Goal: Task Accomplishment & Management: Manage account settings

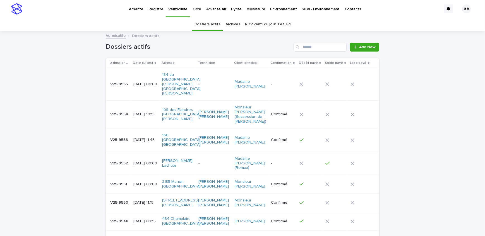
drag, startPoint x: 75, startPoint y: 115, endPoint x: 99, endPoint y: 151, distance: 43.6
click at [75, 115] on div "Loading... Saving… Loading... Saving… Dossiers actifs Add New # dossier Date du…" at bounding box center [242, 155] width 485 height 247
click at [135, 8] on p "Amiante" at bounding box center [136, 6] width 15 height 12
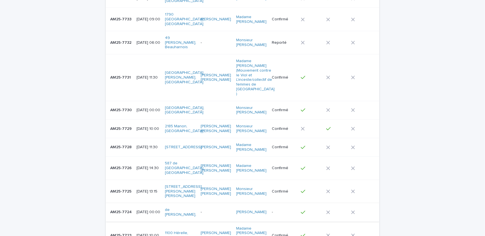
scroll to position [101, 0]
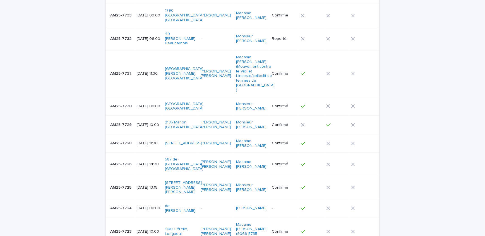
click at [125, 228] on p "AM25-7723" at bounding box center [121, 231] width 22 height 6
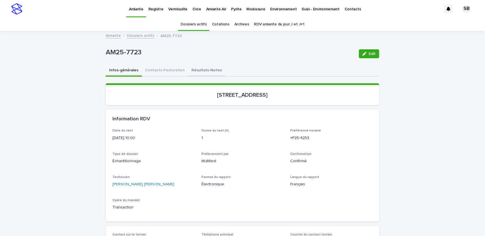
click at [190, 73] on button "Résultats-Notes" at bounding box center [206, 71] width 37 height 12
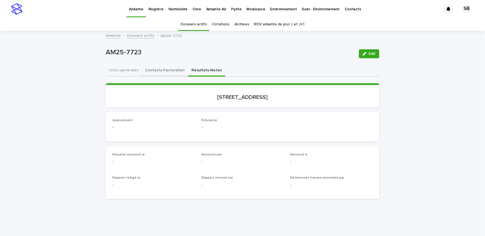
click at [161, 75] on button "Contacts-Facturation" at bounding box center [165, 71] width 46 height 12
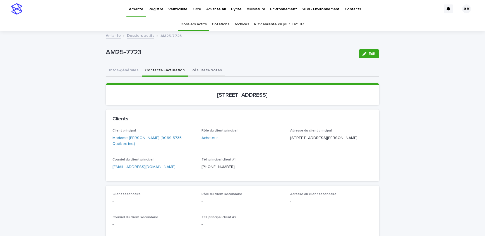
drag, startPoint x: 194, startPoint y: 74, endPoint x: 397, endPoint y: 53, distance: 203.6
click at [194, 74] on button "Résultats-Notes" at bounding box center [206, 71] width 37 height 12
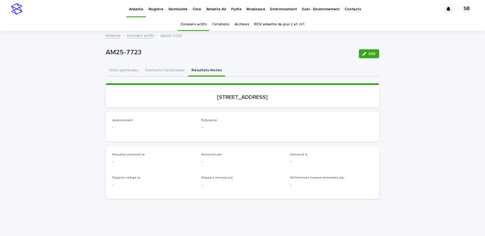
click at [370, 54] on span "Edit" at bounding box center [371, 54] width 7 height 4
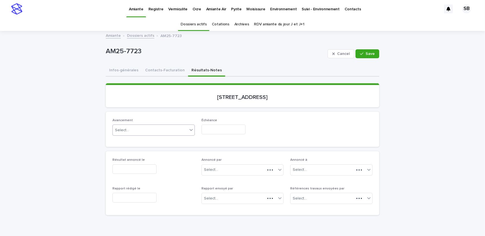
click at [134, 130] on div "Select..." at bounding box center [150, 130] width 75 height 9
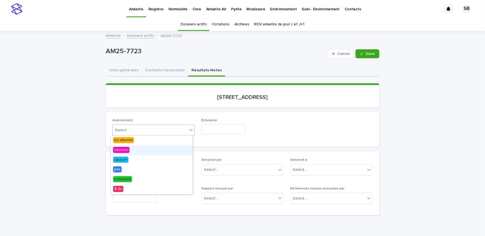
click at [137, 152] on div "révision" at bounding box center [152, 151] width 82 height 10
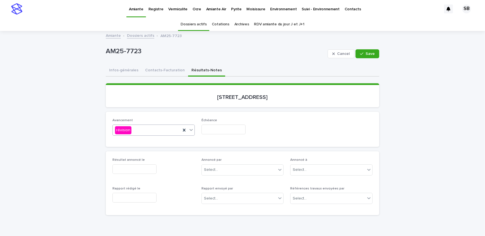
click at [230, 128] on input "text" at bounding box center [223, 130] width 44 height 10
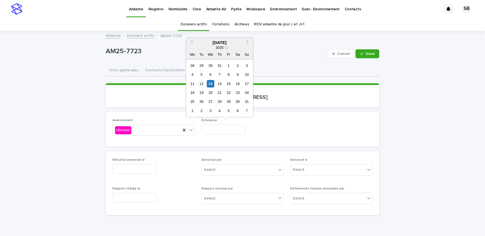
click at [218, 93] on div "21" at bounding box center [220, 93] width 8 height 8
type input "**********"
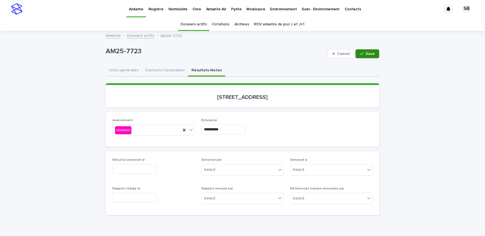
click at [372, 54] on span "Save" at bounding box center [369, 54] width 9 height 4
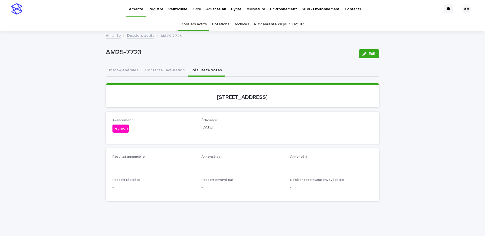
click at [137, 35] on link "Dossiers actifs" at bounding box center [140, 35] width 27 height 6
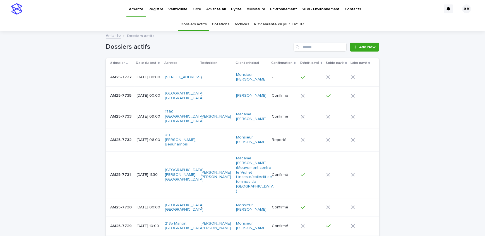
click at [126, 80] on div "AM25-7737 AM25-7737" at bounding box center [121, 77] width 22 height 9
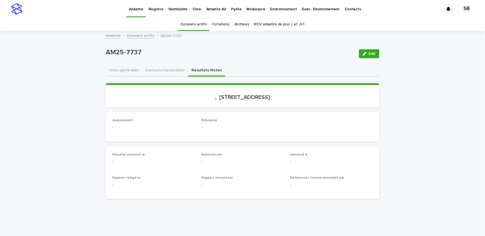
click at [190, 67] on button "Résultats-Notes" at bounding box center [206, 71] width 37 height 12
click at [165, 72] on button "Contacts-Facturation" at bounding box center [165, 71] width 46 height 12
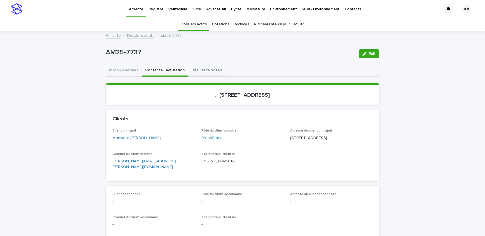
click at [202, 71] on button "Résultats-Notes" at bounding box center [206, 71] width 37 height 12
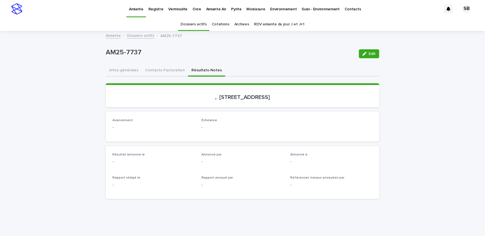
drag, startPoint x: 368, startPoint y: 55, endPoint x: 134, endPoint y: 137, distance: 247.9
click at [368, 55] on span "Edit" at bounding box center [371, 54] width 7 height 4
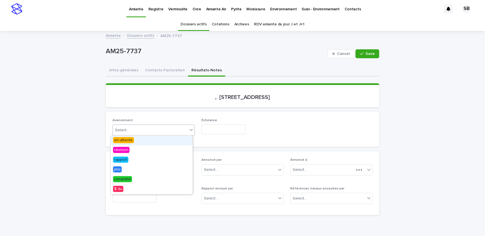
click at [129, 132] on div "Select..." at bounding box center [150, 130] width 75 height 9
click at [136, 152] on div "révision" at bounding box center [152, 151] width 82 height 10
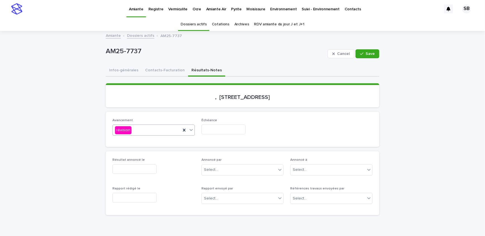
click at [232, 130] on input "text" at bounding box center [223, 130] width 44 height 10
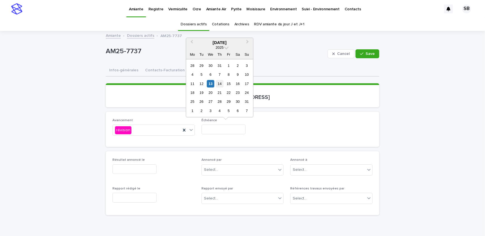
click at [220, 84] on div "14" at bounding box center [220, 84] width 8 height 8
type input "**********"
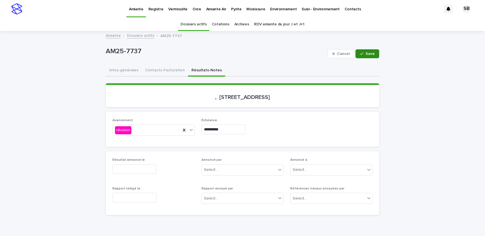
click at [365, 51] on button "Save" at bounding box center [367, 53] width 24 height 9
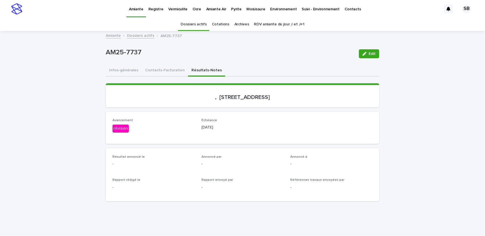
click at [131, 37] on link "Dossiers actifs" at bounding box center [140, 35] width 27 height 6
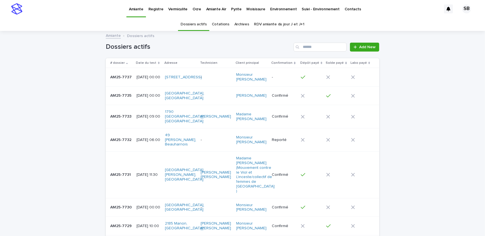
click at [187, 12] on link "Vermiculite" at bounding box center [178, 8] width 24 height 17
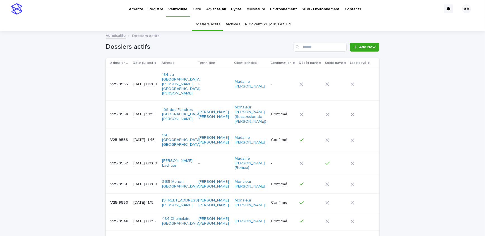
click at [120, 136] on div "V25-9553 V25-9553" at bounding box center [119, 140] width 19 height 9
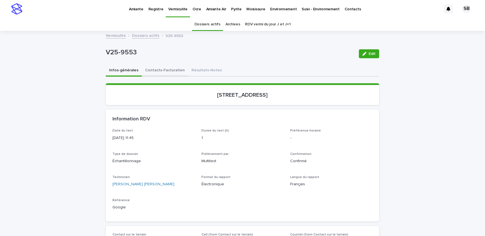
click at [169, 69] on button "Contacts-Facturation" at bounding box center [165, 71] width 46 height 12
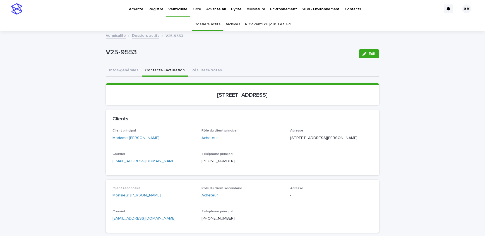
drag, startPoint x: 198, startPoint y: 73, endPoint x: 379, endPoint y: 68, distance: 180.8
click at [199, 73] on button "Résultats-Notes" at bounding box center [206, 71] width 37 height 12
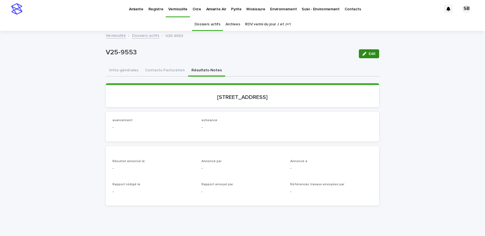
click at [369, 50] on button "Edit" at bounding box center [369, 53] width 20 height 9
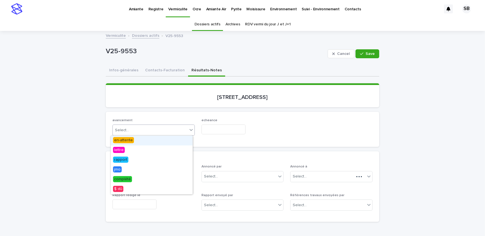
click at [131, 131] on div "Select..." at bounding box center [150, 130] width 75 height 9
click at [143, 142] on div "en-attente" at bounding box center [152, 141] width 82 height 10
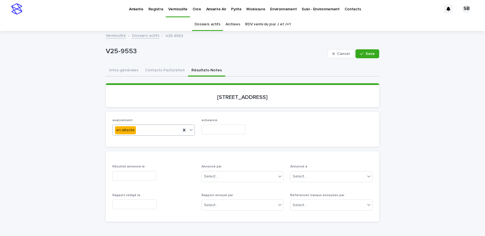
click at [223, 134] on input "text" at bounding box center [223, 130] width 44 height 10
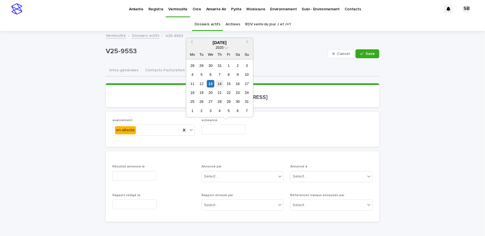
click at [219, 83] on div "14" at bounding box center [220, 84] width 8 height 8
type input "**********"
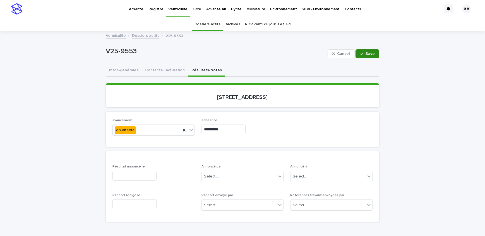
click at [362, 53] on icon "button" at bounding box center [361, 53] width 3 height 3
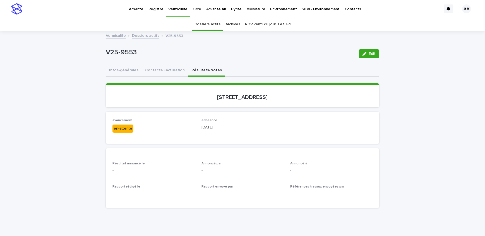
click at [138, 35] on link "Dossiers actifs" at bounding box center [145, 35] width 27 height 6
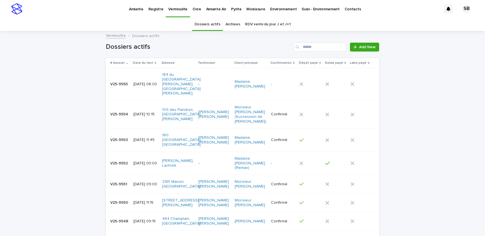
click at [195, 10] on p "Ocre" at bounding box center [196, 6] width 9 height 12
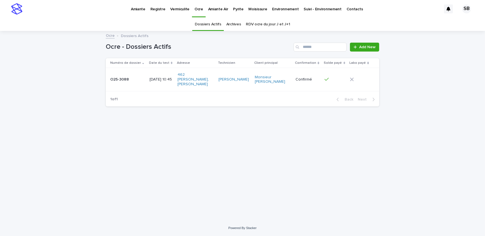
click at [127, 76] on p "O25-3088" at bounding box center [120, 79] width 20 height 6
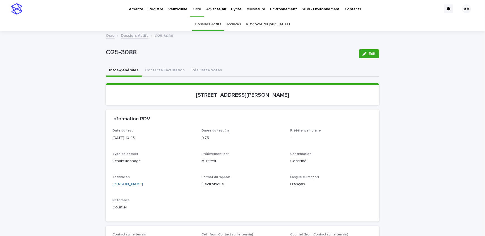
click at [196, 72] on button "Résultats-Notes" at bounding box center [206, 71] width 37 height 12
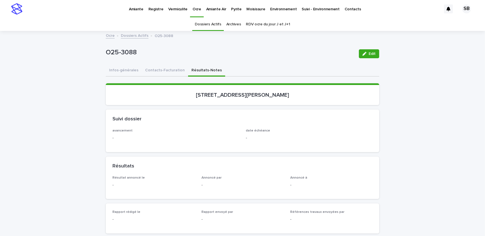
click at [371, 51] on button "Edit" at bounding box center [369, 53] width 20 height 9
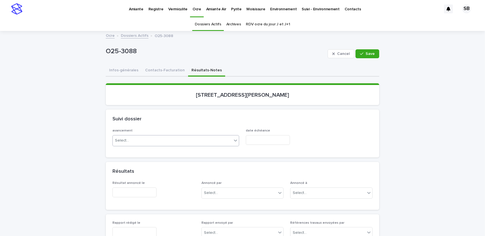
click at [149, 137] on div "Select..." at bounding box center [172, 140] width 119 height 9
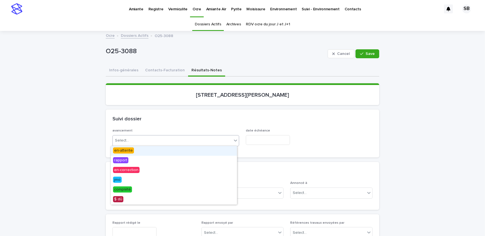
click at [153, 155] on div "en-attente" at bounding box center [174, 151] width 126 height 10
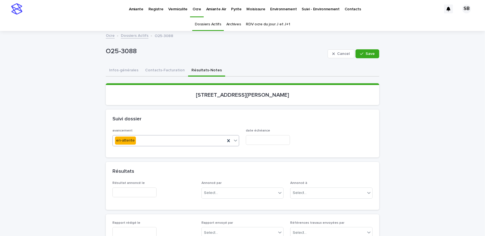
click at [282, 141] on input "text" at bounding box center [268, 140] width 44 height 10
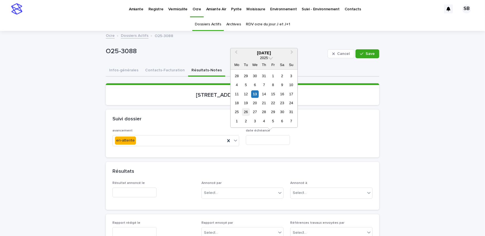
click at [248, 113] on div "26" at bounding box center [246, 112] width 8 height 8
type input "**********"
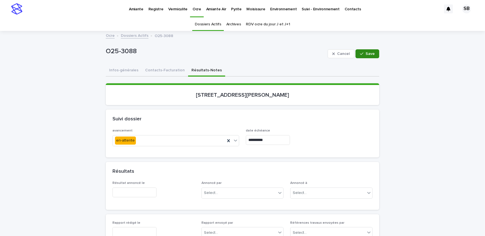
click at [365, 54] on span "Save" at bounding box center [369, 54] width 9 height 4
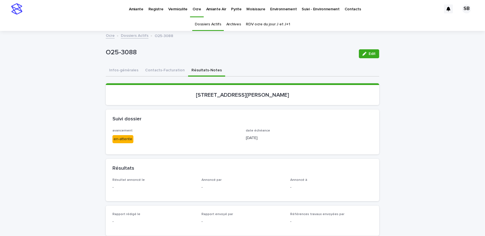
click at [126, 38] on link "Dossiers Actifs" at bounding box center [135, 35] width 28 height 6
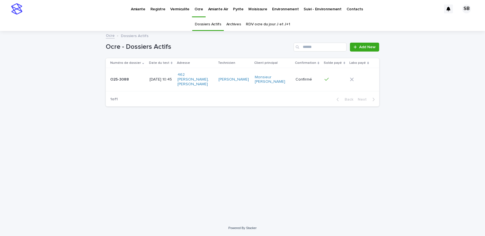
click at [171, 11] on p "Vermiculite" at bounding box center [179, 6] width 19 height 12
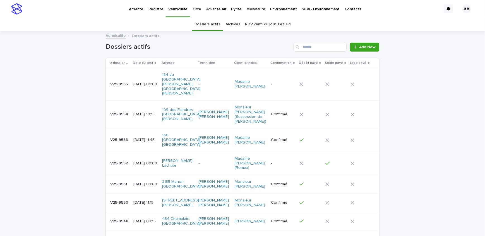
click at [73, 122] on div "Loading... Saving… Loading... Saving… Dossiers actifs Add New # dossier Date du…" at bounding box center [242, 155] width 485 height 247
click at [230, 14] on link "Pyrite" at bounding box center [235, 8] width 15 height 17
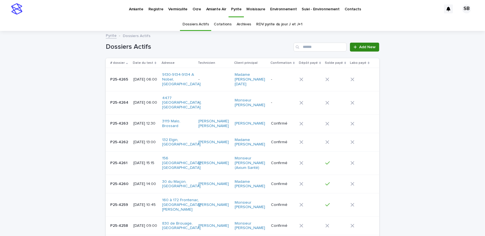
click at [355, 48] on div at bounding box center [356, 47] width 6 height 4
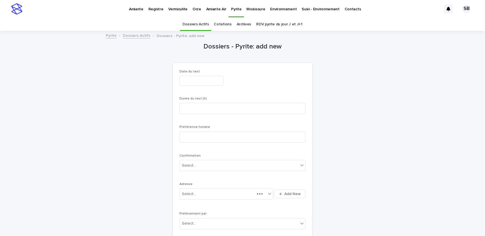
scroll to position [18, 0]
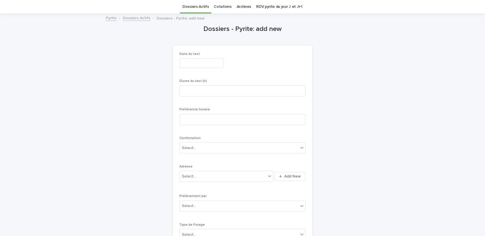
click at [199, 58] on input "text" at bounding box center [201, 63] width 44 height 10
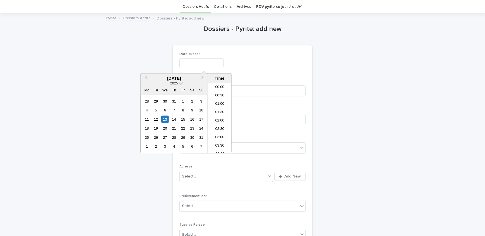
scroll to position [120, 0]
click at [170, 119] on div "14" at bounding box center [174, 120] width 8 height 8
click at [223, 120] on li "06:00" at bounding box center [220, 119] width 24 height 8
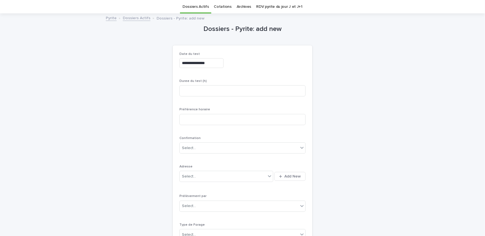
type input "**********"
click at [213, 89] on input at bounding box center [242, 90] width 126 height 11
click at [190, 89] on input at bounding box center [242, 90] width 126 height 11
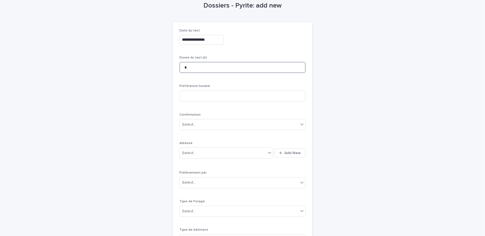
scroll to position [68, 0]
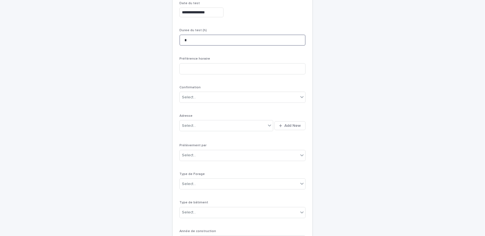
type input "*"
click at [294, 125] on span "Add New" at bounding box center [292, 126] width 16 height 4
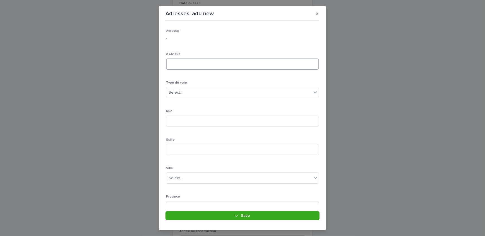
click at [182, 65] on input at bounding box center [242, 64] width 153 height 11
type input "****"
click at [191, 90] on div "Select..." at bounding box center [238, 92] width 145 height 9
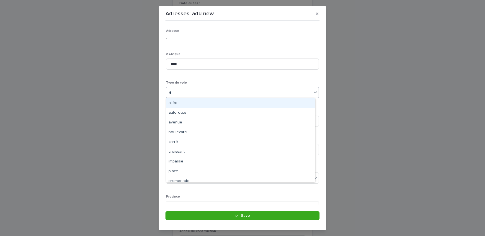
type input "**"
click at [188, 101] on div "avenue" at bounding box center [240, 103] width 148 height 10
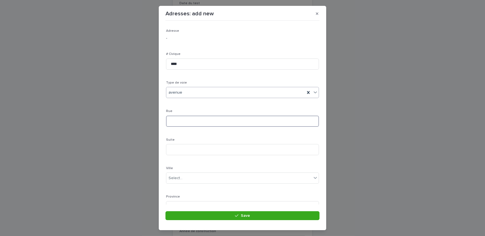
click at [190, 122] on input at bounding box center [242, 121] width 153 height 11
type input "******"
click at [199, 104] on div "Select..." at bounding box center [238, 102] width 145 height 9
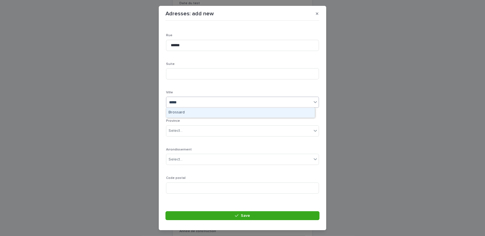
type input "******"
click at [194, 114] on div "Brossard" at bounding box center [240, 113] width 148 height 10
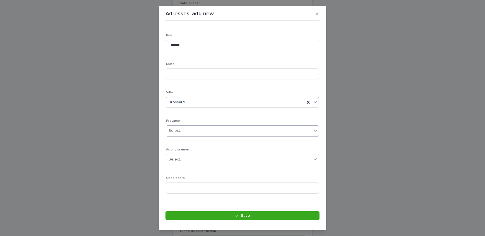
click at [197, 134] on div "Select..." at bounding box center [238, 130] width 145 height 9
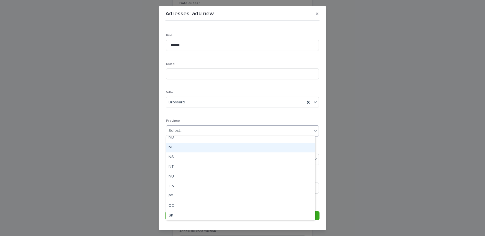
scroll to position [43, 0]
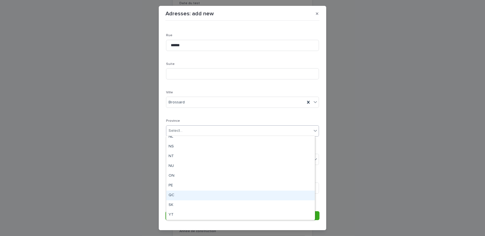
click at [183, 197] on div "QC" at bounding box center [240, 196] width 148 height 10
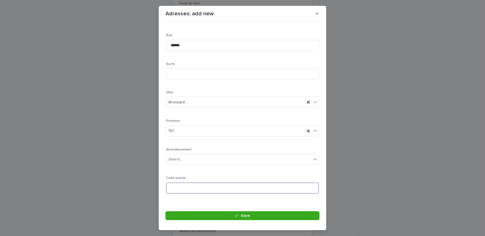
click at [197, 190] on input at bounding box center [242, 188] width 153 height 11
paste input "*******"
type input "*******"
click at [195, 215] on button "Save" at bounding box center [242, 215] width 154 height 9
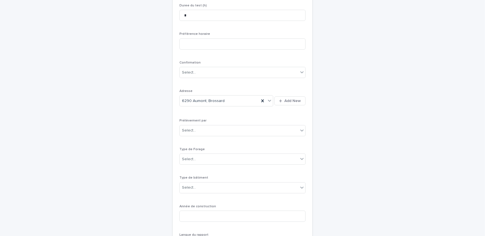
scroll to position [144, 0]
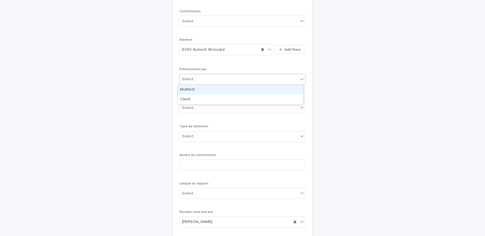
click at [196, 79] on input "text" at bounding box center [196, 79] width 1 height 5
click at [202, 91] on div "Multitest" at bounding box center [240, 90] width 125 height 10
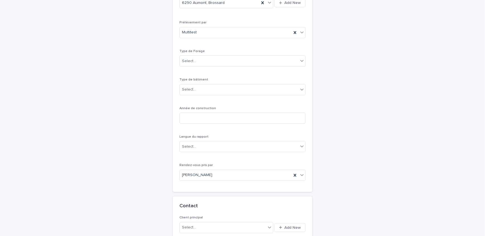
scroll to position [195, 0]
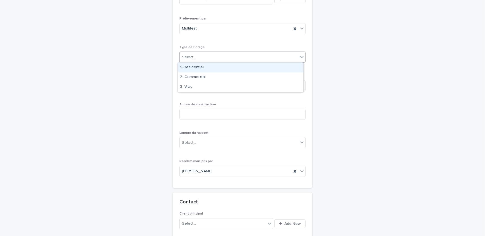
click at [209, 54] on div "Select..." at bounding box center [239, 57] width 119 height 9
click at [208, 66] on div "1- Residentiel" at bounding box center [240, 68] width 125 height 10
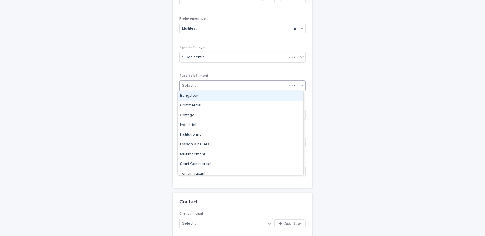
click at [211, 81] on div "Select..." at bounding box center [233, 85] width 107 height 9
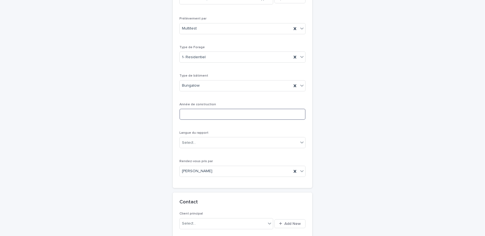
click at [213, 111] on input at bounding box center [242, 114] width 126 height 11
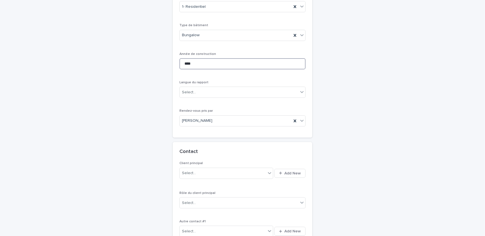
click at [201, 64] on input "****" at bounding box center [242, 63] width 126 height 11
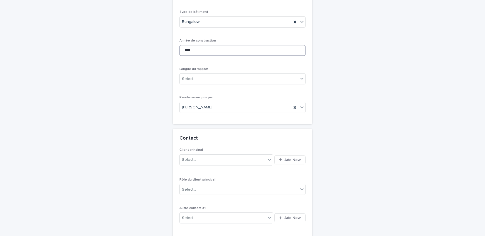
scroll to position [271, 0]
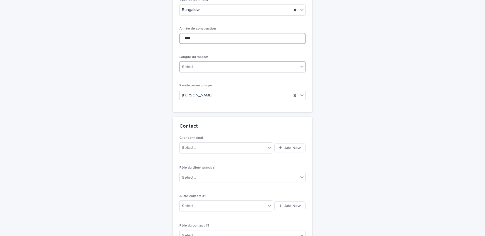
type input "****"
click at [201, 68] on div "Select..." at bounding box center [239, 66] width 119 height 9
click at [219, 66] on div "Select..." at bounding box center [239, 66] width 119 height 9
click at [202, 76] on div "Français" at bounding box center [240, 77] width 125 height 10
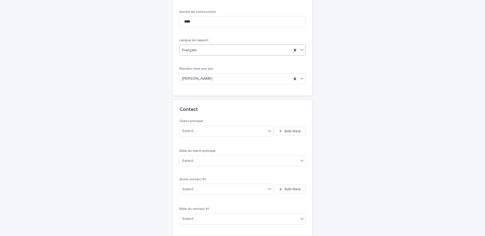
scroll to position [347, 0]
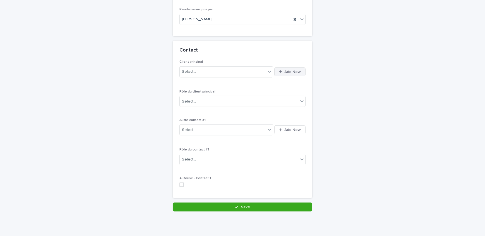
click at [284, 70] on span "Add New" at bounding box center [292, 72] width 16 height 4
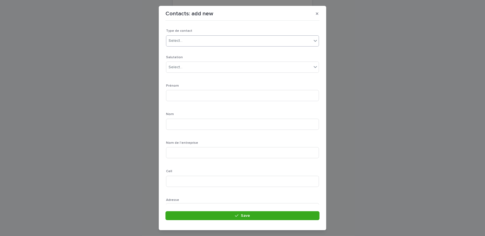
click at [219, 42] on div "Select..." at bounding box center [238, 40] width 145 height 9
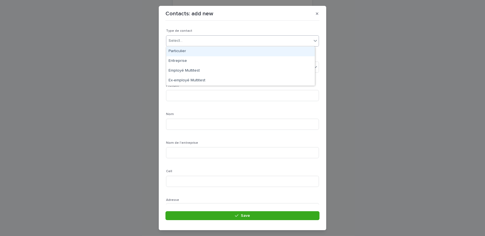
click at [213, 53] on div "Particulier" at bounding box center [240, 52] width 148 height 10
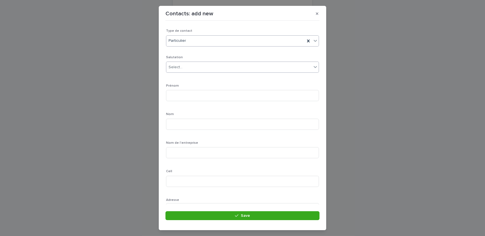
click at [194, 66] on div "Select..." at bounding box center [238, 67] width 145 height 9
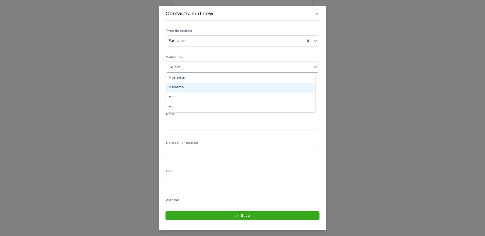
click at [190, 85] on div "Madame" at bounding box center [240, 88] width 148 height 10
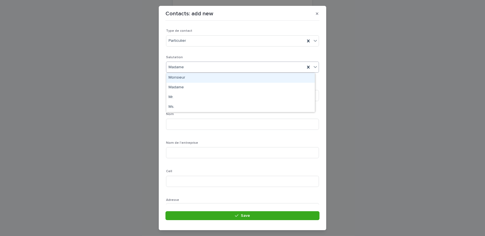
click at [187, 72] on div "Madame" at bounding box center [242, 67] width 153 height 11
click at [187, 77] on div "Monsieur" at bounding box center [240, 78] width 148 height 10
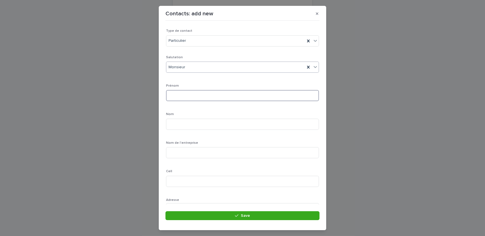
click at [190, 94] on input at bounding box center [242, 95] width 153 height 11
type input "********"
click at [284, 122] on input at bounding box center [242, 124] width 153 height 11
type input "********"
click at [192, 181] on input at bounding box center [242, 181] width 153 height 11
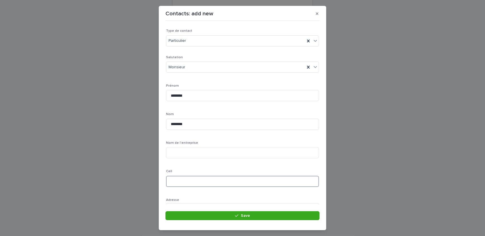
paste input "**********"
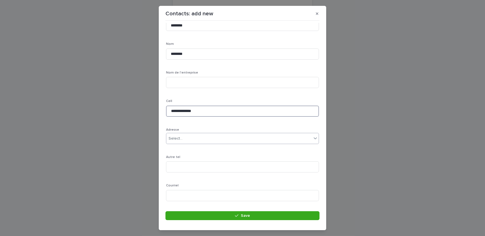
scroll to position [76, 0]
type input "**********"
click at [184, 134] on div "Select..." at bounding box center [238, 133] width 145 height 9
type input "****"
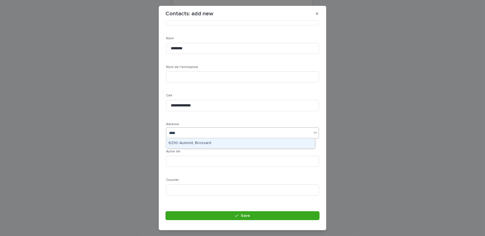
click at [189, 143] on div "6290 Aumont, Brossard" at bounding box center [240, 144] width 148 height 10
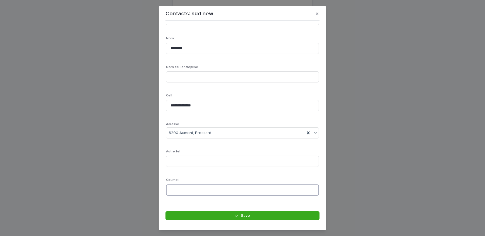
drag, startPoint x: 186, startPoint y: 189, endPoint x: 13, endPoint y: 195, distance: 173.3
click at [186, 189] on input at bounding box center [242, 190] width 153 height 11
click at [194, 162] on input at bounding box center [242, 161] width 153 height 11
click at [192, 185] on input at bounding box center [242, 190] width 153 height 11
paste input "**********"
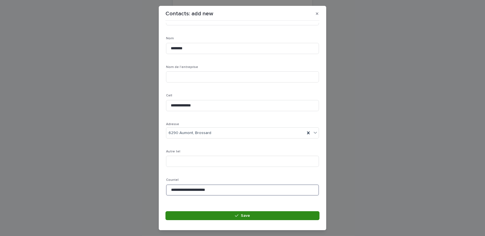
type input "**********"
click at [212, 213] on button "Save" at bounding box center [242, 215] width 154 height 9
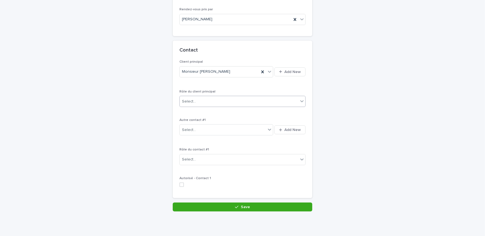
click at [209, 99] on div "Select..." at bounding box center [239, 101] width 119 height 9
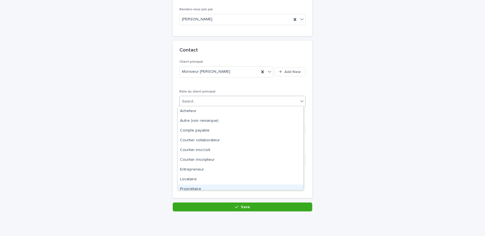
scroll to position [14, 0]
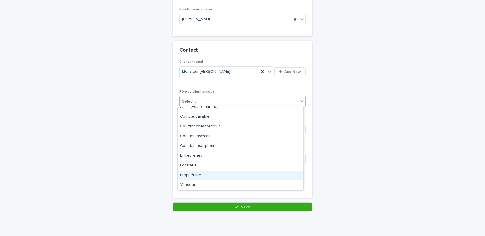
click at [195, 173] on div "Propriétaire" at bounding box center [240, 176] width 125 height 10
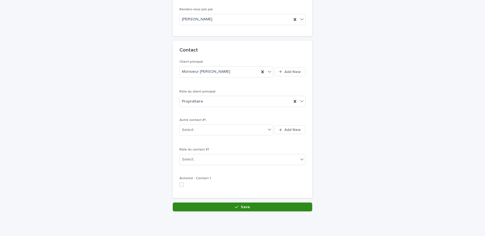
click at [201, 205] on button "Save" at bounding box center [242, 207] width 139 height 9
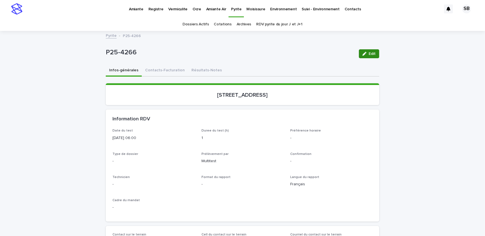
click at [362, 55] on icon "button" at bounding box center [364, 54] width 4 height 4
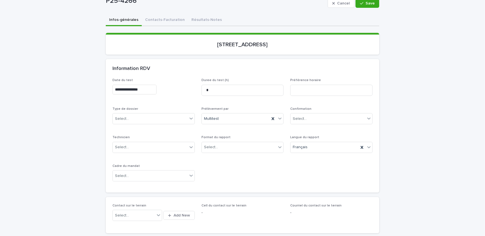
scroll to position [76, 0]
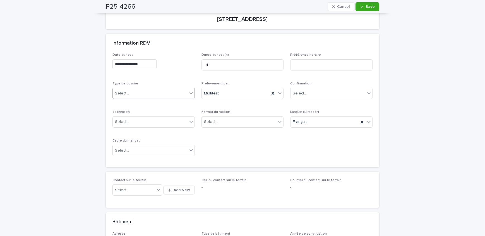
click at [134, 93] on div "Select..." at bounding box center [150, 93] width 75 height 9
click at [135, 102] on div "Échantillonnage" at bounding box center [152, 104] width 82 height 10
click at [232, 123] on div "Select..." at bounding box center [239, 121] width 75 height 9
click at [230, 132] on div "Électronique" at bounding box center [241, 132] width 82 height 10
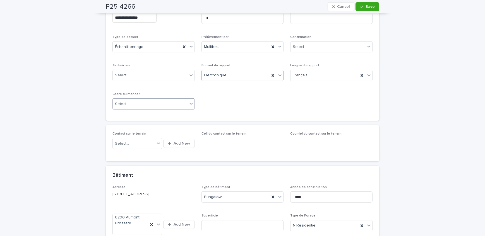
scroll to position [127, 0]
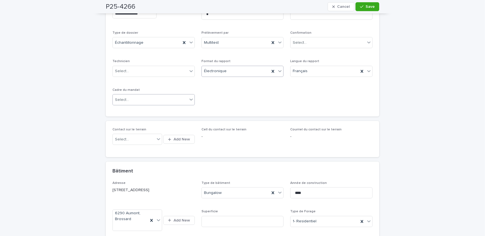
click at [126, 95] on div "Select..." at bounding box center [150, 99] width 75 height 9
click at [249, 108] on div "**********" at bounding box center [242, 56] width 260 height 108
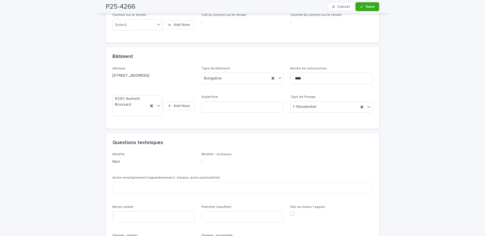
scroll to position [254, 0]
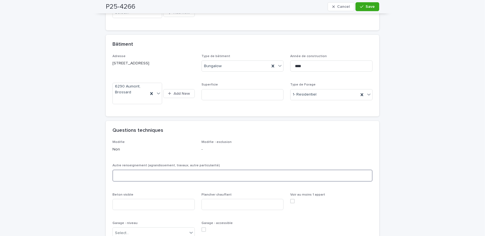
click at [132, 175] on textarea at bounding box center [242, 176] width 260 height 12
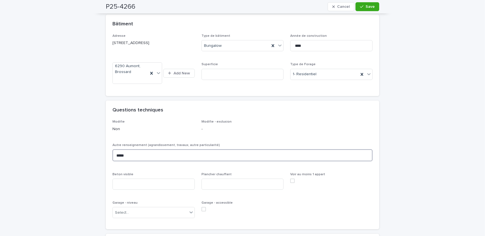
scroll to position [329, 0]
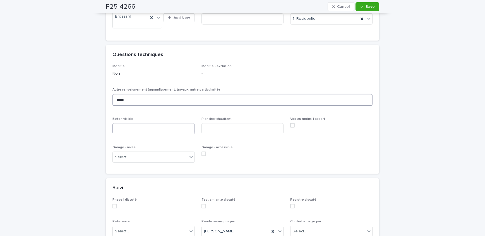
type textarea "*****"
click at [127, 132] on input at bounding box center [153, 128] width 82 height 11
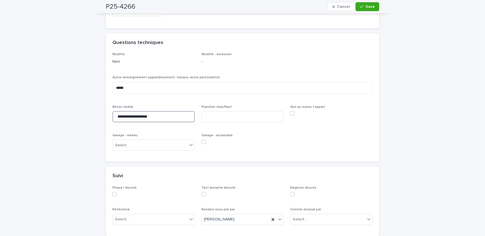
scroll to position [394, 0]
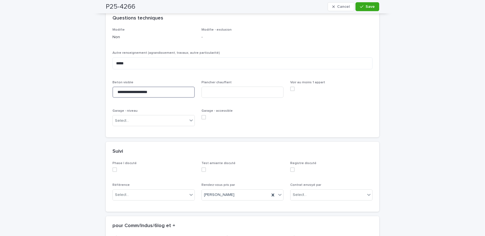
type input "**********"
click at [137, 113] on div "Garage - niveau Select..." at bounding box center [153, 120] width 82 height 22
click at [136, 119] on div "Select..." at bounding box center [150, 120] width 75 height 9
click at [136, 128] on div "Aucun" at bounding box center [152, 131] width 82 height 10
click at [229, 95] on input at bounding box center [242, 92] width 82 height 11
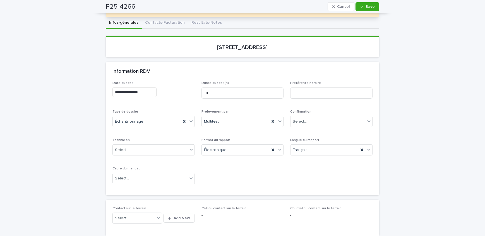
scroll to position [101, 0]
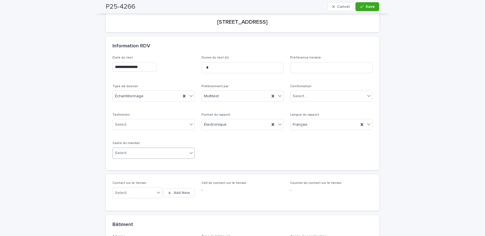
type input "***"
click at [149, 152] on div "Select..." at bounding box center [150, 153] width 75 height 9
click at [144, 170] on div "Transaction" at bounding box center [152, 173] width 82 height 10
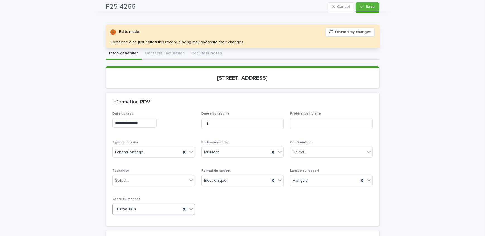
scroll to position [25, 0]
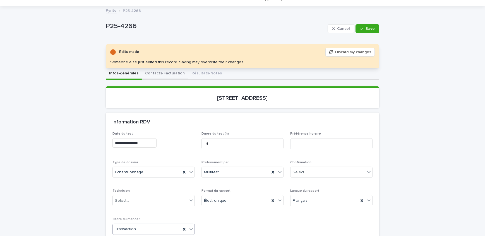
click at [162, 78] on button "Contacts-Facturation" at bounding box center [165, 74] width 46 height 12
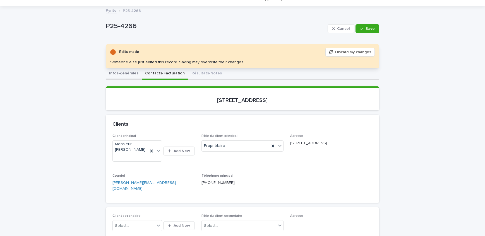
click at [122, 69] on button "Infos-générales" at bounding box center [124, 74] width 36 height 12
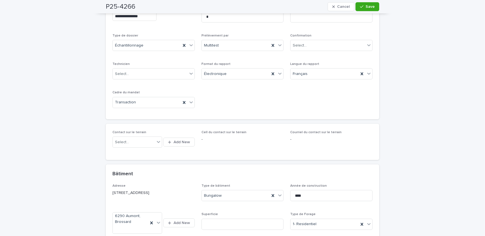
scroll to position [177, 0]
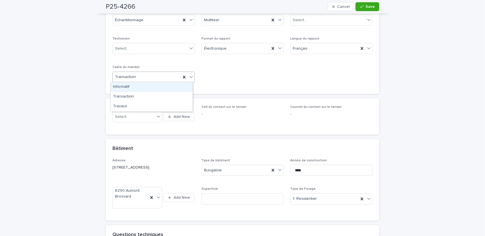
click at [159, 75] on div "Transaction" at bounding box center [147, 77] width 68 height 9
drag, startPoint x: 152, startPoint y: 87, endPoint x: 156, endPoint y: 88, distance: 4.1
click at [152, 87] on div "Informatif" at bounding box center [152, 87] width 82 height 10
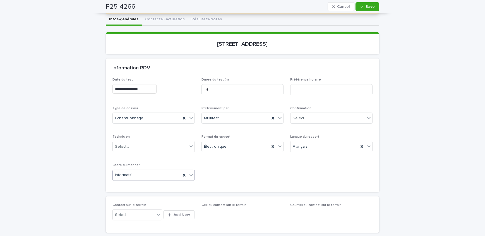
scroll to position [76, 0]
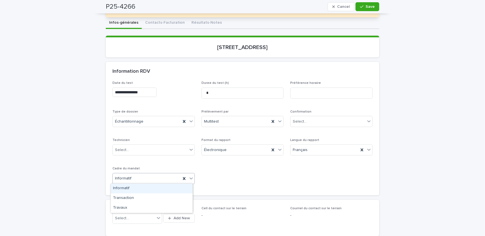
click at [143, 180] on div "Informatif" at bounding box center [147, 178] width 68 height 9
click at [148, 196] on div "Transaction" at bounding box center [152, 199] width 82 height 10
click at [171, 23] on button "Contacts-Facturation" at bounding box center [165, 23] width 46 height 12
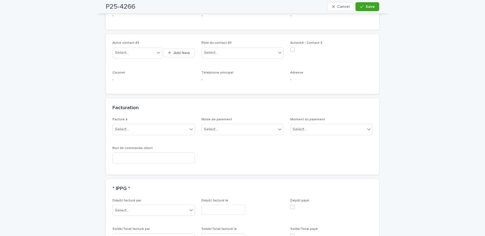
scroll to position [431, 0]
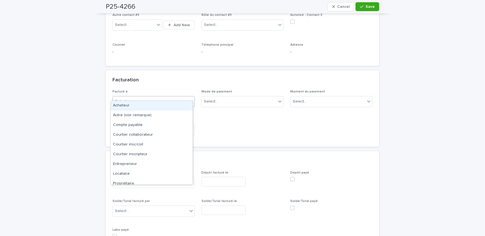
click at [150, 98] on div "Select..." at bounding box center [150, 101] width 75 height 9
click at [147, 184] on div "Propriétaire" at bounding box center [152, 184] width 82 height 10
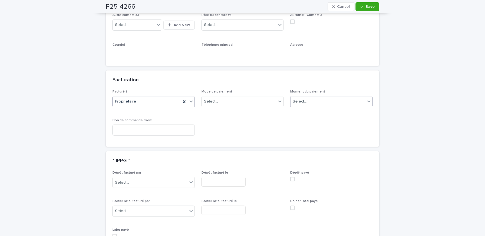
click at [338, 97] on div "Select..." at bounding box center [327, 101] width 75 height 9
click at [337, 102] on div "Au sondage" at bounding box center [330, 106] width 82 height 10
click at [374, 6] on button "Save" at bounding box center [367, 6] width 24 height 9
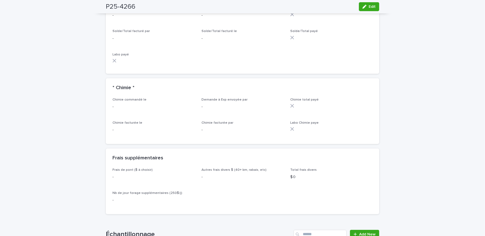
scroll to position [577, 0]
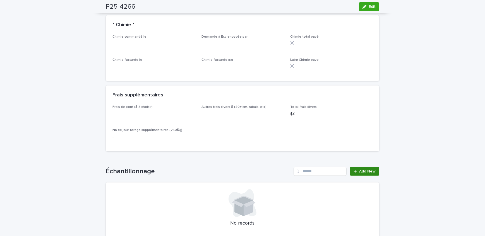
click at [350, 170] on link "Add New" at bounding box center [364, 171] width 29 height 9
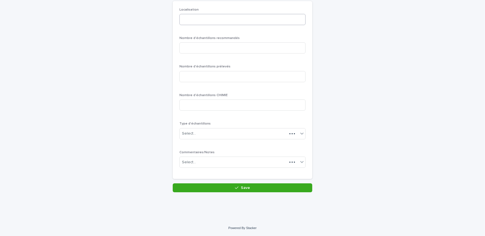
scroll to position [48, 0]
click at [202, 24] on input at bounding box center [242, 20] width 126 height 11
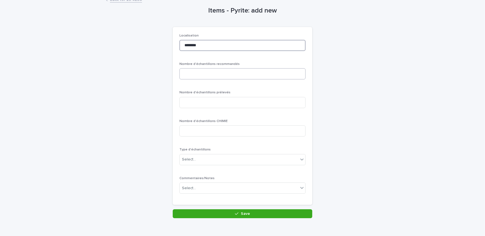
type input "********"
click at [207, 73] on input at bounding box center [242, 73] width 126 height 11
type input "*"
click at [204, 103] on input "*" at bounding box center [242, 102] width 126 height 11
type input "*"
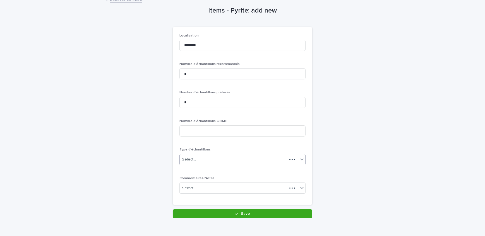
click at [202, 163] on div "Select..." at bounding box center [233, 159] width 107 height 9
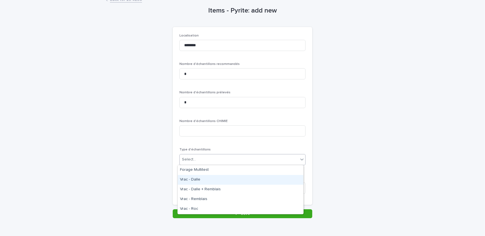
click at [206, 175] on div "Vrac - Dalle" at bounding box center [240, 180] width 125 height 10
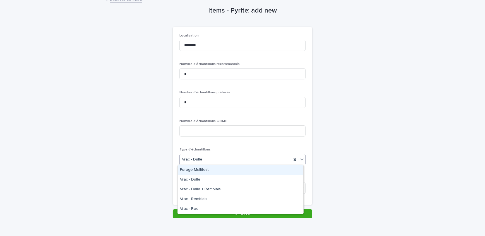
click at [209, 163] on div "Vrac - Dalle" at bounding box center [236, 159] width 112 height 9
click at [211, 171] on div "Forage Multitest" at bounding box center [240, 170] width 125 height 10
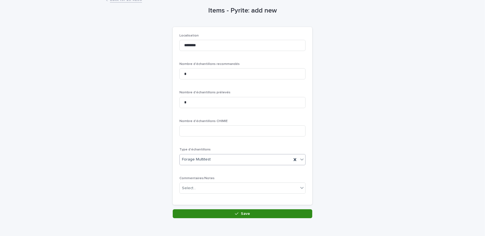
click at [216, 212] on button "Save" at bounding box center [242, 213] width 139 height 9
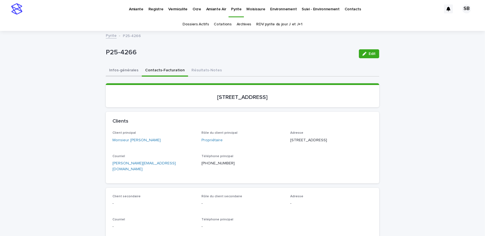
click at [121, 73] on button "Infos-générales" at bounding box center [124, 71] width 36 height 12
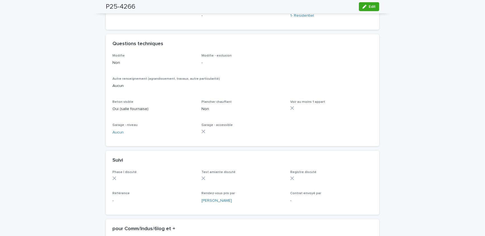
scroll to position [304, 0]
click at [362, 6] on icon "button" at bounding box center [364, 7] width 4 height 4
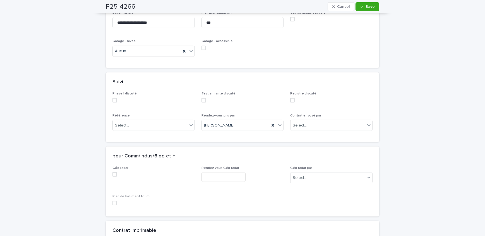
scroll to position [447, 0]
click at [128, 120] on div "Select..." at bounding box center [150, 124] width 75 height 9
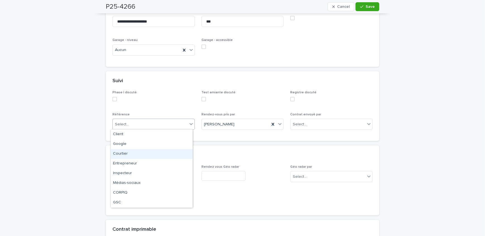
click at [128, 153] on div "Courtier" at bounding box center [152, 154] width 82 height 10
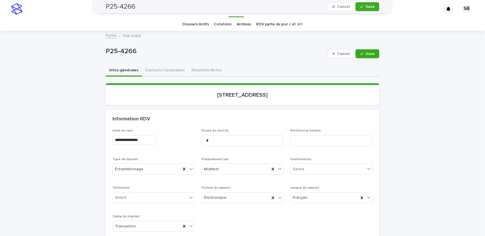
scroll to position [0, 0]
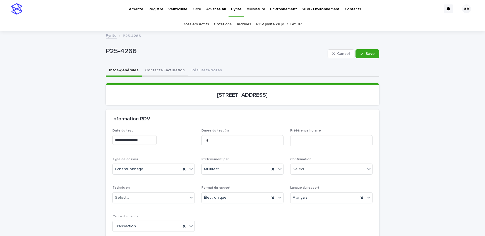
click at [142, 69] on button "Contacts-Facturation" at bounding box center [165, 71] width 46 height 12
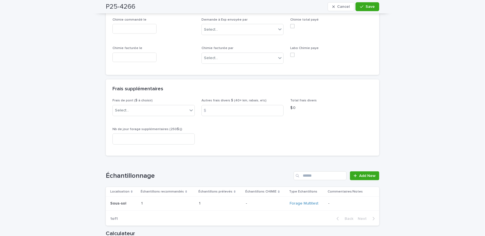
scroll to position [659, 0]
click at [366, 5] on span "Save" at bounding box center [369, 7] width 9 height 4
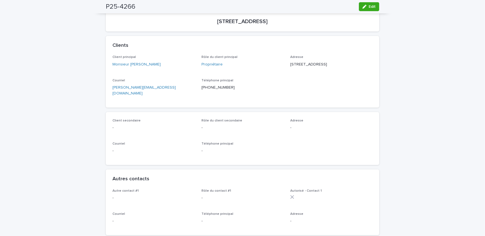
scroll to position [0, 0]
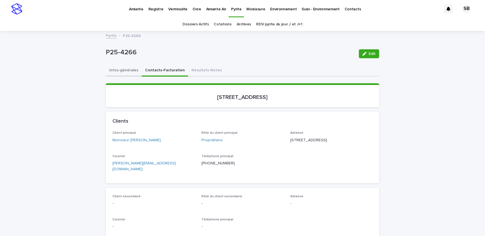
click at [113, 73] on button "Infos-générales" at bounding box center [124, 71] width 36 height 12
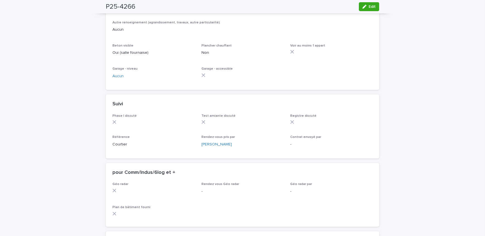
scroll to position [441, 0]
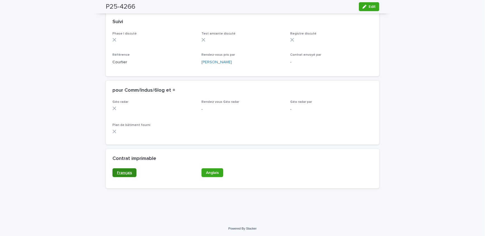
click at [127, 172] on span "Français" at bounding box center [124, 173] width 15 height 4
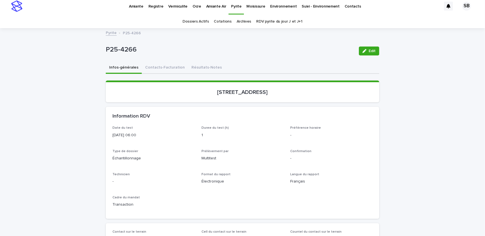
scroll to position [0, 0]
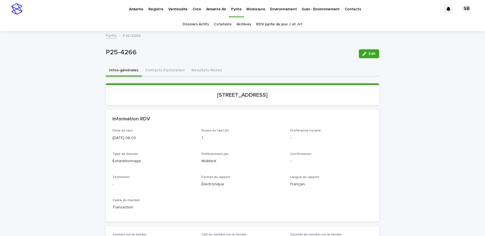
click at [108, 36] on link "Pyrite" at bounding box center [111, 35] width 11 height 6
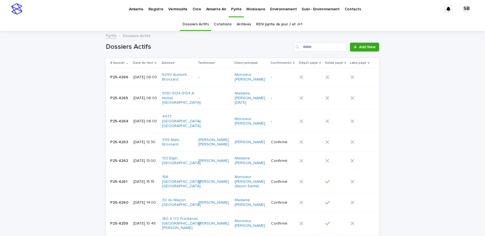
drag, startPoint x: 50, startPoint y: 90, endPoint x: 56, endPoint y: 88, distance: 5.9
click at [122, 86] on td "P25-4266 P25-4266" at bounding box center [118, 77] width 25 height 19
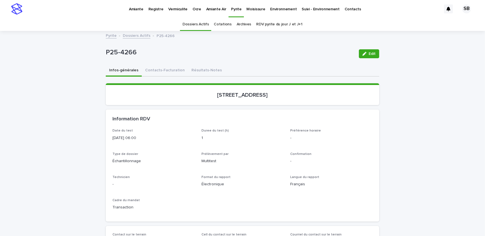
scroll to position [18, 0]
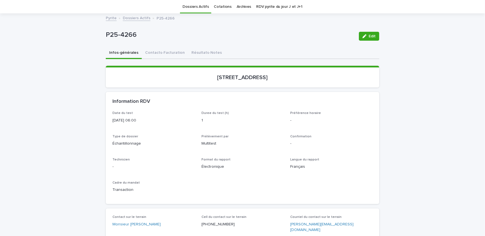
drag, startPoint x: 195, startPoint y: 81, endPoint x: 255, endPoint y: 83, distance: 60.3
click at [255, 83] on section "6290, avenue Aumont, Brossard" at bounding box center [242, 77] width 273 height 22
copy p "6290, avenue Aumont"
drag, startPoint x: 134, startPoint y: 41, endPoint x: 102, endPoint y: 43, distance: 31.6
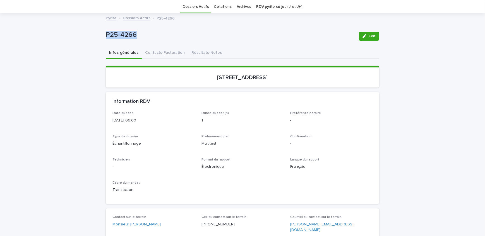
copy p "P25-4266"
click at [159, 52] on button "Contacts-Facturation" at bounding box center [165, 53] width 46 height 12
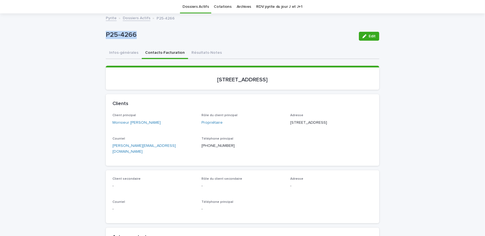
drag, startPoint x: 165, startPoint y: 125, endPoint x: 128, endPoint y: 128, distance: 36.9
click at [128, 128] on div "Client principal Monsieur François Riendeau" at bounding box center [153, 122] width 82 height 16
copy link "François Riendeau"
drag, startPoint x: 328, startPoint y: 120, endPoint x: 287, endPoint y: 122, distance: 41.3
click at [287, 122] on div "Client principal Monsieur François Riendeau Rôle du client principal Propriétai…" at bounding box center [242, 136] width 260 height 45
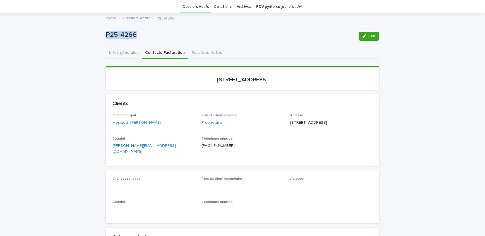
copy p "6290, avenue Aumont"
drag, startPoint x: 310, startPoint y: 126, endPoint x: 287, endPoint y: 129, distance: 23.1
click at [287, 129] on div "Client principal Monsieur François Riendeau Rôle du client principal Propriétai…" at bounding box center [242, 136] width 260 height 45
copy p "Brossard QC"
drag, startPoint x: 332, startPoint y: 129, endPoint x: 312, endPoint y: 135, distance: 21.0
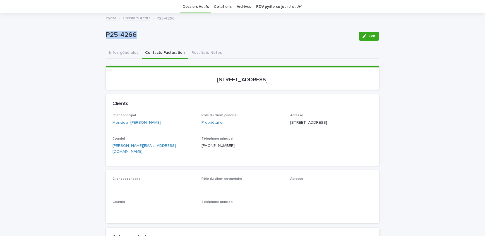
click at [312, 130] on div "Adresse 6290, avenue Aumont Brossard QC J4Z 1E8" at bounding box center [331, 122] width 82 height 16
copy p "J4Z 1E8"
drag, startPoint x: 315, startPoint y: 86, endPoint x: 198, endPoint y: 89, distance: 117.4
click at [198, 89] on section "6290, avenue Aumont, Brossard" at bounding box center [242, 78] width 273 height 24
copy p "6290, avenue Aumont, Brossard"
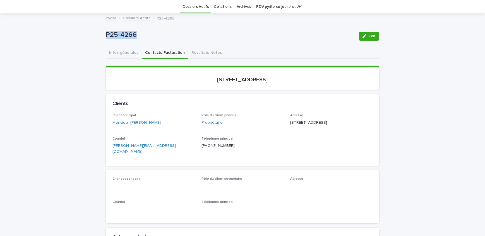
drag, startPoint x: 142, startPoint y: 32, endPoint x: 98, endPoint y: 38, distance: 44.5
copy p "P25-4266"
click at [132, 18] on link "Dossiers Actifs" at bounding box center [137, 18] width 28 height 6
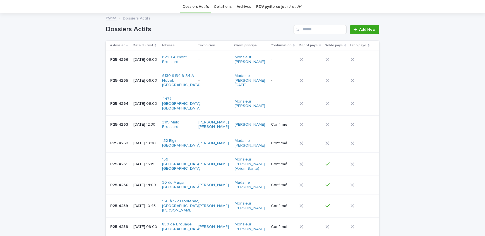
scroll to position [18, 0]
drag, startPoint x: 50, startPoint y: 129, endPoint x: 54, endPoint y: 129, distance: 3.6
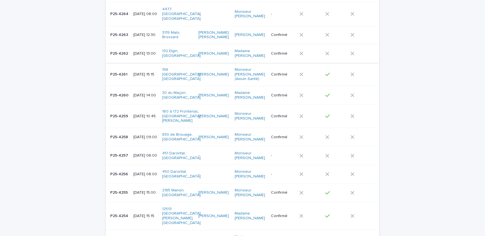
scroll to position [119, 0]
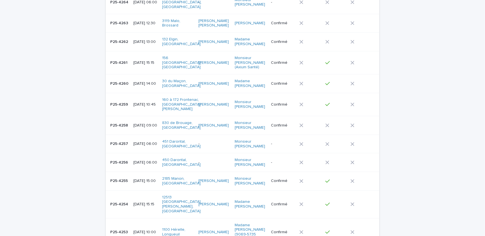
click at [117, 162] on p "P25-4256" at bounding box center [119, 162] width 19 height 6
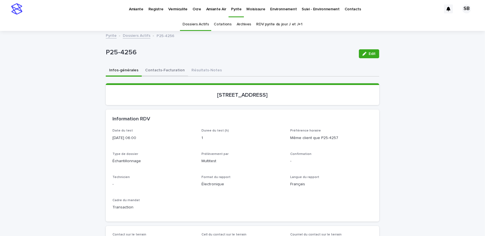
click at [149, 74] on button "Contacts-Facturation" at bounding box center [165, 71] width 46 height 12
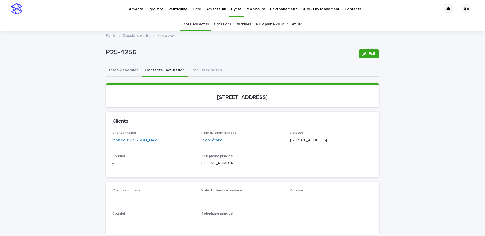
click at [125, 70] on button "Infos-générales" at bounding box center [124, 71] width 36 height 12
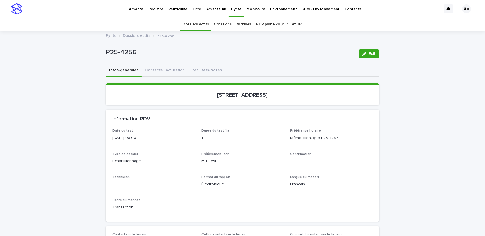
click at [151, 68] on button "Contacts-Facturation" at bounding box center [165, 71] width 46 height 12
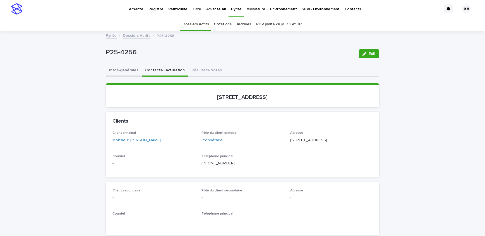
click at [120, 71] on button "Infos-générales" at bounding box center [124, 71] width 36 height 12
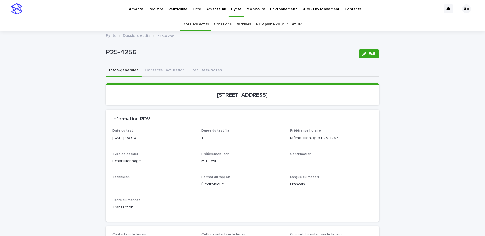
click at [141, 35] on link "Dossiers Actifs" at bounding box center [137, 35] width 28 height 6
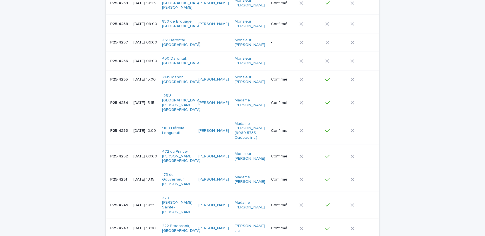
scroll to position [220, 0]
click at [135, 61] on p "[DATE] 06:00" at bounding box center [145, 61] width 24 height 5
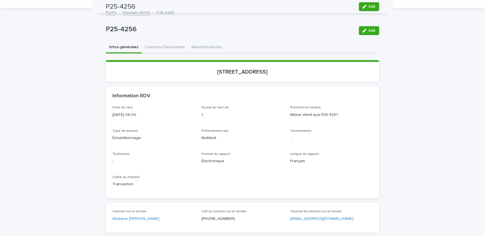
scroll to position [18, 0]
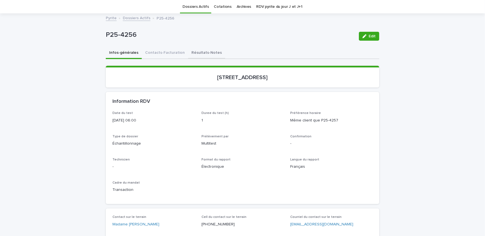
click at [213, 52] on button "Résultats-Notes" at bounding box center [206, 53] width 37 height 12
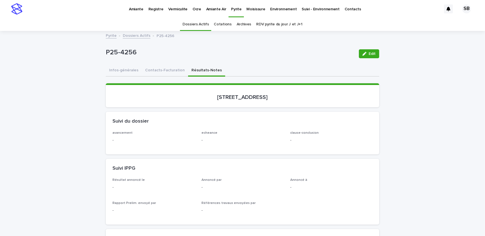
click at [153, 71] on button "Contacts-Facturation" at bounding box center [165, 71] width 46 height 12
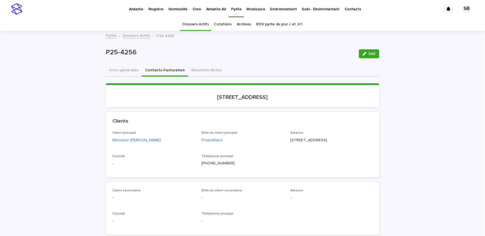
click at [175, 6] on p "Vermiculite" at bounding box center [177, 6] width 19 height 12
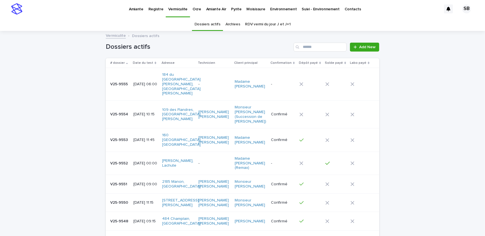
click at [106, 86] on td "V25-9555 V25-9555" at bounding box center [118, 84] width 25 height 33
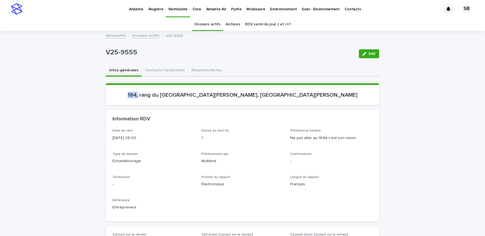
drag, startPoint x: 178, startPoint y: 96, endPoint x: 189, endPoint y: 97, distance: 11.2
click at [189, 97] on p "184, rang du Haut-de-la-Rivière Sud, Saint-Césaire" at bounding box center [242, 95] width 260 height 7
copy p "184,"
drag, startPoint x: 211, startPoint y: 92, endPoint x: 266, endPoint y: 95, distance: 54.7
click at [266, 95] on p "184, rang du Haut-de-la-Rivière Sud, Saint-Césaire" at bounding box center [242, 95] width 260 height 7
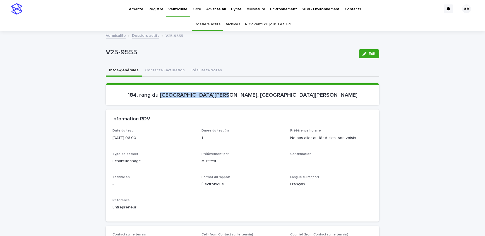
copy p "Haut-de-la-Rivière Sud"
drag, startPoint x: 153, startPoint y: 54, endPoint x: 90, endPoint y: 59, distance: 64.1
click at [173, 73] on button "Contacts-Facturation" at bounding box center [165, 71] width 46 height 12
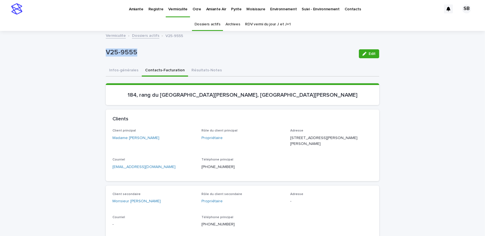
drag, startPoint x: 159, startPoint y: 140, endPoint x: 125, endPoint y: 144, distance: 34.2
click at [125, 144] on div "Client principal Madame Claudia Tanguay" at bounding box center [153, 137] width 82 height 16
drag, startPoint x: 158, startPoint y: 199, endPoint x: 128, endPoint y: 206, distance: 30.4
click at [128, 206] on div "Client secondaire Monsieur Dominic Benoit" at bounding box center [153, 200] width 82 height 16
drag, startPoint x: 351, startPoint y: 136, endPoint x: 288, endPoint y: 136, distance: 62.8
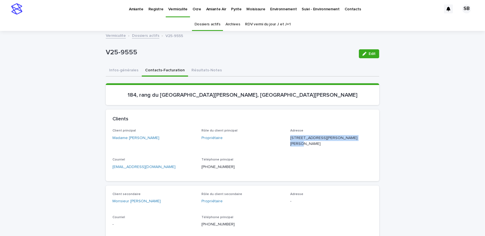
click at [290, 136] on p "184, rang du Haut-de-la-Rivière Sud Saint-Césaire QC J0L 1T0" at bounding box center [331, 141] width 82 height 12
drag, startPoint x: 318, startPoint y: 144, endPoint x: 288, endPoint y: 148, distance: 29.9
click at [290, 148] on div "Adresse 184, rang du Haut-de-la-Rivière Sud Saint-Césaire QC J0L 1T0" at bounding box center [331, 140] width 82 height 22
drag, startPoint x: 336, startPoint y: 147, endPoint x: 319, endPoint y: 149, distance: 17.5
click at [319, 149] on div "Adresse 184, rang du Haut-de-la-Rivière Sud Saint-Césaire QC J0L 1T0" at bounding box center [331, 140] width 82 height 22
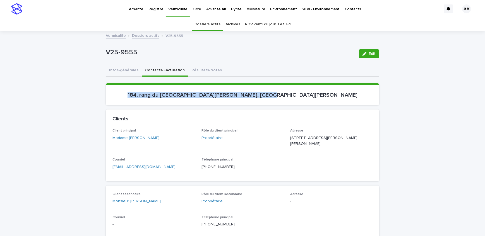
drag, startPoint x: 313, startPoint y: 99, endPoint x: 174, endPoint y: 103, distance: 138.7
click at [174, 103] on section "184, rang du Haut-de-la-Rivière Sud, Saint-Césaire" at bounding box center [242, 94] width 273 height 22
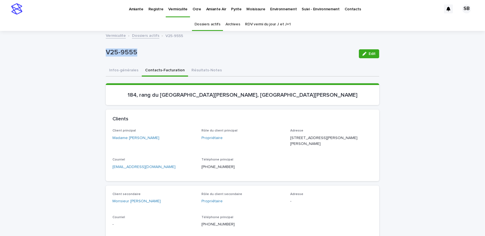
drag, startPoint x: 135, startPoint y: 54, endPoint x: 103, endPoint y: 61, distance: 33.1
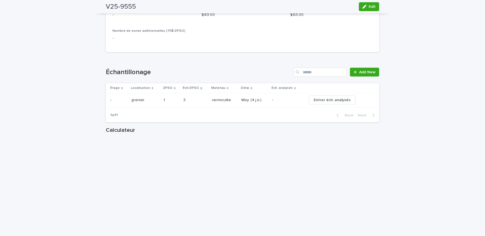
scroll to position [634, 0]
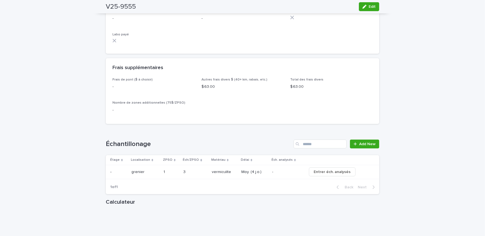
scroll to position [482, 0]
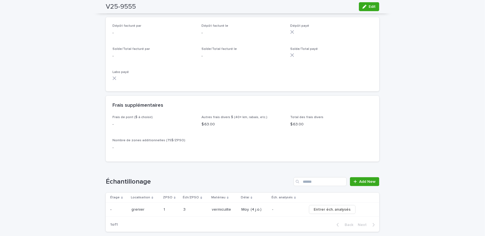
click at [361, 3] on button "Edit" at bounding box center [369, 6] width 20 height 9
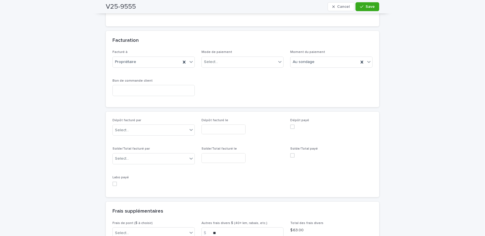
scroll to position [455, 0]
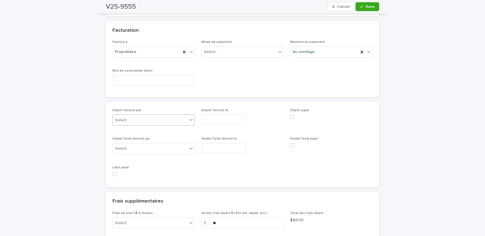
click at [139, 118] on div "Select..." at bounding box center [150, 120] width 75 height 9
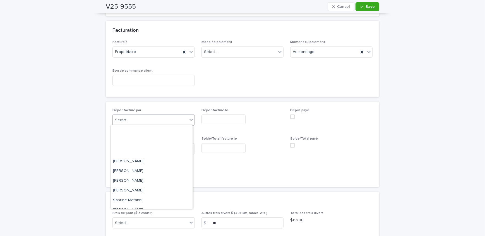
scroll to position [92, 0]
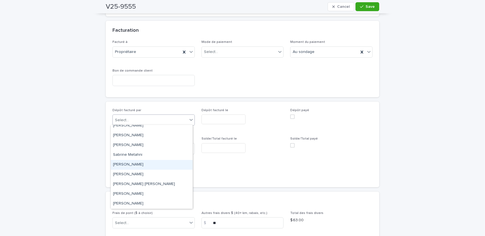
click at [142, 163] on div "[PERSON_NAME]" at bounding box center [152, 165] width 82 height 10
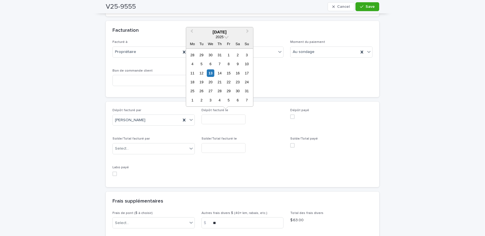
click at [211, 115] on input "text" at bounding box center [223, 120] width 44 height 10
click at [212, 74] on div "13" at bounding box center [211, 73] width 8 height 8
type input "**********"
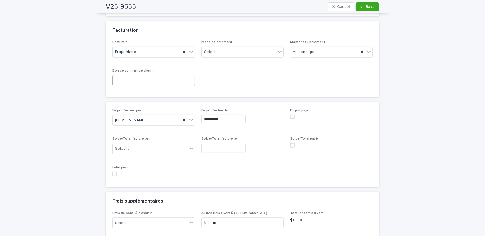
click at [362, 6] on div "button" at bounding box center [363, 7] width 6 height 4
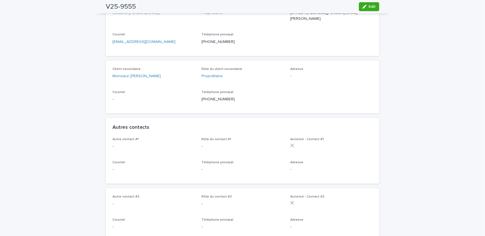
scroll to position [0, 0]
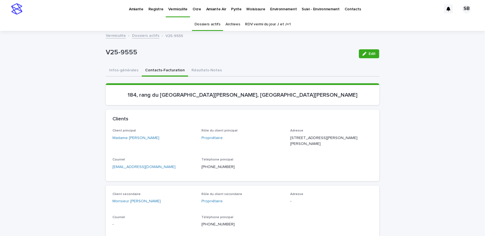
click at [234, 11] on p "Pyrite" at bounding box center [236, 6] width 10 height 12
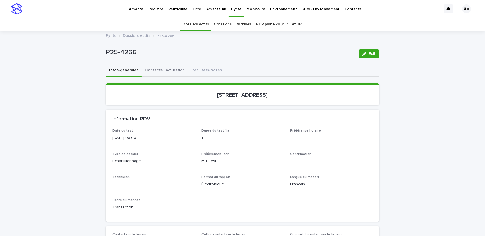
scroll to position [18, 0]
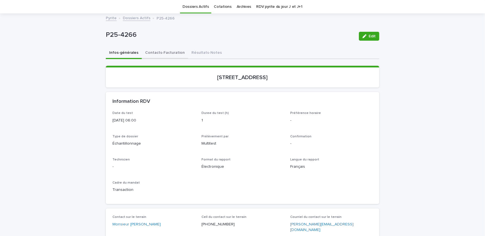
click at [150, 55] on button "Contacts-Facturation" at bounding box center [165, 53] width 46 height 12
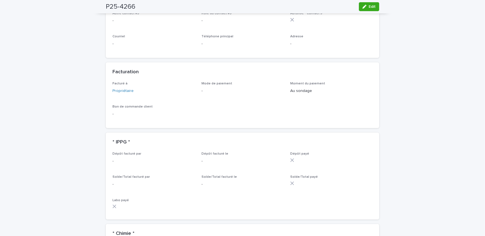
scroll to position [373, 0]
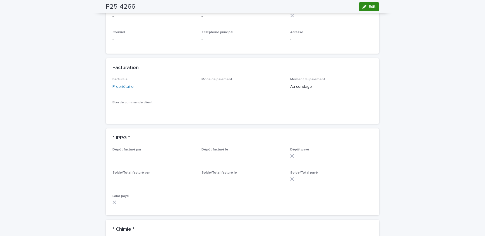
click at [372, 8] on span "Edit" at bounding box center [371, 7] width 7 height 4
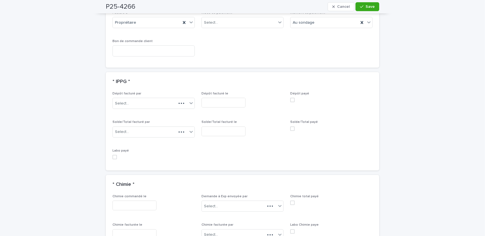
scroll to position [491, 0]
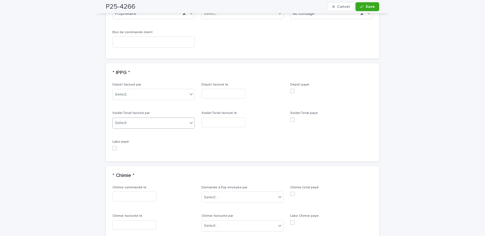
click at [147, 119] on div "Select..." at bounding box center [150, 123] width 75 height 9
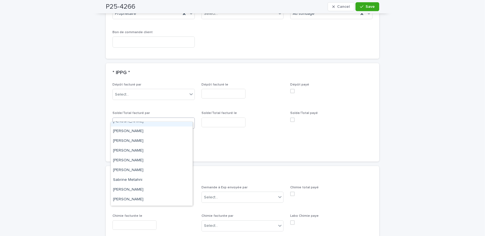
scroll to position [92, 0]
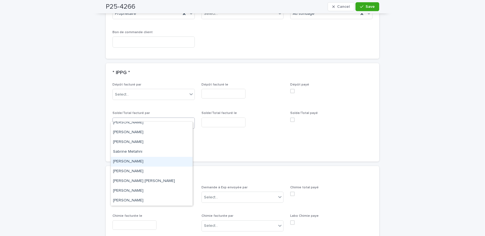
click at [143, 159] on div "[PERSON_NAME]" at bounding box center [152, 162] width 82 height 10
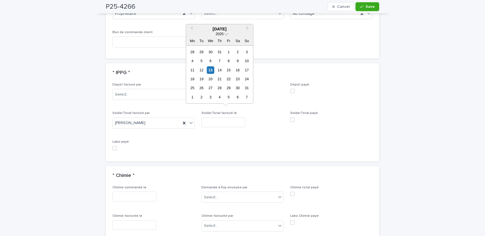
click at [220, 118] on input "text" at bounding box center [223, 123] width 44 height 10
click at [209, 72] on div "13" at bounding box center [211, 70] width 8 height 8
type input "**********"
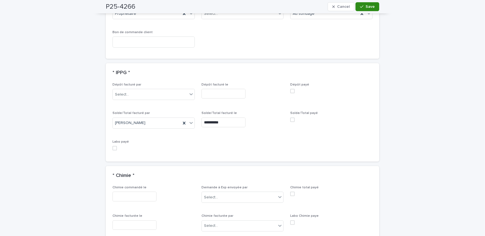
click at [368, 6] on span "Save" at bounding box center [369, 7] width 9 height 4
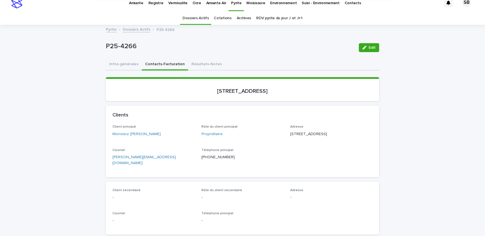
scroll to position [0, 0]
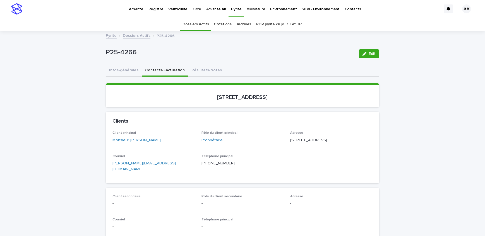
click at [139, 29] on div "Dossiers Actifs Cotations Archives RDV pyrite du jour J et J+1" at bounding box center [242, 24] width 485 height 13
click at [139, 33] on link "Dossiers Actifs" at bounding box center [137, 35] width 28 height 6
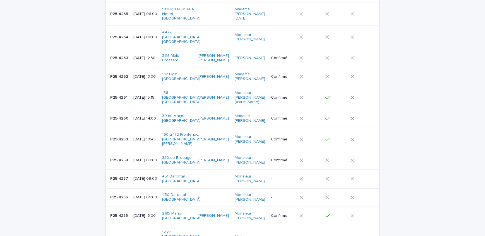
scroll to position [94, 0]
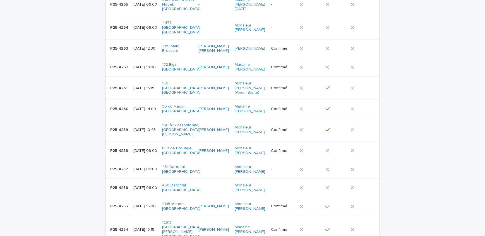
click at [118, 185] on p "P25-4256" at bounding box center [119, 188] width 19 height 6
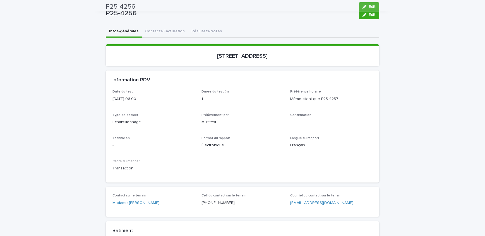
scroll to position [18, 0]
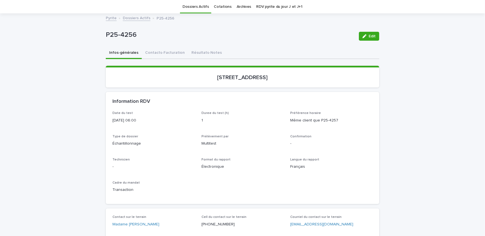
drag, startPoint x: 203, startPoint y: 83, endPoint x: 245, endPoint y: 85, distance: 42.1
click at [245, 85] on section "450, rue Darontal, Boucherville" at bounding box center [242, 77] width 273 height 22
drag, startPoint x: 143, startPoint y: 39, endPoint x: 99, endPoint y: 40, distance: 44.6
click at [163, 55] on button "Contacts-Facturation" at bounding box center [165, 53] width 46 height 12
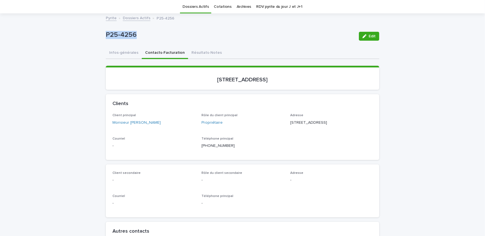
drag, startPoint x: 156, startPoint y: 124, endPoint x: 128, endPoint y: 127, distance: 28.3
click at [128, 127] on div "Client principal Monsieur Geatan Plourde" at bounding box center [153, 122] width 82 height 16
drag, startPoint x: 343, startPoint y: 124, endPoint x: 288, endPoint y: 120, distance: 55.3
click at [290, 120] on p "565, chemin des Patriotes Nord Mont-Saint-Hilaire QC J3H 3H7" at bounding box center [331, 123] width 82 height 6
drag, startPoint x: 322, startPoint y: 130, endPoint x: 287, endPoint y: 129, distance: 35.7
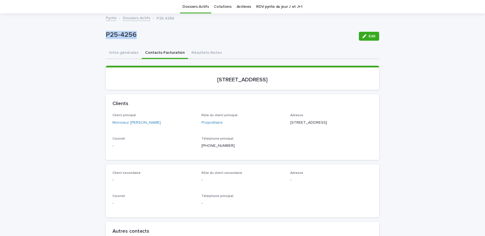
click at [287, 129] on div "Client principal Monsieur Geatan Plourde Rôle du client principal Propriétaire …" at bounding box center [242, 134] width 260 height 40
drag, startPoint x: 337, startPoint y: 130, endPoint x: 326, endPoint y: 130, distance: 11.2
click at [326, 126] on p "565, chemin des Patriotes Nord Mont-Saint-Hilaire QC J3H 3H7" at bounding box center [331, 123] width 82 height 6
drag, startPoint x: 284, startPoint y: 75, endPoint x: 196, endPoint y: 86, distance: 88.0
click at [196, 86] on section "450, rue Darontal, Boucherville" at bounding box center [242, 78] width 273 height 24
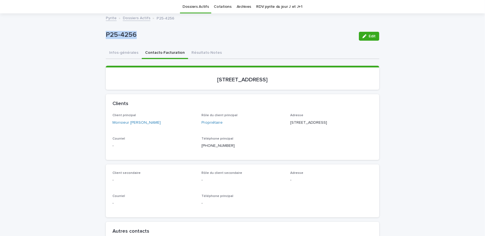
drag, startPoint x: 157, startPoint y: 32, endPoint x: 92, endPoint y: 38, distance: 65.2
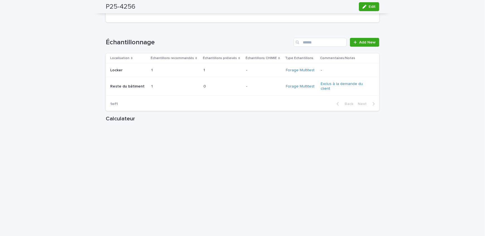
scroll to position [651, 0]
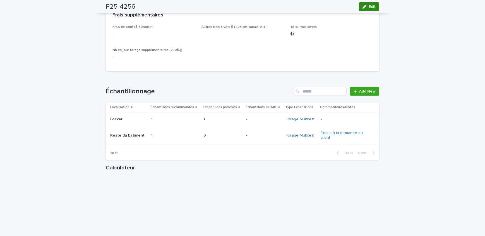
drag, startPoint x: 362, startPoint y: 8, endPoint x: 223, endPoint y: 88, distance: 160.7
click at [362, 8] on icon "button" at bounding box center [364, 7] width 4 height 4
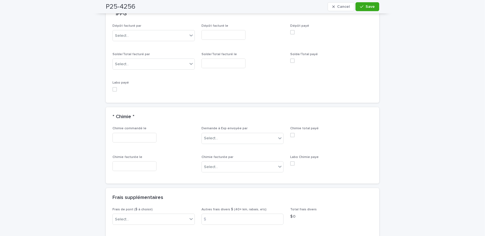
scroll to position [530, 0]
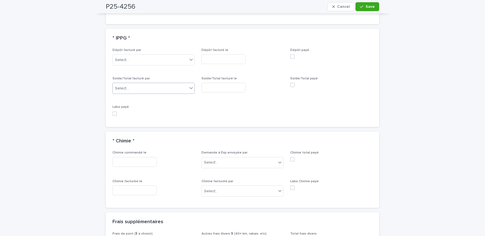
click at [135, 91] on div "Select..." at bounding box center [150, 88] width 75 height 9
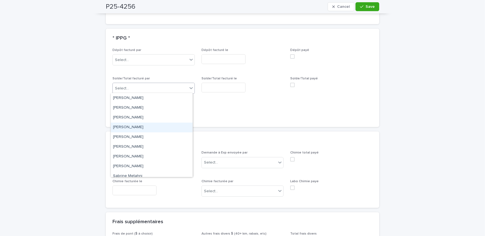
scroll to position [76, 0]
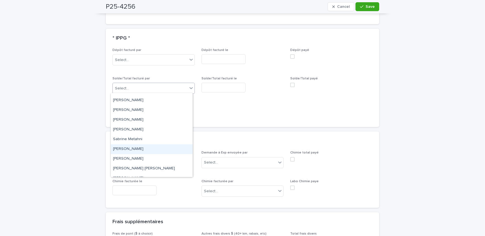
click at [148, 146] on div "[PERSON_NAME]" at bounding box center [152, 149] width 82 height 10
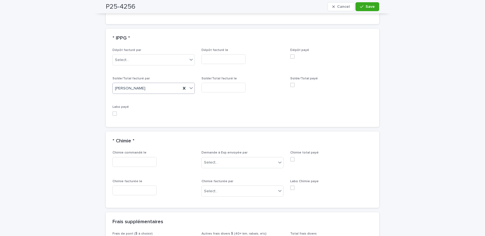
click at [218, 88] on input "text" at bounding box center [223, 88] width 44 height 10
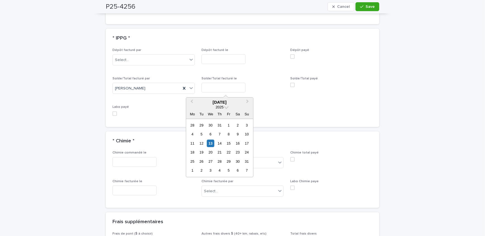
drag, startPoint x: 212, startPoint y: 145, endPoint x: 263, endPoint y: 100, distance: 68.0
click at [212, 145] on div "13" at bounding box center [211, 144] width 8 height 8
type input "**********"
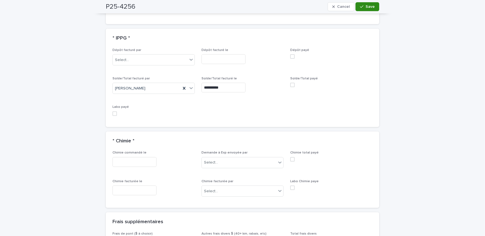
click at [365, 5] on span "Save" at bounding box center [369, 7] width 9 height 4
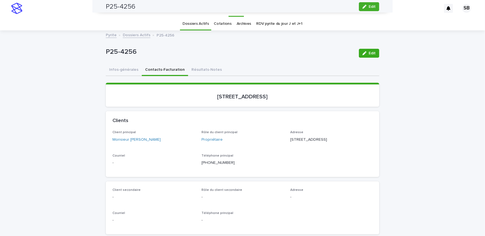
scroll to position [0, 0]
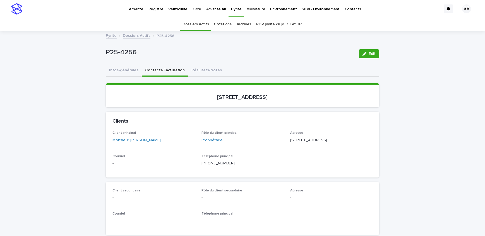
click at [136, 37] on link "Dossiers Actifs" at bounding box center [137, 35] width 28 height 6
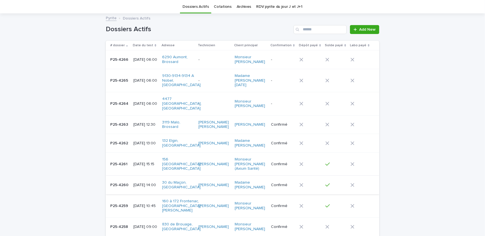
scroll to position [68, 0]
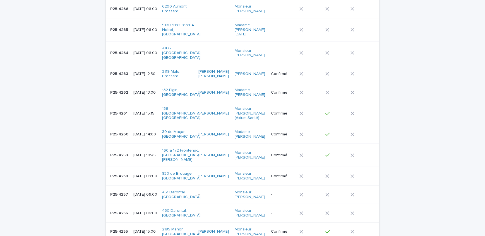
click at [125, 195] on p "P25-4257" at bounding box center [119, 194] width 19 height 6
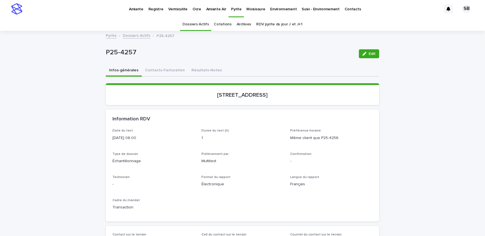
drag, startPoint x: 199, startPoint y: 95, endPoint x: 246, endPoint y: 98, distance: 46.7
click at [246, 98] on section "451 , rue Darontal, Boucherville" at bounding box center [242, 94] width 273 height 22
drag, startPoint x: 135, startPoint y: 55, endPoint x: 100, endPoint y: 58, distance: 35.0
click at [163, 71] on button "Contacts-Facturation" at bounding box center [165, 71] width 46 height 12
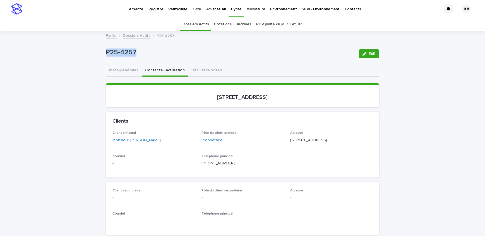
drag, startPoint x: 143, startPoint y: 145, endPoint x: 128, endPoint y: 144, distance: 15.1
click at [128, 144] on div "Client principal Monsieur Geatan Plourde" at bounding box center [153, 139] width 82 height 16
drag, startPoint x: 344, startPoint y: 139, endPoint x: 288, endPoint y: 141, distance: 56.1
click at [290, 141] on p "565, chemin des Patriotes Nord Mont-Saint-Hilaire QC J3H 3H7" at bounding box center [331, 140] width 82 height 6
drag, startPoint x: 325, startPoint y: 147, endPoint x: 287, endPoint y: 154, distance: 38.2
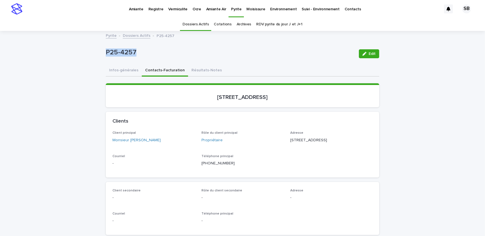
click at [287, 154] on div "Client principal Monsieur Geatan Plourde Rôle du client principal Propriétaire …" at bounding box center [242, 151] width 260 height 40
drag, startPoint x: 339, startPoint y: 148, endPoint x: 329, endPoint y: 150, distance: 9.6
click at [329, 148] on div "Adresse 565, chemin des Patriotes Nord Mont-Saint-Hilaire QC J3H 3H7" at bounding box center [331, 139] width 82 height 16
drag, startPoint x: 340, startPoint y: 149, endPoint x: 327, endPoint y: 151, distance: 13.7
click at [327, 148] on div "Adresse 565, chemin des Patriotes Nord Mont-Saint-Hilaire QC J3H 3H7" at bounding box center [331, 139] width 82 height 16
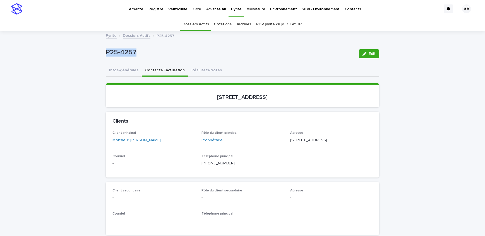
drag, startPoint x: 284, startPoint y: 96, endPoint x: 199, endPoint y: 102, distance: 85.3
click at [199, 102] on section "451 , rue Darontal, Boucherville" at bounding box center [242, 95] width 273 height 24
drag, startPoint x: 170, startPoint y: 54, endPoint x: 99, endPoint y: 57, distance: 71.5
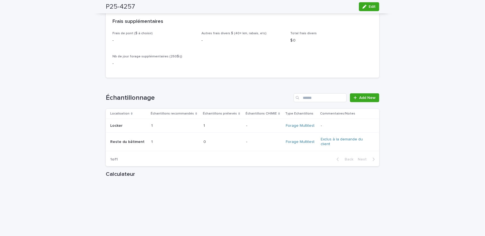
scroll to position [583, 0]
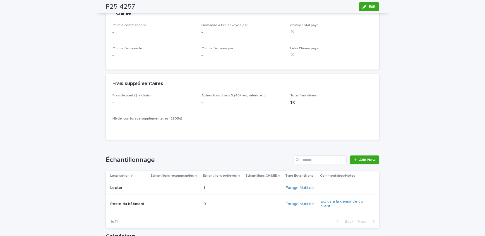
click at [354, 15] on div "* Chimie *" at bounding box center [242, 14] width 273 height 20
click at [371, 6] on span "Edit" at bounding box center [371, 7] width 7 height 4
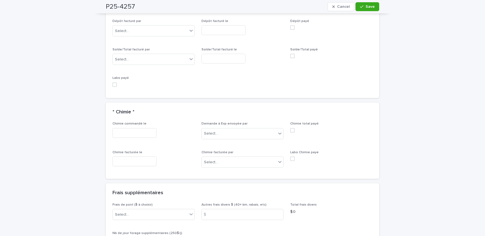
scroll to position [555, 0]
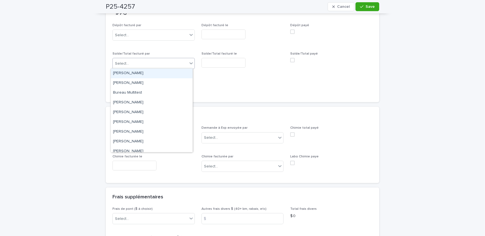
click at [145, 64] on div "Select..." at bounding box center [150, 63] width 75 height 9
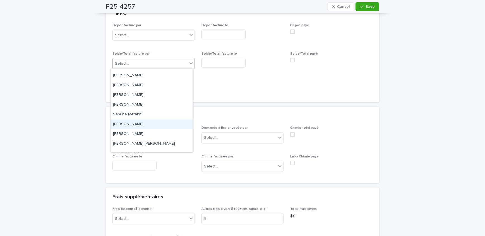
click at [146, 121] on div "[PERSON_NAME]" at bounding box center [152, 125] width 82 height 10
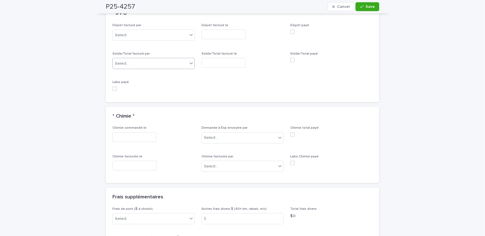
click at [233, 66] on input "text" at bounding box center [223, 63] width 44 height 10
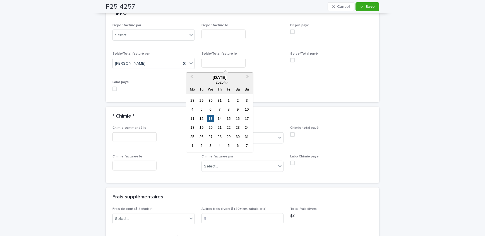
click at [213, 119] on div "13" at bounding box center [211, 119] width 8 height 8
type input "**********"
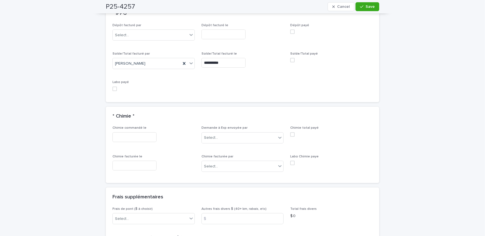
click at [377, 6] on div "P25-4257 Cancel Save" at bounding box center [242, 6] width 300 height 13
click at [357, 9] on button "Save" at bounding box center [367, 6] width 24 height 9
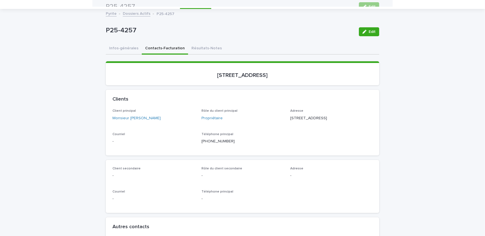
scroll to position [0, 0]
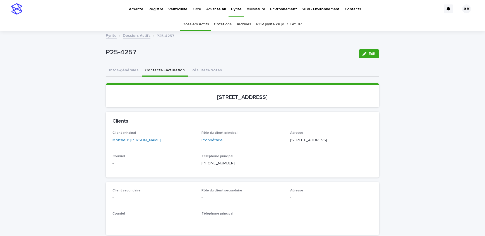
click at [133, 36] on link "Dossiers Actifs" at bounding box center [137, 35] width 28 height 6
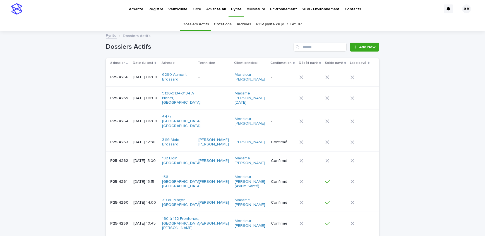
scroll to position [18, 0]
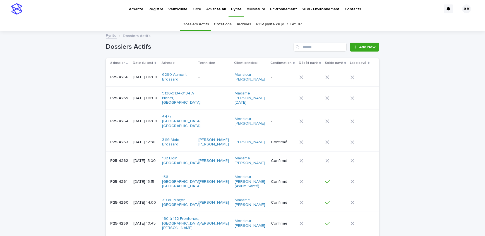
click at [142, 10] on p "Amiante" at bounding box center [136, 6] width 15 height 12
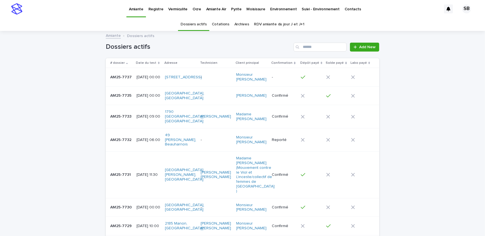
click at [240, 25] on link "Archives" at bounding box center [241, 24] width 15 height 13
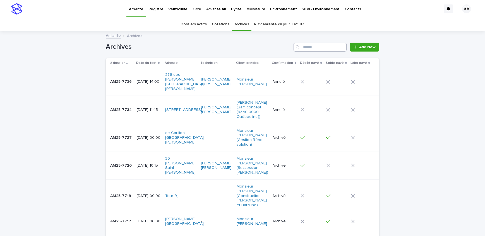
click at [315, 49] on input "Search" at bounding box center [319, 47] width 53 height 9
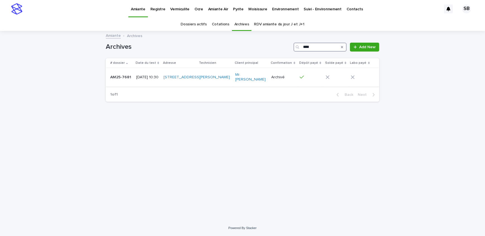
type input "****"
click at [128, 79] on p "AM25-7681" at bounding box center [121, 77] width 22 height 6
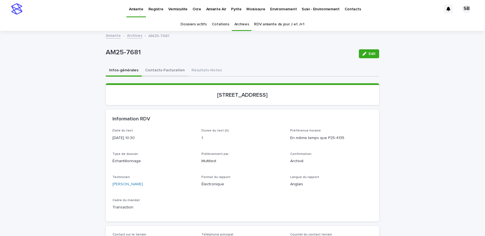
click at [180, 73] on button "Contacts-Facturation" at bounding box center [165, 71] width 46 height 12
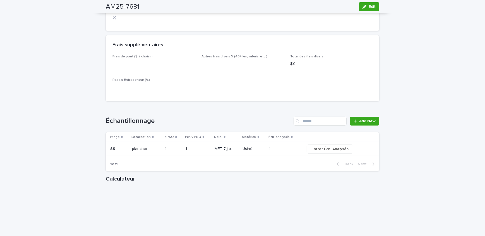
scroll to position [558, 0]
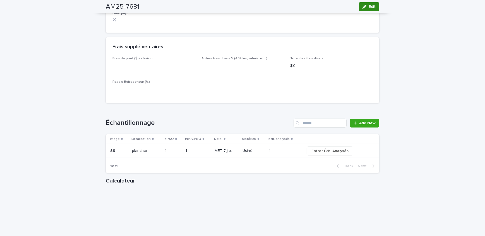
click at [362, 8] on icon "button" at bounding box center [364, 7] width 4 height 4
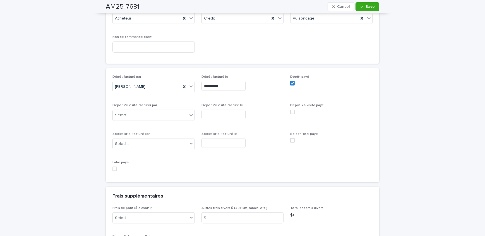
scroll to position [507, 0]
click at [113, 168] on span at bounding box center [114, 170] width 4 height 4
click at [373, 7] on button "Save" at bounding box center [367, 6] width 24 height 9
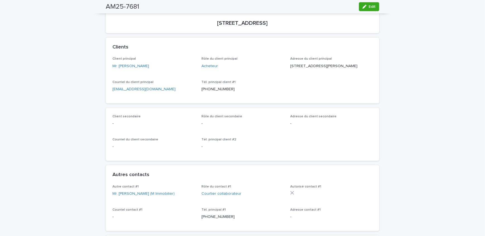
scroll to position [0, 0]
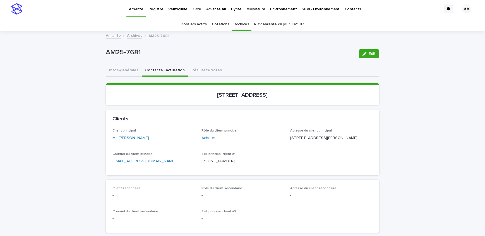
click at [130, 34] on link "Archives" at bounding box center [134, 35] width 15 height 6
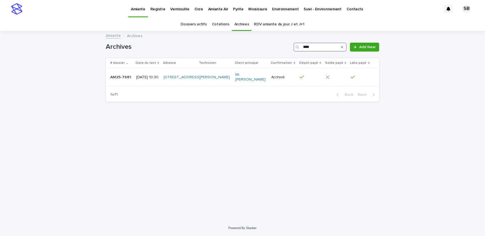
click at [327, 45] on input "****" at bounding box center [319, 47] width 53 height 9
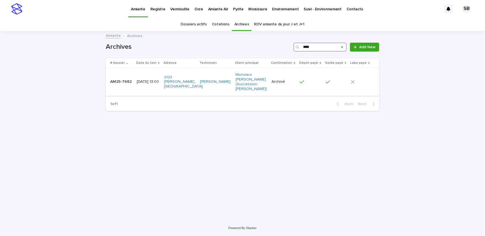
type input "****"
click at [109, 81] on td "AM25-7682 AM25-7682" at bounding box center [120, 82] width 29 height 28
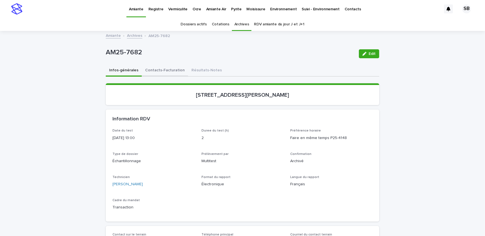
click at [153, 71] on button "Contacts-Facturation" at bounding box center [165, 71] width 46 height 12
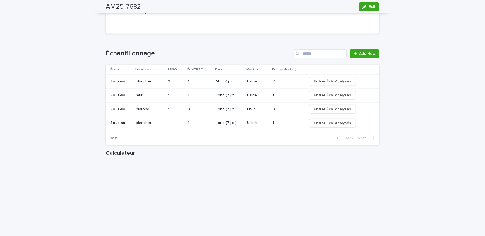
scroll to position [634, 0]
drag, startPoint x: 369, startPoint y: 7, endPoint x: 241, endPoint y: 98, distance: 157.2
click at [369, 7] on span "Edit" at bounding box center [371, 7] width 7 height 4
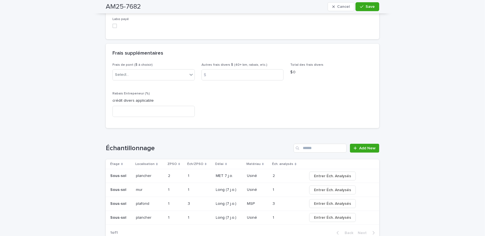
scroll to position [608, 0]
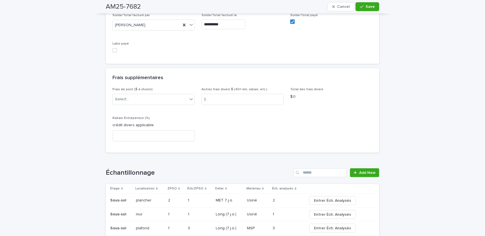
drag, startPoint x: 114, startPoint y: 50, endPoint x: 145, endPoint y: 39, distance: 33.5
click at [114, 50] on span at bounding box center [114, 50] width 4 height 4
click at [360, 6] on icon "button" at bounding box center [361, 7] width 3 height 4
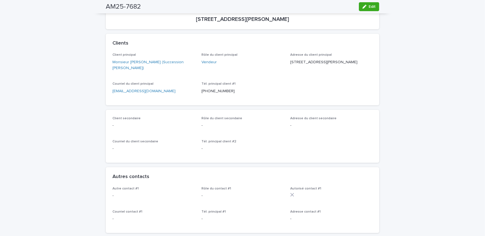
scroll to position [0, 0]
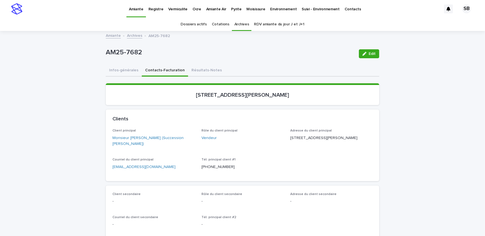
click at [128, 36] on link "Archives" at bounding box center [134, 35] width 15 height 6
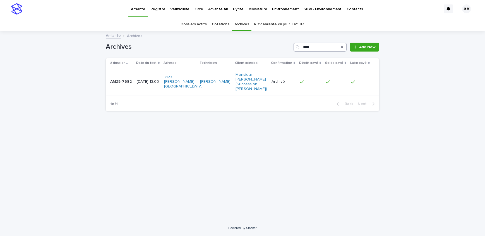
drag, startPoint x: 313, startPoint y: 44, endPoint x: 329, endPoint y: 47, distance: 16.5
click at [313, 44] on input "****" at bounding box center [319, 47] width 53 height 9
type input "****"
click at [136, 75] on td "[DATE] 14:15" at bounding box center [148, 79] width 27 height 23
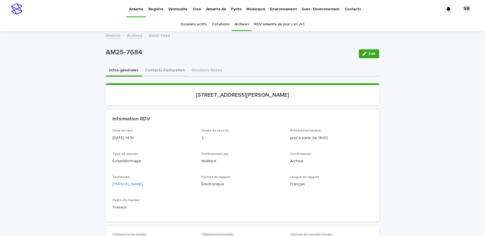
click at [150, 68] on button "Contacts-Facturation" at bounding box center [165, 71] width 46 height 12
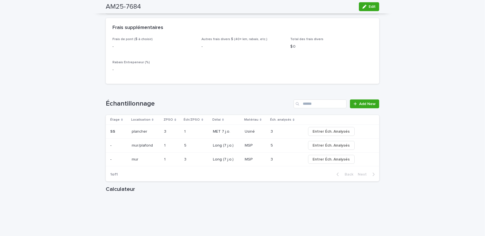
scroll to position [507, 0]
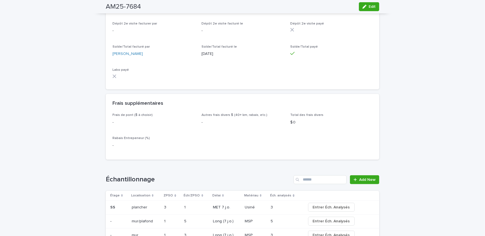
click at [363, 6] on icon "button" at bounding box center [364, 7] width 4 height 4
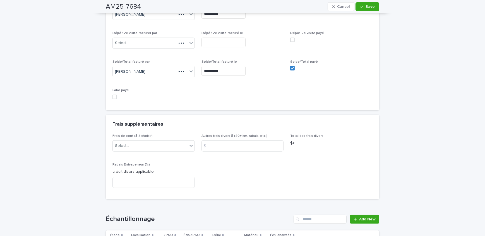
scroll to position [525, 0]
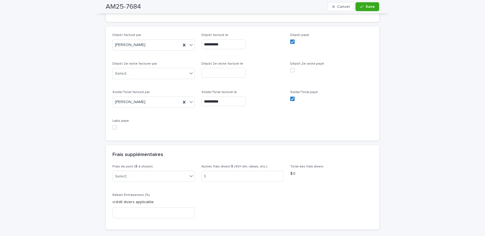
click at [112, 125] on span at bounding box center [114, 127] width 4 height 4
click at [359, 9] on button "Save" at bounding box center [367, 6] width 24 height 9
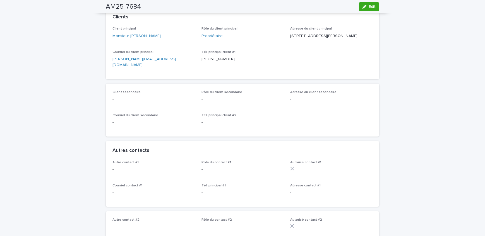
scroll to position [0, 0]
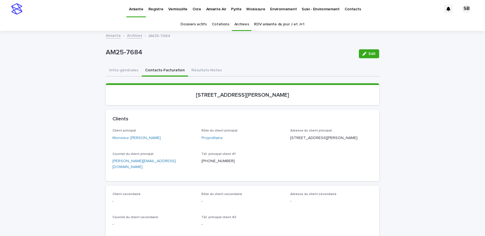
click at [134, 37] on link "Archives" at bounding box center [134, 35] width 15 height 6
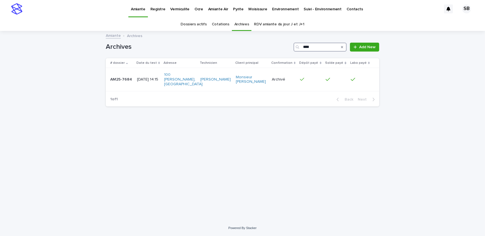
click at [321, 48] on input "****" at bounding box center [319, 47] width 53 height 9
type input "****"
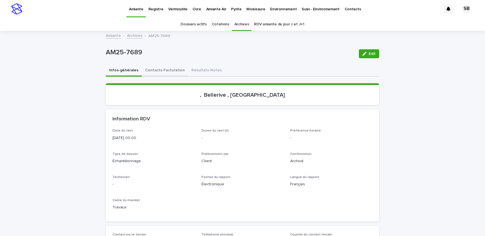
click at [160, 71] on button "Contacts-Facturation" at bounding box center [165, 71] width 46 height 12
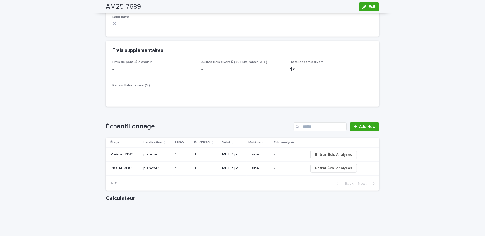
scroll to position [558, 0]
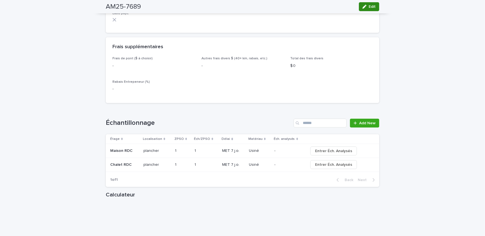
click at [374, 6] on button "Edit" at bounding box center [369, 6] width 20 height 9
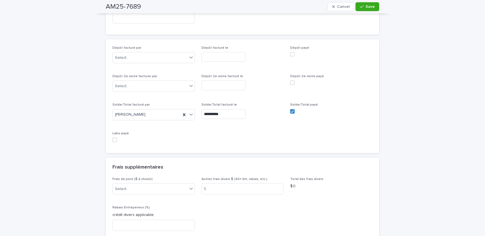
scroll to position [512, 0]
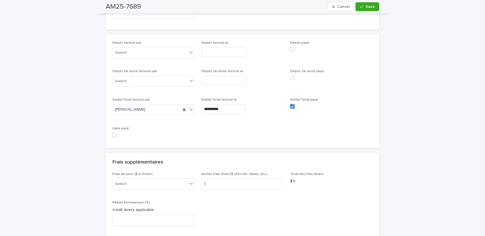
click at [114, 136] on span at bounding box center [114, 135] width 4 height 4
click at [359, 10] on button "Save" at bounding box center [367, 6] width 24 height 9
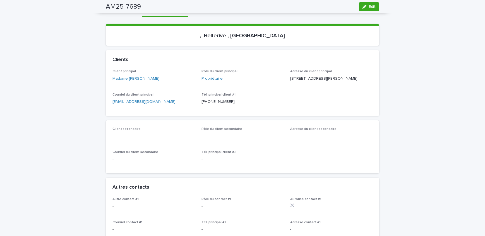
scroll to position [0, 0]
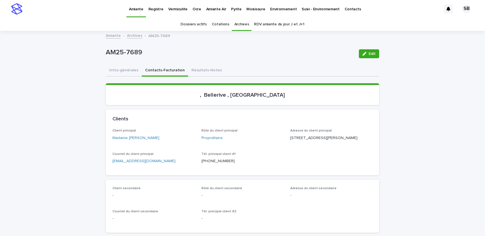
click at [134, 37] on link "Archives" at bounding box center [134, 35] width 15 height 6
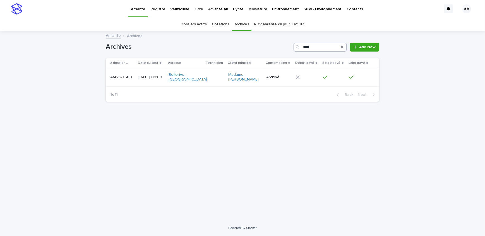
click at [323, 49] on input "****" at bounding box center [319, 47] width 53 height 9
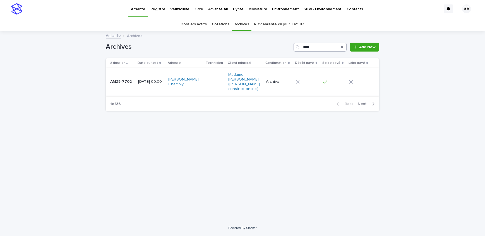
type input "****"
click at [114, 78] on p "AM25-7702" at bounding box center [121, 81] width 23 height 6
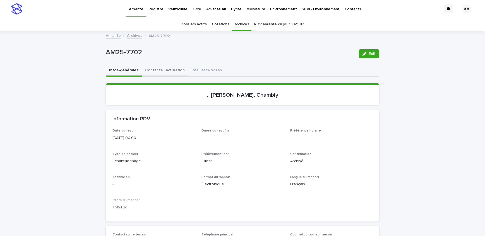
click at [168, 72] on button "Contacts-Facturation" at bounding box center [165, 71] width 46 height 12
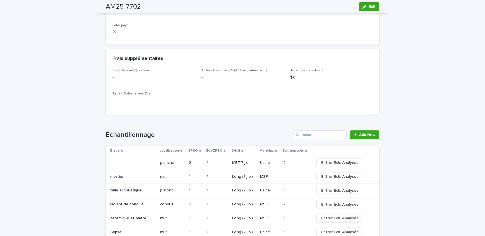
scroll to position [507, 0]
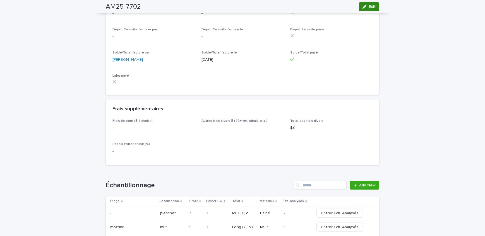
click at [371, 7] on span "Edit" at bounding box center [371, 7] width 7 height 4
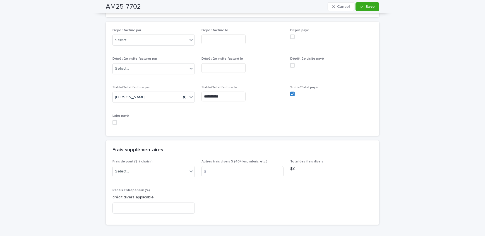
scroll to position [528, 0]
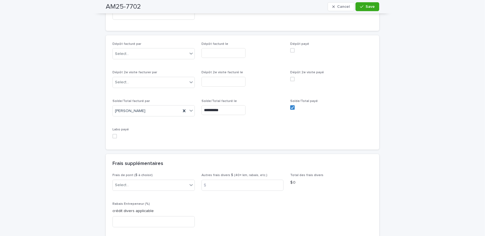
click at [112, 134] on span at bounding box center [114, 136] width 4 height 4
click at [365, 8] on span "Save" at bounding box center [369, 7] width 9 height 4
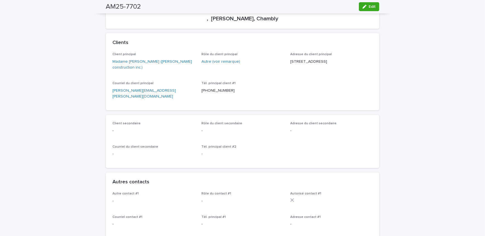
scroll to position [0, 0]
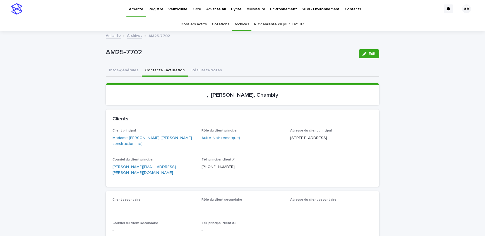
click at [132, 37] on link "Archives" at bounding box center [134, 35] width 15 height 6
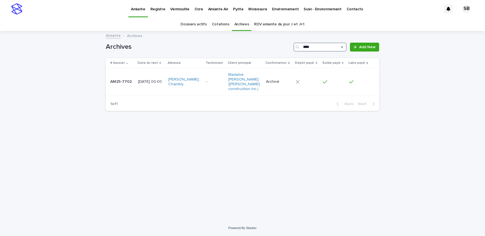
click at [317, 46] on input "****" at bounding box center [319, 47] width 53 height 9
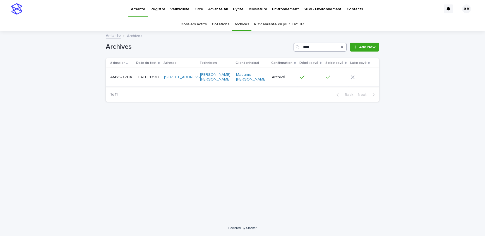
type input "****"
click at [129, 80] on div "AM25-7704 AM25-7704" at bounding box center [121, 77] width 22 height 9
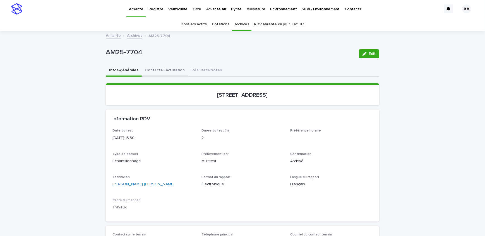
click at [162, 72] on button "Contacts-Facturation" at bounding box center [165, 71] width 46 height 12
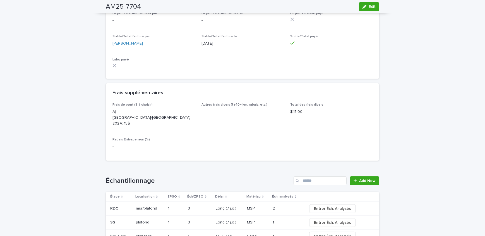
scroll to position [583, 0]
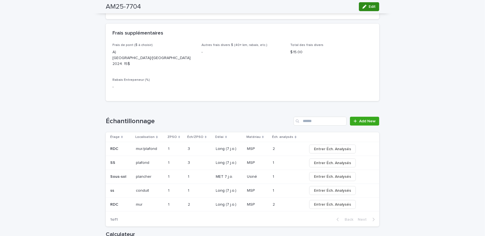
click at [371, 8] on span "Edit" at bounding box center [371, 7] width 7 height 4
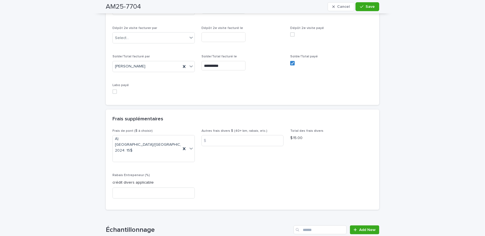
scroll to position [532, 0]
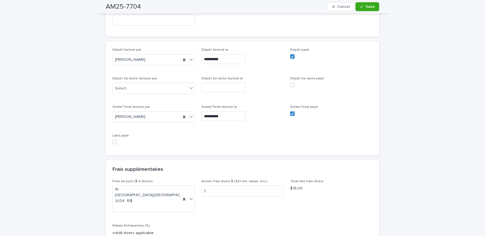
click at [113, 140] on span at bounding box center [114, 142] width 4 height 4
click at [367, 6] on span "Save" at bounding box center [369, 7] width 9 height 4
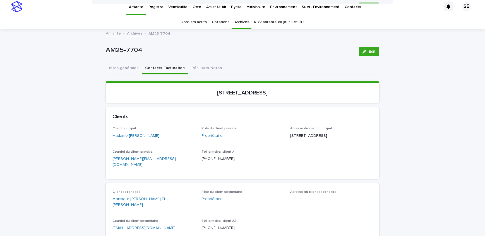
scroll to position [0, 0]
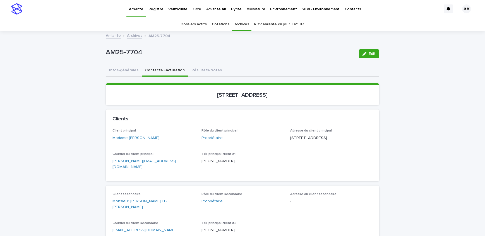
click at [136, 35] on link "Archives" at bounding box center [134, 35] width 15 height 6
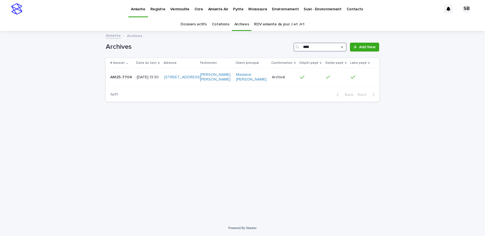
click at [319, 49] on input "****" at bounding box center [319, 47] width 53 height 9
type input "****"
click at [142, 78] on p "[DATE] 11:45" at bounding box center [148, 79] width 23 height 5
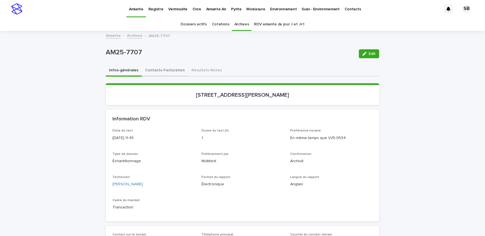
click at [148, 69] on button "Contacts-Facturation" at bounding box center [165, 71] width 46 height 12
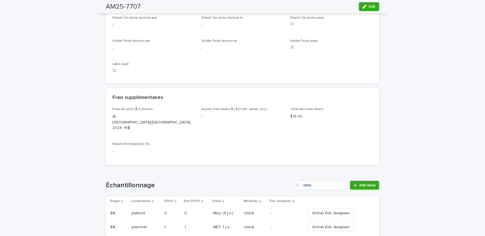
scroll to position [608, 0]
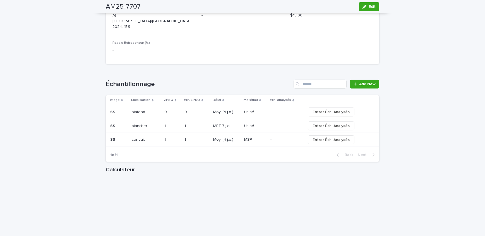
drag, startPoint x: 359, startPoint y: 8, endPoint x: 197, endPoint y: 101, distance: 186.2
click at [359, 8] on button "Edit" at bounding box center [369, 6] width 20 height 9
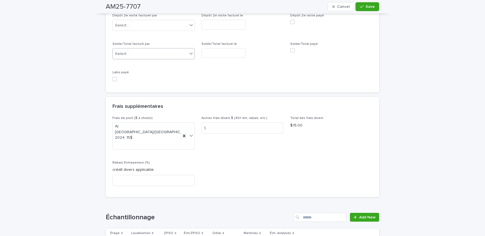
scroll to position [537, 0]
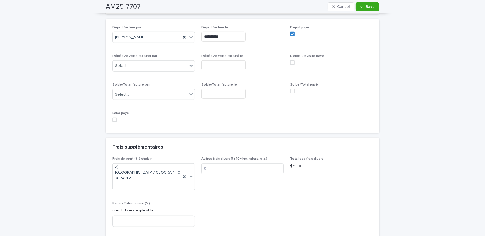
click at [114, 118] on span at bounding box center [114, 120] width 4 height 4
click at [357, 8] on button "Save" at bounding box center [367, 6] width 24 height 9
click at [402, 47] on div "Loading... Saving… Loading... Saving… AM25-7707 Cancel Loading... Save AM25-770…" at bounding box center [242, 66] width 485 height 1145
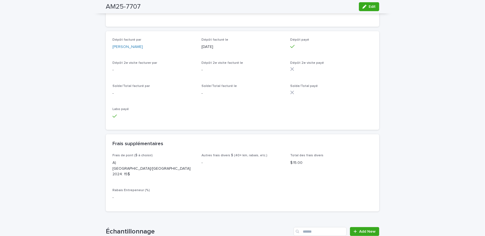
scroll to position [443, 0]
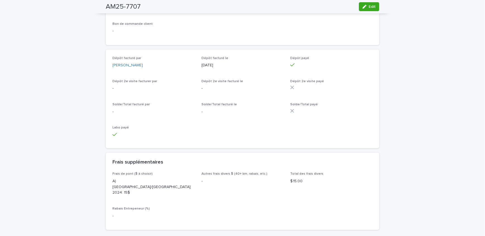
click at [75, 86] on div "Loading... Saving… Loading... Saving… AM25-7707 Edit AM25-7707 Edit Sorry, ther…" at bounding box center [242, 106] width 485 height 1037
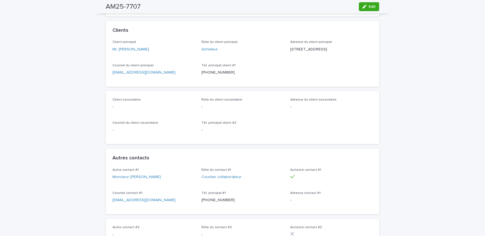
scroll to position [0, 0]
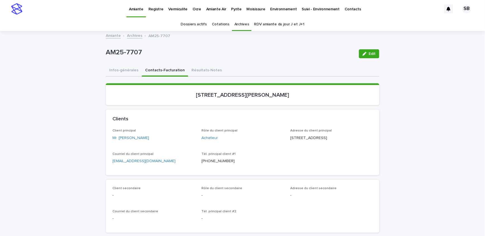
click at [175, 10] on p "Vermiculite" at bounding box center [177, 6] width 19 height 12
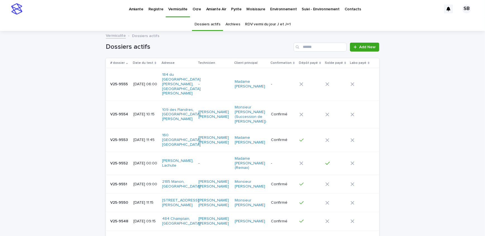
scroll to position [44, 0]
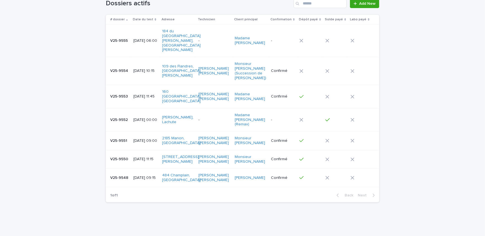
click at [67, 119] on div "Loading... Saving… Loading... Saving… Dossiers actifs Add New # dossier Date du…" at bounding box center [242, 111] width 485 height 247
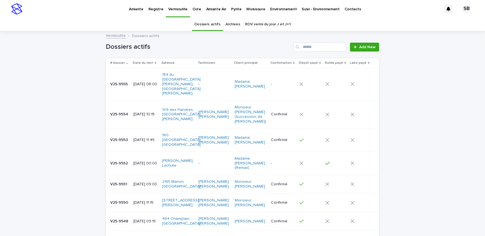
click at [76, 76] on div "Loading... Saving… Loading... Saving… Dossiers actifs Add New # dossier Date du…" at bounding box center [242, 155] width 485 height 247
click at [231, 11] on p "Pyrite" at bounding box center [236, 6] width 10 height 12
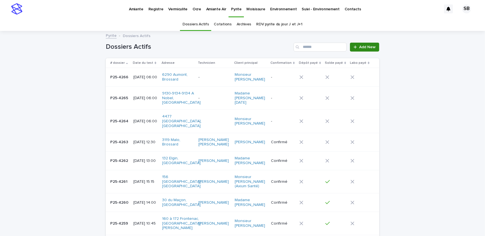
click at [356, 45] on div at bounding box center [356, 47] width 6 height 4
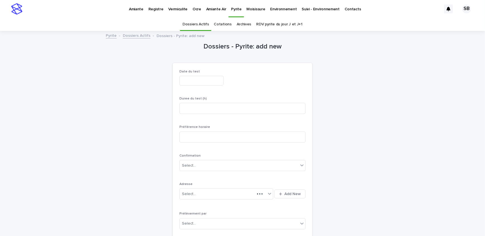
scroll to position [18, 0]
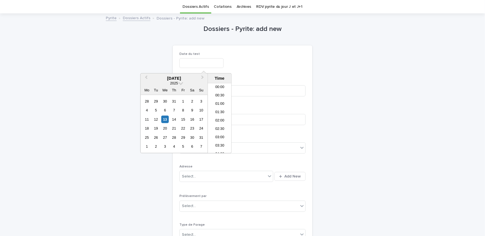
click at [193, 64] on input "text" at bounding box center [201, 63] width 44 height 10
click at [172, 120] on div "14" at bounding box center [174, 120] width 8 height 8
click at [222, 107] on li "06:00" at bounding box center [220, 110] width 24 height 8
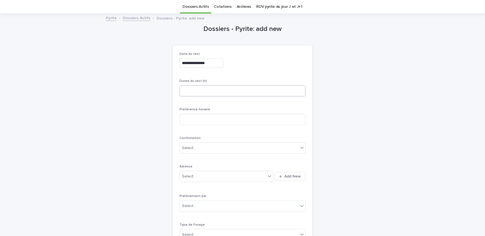
type input "**********"
click at [220, 91] on input at bounding box center [242, 90] width 126 height 11
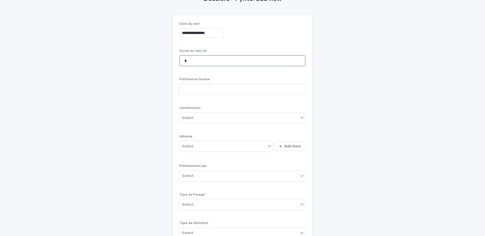
scroll to position [68, 0]
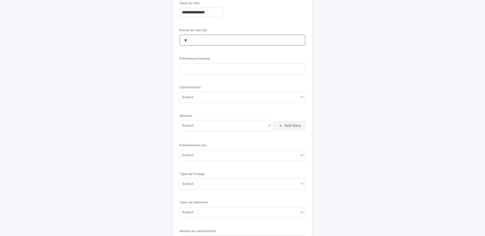
type input "*"
click at [284, 125] on span "Add New" at bounding box center [292, 126] width 16 height 4
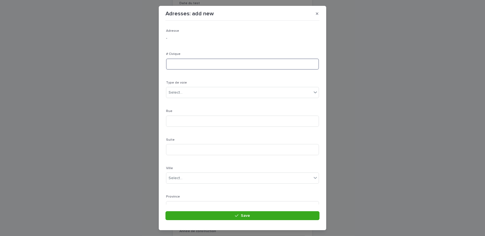
click at [192, 64] on input at bounding box center [242, 64] width 153 height 11
type input "****"
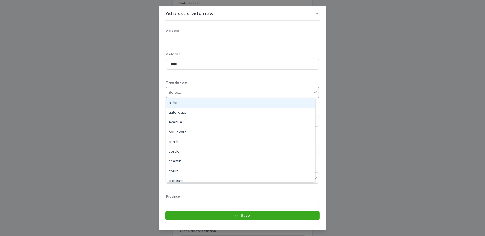
click at [231, 98] on div "Select..." at bounding box center [242, 92] width 153 height 11
type input "**"
click at [226, 98] on div "rue" at bounding box center [240, 103] width 148 height 10
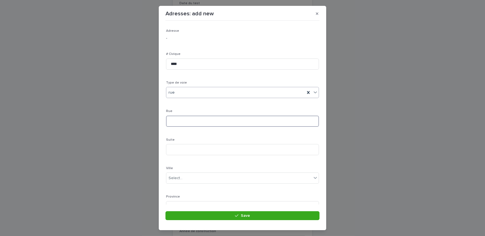
click at [216, 120] on input at bounding box center [242, 121] width 153 height 11
type input "*****"
click at [197, 153] on div "Select..." at bounding box center [238, 153] width 145 height 9
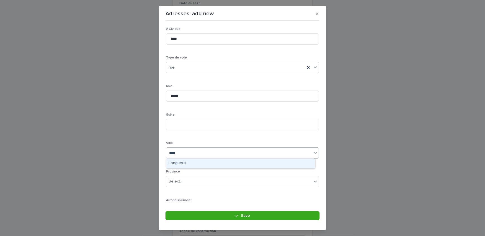
type input "*****"
click at [195, 164] on div "Longueuil" at bounding box center [240, 164] width 148 height 10
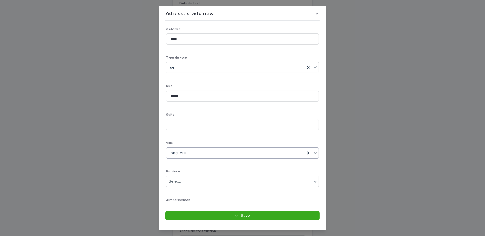
scroll to position [81, 0]
click at [184, 120] on div "Select..." at bounding box center [242, 125] width 153 height 11
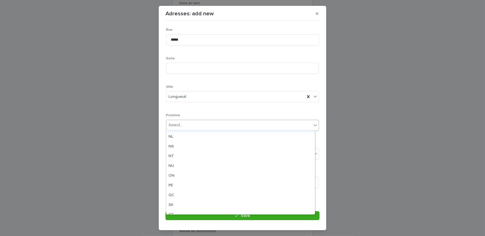
scroll to position [43, 0]
drag, startPoint x: 180, startPoint y: 189, endPoint x: 182, endPoint y: 160, distance: 28.8
click at [181, 188] on div "QC" at bounding box center [240, 190] width 148 height 10
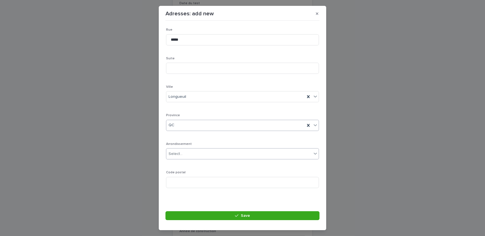
click at [183, 152] on input "text" at bounding box center [183, 154] width 1 height 5
type input "********"
click at [208, 164] on div "Saint-Hubert" at bounding box center [240, 165] width 148 height 10
drag, startPoint x: 207, startPoint y: 182, endPoint x: 146, endPoint y: 177, distance: 62.1
click at [208, 182] on input at bounding box center [242, 182] width 153 height 11
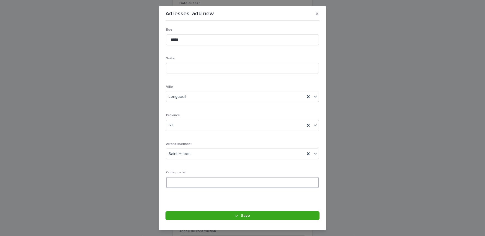
click at [176, 182] on input at bounding box center [242, 182] width 153 height 11
paste input "******"
type input "******"
click at [221, 215] on button "Save" at bounding box center [242, 215] width 154 height 9
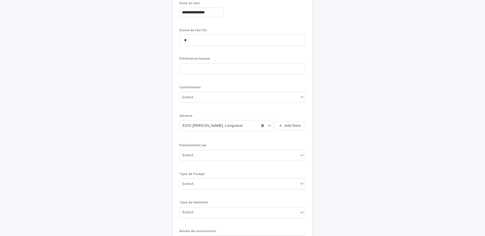
scroll to position [119, 0]
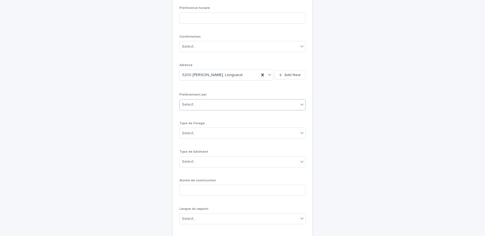
click at [208, 101] on div "Select..." at bounding box center [239, 104] width 119 height 9
click at [207, 118] on div "Multitest" at bounding box center [240, 115] width 125 height 10
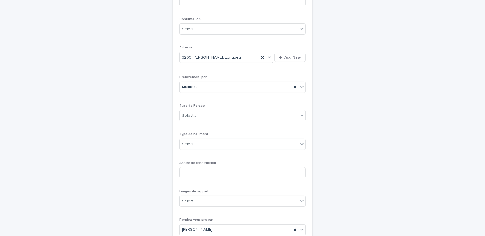
scroll to position [144, 0]
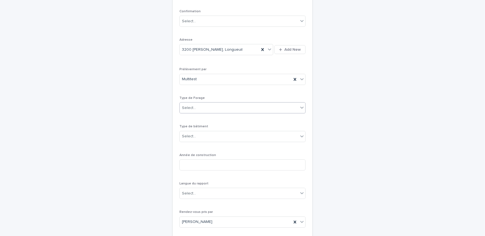
click at [232, 108] on div "Select..." at bounding box center [239, 107] width 119 height 9
click at [221, 117] on div "1- Residentiel" at bounding box center [240, 119] width 125 height 10
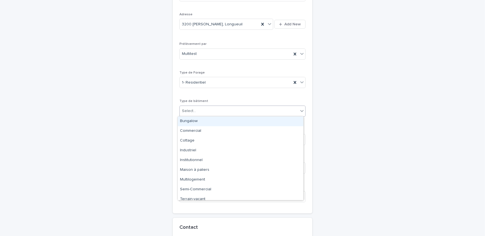
click at [214, 110] on div "Select..." at bounding box center [239, 111] width 119 height 9
click at [211, 98] on div "**********" at bounding box center [242, 53] width 126 height 307
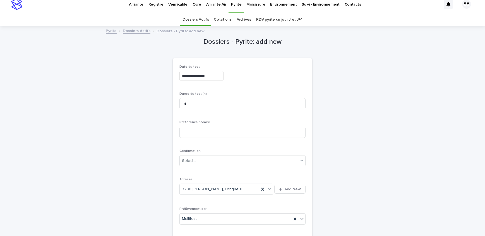
scroll to position [0, 0]
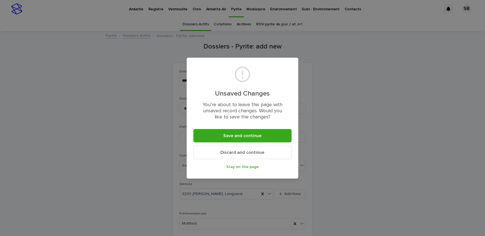
click at [244, 154] on span "Discard and continue" at bounding box center [243, 152] width 44 height 4
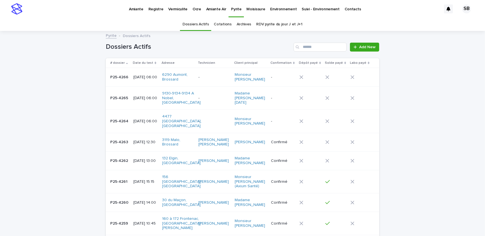
scroll to position [18, 0]
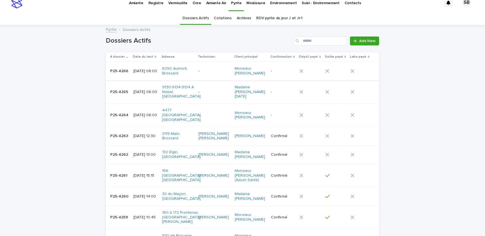
scroll to position [0, 0]
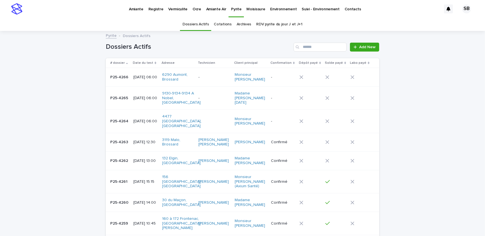
click at [180, 11] on link "Vermiculite" at bounding box center [178, 8] width 24 height 17
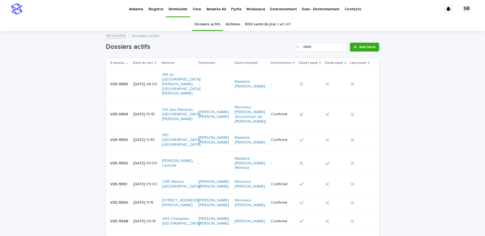
click at [227, 22] on link "Archives" at bounding box center [232, 24] width 15 height 13
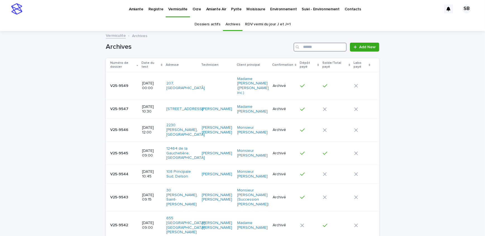
click at [313, 45] on input "Search" at bounding box center [319, 47] width 53 height 9
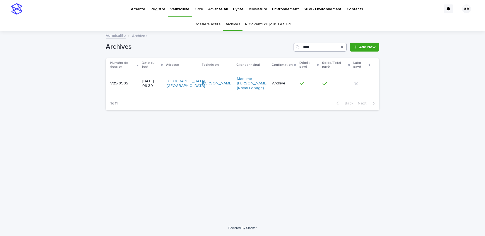
type input "****"
click at [128, 84] on p "V25-9505" at bounding box center [119, 83] width 19 height 6
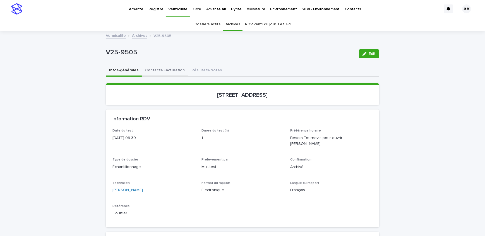
click at [158, 70] on button "Contacts-Facturation" at bounding box center [165, 71] width 46 height 12
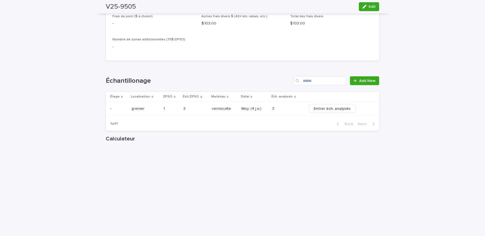
scroll to position [583, 0]
click at [370, 6] on span "Edit" at bounding box center [371, 7] width 7 height 4
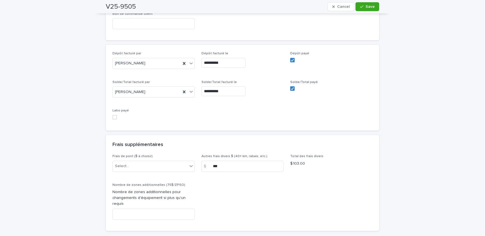
scroll to position [520, 0]
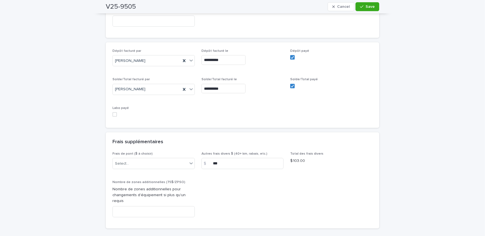
click at [114, 113] on span at bounding box center [114, 114] width 4 height 4
click at [365, 8] on span "Save" at bounding box center [369, 7] width 9 height 4
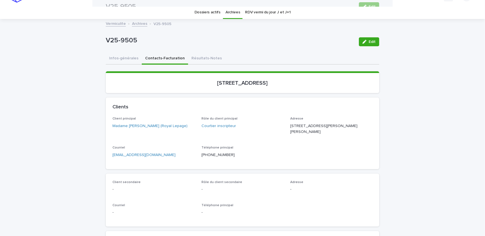
scroll to position [0, 0]
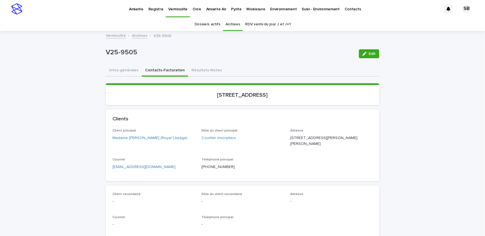
click at [134, 33] on link "Archives" at bounding box center [139, 35] width 15 height 6
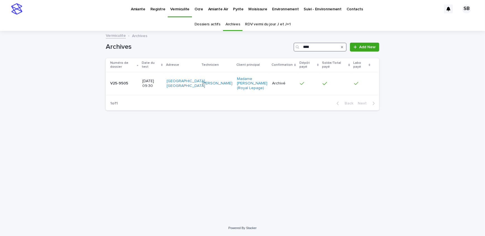
click at [318, 46] on input "****" at bounding box center [319, 47] width 53 height 9
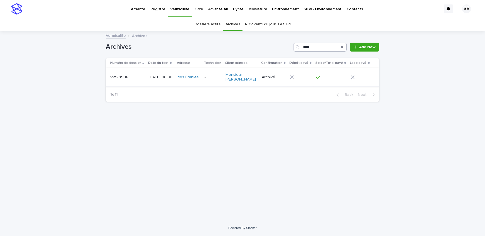
type input "****"
click at [123, 74] on p "V25-9506" at bounding box center [119, 77] width 19 height 6
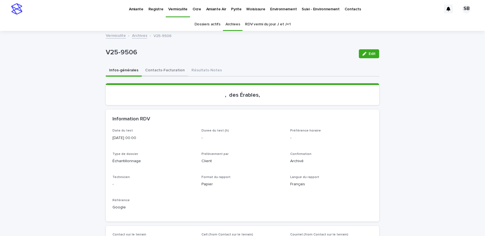
click at [164, 67] on button "Contacts-Facturation" at bounding box center [165, 71] width 46 height 12
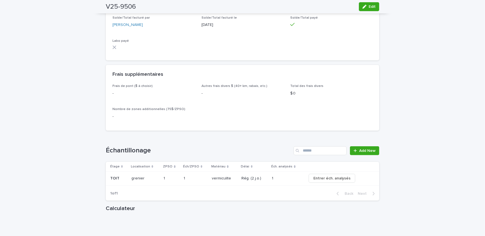
scroll to position [583, 0]
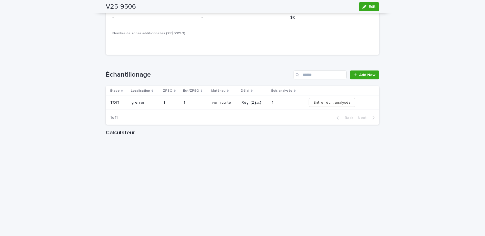
drag, startPoint x: 371, startPoint y: 7, endPoint x: 240, endPoint y: 102, distance: 161.2
click at [371, 7] on span "Edit" at bounding box center [371, 7] width 7 height 4
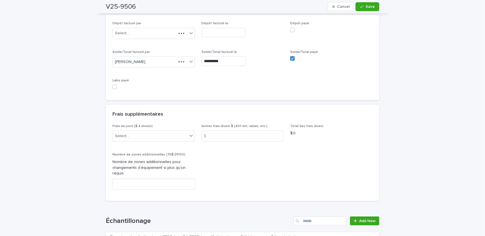
scroll to position [517, 0]
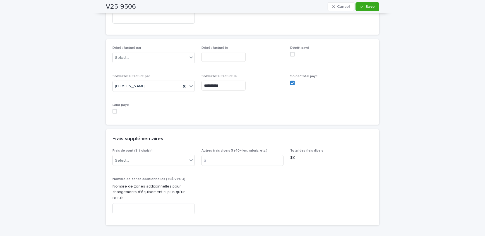
drag, startPoint x: 114, startPoint y: 112, endPoint x: 174, endPoint y: 96, distance: 62.0
click at [114, 112] on span at bounding box center [114, 111] width 4 height 4
click at [357, 8] on button "Save" at bounding box center [367, 6] width 24 height 9
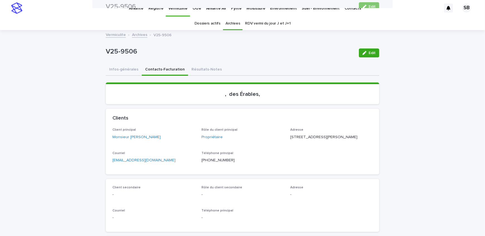
scroll to position [0, 0]
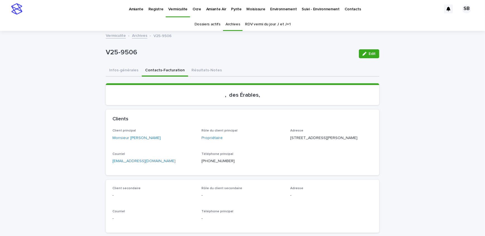
click at [140, 3] on p "Amiante" at bounding box center [136, 6] width 15 height 12
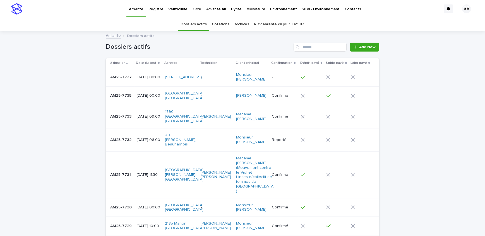
click at [236, 26] on link "Archives" at bounding box center [241, 24] width 15 height 13
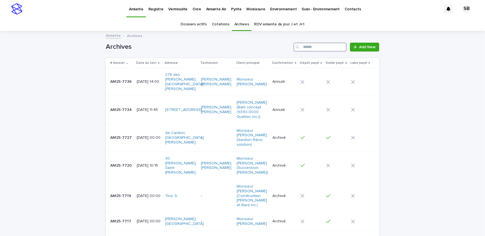
click at [313, 49] on input "Search" at bounding box center [319, 47] width 53 height 9
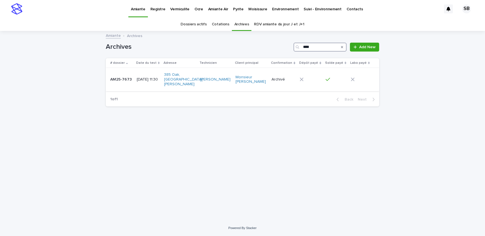
type input "****"
click at [120, 79] on p "AM25-7673" at bounding box center [121, 79] width 23 height 6
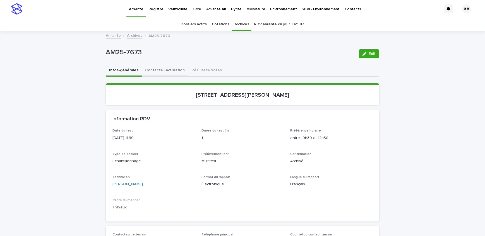
click at [169, 69] on button "Contacts-Facturation" at bounding box center [165, 71] width 46 height 12
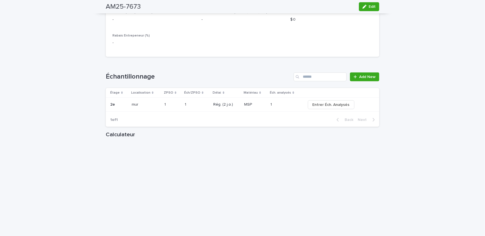
scroll to position [608, 0]
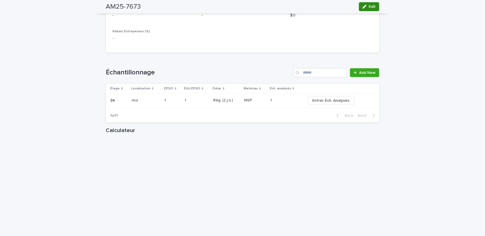
click at [375, 7] on button "Edit" at bounding box center [369, 6] width 20 height 9
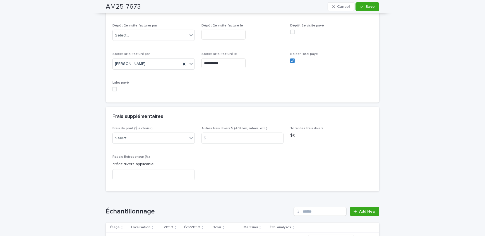
scroll to position [558, 0]
click at [115, 88] on label at bounding box center [153, 89] width 82 height 4
click at [369, 10] on button "Save" at bounding box center [367, 6] width 24 height 9
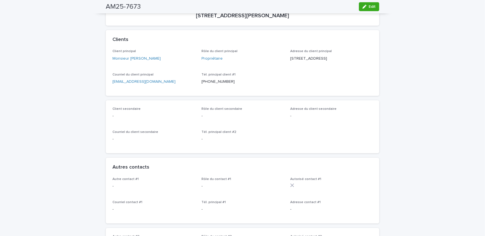
scroll to position [0, 0]
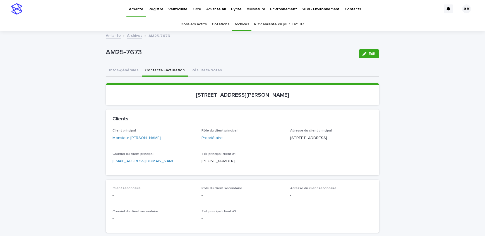
click at [130, 34] on link "Archives" at bounding box center [134, 35] width 15 height 6
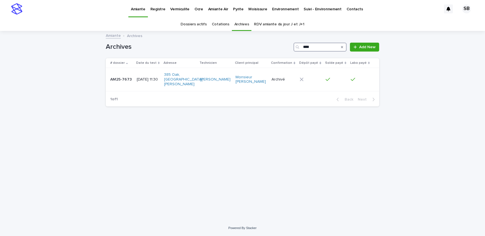
click at [324, 48] on input "****" at bounding box center [319, 47] width 53 height 9
type input "****"
click at [124, 83] on td "AM25-7674 AM25-7674" at bounding box center [120, 77] width 29 height 19
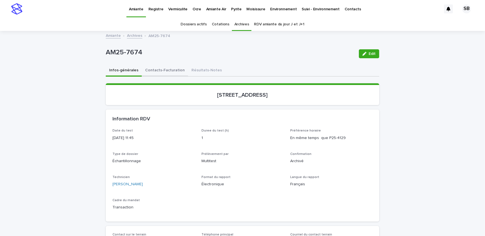
click at [156, 73] on button "Contacts-Facturation" at bounding box center [165, 71] width 46 height 12
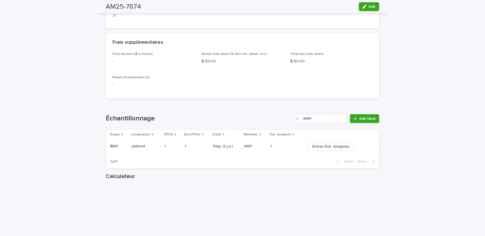
scroll to position [558, 0]
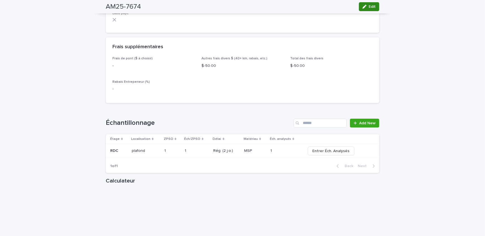
click at [369, 6] on span "Edit" at bounding box center [371, 7] width 7 height 4
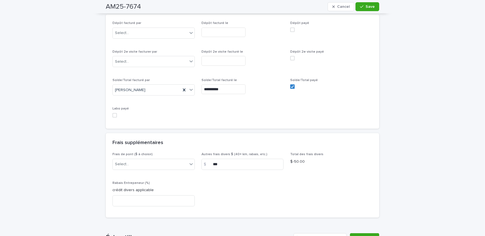
click at [114, 118] on span at bounding box center [114, 115] width 4 height 4
click at [368, 6] on span "Save" at bounding box center [369, 7] width 9 height 4
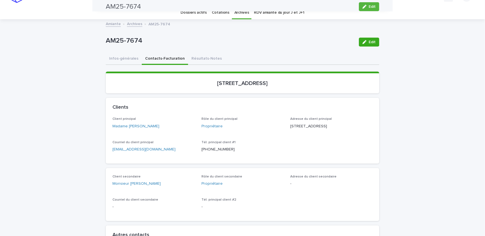
scroll to position [0, 0]
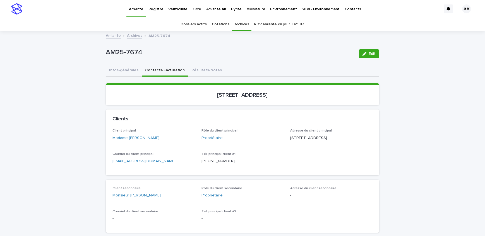
click at [175, 9] on p "Vermiculite" at bounding box center [177, 6] width 19 height 12
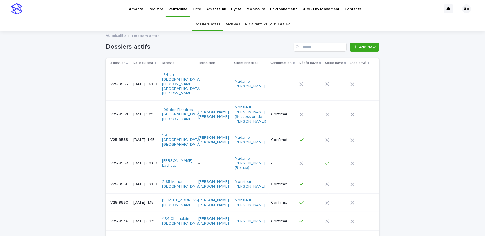
click at [235, 24] on link "Archives" at bounding box center [232, 24] width 15 height 13
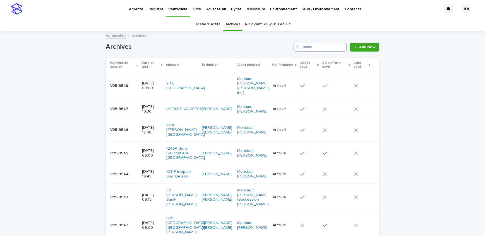
click at [314, 47] on input "Search" at bounding box center [319, 47] width 53 height 9
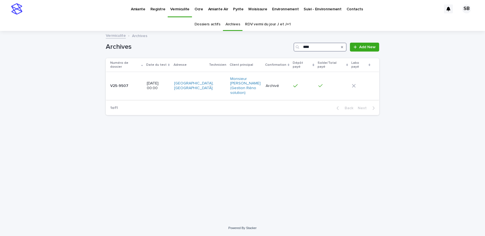
type input "****"
click at [124, 83] on p "V25-9507" at bounding box center [119, 86] width 19 height 6
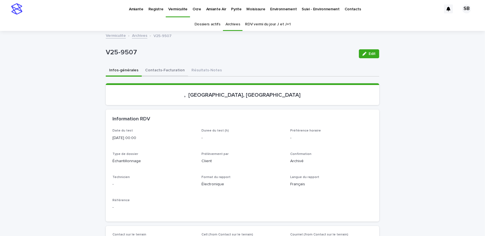
click at [158, 72] on button "Contacts-Facturation" at bounding box center [165, 71] width 46 height 12
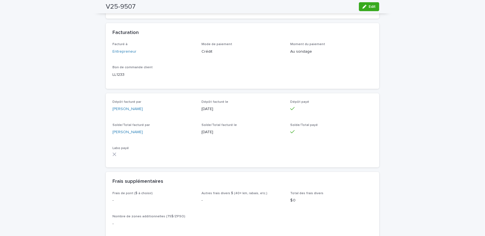
scroll to position [507, 0]
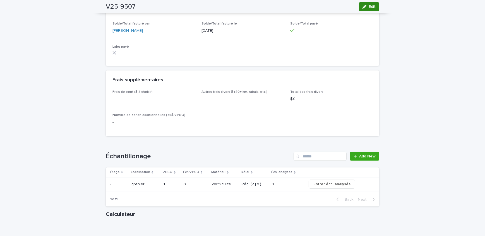
click at [374, 8] on button "Edit" at bounding box center [369, 6] width 20 height 9
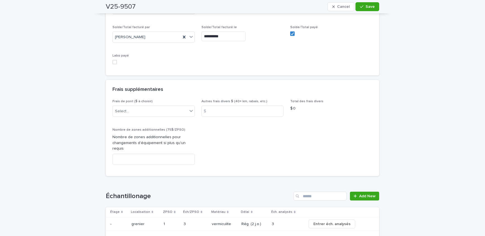
scroll to position [554, 0]
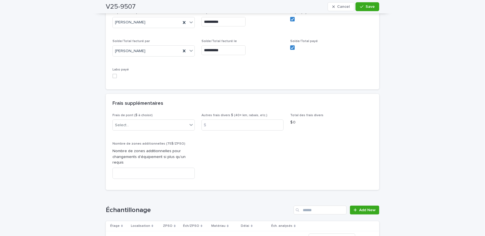
click at [113, 74] on span at bounding box center [114, 76] width 4 height 4
click at [357, 6] on button "Save" at bounding box center [367, 6] width 24 height 9
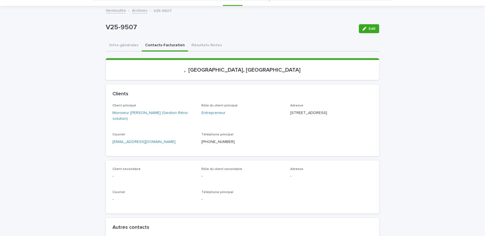
scroll to position [0, 0]
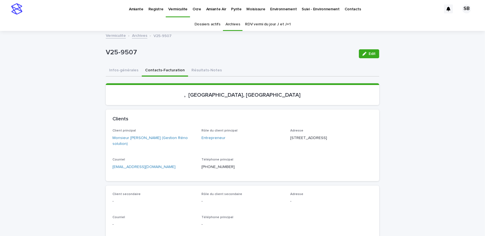
click at [130, 13] on link "Amiante" at bounding box center [136, 8] width 20 height 17
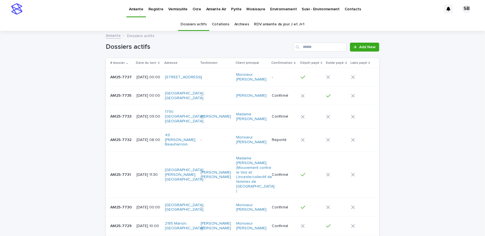
click at [234, 24] on link "Archives" at bounding box center [241, 24] width 15 height 13
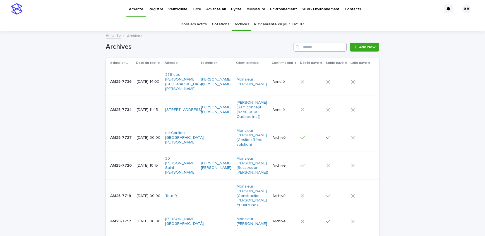
click at [321, 50] on input "Search" at bounding box center [319, 47] width 53 height 9
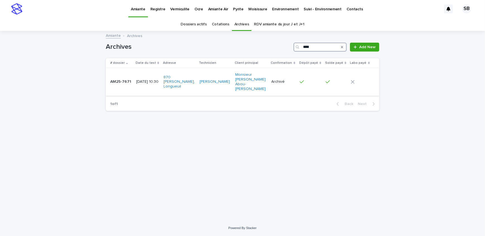
type input "****"
click at [137, 79] on p "[DATE] 10:30" at bounding box center [147, 81] width 23 height 5
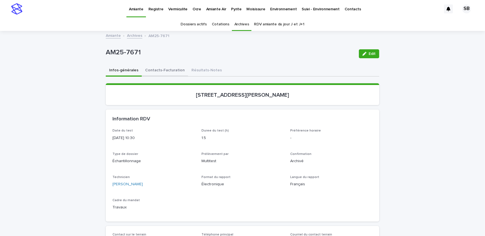
click at [166, 71] on button "Contacts-Facturation" at bounding box center [165, 71] width 46 height 12
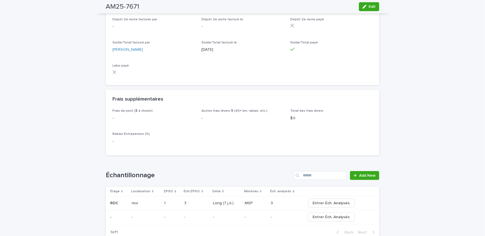
scroll to position [507, 0]
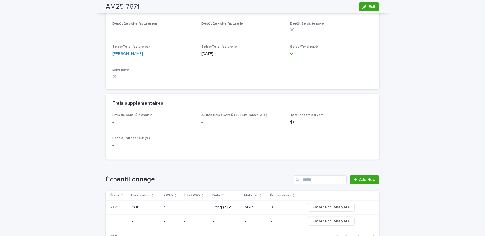
drag, startPoint x: 374, startPoint y: 4, endPoint x: 228, endPoint y: 15, distance: 146.2
click at [373, 4] on button "Edit" at bounding box center [369, 6] width 20 height 9
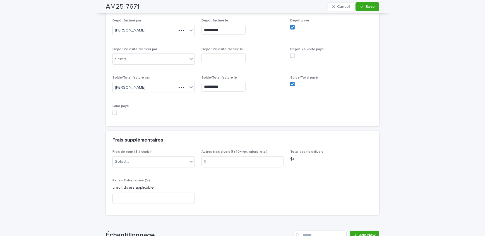
scroll to position [551, 0]
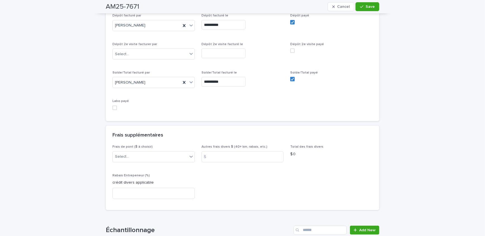
click at [114, 106] on span at bounding box center [114, 108] width 4 height 4
drag, startPoint x: 363, startPoint y: 8, endPoint x: 0, endPoint y: 11, distance: 362.8
click at [361, 9] on button "Save" at bounding box center [367, 6] width 24 height 9
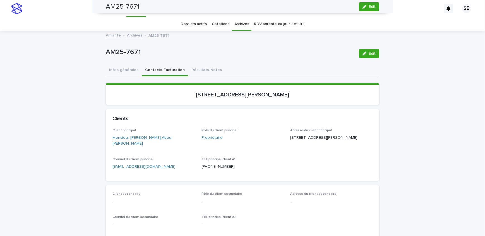
scroll to position [0, 0]
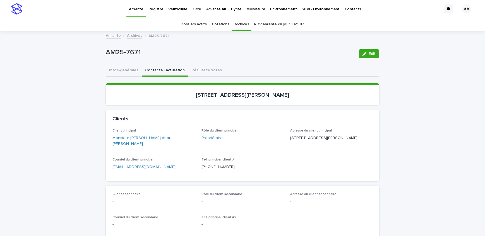
click at [135, 35] on link "Archives" at bounding box center [134, 35] width 15 height 6
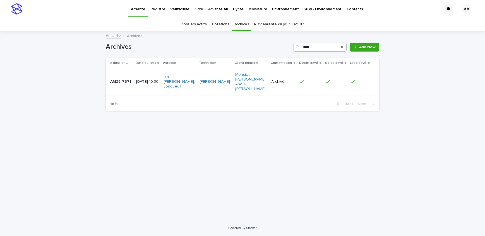
click at [313, 48] on input "****" at bounding box center [319, 47] width 53 height 9
type input "****"
click at [117, 82] on div "AM25-7675 AM25-7675" at bounding box center [121, 81] width 22 height 9
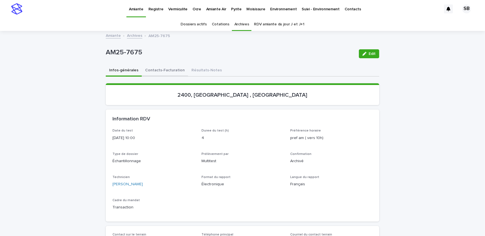
click at [162, 70] on button "Contacts-Facturation" at bounding box center [165, 71] width 46 height 12
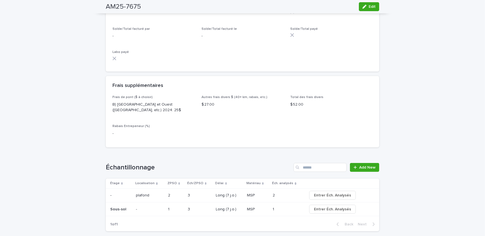
scroll to position [482, 0]
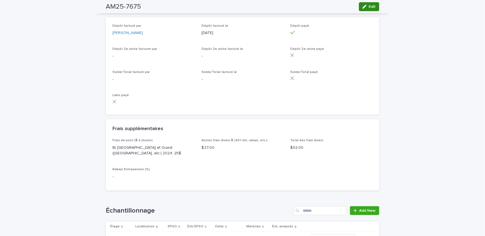
click at [365, 7] on div "button" at bounding box center [365, 7] width 6 height 4
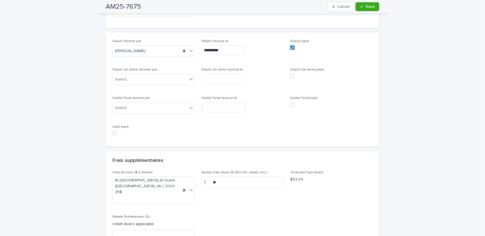
scroll to position [535, 0]
click at [114, 131] on span at bounding box center [114, 133] width 4 height 4
click at [366, 7] on span "Save" at bounding box center [369, 7] width 9 height 4
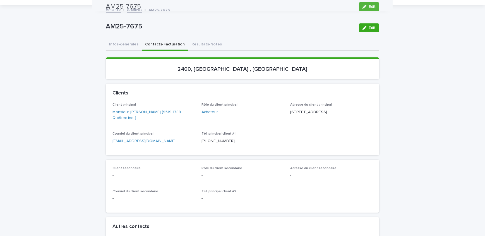
scroll to position [0, 0]
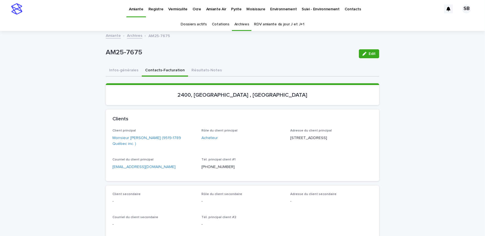
click at [133, 38] on link "Archives" at bounding box center [134, 35] width 15 height 6
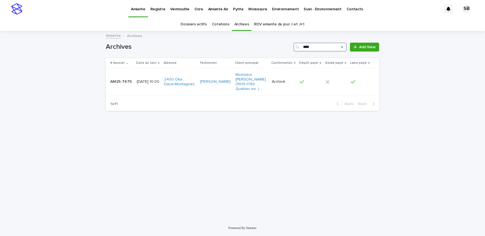
click at [322, 45] on input "****" at bounding box center [319, 47] width 53 height 9
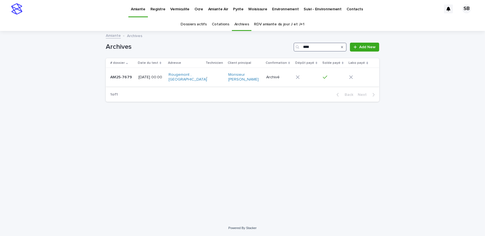
type input "****"
click at [119, 80] on p "AM25-7679" at bounding box center [121, 77] width 23 height 6
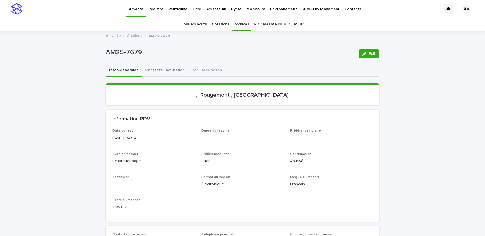
click at [165, 71] on button "Contacts-Facturation" at bounding box center [165, 71] width 46 height 12
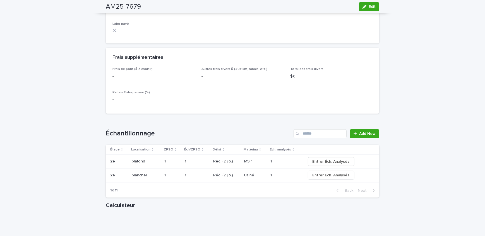
scroll to position [507, 0]
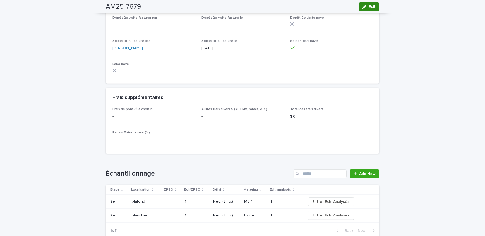
click at [362, 6] on icon "button" at bounding box center [364, 7] width 4 height 4
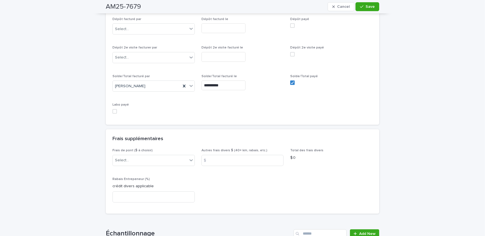
scroll to position [559, 0]
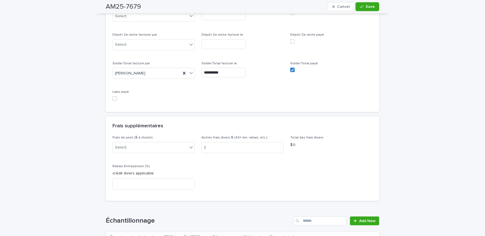
click at [114, 101] on span at bounding box center [114, 98] width 4 height 4
click at [370, 10] on button "Save" at bounding box center [367, 6] width 24 height 9
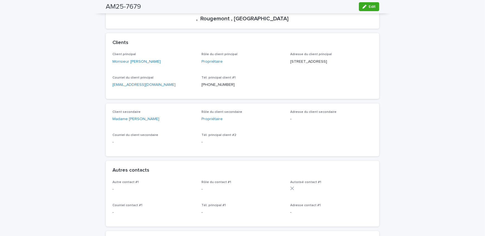
scroll to position [0, 0]
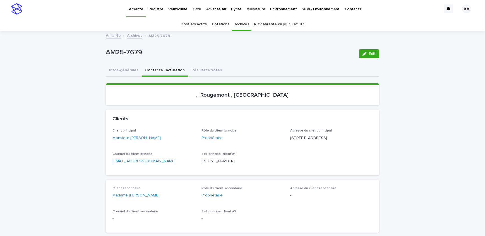
click at [131, 36] on link "Archives" at bounding box center [134, 35] width 15 height 6
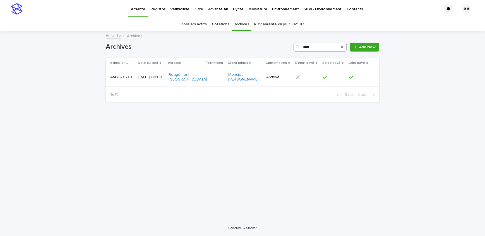
click at [312, 47] on input "****" at bounding box center [319, 47] width 53 height 9
type input "****"
click at [128, 76] on p "AM25-7672" at bounding box center [121, 77] width 23 height 6
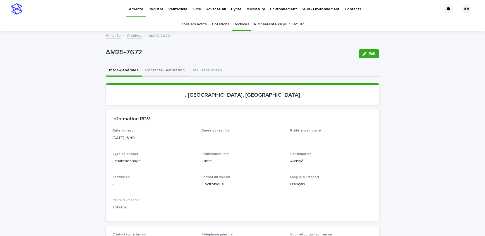
click at [165, 69] on button "Contacts-Facturation" at bounding box center [165, 71] width 46 height 12
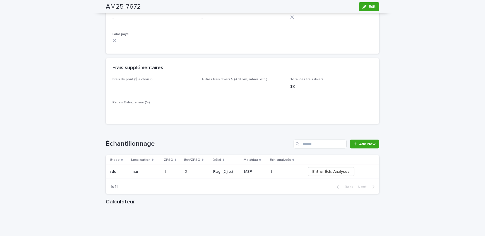
scroll to position [608, 0]
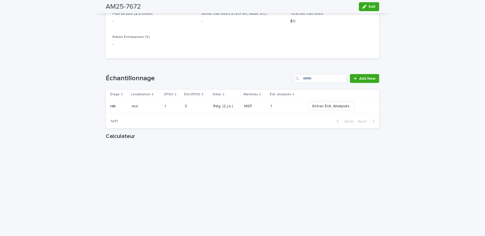
drag, startPoint x: 371, startPoint y: 8, endPoint x: 17, endPoint y: 55, distance: 357.6
click at [371, 8] on span "Edit" at bounding box center [371, 7] width 7 height 4
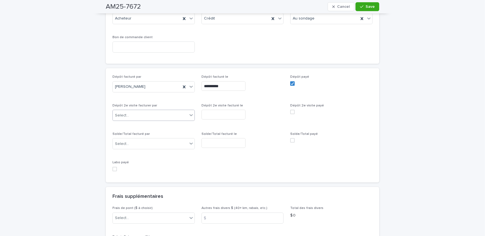
scroll to position [482, 0]
click at [112, 168] on span at bounding box center [114, 170] width 4 height 4
click at [372, 2] on div "AM25-7672 Cancel Save" at bounding box center [242, 6] width 273 height 13
click at [368, 9] on button "Save" at bounding box center [367, 6] width 24 height 9
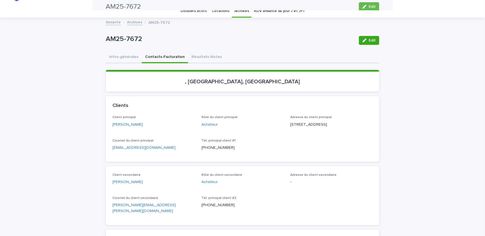
scroll to position [0, 0]
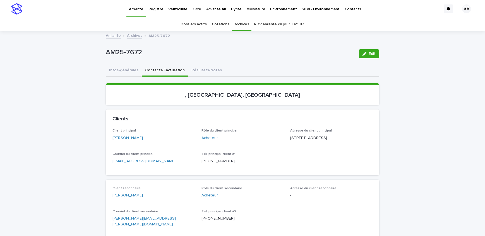
click at [179, 9] on p "Vermiculite" at bounding box center [177, 6] width 19 height 12
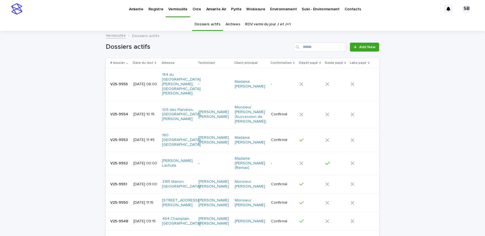
click at [229, 27] on link "Archives" at bounding box center [232, 24] width 15 height 13
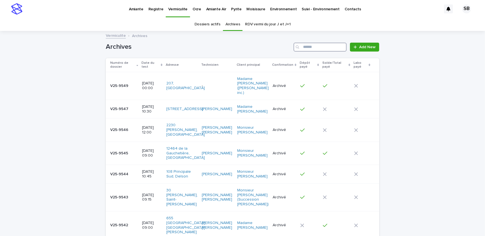
drag, startPoint x: 229, startPoint y: 27, endPoint x: 320, endPoint y: 45, distance: 92.3
click at [320, 45] on input "Search" at bounding box center [319, 47] width 53 height 9
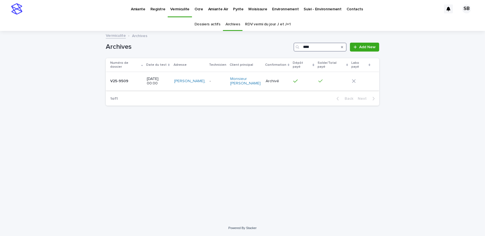
type input "****"
click at [118, 78] on p "V25-9509" at bounding box center [119, 81] width 19 height 6
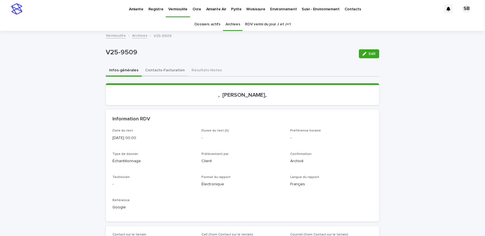
click at [151, 69] on button "Contacts-Facturation" at bounding box center [165, 71] width 46 height 12
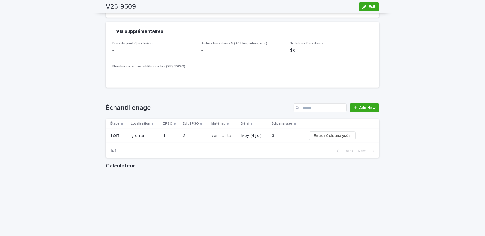
scroll to position [558, 0]
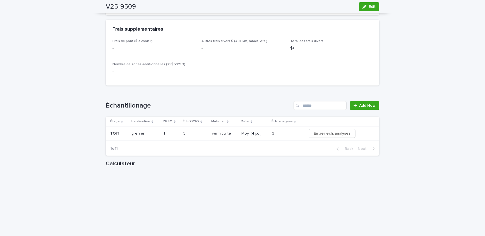
click at [375, 5] on button "Edit" at bounding box center [369, 6] width 20 height 9
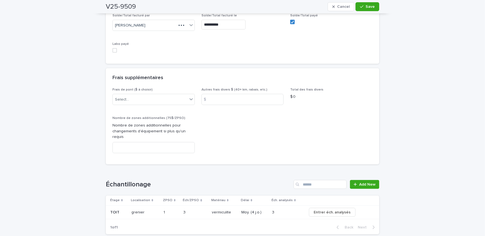
scroll to position [537, 0]
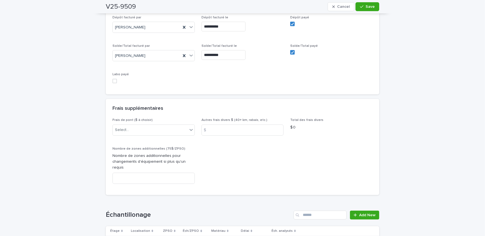
click at [114, 81] on span at bounding box center [114, 81] width 4 height 4
click at [368, 8] on span "Save" at bounding box center [369, 7] width 9 height 4
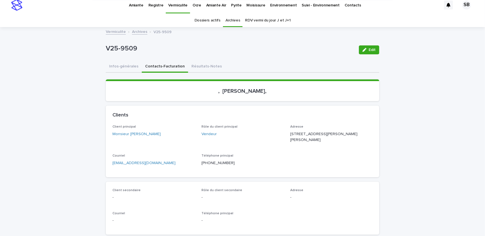
scroll to position [0, 0]
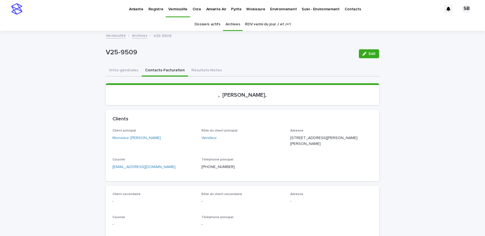
click at [134, 37] on link "Archives" at bounding box center [139, 35] width 15 height 6
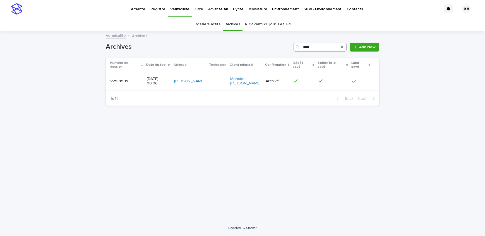
click at [327, 47] on input "****" at bounding box center [319, 47] width 53 height 9
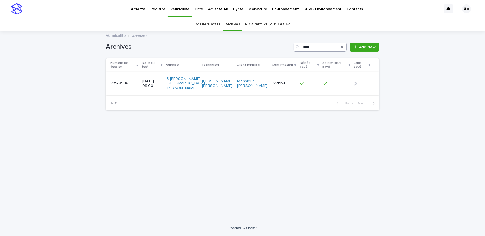
type input "****"
click at [136, 81] on p at bounding box center [124, 83] width 28 height 5
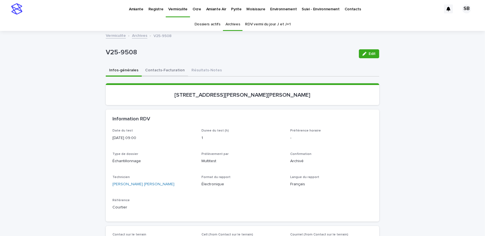
click at [166, 67] on button "Contacts-Facturation" at bounding box center [165, 71] width 46 height 12
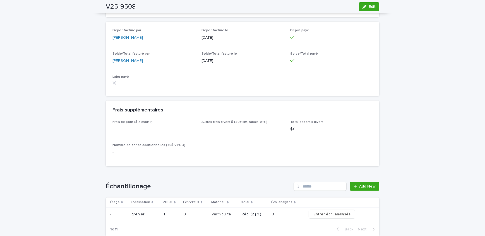
scroll to position [482, 0]
click at [360, 9] on button "Edit" at bounding box center [369, 6] width 20 height 9
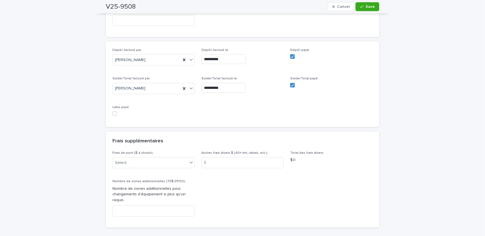
scroll to position [536, 0]
click at [114, 112] on span at bounding box center [114, 114] width 4 height 4
click at [365, 7] on span "Save" at bounding box center [369, 7] width 9 height 4
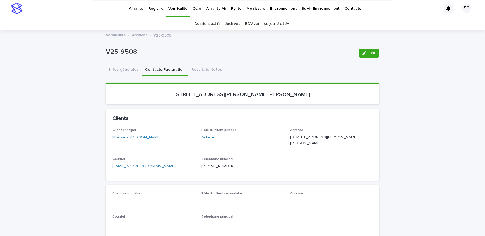
scroll to position [0, 0]
click at [141, 14] on link "Amiante" at bounding box center [136, 8] width 20 height 17
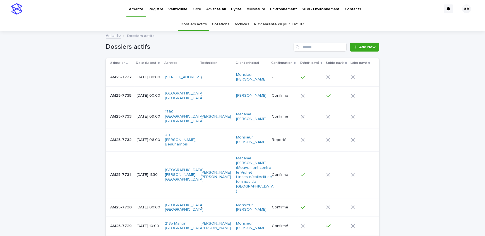
click at [238, 22] on link "Archives" at bounding box center [241, 24] width 15 height 13
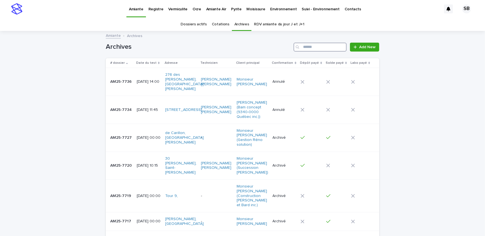
click at [308, 46] on input "Search" at bounding box center [319, 47] width 53 height 9
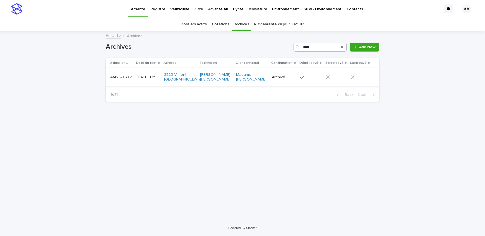
type input "****"
click at [128, 78] on p "AM25-7677" at bounding box center [121, 77] width 23 height 6
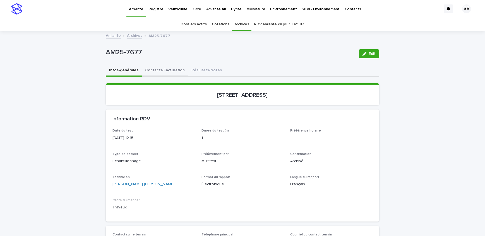
click at [169, 73] on button "Contacts-Facturation" at bounding box center [165, 71] width 46 height 12
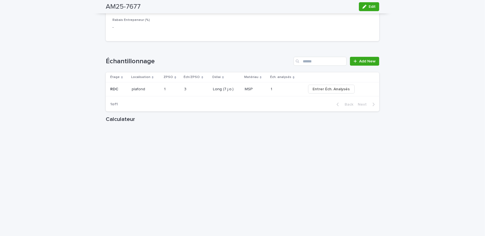
scroll to position [634, 0]
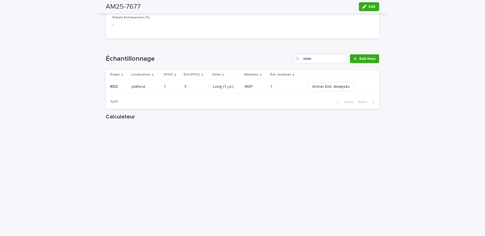
drag, startPoint x: 366, startPoint y: 8, endPoint x: 157, endPoint y: 114, distance: 234.2
click at [366, 8] on div "button" at bounding box center [365, 7] width 6 height 4
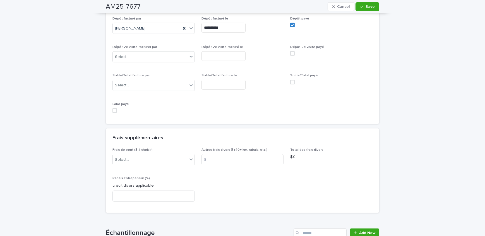
scroll to position [558, 0]
click at [115, 109] on span at bounding box center [114, 111] width 4 height 4
click at [368, 8] on span "Save" at bounding box center [369, 7] width 9 height 4
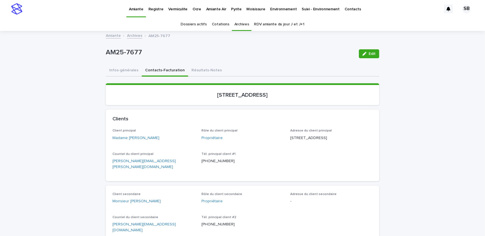
scroll to position [0, 0]
click at [131, 35] on link "Archives" at bounding box center [134, 35] width 15 height 6
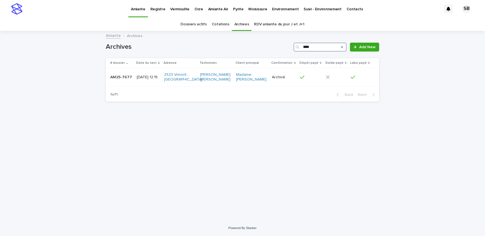
click at [329, 47] on input "****" at bounding box center [319, 47] width 53 height 9
type input "****"
click at [115, 81] on p "AM25-7678" at bounding box center [121, 79] width 23 height 6
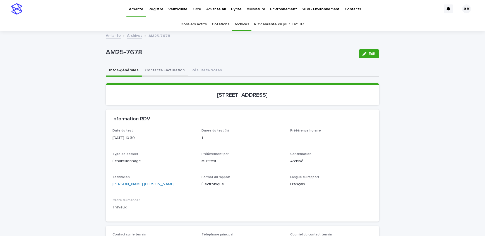
click at [149, 71] on button "Contacts-Facturation" at bounding box center [165, 71] width 46 height 12
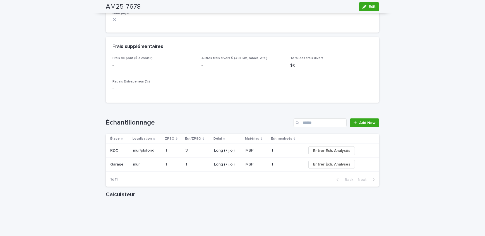
scroll to position [583, 0]
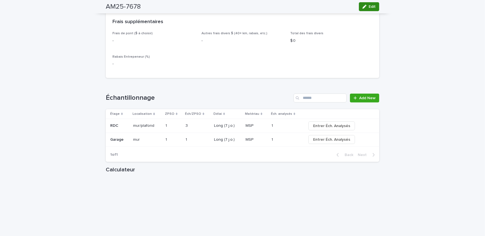
click at [375, 7] on button "Edit" at bounding box center [369, 6] width 20 height 9
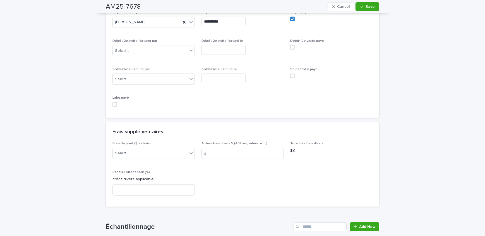
scroll to position [537, 0]
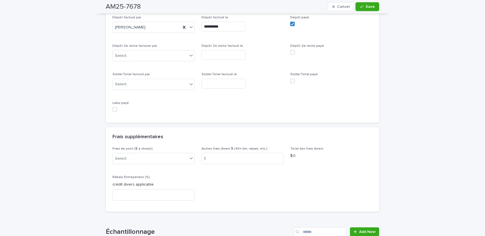
click at [113, 108] on span at bounding box center [114, 109] width 4 height 4
click at [372, 6] on span "Save" at bounding box center [369, 7] width 9 height 4
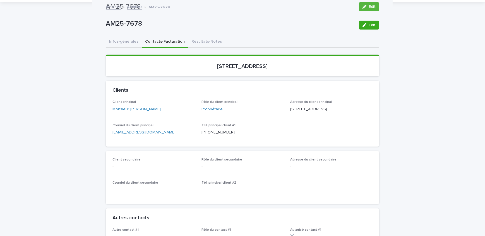
scroll to position [0, 0]
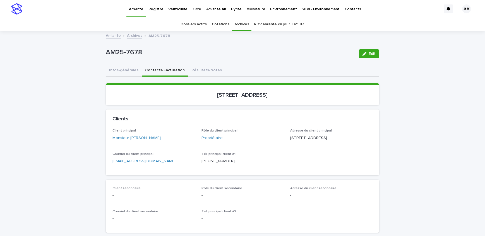
click at [174, 9] on p "Vermiculite" at bounding box center [177, 6] width 19 height 12
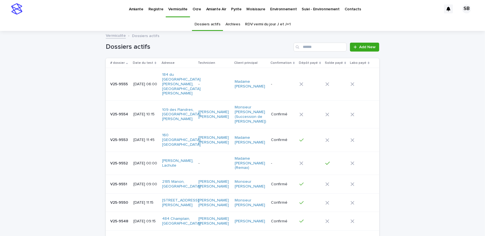
click at [235, 23] on link "Archives" at bounding box center [232, 24] width 15 height 13
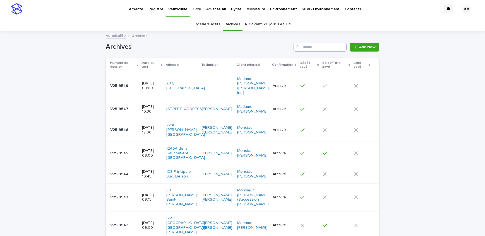
click at [323, 45] on input "Search" at bounding box center [319, 47] width 53 height 9
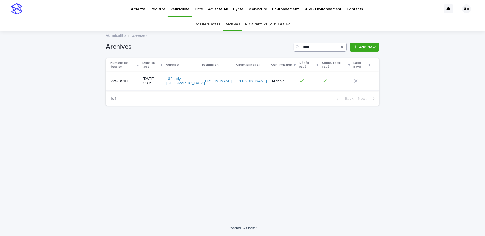
type input "****"
click at [125, 85] on div "V25-9510 V25-9510" at bounding box center [124, 81] width 28 height 9
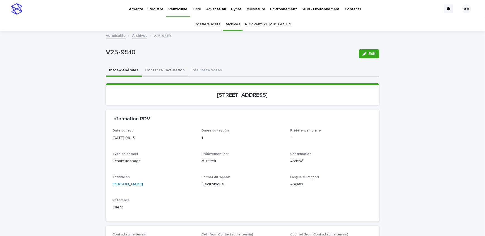
click at [169, 71] on button "Contacts-Facturation" at bounding box center [165, 71] width 46 height 12
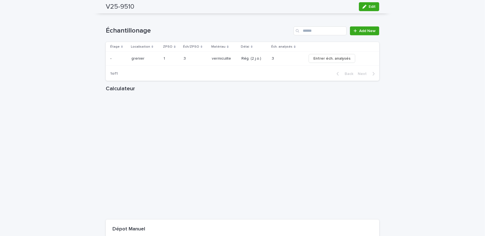
scroll to position [583, 0]
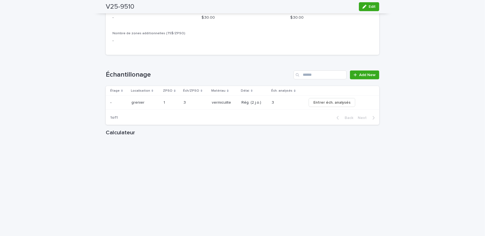
drag, startPoint x: 371, startPoint y: 7, endPoint x: 143, endPoint y: 84, distance: 240.5
click at [371, 7] on span "Edit" at bounding box center [371, 7] width 7 height 4
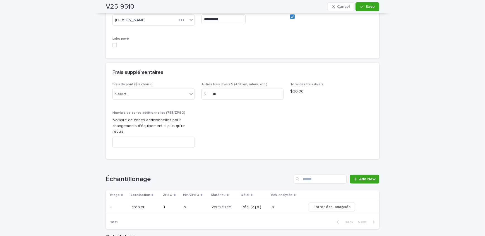
scroll to position [540, 0]
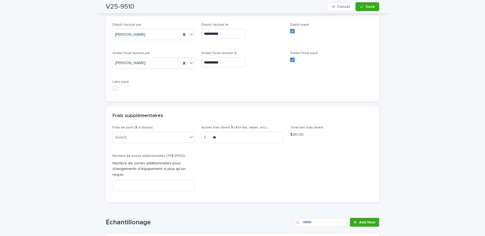
click at [112, 86] on span at bounding box center [114, 88] width 4 height 4
click at [366, 8] on span "Save" at bounding box center [369, 7] width 9 height 4
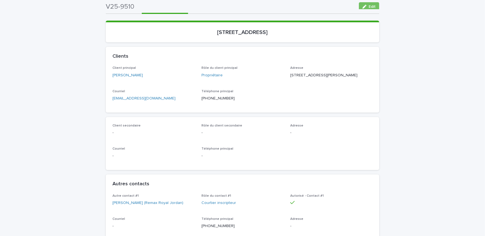
scroll to position [0, 0]
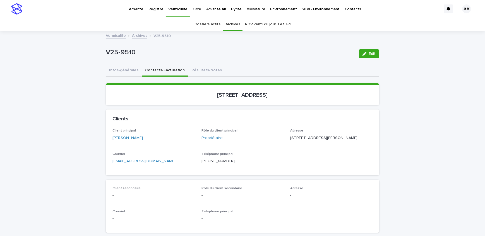
click at [138, 35] on link "Archives" at bounding box center [139, 35] width 15 height 6
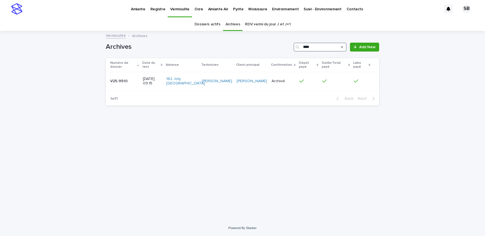
click at [319, 47] on input "****" at bounding box center [319, 47] width 53 height 9
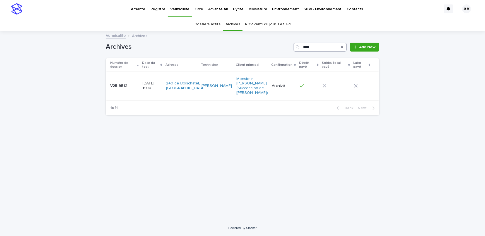
type input "****"
click at [131, 86] on p at bounding box center [124, 86] width 28 height 5
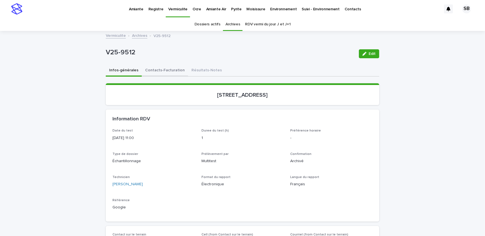
click at [149, 75] on button "Contacts-Facturation" at bounding box center [165, 71] width 46 height 12
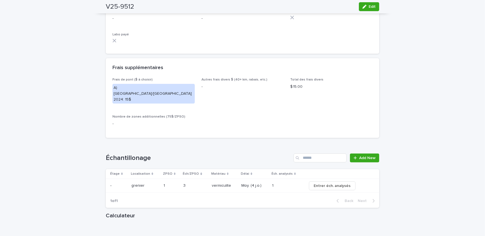
scroll to position [482, 0]
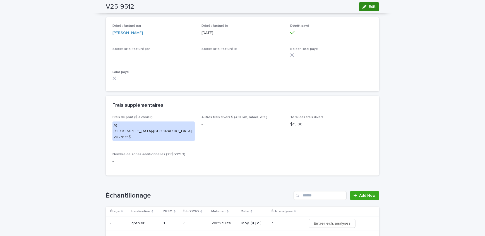
drag, startPoint x: 371, startPoint y: 6, endPoint x: 190, endPoint y: 123, distance: 215.7
click at [371, 6] on span "Edit" at bounding box center [371, 7] width 7 height 4
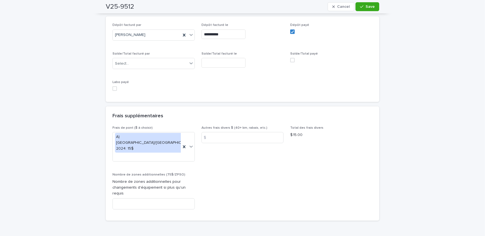
scroll to position [505, 0]
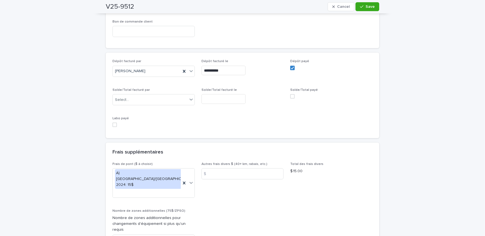
click at [112, 123] on span at bounding box center [114, 125] width 4 height 4
click at [372, 8] on span "Save" at bounding box center [369, 7] width 9 height 4
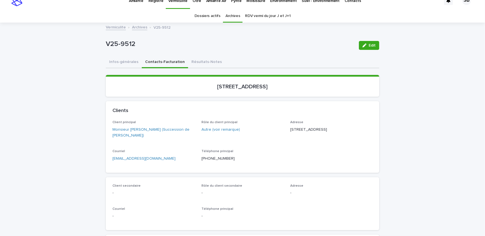
scroll to position [0, 0]
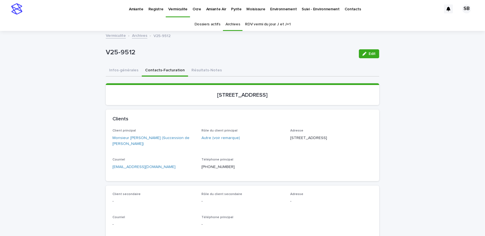
click at [134, 37] on link "Archives" at bounding box center [139, 35] width 15 height 6
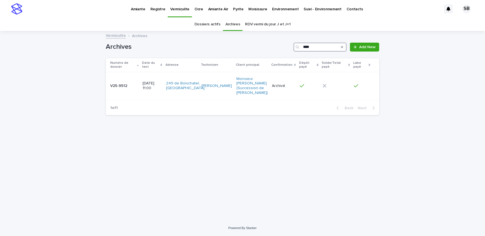
click at [315, 46] on input "****" at bounding box center [319, 47] width 53 height 9
type input "****"
click at [122, 86] on p "V25-9516" at bounding box center [119, 83] width 18 height 6
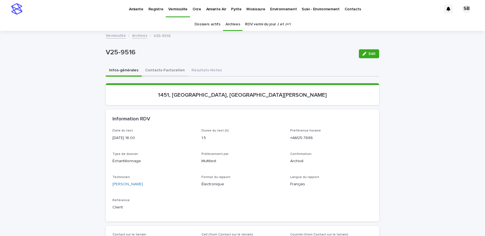
click at [159, 71] on button "Contacts-Facturation" at bounding box center [165, 71] width 46 height 12
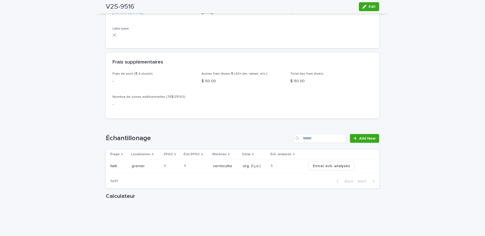
scroll to position [558, 0]
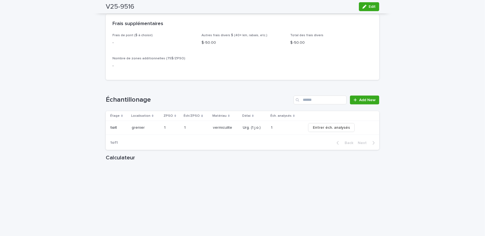
drag, startPoint x: 362, startPoint y: 7, endPoint x: 322, endPoint y: 67, distance: 72.6
click at [362, 7] on icon "button" at bounding box center [364, 7] width 4 height 4
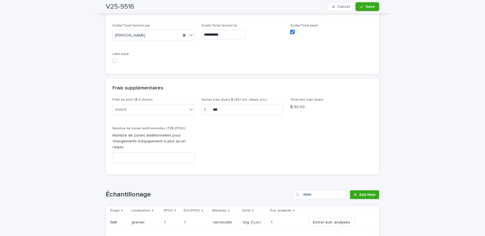
scroll to position [532, 0]
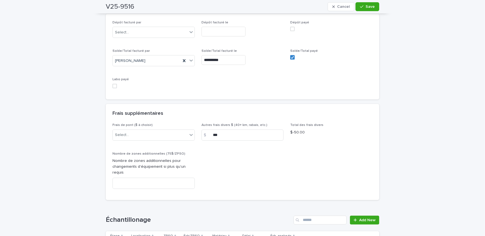
click at [112, 85] on span at bounding box center [114, 86] width 4 height 4
click at [371, 6] on span "Save" at bounding box center [369, 7] width 9 height 4
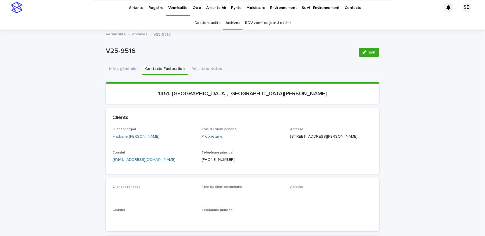
scroll to position [0, 0]
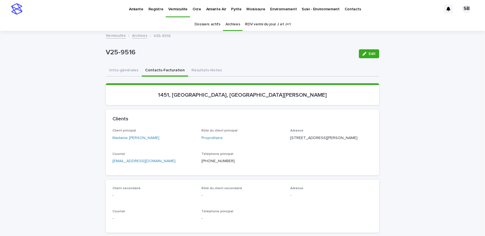
click at [137, 35] on link "Archives" at bounding box center [139, 35] width 15 height 6
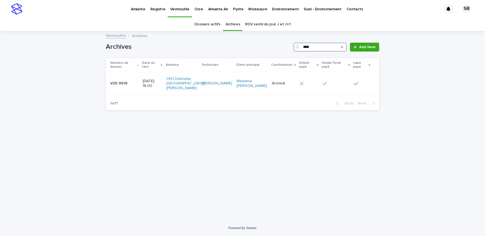
click at [315, 50] on input "****" at bounding box center [319, 47] width 53 height 9
type input "****"
click at [130, 86] on div "V25-9511 V25-9511" at bounding box center [124, 83] width 28 height 9
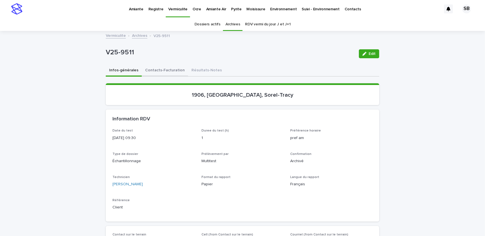
click at [156, 69] on button "Contacts-Facturation" at bounding box center [165, 71] width 46 height 12
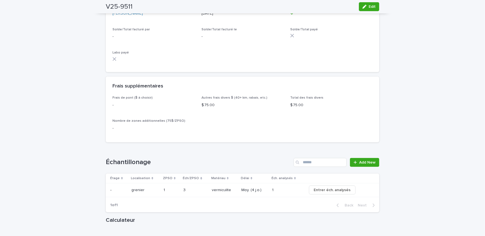
scroll to position [558, 0]
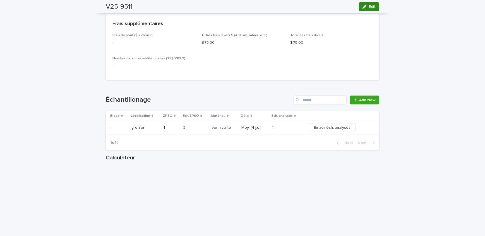
click at [365, 6] on div "button" at bounding box center [365, 7] width 6 height 4
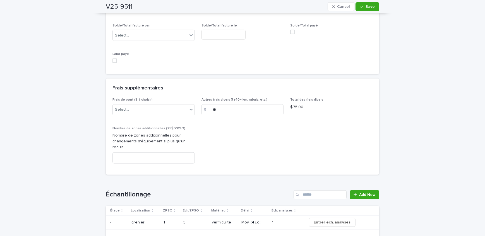
scroll to position [482, 0]
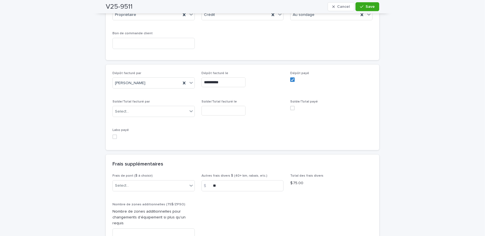
click at [112, 137] on span at bounding box center [114, 137] width 4 height 4
click at [367, 7] on span "Save" at bounding box center [369, 7] width 9 height 4
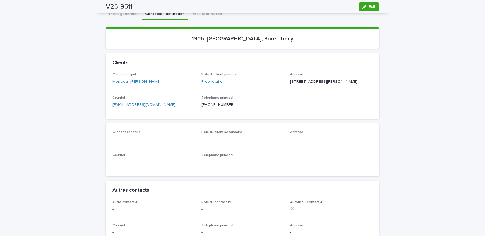
scroll to position [0, 0]
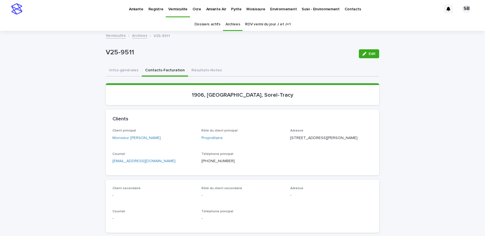
click at [138, 11] on link "Amiante" at bounding box center [136, 8] width 20 height 17
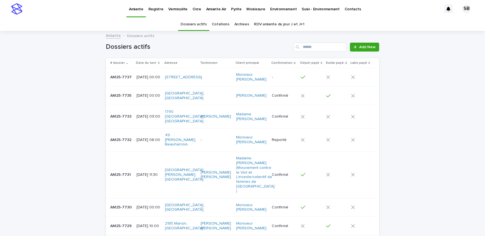
click at [240, 23] on link "Archives" at bounding box center [241, 24] width 15 height 13
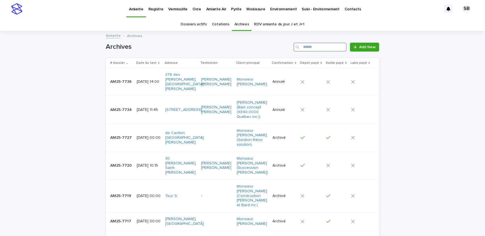
click at [316, 47] on input "Search" at bounding box center [319, 47] width 53 height 9
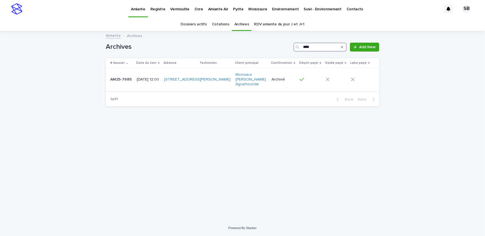
type input "****"
click at [122, 77] on p "AM25-7685" at bounding box center [121, 79] width 23 height 6
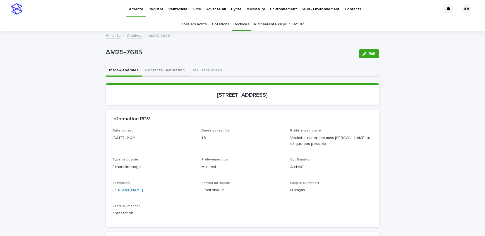
click at [162, 73] on button "Contacts-Facturation" at bounding box center [165, 71] width 46 height 12
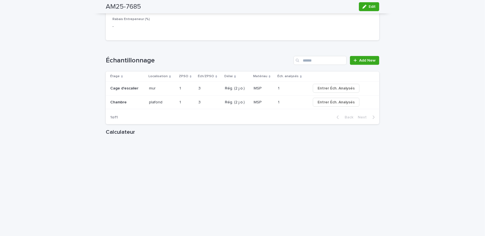
scroll to position [634, 0]
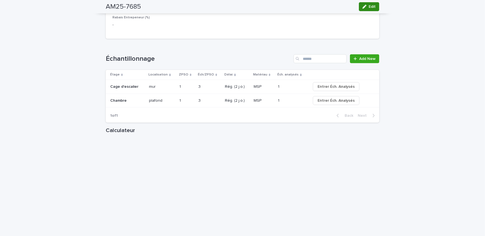
click at [362, 5] on icon "button" at bounding box center [364, 7] width 4 height 4
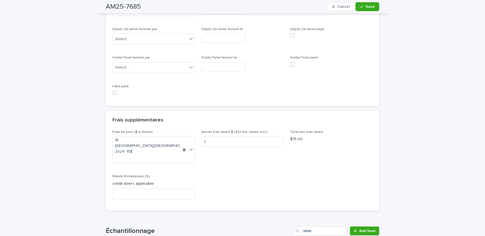
scroll to position [565, 0]
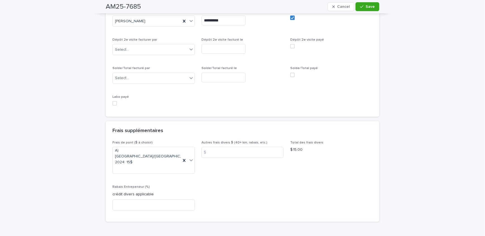
click at [112, 101] on span at bounding box center [114, 103] width 4 height 4
click at [363, 7] on div "button" at bounding box center [363, 7] width 6 height 4
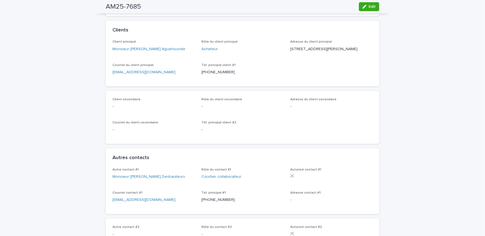
scroll to position [0, 0]
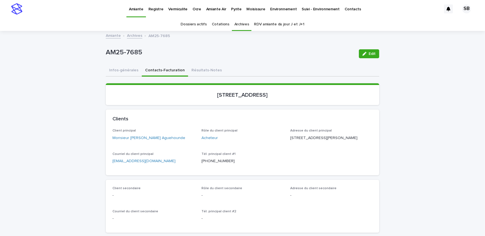
click at [136, 34] on link "Archives" at bounding box center [134, 35] width 15 height 6
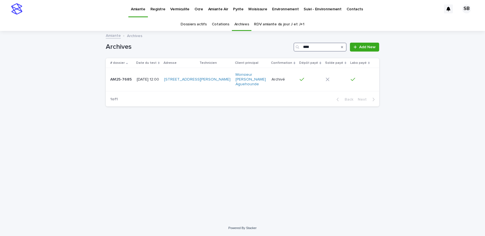
click at [331, 46] on input "****" at bounding box center [319, 47] width 53 height 9
type input "****"
click at [138, 78] on p "[DATE] 14:15" at bounding box center [148, 79] width 23 height 5
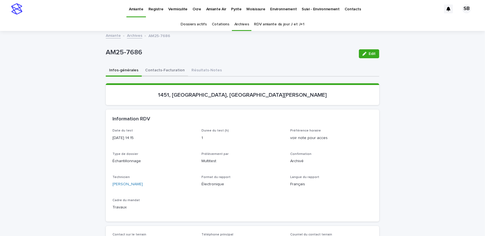
click at [155, 67] on button "Contacts-Facturation" at bounding box center [165, 71] width 46 height 12
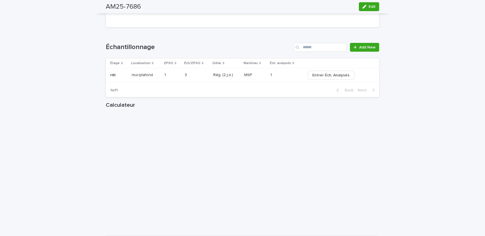
scroll to position [659, 0]
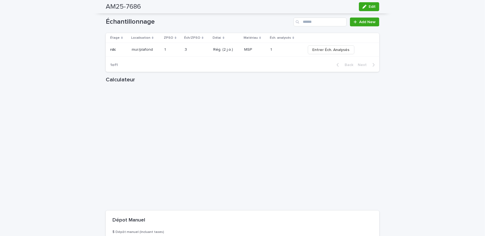
drag, startPoint x: 368, startPoint y: 7, endPoint x: 181, endPoint y: 95, distance: 206.4
click at [368, 7] on span "Edit" at bounding box center [371, 7] width 7 height 4
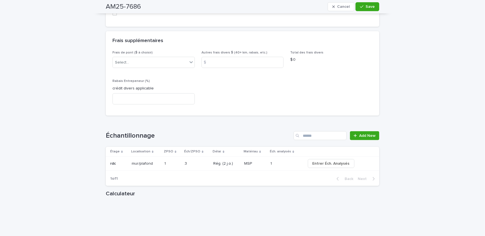
scroll to position [583, 0]
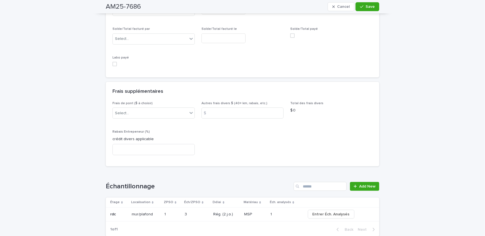
click at [112, 62] on span at bounding box center [114, 64] width 4 height 4
click at [369, 9] on button "Save" at bounding box center [367, 6] width 24 height 9
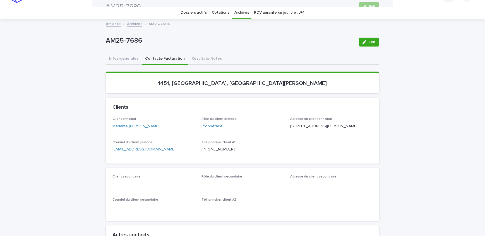
scroll to position [0, 0]
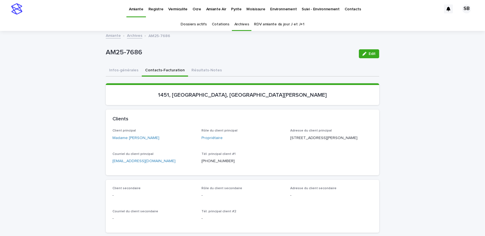
click at [171, 13] on link "Vermiculite" at bounding box center [178, 8] width 24 height 17
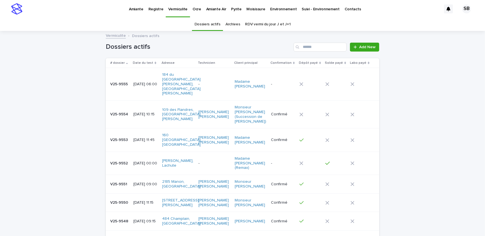
click at [234, 25] on link "Archives" at bounding box center [232, 24] width 15 height 13
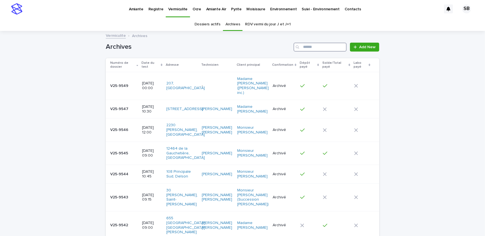
drag, startPoint x: 234, startPoint y: 25, endPoint x: 318, endPoint y: 45, distance: 86.1
click at [318, 45] on input "Search" at bounding box center [319, 47] width 53 height 9
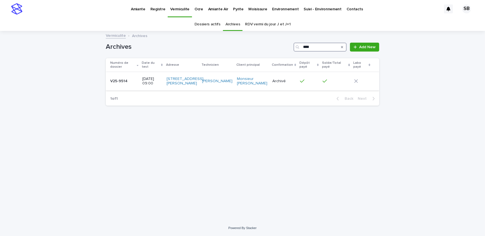
type input "****"
click at [131, 87] on td "V25-9514 V25-9514" at bounding box center [123, 81] width 34 height 19
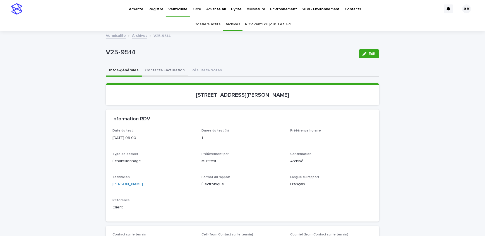
click at [171, 69] on button "Contacts-Facturation" at bounding box center [165, 71] width 46 height 12
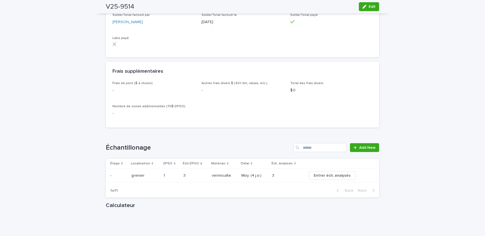
scroll to position [608, 0]
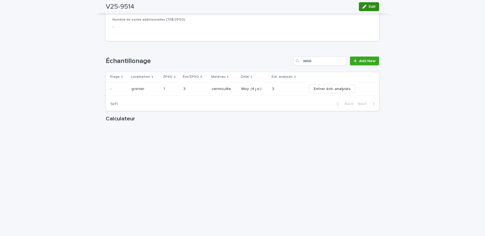
click at [368, 7] on span "Edit" at bounding box center [371, 7] width 7 height 4
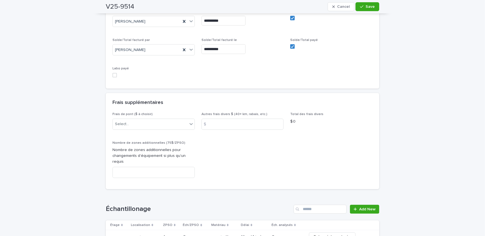
scroll to position [558, 0]
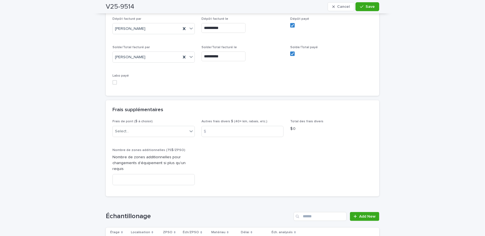
click at [114, 80] on span at bounding box center [114, 82] width 4 height 4
click at [374, 8] on button "Save" at bounding box center [367, 6] width 24 height 9
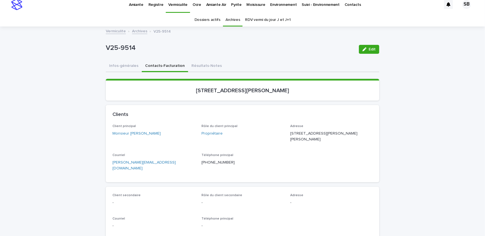
scroll to position [0, 0]
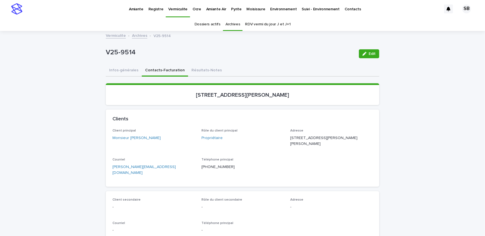
click at [137, 13] on link "Amiante" at bounding box center [136, 8] width 20 height 17
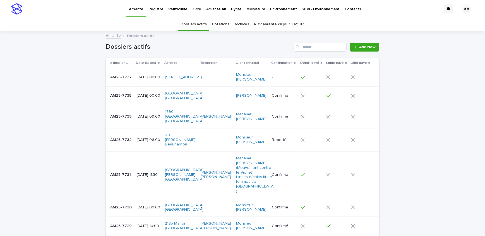
click at [237, 23] on link "Archives" at bounding box center [241, 24] width 15 height 13
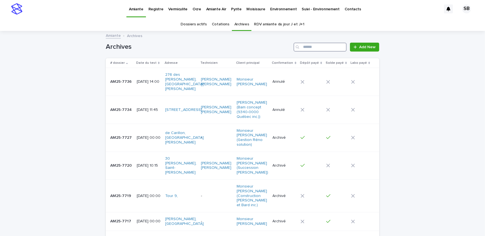
click at [306, 47] on input "Search" at bounding box center [319, 47] width 53 height 9
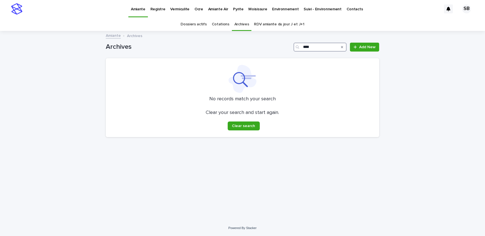
type input "****"
click at [202, 25] on link "Dossiers actifs" at bounding box center [193, 24] width 26 height 13
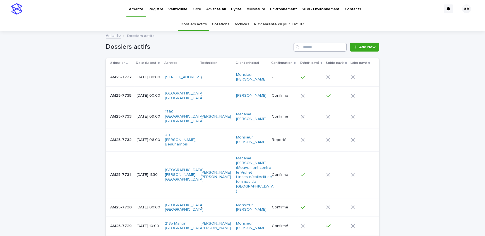
click at [318, 47] on input "Search" at bounding box center [319, 47] width 53 height 9
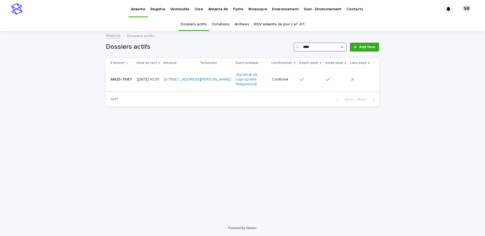
type input "****"
click at [123, 82] on div "AM25-7687 AM25-7687" at bounding box center [121, 79] width 22 height 9
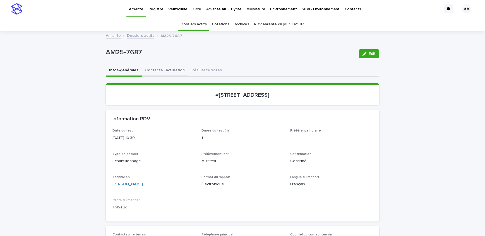
click at [165, 73] on button "Contacts-Facturation" at bounding box center [165, 71] width 46 height 12
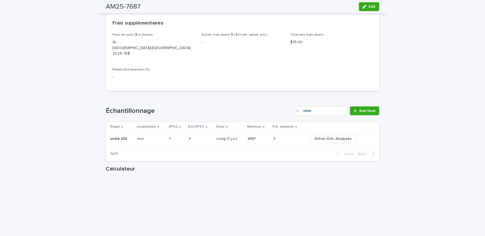
scroll to position [583, 0]
click at [368, 8] on span "Edit" at bounding box center [371, 7] width 7 height 4
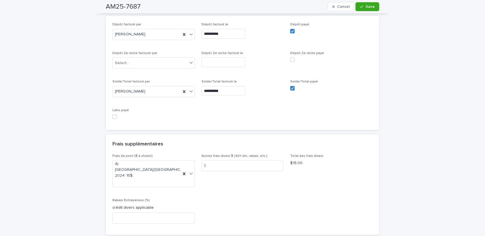
scroll to position [553, 0]
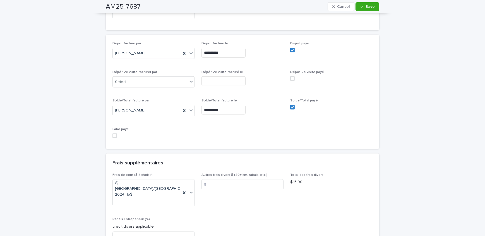
click at [113, 134] on span at bounding box center [114, 136] width 4 height 4
click at [365, 7] on span "Save" at bounding box center [369, 7] width 9 height 4
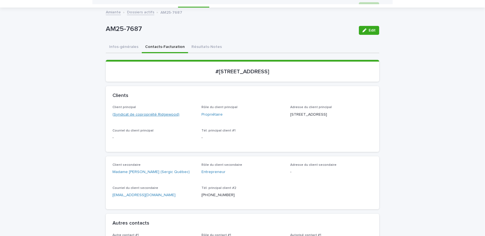
scroll to position [0, 0]
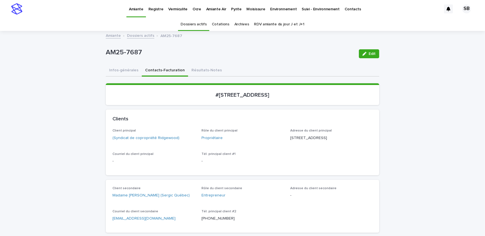
click at [133, 36] on link "Dossiers actifs" at bounding box center [140, 35] width 27 height 6
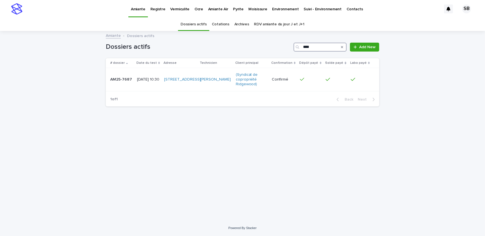
click at [326, 46] on input "****" at bounding box center [319, 47] width 53 height 9
click at [242, 25] on link "Archives" at bounding box center [241, 24] width 15 height 13
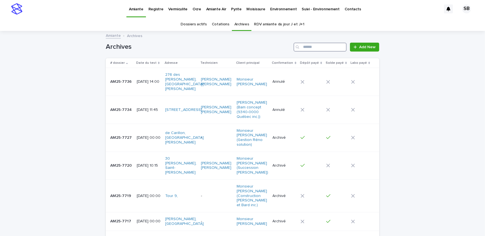
click at [310, 47] on input "Search" at bounding box center [319, 47] width 53 height 9
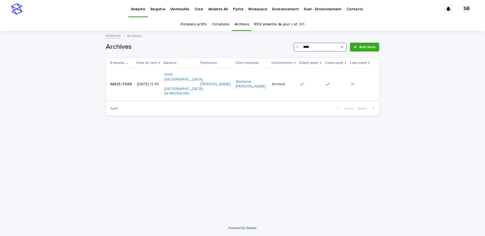
type input "****"
click at [135, 83] on td "[DATE] 12:45" at bounding box center [148, 84] width 27 height 33
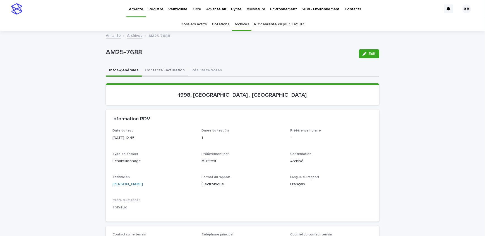
click at [159, 73] on button "Contacts-Facturation" at bounding box center [165, 71] width 46 height 12
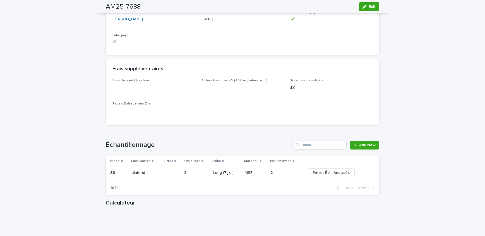
scroll to position [558, 0]
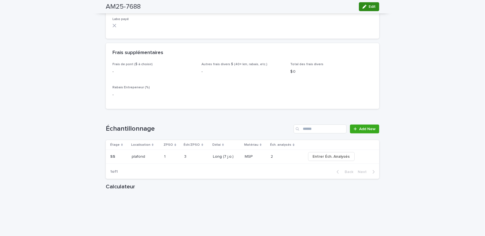
click at [368, 6] on span "Edit" at bounding box center [371, 7] width 7 height 4
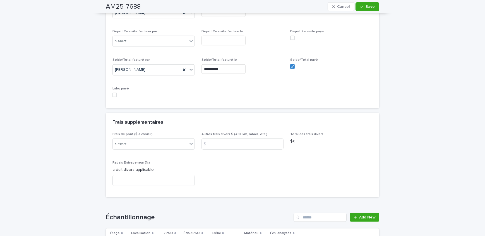
scroll to position [512, 0]
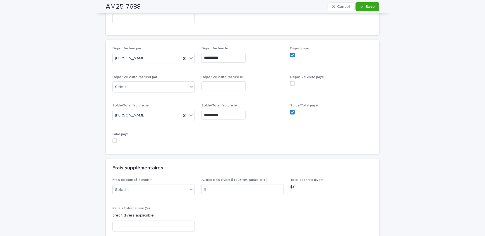
drag, startPoint x: 112, startPoint y: 133, endPoint x: 155, endPoint y: 95, distance: 58.1
click at [112, 139] on span at bounding box center [114, 141] width 4 height 4
click at [363, 7] on div "button" at bounding box center [363, 7] width 6 height 4
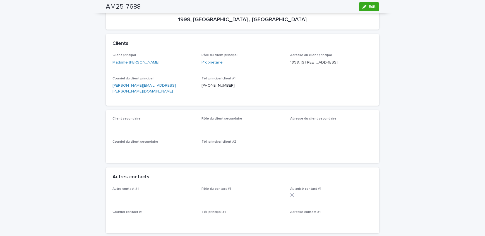
scroll to position [0, 0]
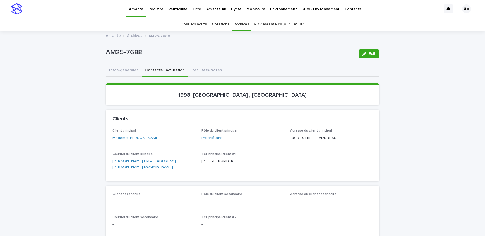
click at [135, 32] on link "Archives" at bounding box center [134, 35] width 15 height 6
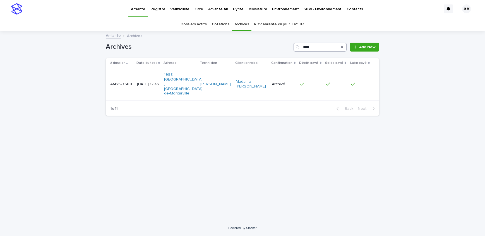
click at [327, 45] on input "****" at bounding box center [319, 47] width 53 height 9
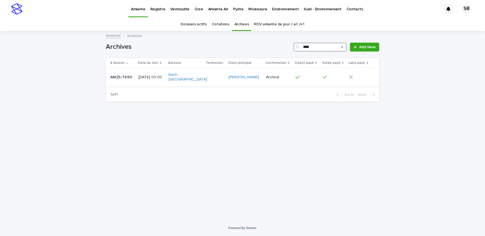
type input "****"
click at [134, 75] on td "AM25-7690 AM25-7690" at bounding box center [121, 77] width 30 height 19
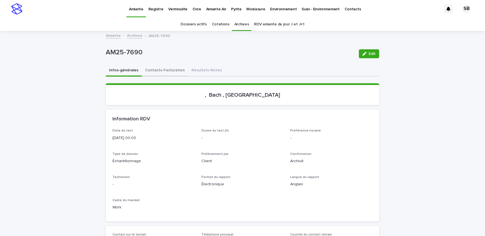
click at [164, 73] on button "Contacts-Facturation" at bounding box center [165, 71] width 46 height 12
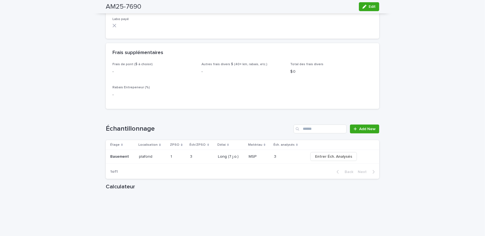
scroll to position [634, 0]
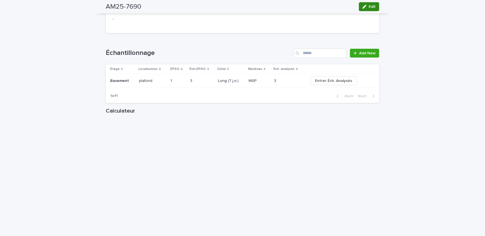
click at [372, 7] on span "Edit" at bounding box center [371, 7] width 7 height 4
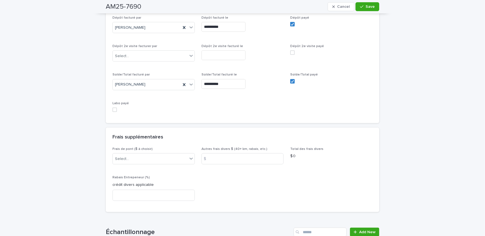
scroll to position [535, 0]
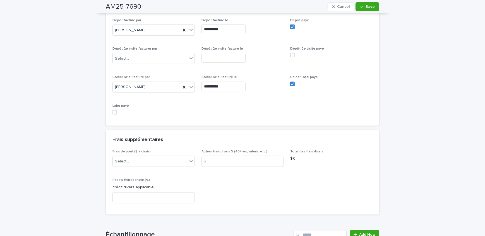
click at [114, 110] on span at bounding box center [114, 112] width 4 height 4
click at [358, 7] on button "Save" at bounding box center [367, 6] width 24 height 9
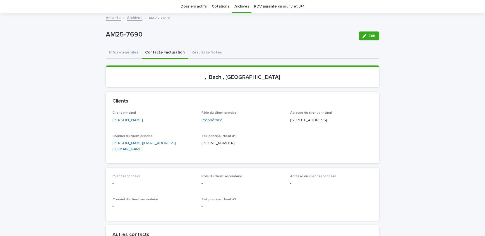
scroll to position [0, 0]
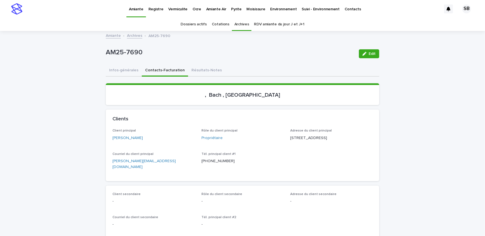
click at [171, 7] on p "Vermiculite" at bounding box center [177, 6] width 19 height 12
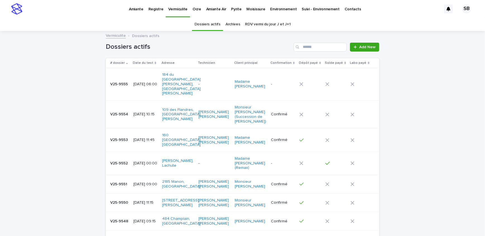
click at [227, 25] on link "Archives" at bounding box center [232, 24] width 15 height 13
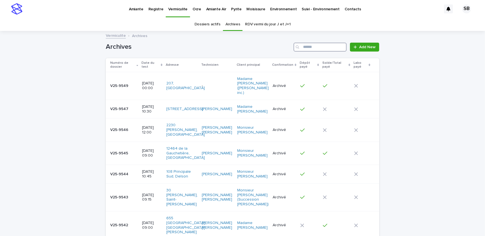
click at [308, 48] on input "Search" at bounding box center [319, 47] width 53 height 9
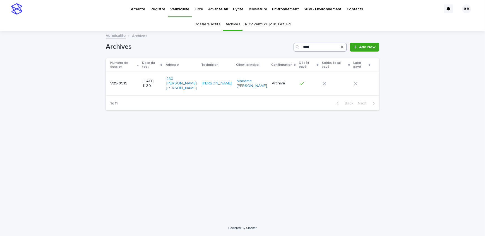
type input "****"
click at [125, 86] on div "V25-9515 V25-9515" at bounding box center [124, 83] width 28 height 9
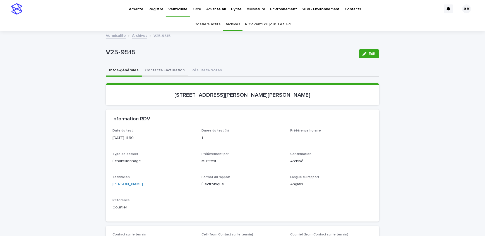
click at [168, 70] on button "Contacts-Facturation" at bounding box center [165, 71] width 46 height 12
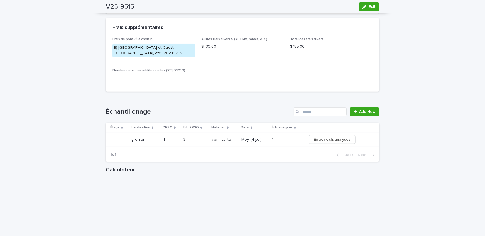
scroll to position [558, 0]
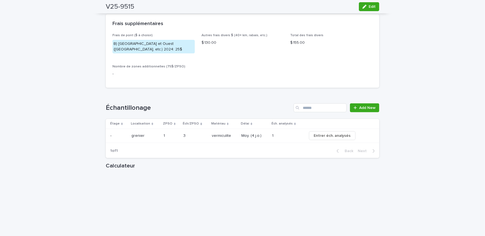
drag, startPoint x: 368, startPoint y: 8, endPoint x: 199, endPoint y: 127, distance: 206.0
click at [368, 8] on span "Edit" at bounding box center [371, 7] width 7 height 4
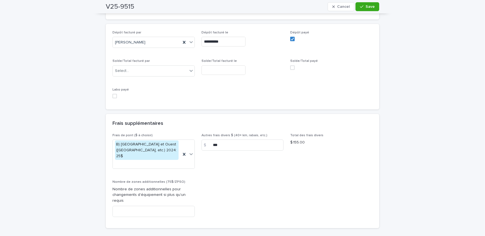
scroll to position [555, 0]
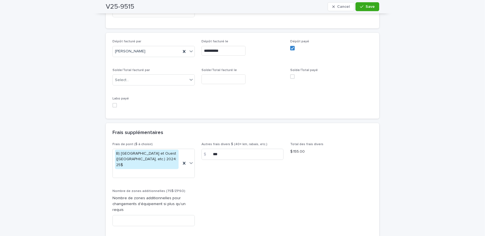
click at [112, 103] on span at bounding box center [114, 105] width 4 height 4
click at [366, 5] on span "Save" at bounding box center [369, 7] width 9 height 4
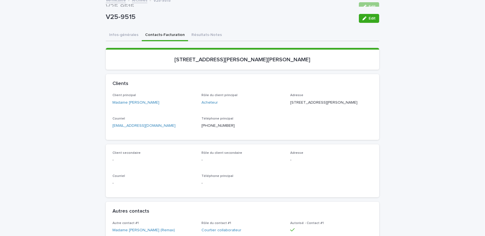
scroll to position [0, 0]
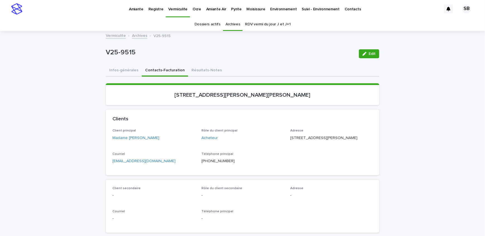
click at [140, 38] on link "Archives" at bounding box center [139, 35] width 15 height 6
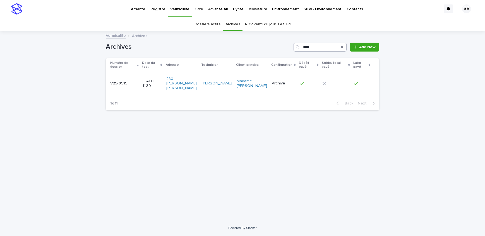
click at [328, 45] on input "****" at bounding box center [319, 47] width 53 height 9
type input "****"
click at [145, 80] on p "2025-07-11 09:15" at bounding box center [152, 83] width 19 height 9
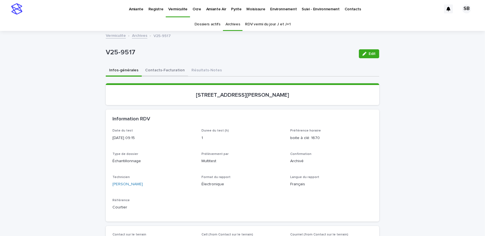
click at [159, 70] on button "Contacts-Facturation" at bounding box center [165, 71] width 46 height 12
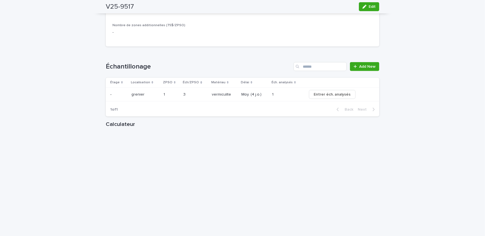
scroll to position [608, 0]
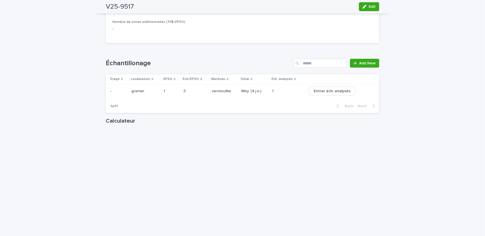
click at [378, 8] on div "V25-9517 Edit" at bounding box center [242, 6] width 300 height 13
click at [369, 6] on span "Edit" at bounding box center [371, 7] width 7 height 4
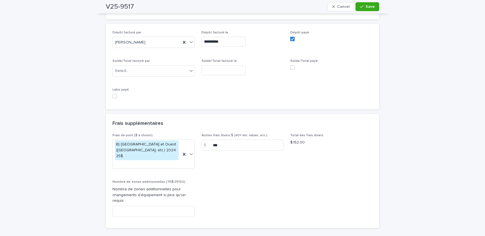
scroll to position [576, 0]
click at [112, 94] on span at bounding box center [114, 96] width 4 height 4
click at [360, 8] on icon "button" at bounding box center [361, 7] width 3 height 4
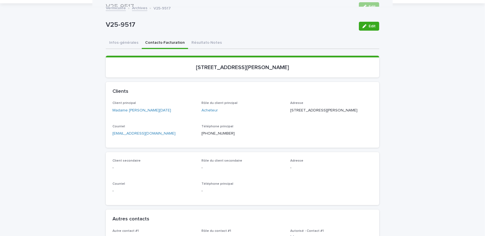
scroll to position [0, 0]
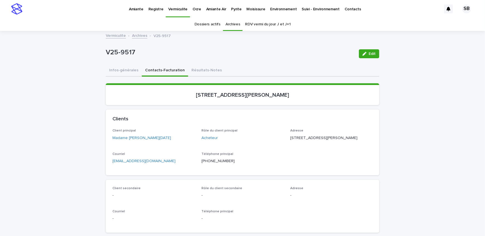
click at [139, 35] on link "Archives" at bounding box center [139, 35] width 15 height 6
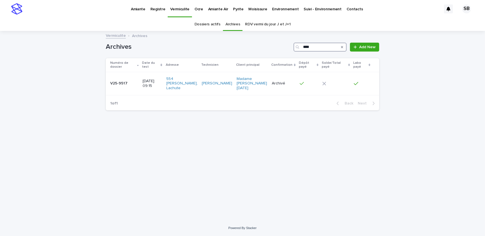
click at [315, 48] on input "****" at bounding box center [319, 47] width 53 height 9
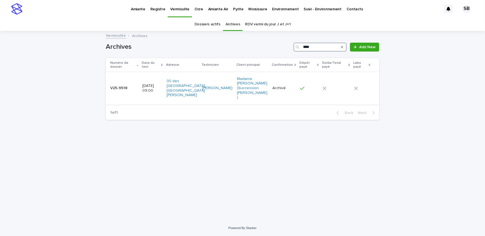
type input "****"
click at [139, 83] on td "V25-9518 V25-9518" at bounding box center [123, 88] width 34 height 33
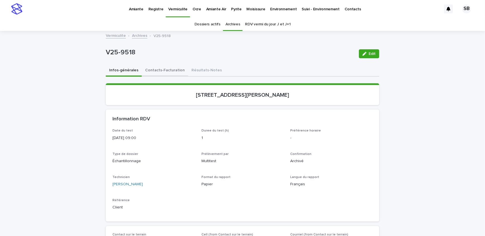
click at [159, 70] on button "Contacts-Facturation" at bounding box center [165, 71] width 46 height 12
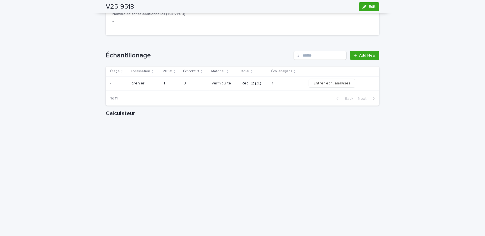
scroll to position [608, 0]
drag, startPoint x: 366, startPoint y: 8, endPoint x: 167, endPoint y: 114, distance: 226.0
click at [368, 8] on span "Edit" at bounding box center [371, 7] width 7 height 4
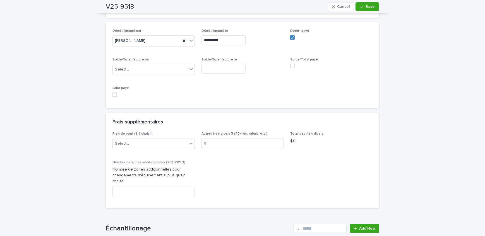
scroll to position [548, 0]
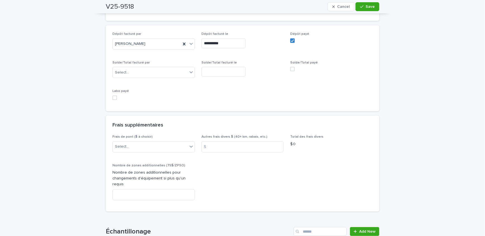
click at [113, 96] on span at bounding box center [114, 98] width 4 height 4
click at [373, 8] on button "Save" at bounding box center [367, 6] width 24 height 9
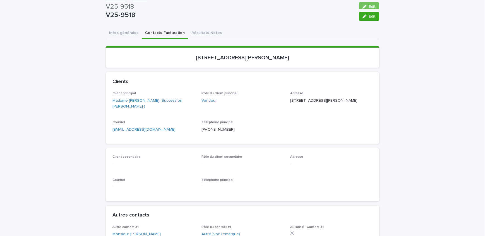
scroll to position [0, 0]
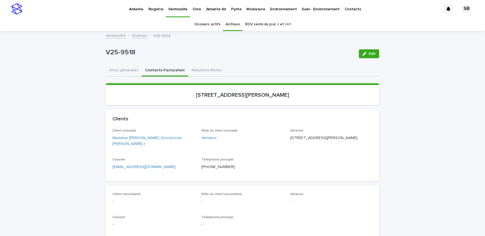
click at [134, 12] on link "Amiante" at bounding box center [136, 8] width 20 height 17
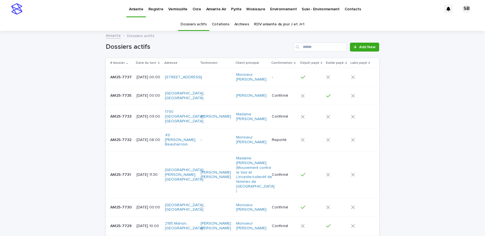
click at [236, 25] on link "Archives" at bounding box center [241, 24] width 15 height 13
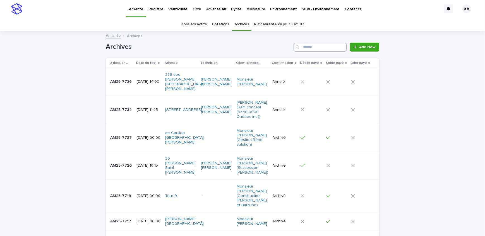
click at [310, 43] on input "Search" at bounding box center [319, 47] width 53 height 9
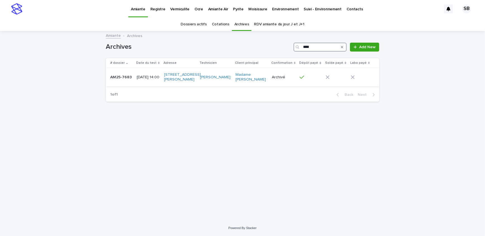
type input "****"
click at [130, 79] on p "AM25-7683" at bounding box center [121, 77] width 23 height 6
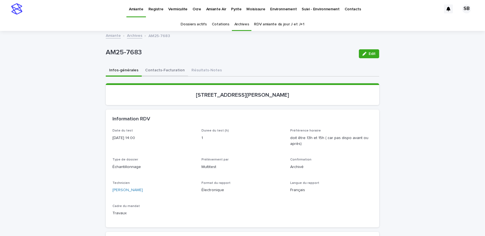
click at [157, 73] on button "Contacts-Facturation" at bounding box center [165, 71] width 46 height 12
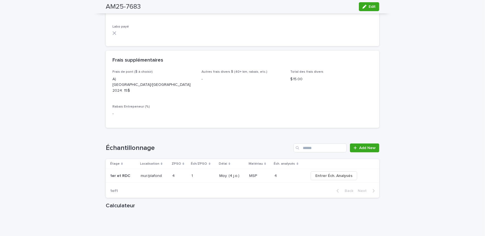
scroll to position [608, 0]
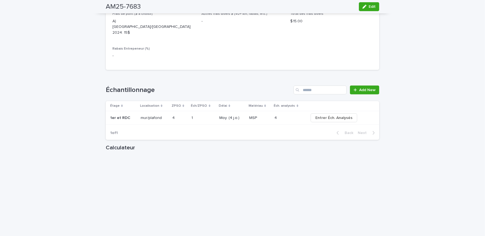
drag, startPoint x: 369, startPoint y: 9, endPoint x: 166, endPoint y: 94, distance: 220.6
click at [369, 9] on button "Edit" at bounding box center [369, 6] width 20 height 9
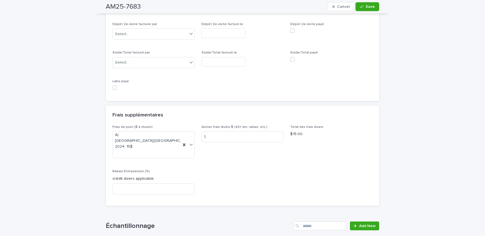
scroll to position [540, 0]
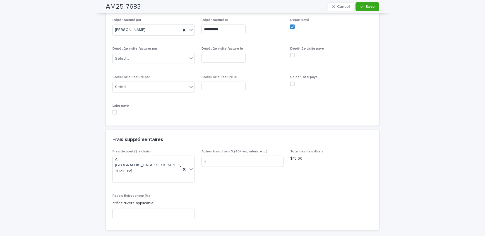
click at [114, 110] on span at bounding box center [114, 112] width 4 height 4
click at [370, 6] on span "Save" at bounding box center [369, 7] width 9 height 4
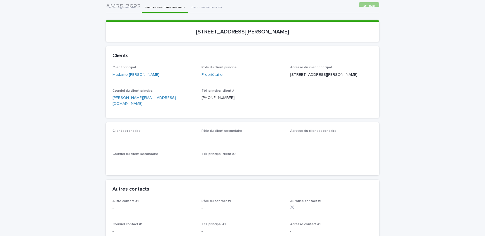
scroll to position [0, 0]
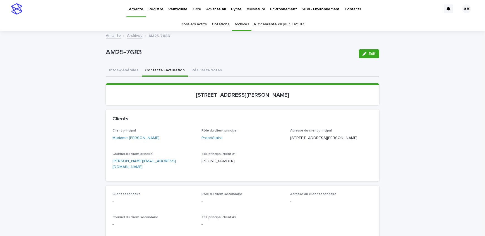
click at [127, 35] on link "Archives" at bounding box center [134, 35] width 15 height 6
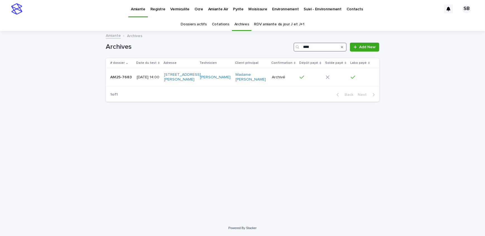
click at [314, 44] on input "****" at bounding box center [319, 47] width 53 height 9
type input "****"
click at [122, 79] on p "AM25-7691" at bounding box center [121, 79] width 22 height 6
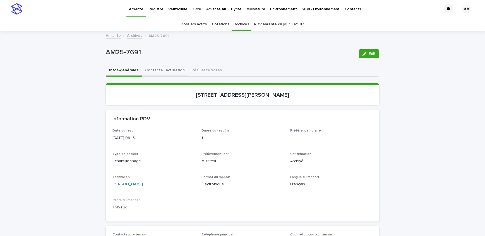
click at [151, 69] on button "Contacts-Facturation" at bounding box center [165, 71] width 46 height 12
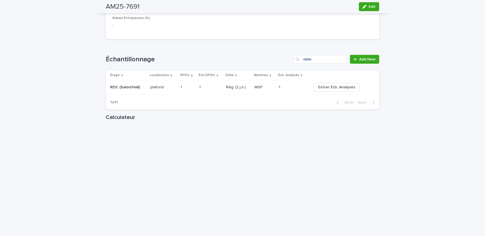
scroll to position [634, 0]
click at [365, 8] on div "button" at bounding box center [365, 7] width 6 height 4
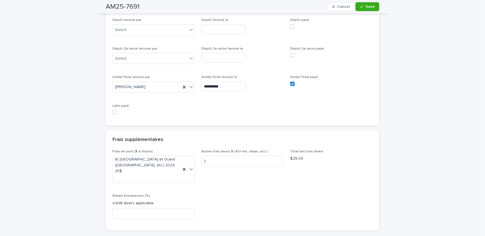
scroll to position [540, 0]
click at [112, 112] on span at bounding box center [114, 112] width 4 height 4
click at [360, 6] on icon "button" at bounding box center [361, 7] width 3 height 4
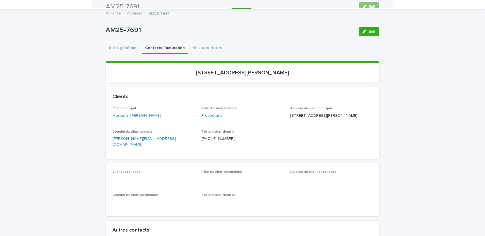
scroll to position [0, 0]
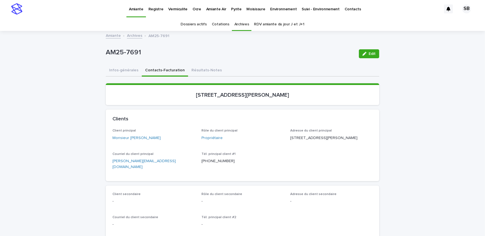
click at [182, 11] on p "Vermiculite" at bounding box center [177, 6] width 19 height 12
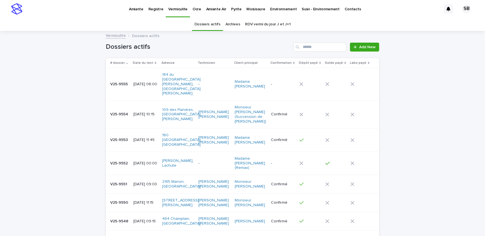
click at [234, 26] on link "Archives" at bounding box center [232, 24] width 15 height 13
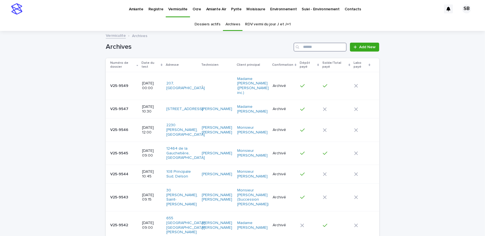
click at [317, 47] on input "Search" at bounding box center [319, 47] width 53 height 9
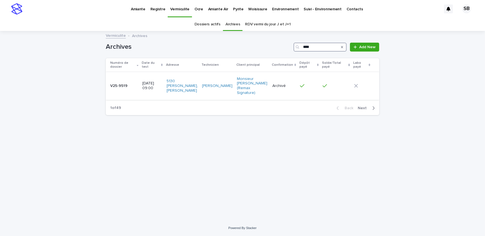
type input "****"
click at [132, 86] on p at bounding box center [124, 86] width 28 height 5
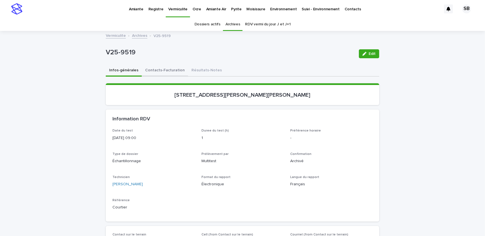
click at [169, 70] on button "Contacts-Facturation" at bounding box center [165, 71] width 46 height 12
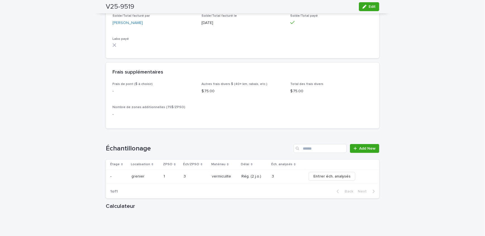
scroll to position [558, 0]
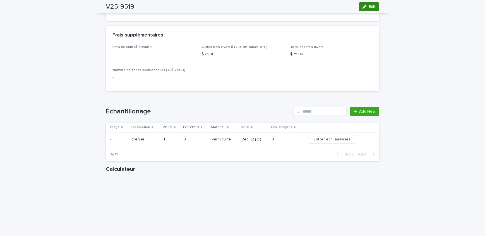
click at [362, 6] on icon "button" at bounding box center [364, 7] width 4 height 4
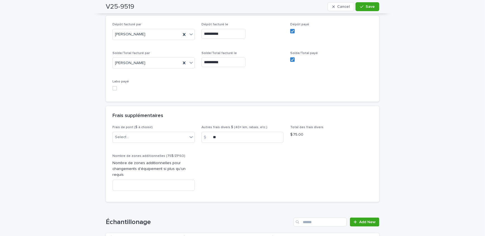
scroll to position [482, 0]
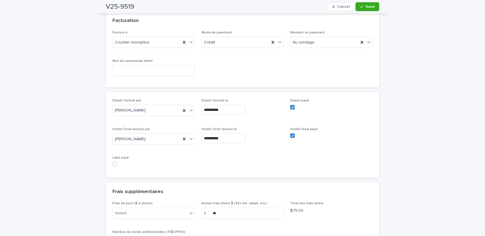
drag, startPoint x: 113, startPoint y: 150, endPoint x: 214, endPoint y: 74, distance: 126.9
click at [113, 162] on span at bounding box center [114, 164] width 4 height 4
click at [361, 5] on icon "button" at bounding box center [361, 7] width 3 height 4
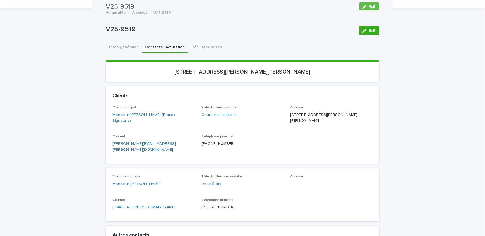
scroll to position [0, 0]
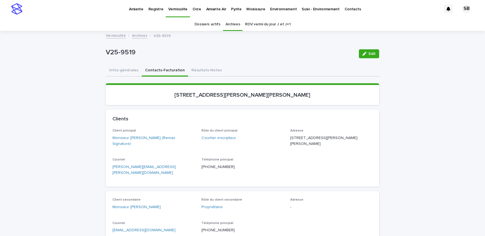
click at [136, 33] on link "Archives" at bounding box center [139, 35] width 15 height 6
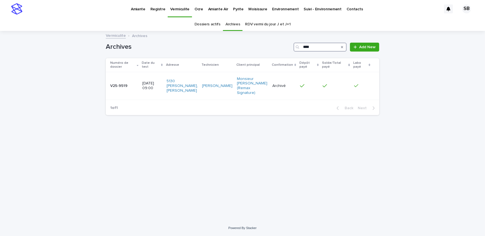
click at [325, 47] on input "****" at bounding box center [319, 47] width 53 height 9
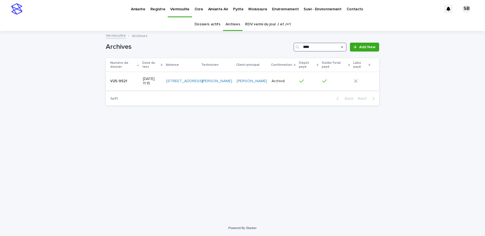
type input "****"
click at [125, 83] on p "V25-9521" at bounding box center [119, 81] width 18 height 6
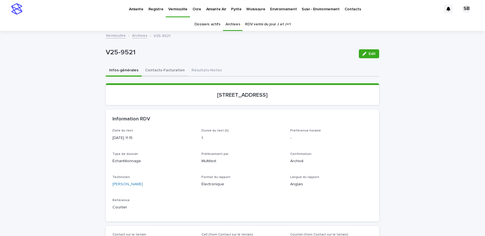
click at [161, 68] on button "Contacts-Facturation" at bounding box center [165, 71] width 46 height 12
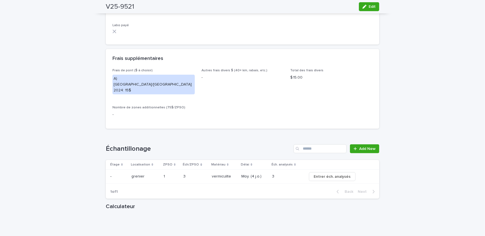
scroll to position [532, 0]
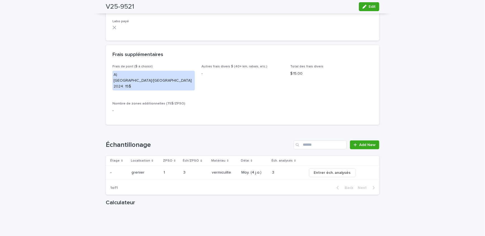
drag, startPoint x: 373, startPoint y: 5, endPoint x: 145, endPoint y: 76, distance: 238.9
click at [373, 5] on span "Edit" at bounding box center [371, 7] width 7 height 4
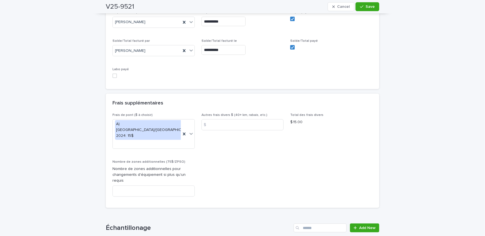
click at [114, 71] on span "Labo payé" at bounding box center [120, 69] width 16 height 3
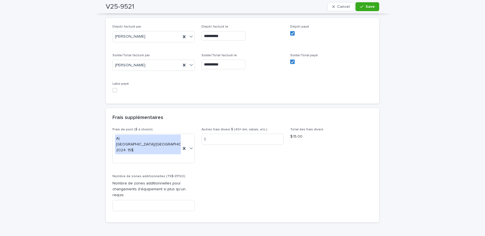
scroll to position [540, 0]
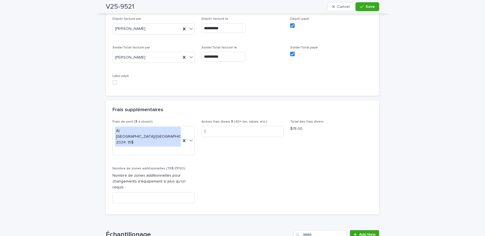
click at [114, 85] on span at bounding box center [114, 82] width 4 height 4
click at [366, 8] on span "Save" at bounding box center [369, 7] width 9 height 4
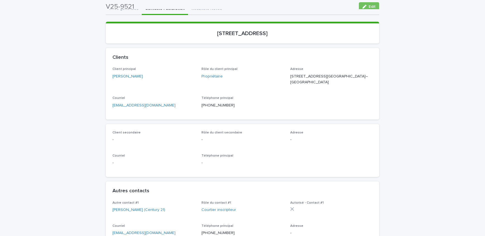
scroll to position [0, 0]
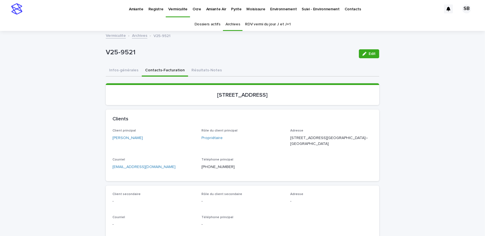
click at [139, 10] on p "Amiante" at bounding box center [136, 6] width 15 height 12
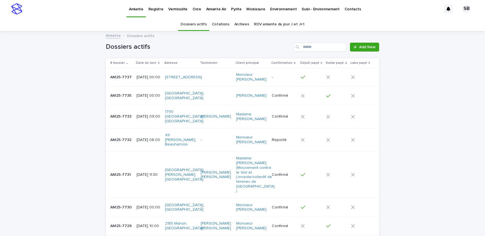
click at [242, 24] on link "Archives" at bounding box center [241, 24] width 15 height 13
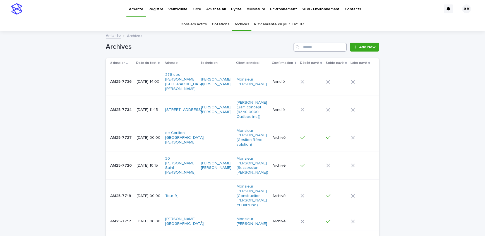
click at [310, 47] on input "Search" at bounding box center [319, 47] width 53 height 9
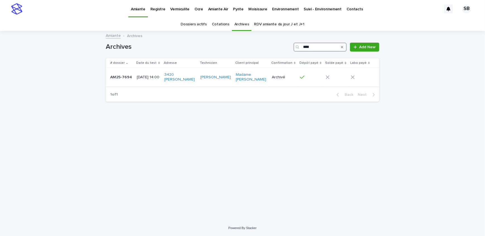
type input "****"
click at [112, 75] on p "AM25-7694" at bounding box center [121, 77] width 23 height 6
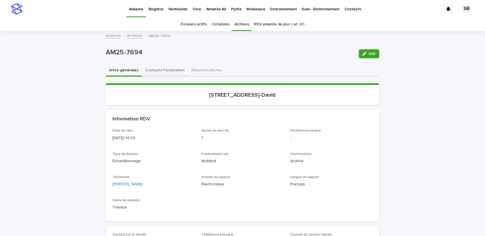
click at [161, 72] on button "Contacts-Facturation" at bounding box center [165, 71] width 46 height 12
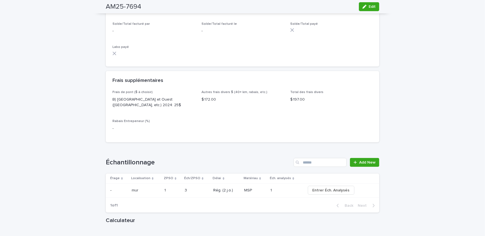
scroll to position [532, 0]
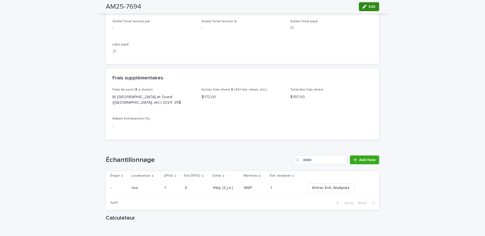
click at [365, 5] on icon "button" at bounding box center [364, 7] width 4 height 4
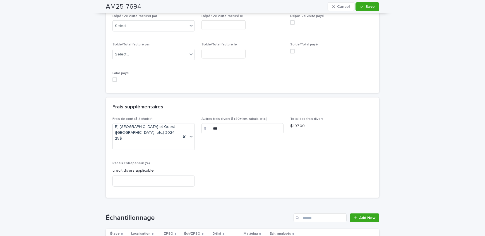
scroll to position [578, 0]
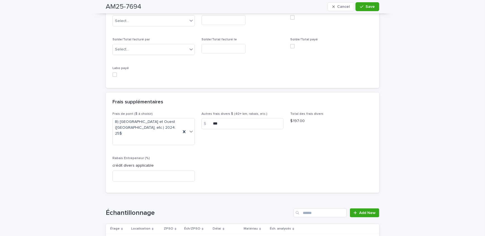
click at [114, 73] on span at bounding box center [114, 75] width 4 height 4
click at [373, 7] on button "Save" at bounding box center [367, 6] width 24 height 9
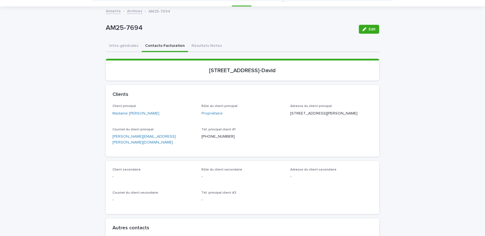
scroll to position [0, 0]
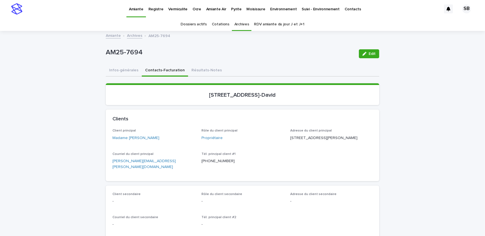
click at [175, 9] on p "Vermiculite" at bounding box center [177, 6] width 19 height 12
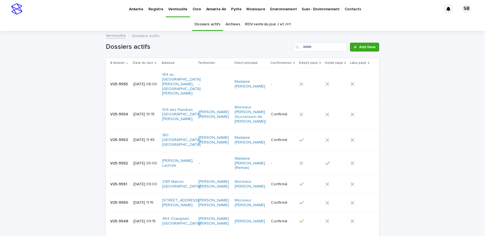
click at [225, 25] on link "Archives" at bounding box center [232, 24] width 15 height 13
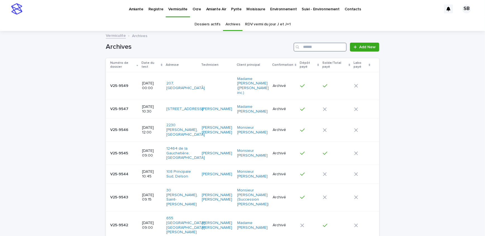
drag, startPoint x: 309, startPoint y: 47, endPoint x: 310, endPoint y: 42, distance: 5.2
click at [309, 47] on input "Search" at bounding box center [319, 47] width 53 height 9
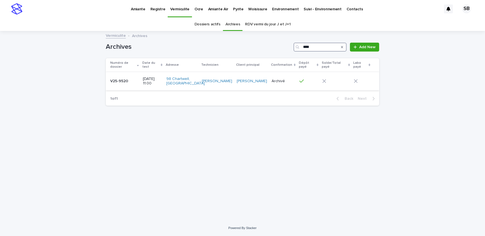
type input "****"
click at [116, 85] on div "V25-9520 V25-9520" at bounding box center [124, 81] width 28 height 9
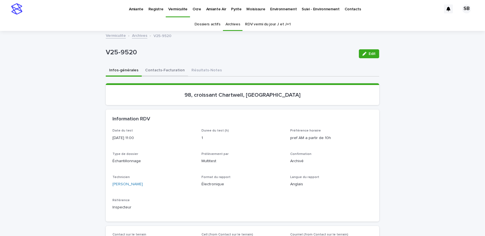
click at [160, 72] on button "Contacts-Facturation" at bounding box center [165, 71] width 46 height 12
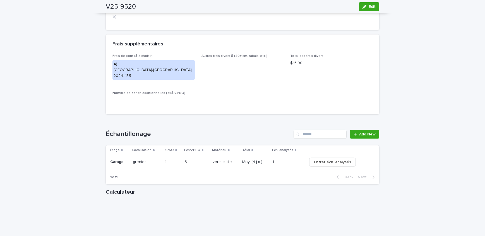
scroll to position [558, 0]
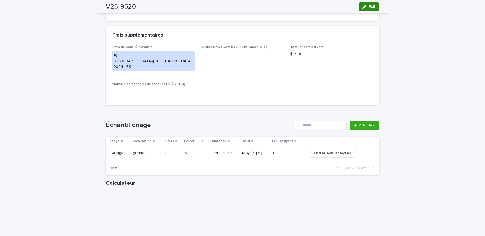
click at [371, 9] on button "Edit" at bounding box center [369, 6] width 20 height 9
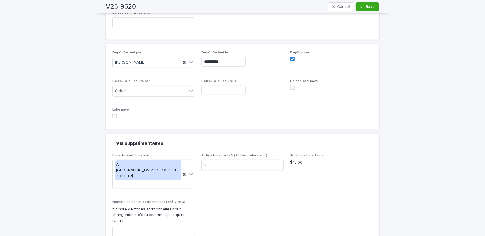
scroll to position [509, 0]
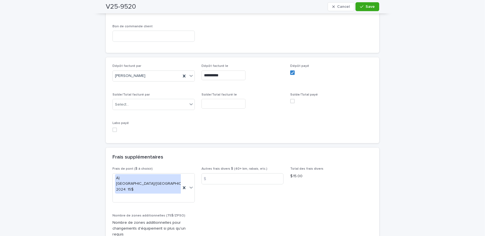
click at [112, 128] on span at bounding box center [114, 130] width 4 height 4
click at [362, 9] on button "Save" at bounding box center [367, 6] width 24 height 9
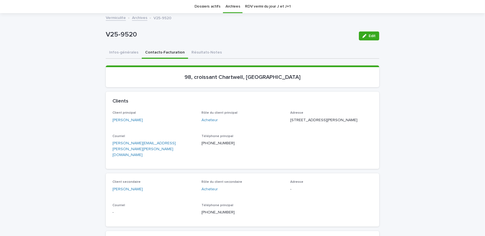
scroll to position [0, 0]
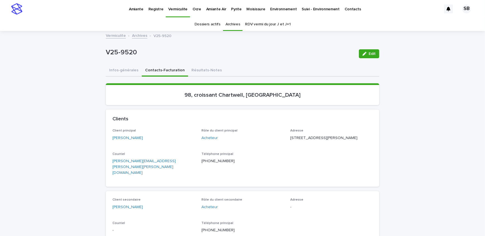
click at [133, 15] on link "Amiante" at bounding box center [136, 8] width 20 height 17
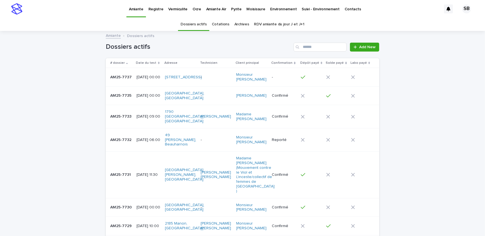
click at [244, 25] on link "Archives" at bounding box center [241, 24] width 15 height 13
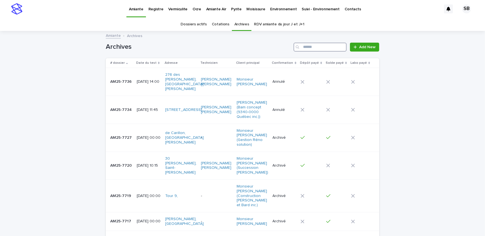
drag, startPoint x: 244, startPoint y: 25, endPoint x: 337, endPoint y: 53, distance: 97.2
click at [324, 47] on input "Search" at bounding box center [319, 47] width 53 height 9
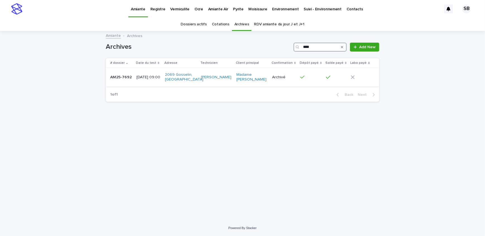
type input "****"
click at [122, 73] on div "AM25-7692 AM25-7692" at bounding box center [121, 77] width 22 height 9
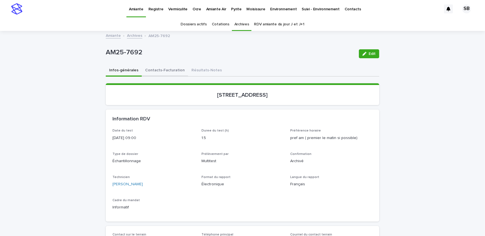
click at [151, 71] on button "Contacts-Facturation" at bounding box center [165, 71] width 46 height 12
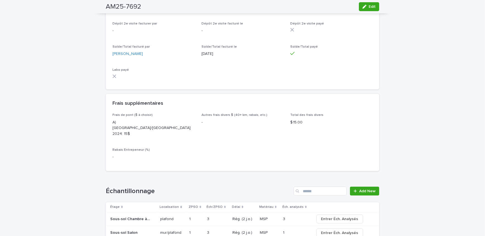
scroll to position [608, 0]
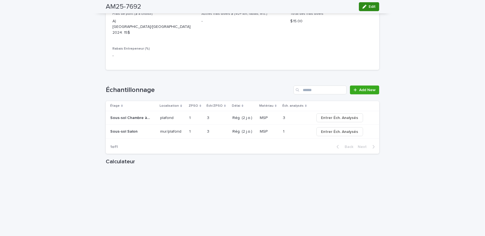
click at [371, 6] on span "Edit" at bounding box center [371, 7] width 7 height 4
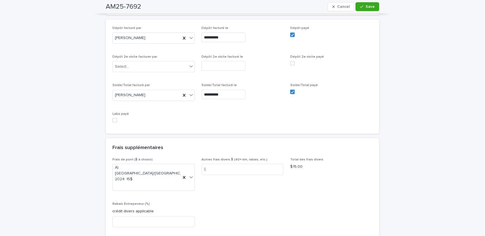
scroll to position [542, 0]
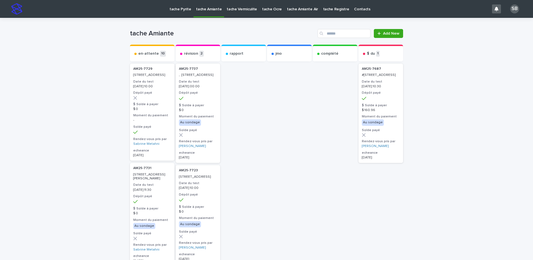
click at [236, 13] on link "tache Vermiculite" at bounding box center [241, 8] width 35 height 17
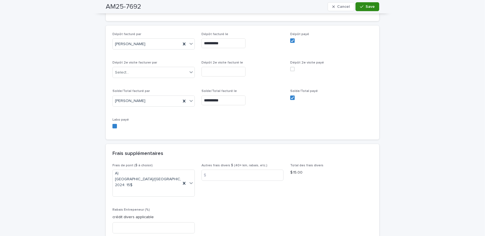
click at [362, 6] on div "button" at bounding box center [363, 7] width 6 height 4
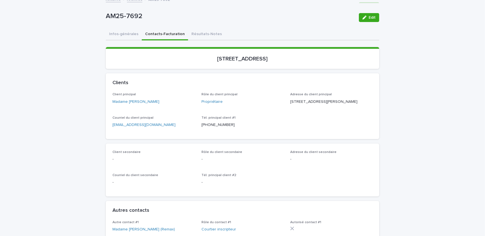
scroll to position [0, 0]
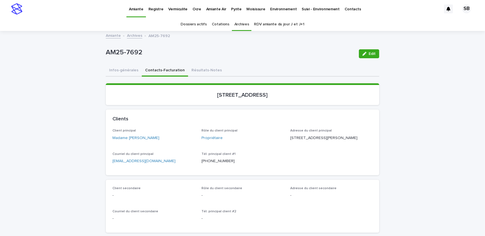
click at [132, 32] on link "Archives" at bounding box center [134, 35] width 15 height 6
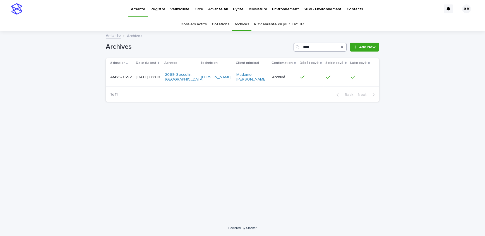
click at [313, 47] on input "****" at bounding box center [319, 47] width 53 height 9
type input "****"
click at [132, 80] on p at bounding box center [121, 77] width 22 height 5
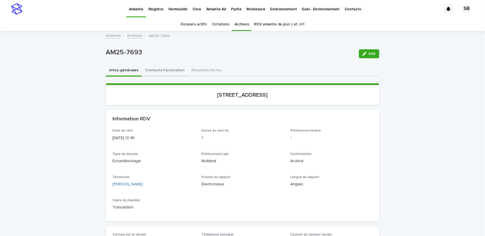
click at [151, 69] on button "Contacts-Facturation" at bounding box center [165, 71] width 46 height 12
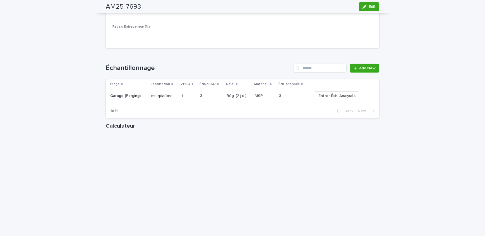
scroll to position [634, 0]
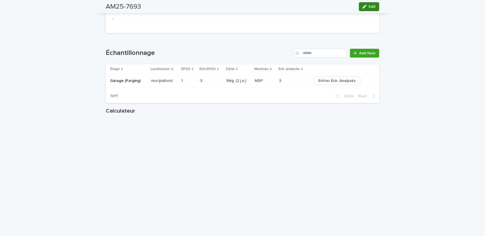
click at [359, 8] on button "Edit" at bounding box center [369, 6] width 20 height 9
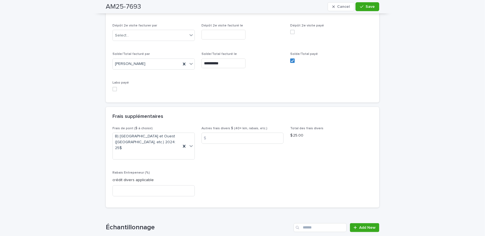
scroll to position [563, 0]
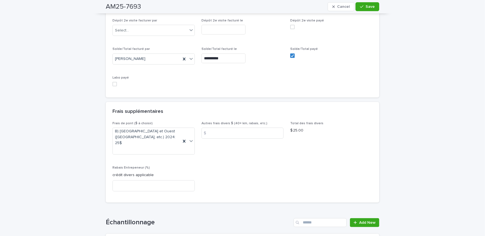
click at [112, 85] on span at bounding box center [114, 84] width 4 height 4
click at [363, 6] on div "button" at bounding box center [363, 7] width 6 height 4
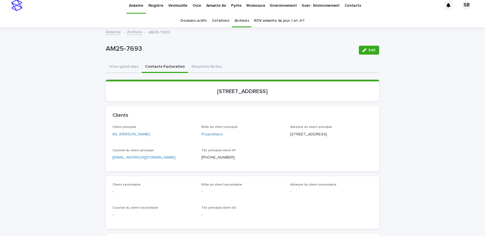
scroll to position [0, 0]
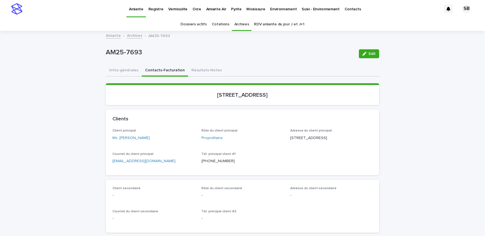
click at [179, 7] on p "Vermiculite" at bounding box center [177, 6] width 19 height 12
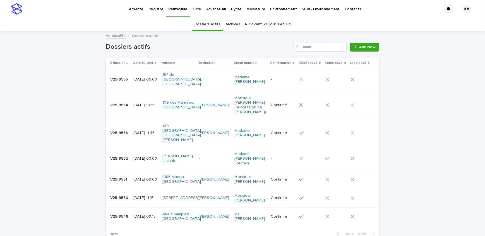
click at [234, 25] on link "Archives" at bounding box center [232, 24] width 15 height 13
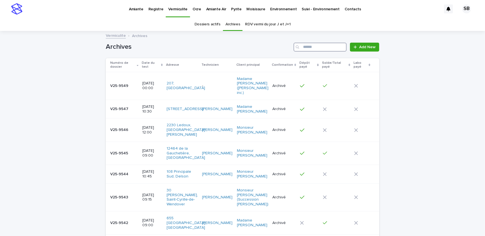
drag, startPoint x: 234, startPoint y: 25, endPoint x: 312, endPoint y: 46, distance: 81.0
click at [312, 46] on input "Search" at bounding box center [319, 47] width 53 height 9
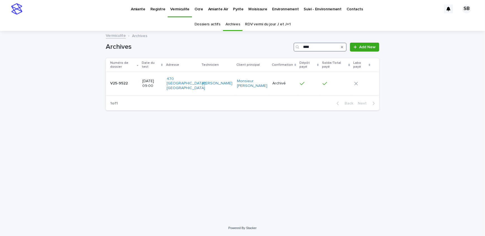
type input "****"
click at [132, 82] on p at bounding box center [124, 83] width 28 height 5
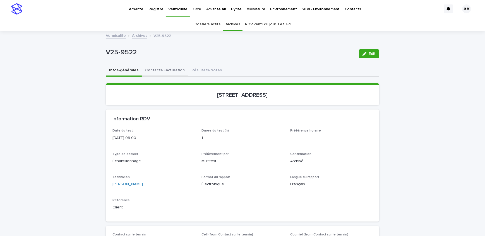
click at [170, 70] on button "Contacts-Facturation" at bounding box center [165, 71] width 46 height 12
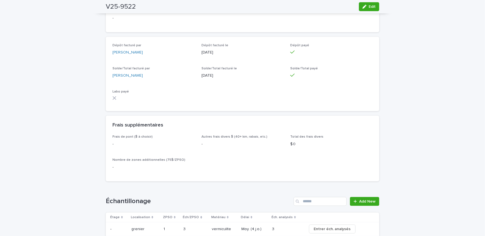
scroll to position [558, 0]
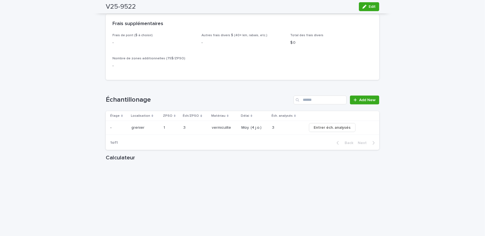
drag, startPoint x: 373, startPoint y: 8, endPoint x: 197, endPoint y: 108, distance: 202.1
click at [373, 8] on span "Edit" at bounding box center [371, 7] width 7 height 4
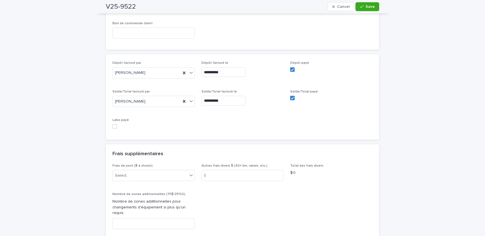
scroll to position [484, 0]
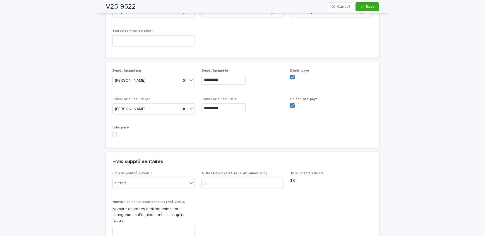
click at [114, 133] on span at bounding box center [114, 134] width 4 height 4
click at [366, 6] on span "Save" at bounding box center [369, 7] width 9 height 4
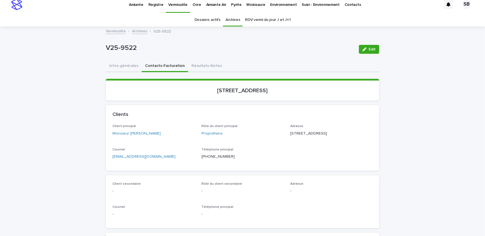
scroll to position [0, 0]
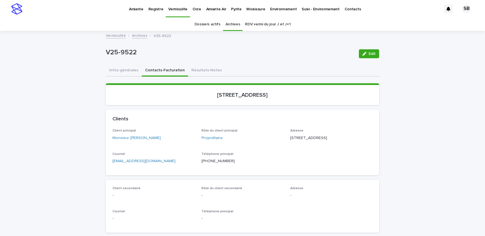
click at [141, 32] on link "Archives" at bounding box center [139, 35] width 15 height 6
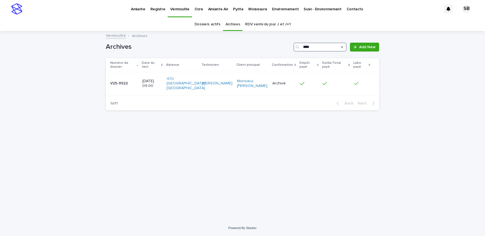
click at [317, 46] on input "****" at bounding box center [319, 47] width 53 height 9
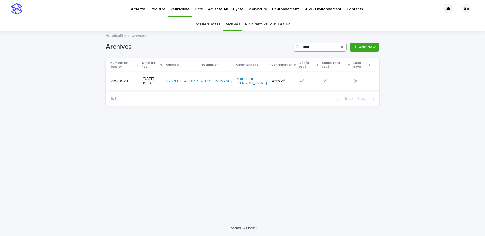
type input "****"
click at [126, 79] on div "V25-9523 V25-9523" at bounding box center [124, 81] width 28 height 9
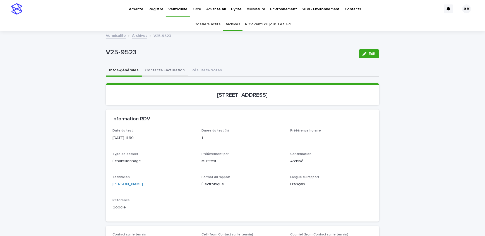
click at [159, 70] on button "Contacts-Facturation" at bounding box center [165, 71] width 46 height 12
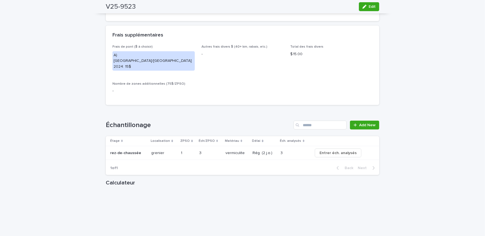
scroll to position [558, 0]
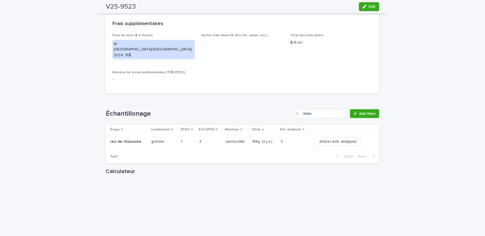
drag, startPoint x: 374, startPoint y: 6, endPoint x: 237, endPoint y: 141, distance: 192.5
click at [373, 6] on button "Edit" at bounding box center [369, 6] width 20 height 9
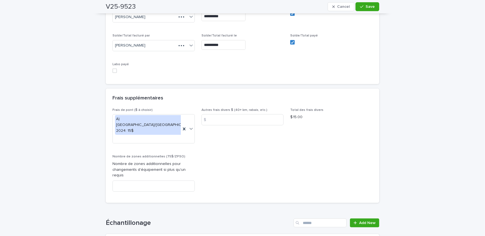
scroll to position [504, 0]
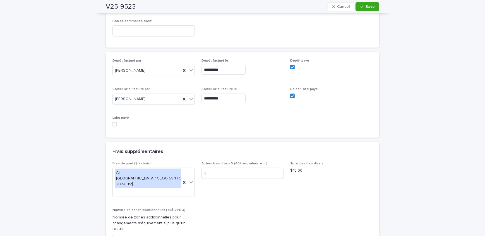
click at [112, 124] on span at bounding box center [114, 124] width 4 height 4
click at [365, 6] on span "Save" at bounding box center [369, 7] width 9 height 4
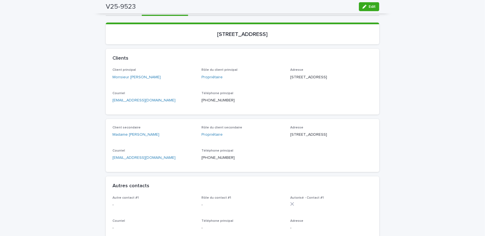
scroll to position [0, 0]
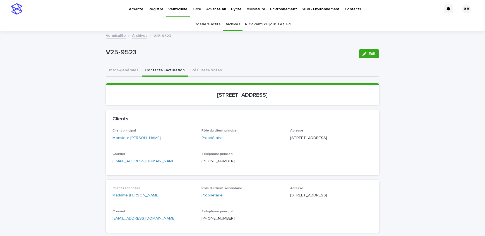
click at [132, 5] on p "Amiante" at bounding box center [136, 6] width 15 height 12
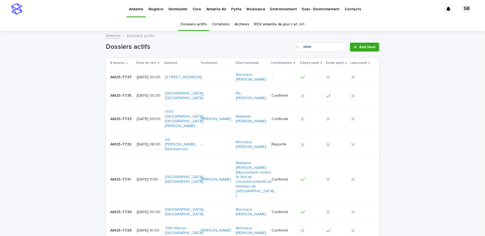
click at [240, 25] on link "Archives" at bounding box center [241, 24] width 15 height 13
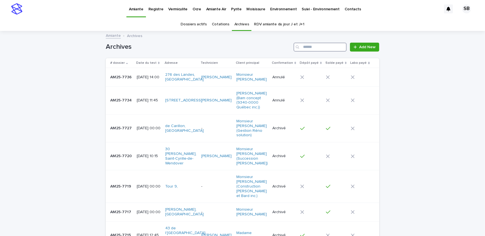
click at [323, 49] on input "Search" at bounding box center [319, 47] width 53 height 9
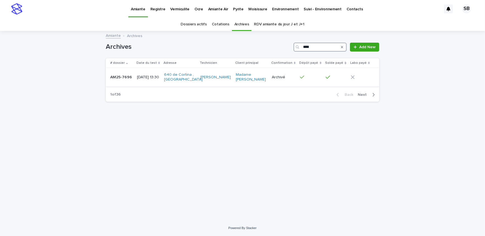
type input "****"
click at [133, 81] on td "AM25-7696 AM25-7696" at bounding box center [120, 77] width 29 height 19
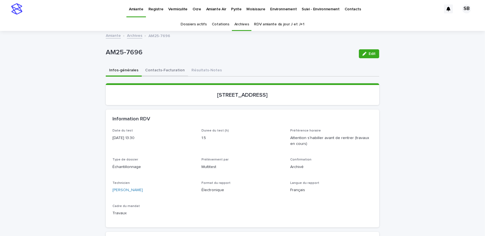
click at [154, 70] on button "Contacts-Facturation" at bounding box center [165, 71] width 46 height 12
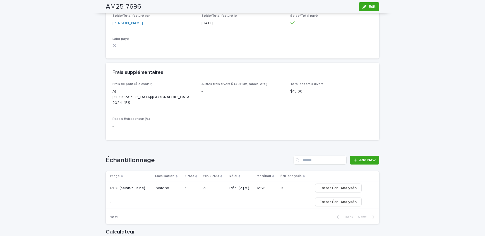
scroll to position [532, 0]
drag, startPoint x: 360, startPoint y: 8, endPoint x: 145, endPoint y: 95, distance: 232.4
click at [362, 8] on icon "button" at bounding box center [364, 7] width 4 height 4
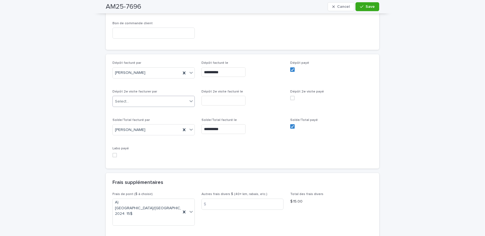
scroll to position [492, 0]
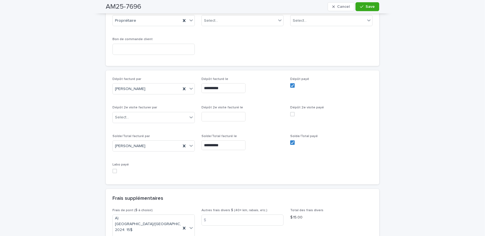
click at [113, 169] on span at bounding box center [114, 171] width 4 height 4
click at [365, 5] on span "Save" at bounding box center [369, 7] width 9 height 4
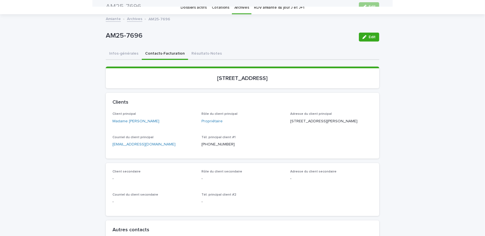
scroll to position [0, 0]
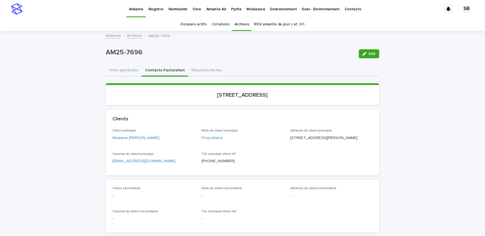
click at [180, 11] on p "Vermiculite" at bounding box center [177, 6] width 19 height 12
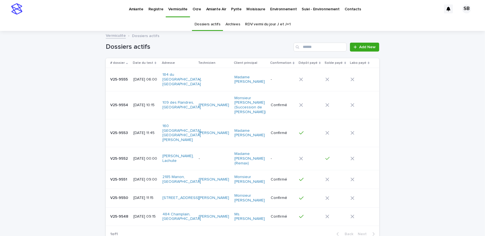
click at [232, 23] on link "Archives" at bounding box center [232, 24] width 15 height 13
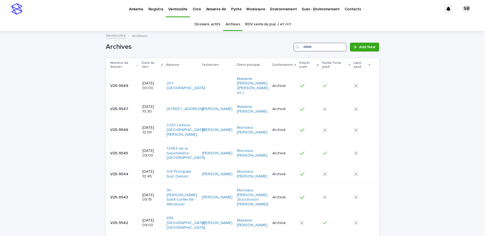
click at [318, 47] on input "Search" at bounding box center [319, 47] width 53 height 9
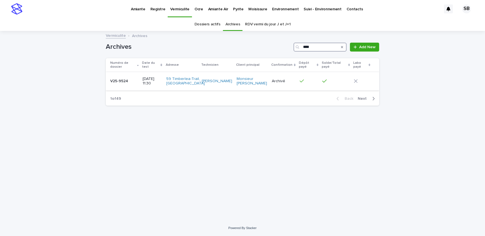
type input "****"
click at [116, 88] on td "V25-9524 V25-9524" at bounding box center [123, 81] width 35 height 19
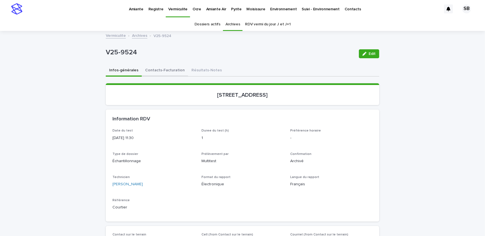
click at [153, 68] on button "Contacts-Facturation" at bounding box center [165, 71] width 46 height 12
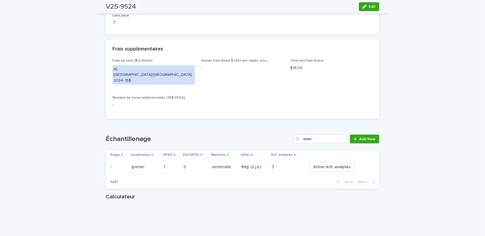
scroll to position [583, 0]
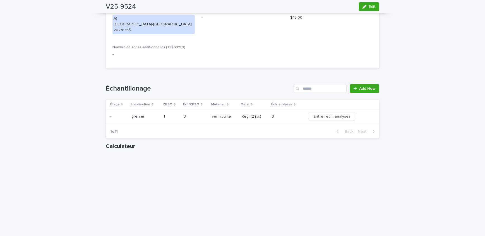
click at [366, 4] on button "Edit" at bounding box center [369, 6] width 20 height 9
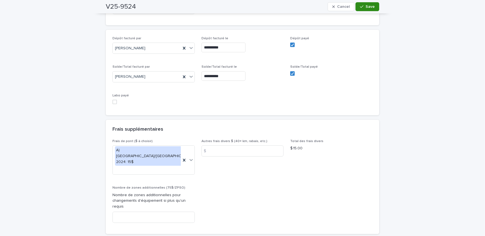
scroll to position [545, 0]
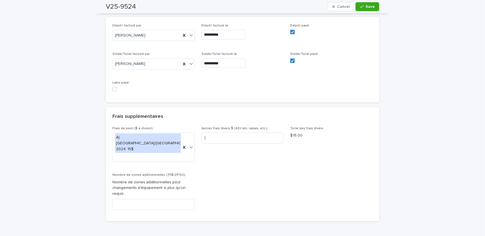
drag, startPoint x: 113, startPoint y: 86, endPoint x: 120, endPoint y: 85, distance: 6.4
click at [114, 87] on span at bounding box center [114, 89] width 4 height 4
click at [360, 7] on icon "button" at bounding box center [361, 7] width 3 height 4
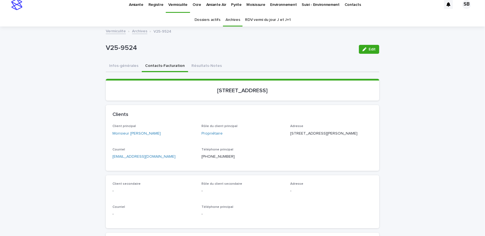
scroll to position [0, 0]
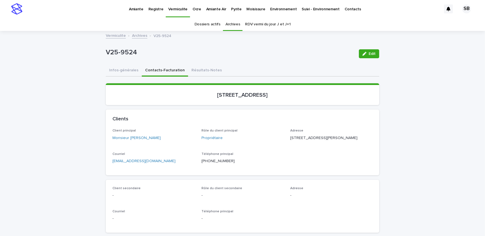
click at [138, 35] on link "Archives" at bounding box center [139, 35] width 15 height 6
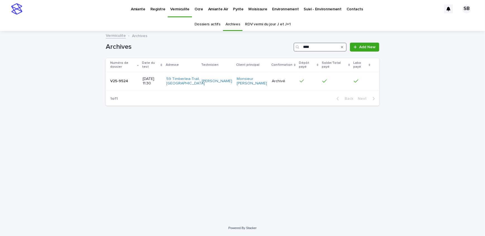
click at [316, 45] on input "****" at bounding box center [319, 47] width 53 height 9
type input "****"
click at [110, 81] on p "V25-9525" at bounding box center [119, 81] width 19 height 6
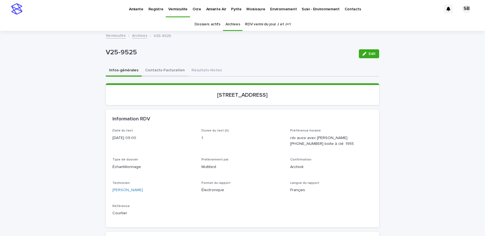
click at [175, 67] on button "Contacts-Facturation" at bounding box center [165, 71] width 46 height 12
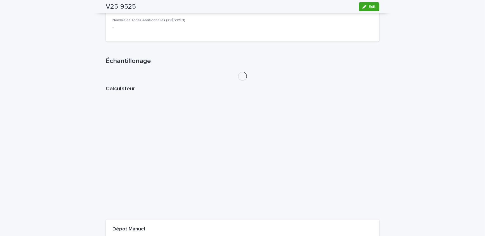
scroll to position [608, 0]
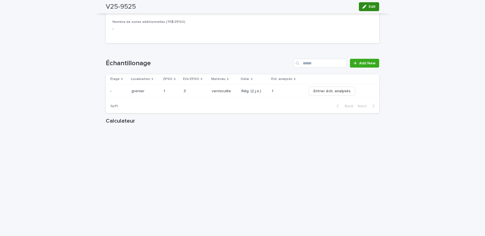
click at [363, 5] on icon "button" at bounding box center [364, 7] width 4 height 4
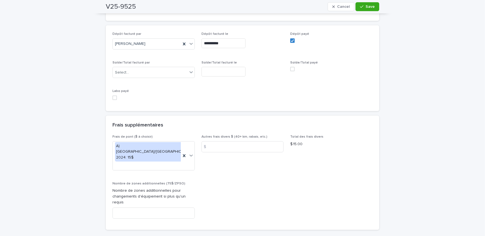
scroll to position [548, 0]
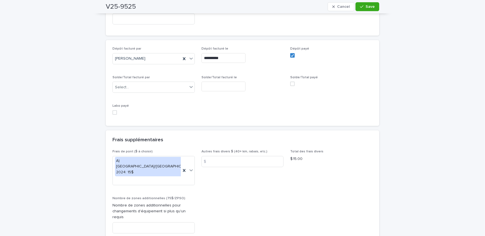
click at [115, 112] on span at bounding box center [114, 112] width 4 height 4
click at [365, 5] on span "Save" at bounding box center [369, 7] width 9 height 4
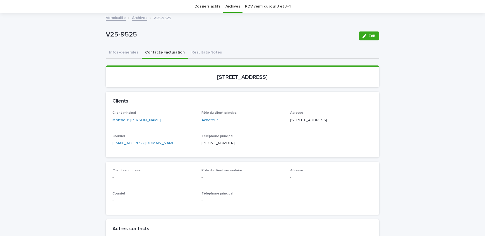
scroll to position [0, 0]
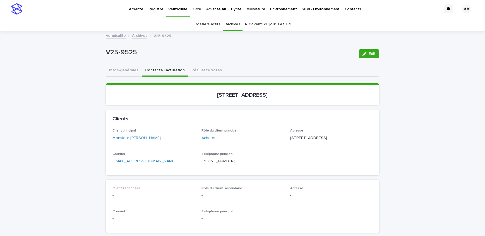
click at [141, 9] on p "Amiante" at bounding box center [136, 6] width 15 height 12
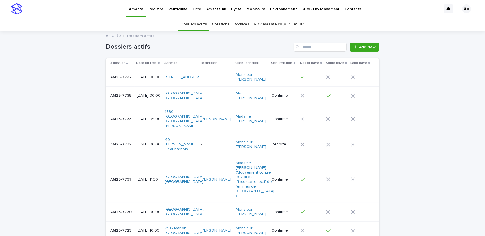
click at [243, 26] on link "Archives" at bounding box center [241, 24] width 15 height 13
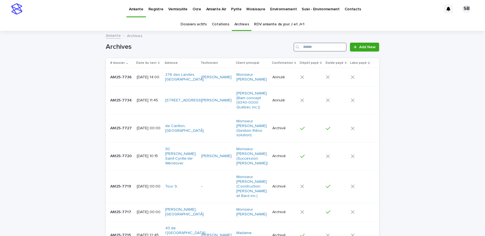
click at [320, 48] on input "Search" at bounding box center [319, 47] width 53 height 9
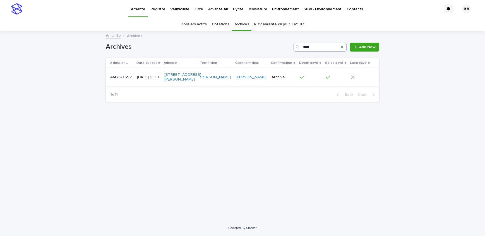
type input "****"
click at [127, 72] on td "AM25-7697 AM25-7697" at bounding box center [120, 77] width 29 height 19
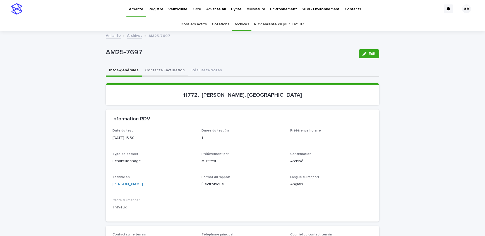
click at [145, 71] on button "Contacts-Facturation" at bounding box center [165, 71] width 46 height 12
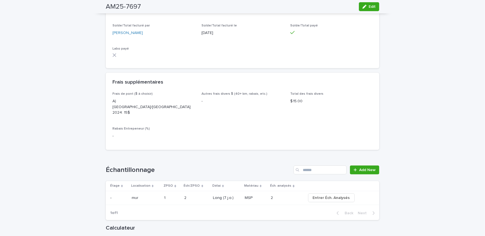
scroll to position [624, 0]
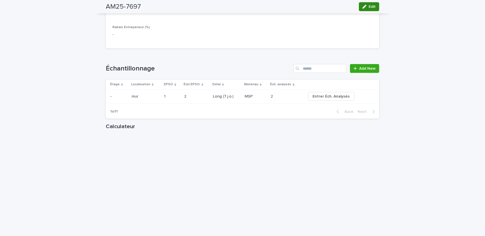
click at [366, 8] on button "Edit" at bounding box center [369, 6] width 20 height 9
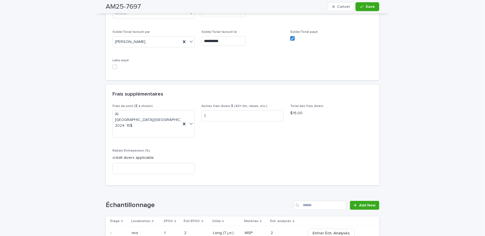
scroll to position [573, 0]
click at [112, 66] on span at bounding box center [114, 68] width 4 height 4
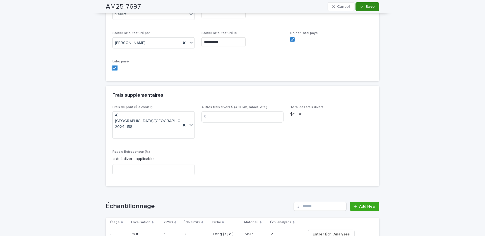
click at [361, 5] on icon "button" at bounding box center [361, 7] width 3 height 4
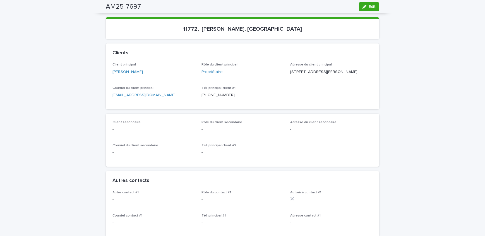
scroll to position [0, 0]
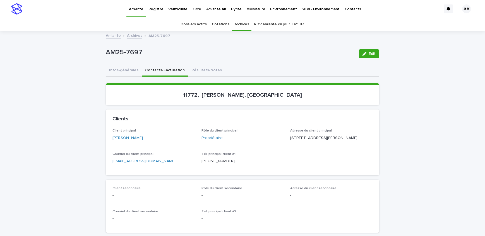
click at [130, 37] on link "Archives" at bounding box center [134, 35] width 15 height 6
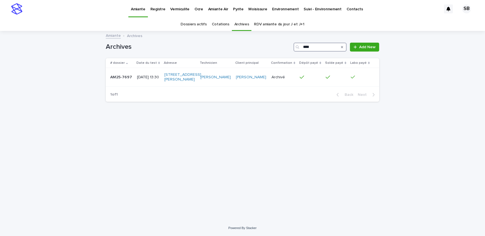
click at [325, 47] on input "****" at bounding box center [319, 47] width 53 height 9
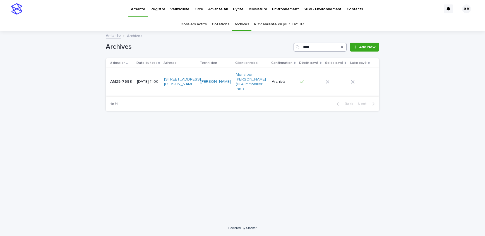
type input "****"
click at [116, 82] on div "AM25-7698 AM25-7698" at bounding box center [121, 81] width 22 height 9
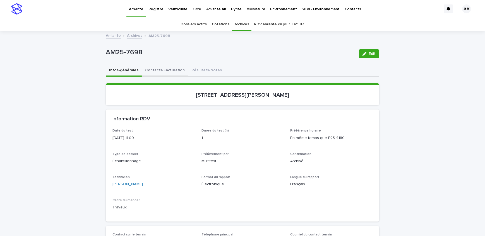
click at [165, 69] on button "Contacts-Facturation" at bounding box center [165, 71] width 46 height 12
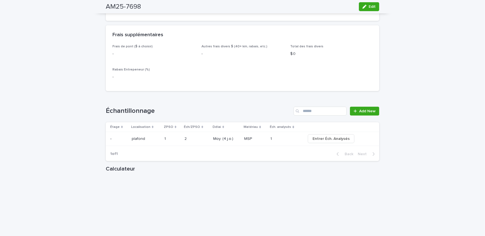
scroll to position [583, 0]
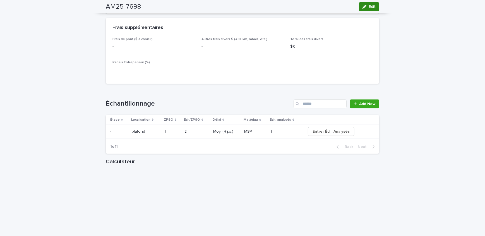
click at [364, 6] on icon "button" at bounding box center [364, 7] width 4 height 4
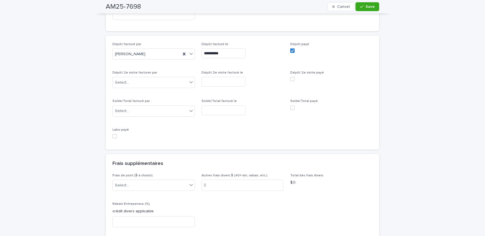
scroll to position [546, 0]
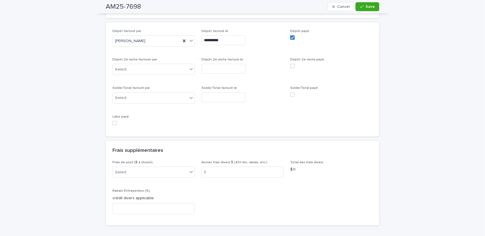
click at [112, 121] on span at bounding box center [114, 123] width 4 height 4
click at [369, 5] on span "Save" at bounding box center [369, 7] width 9 height 4
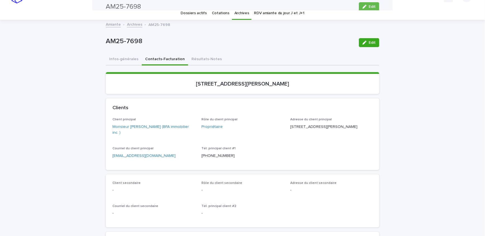
scroll to position [0, 0]
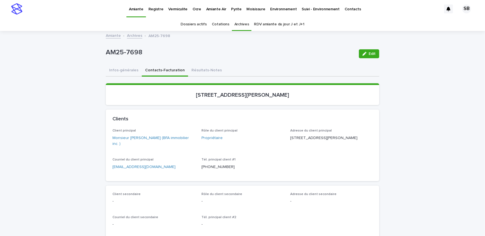
click at [137, 37] on link "Archives" at bounding box center [134, 35] width 15 height 6
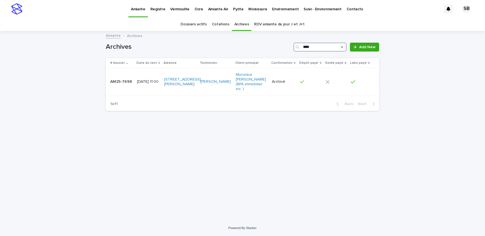
click at [319, 47] on input "****" at bounding box center [319, 47] width 53 height 9
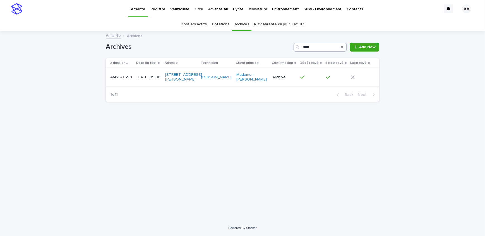
type input "****"
click at [117, 80] on p "AM25-7699" at bounding box center [121, 77] width 23 height 6
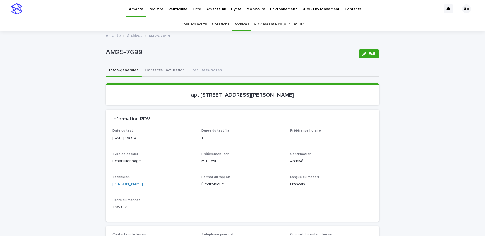
click at [158, 72] on button "Contacts-Facturation" at bounding box center [165, 71] width 46 height 12
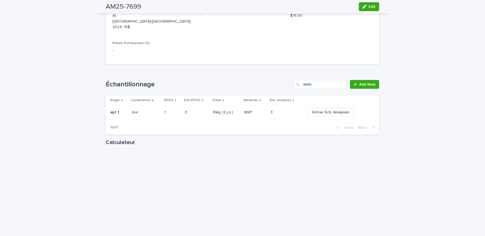
scroll to position [608, 0]
click at [368, 6] on span "Edit" at bounding box center [371, 7] width 7 height 4
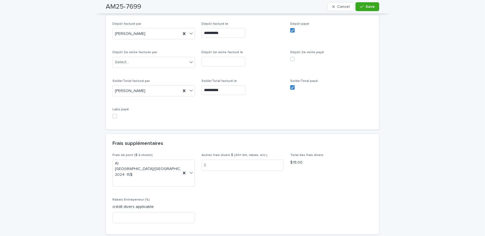
scroll to position [517, 0]
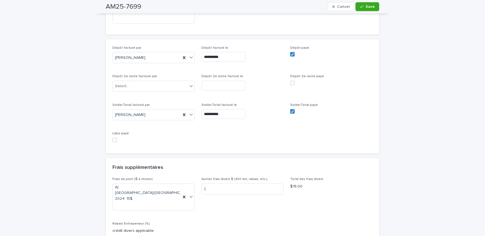
click at [112, 132] on span "Labo payé" at bounding box center [120, 133] width 16 height 3
click at [112, 139] on span at bounding box center [114, 140] width 4 height 4
click at [357, 6] on button "Save" at bounding box center [367, 6] width 24 height 9
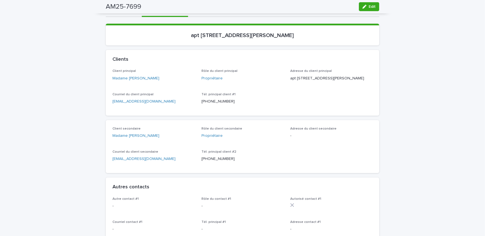
scroll to position [0, 0]
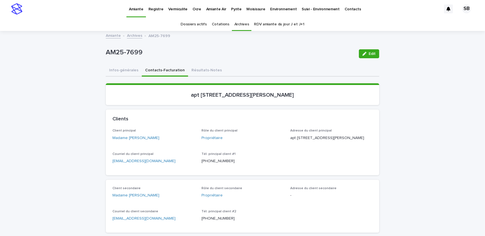
click at [176, 13] on link "Vermiculite" at bounding box center [178, 8] width 24 height 17
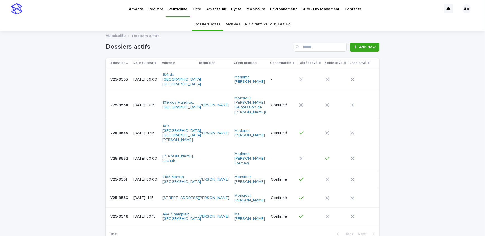
click at [232, 23] on link "Archives" at bounding box center [232, 24] width 15 height 13
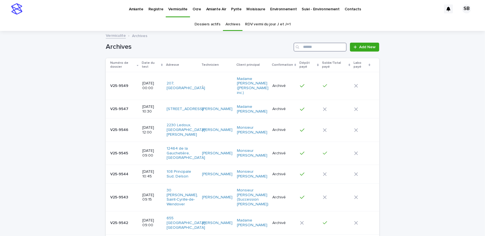
click at [311, 46] on input "Search" at bounding box center [319, 47] width 53 height 9
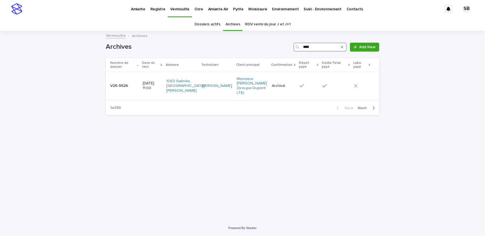
type input "****"
click at [128, 86] on p "V25-9526" at bounding box center [119, 86] width 19 height 6
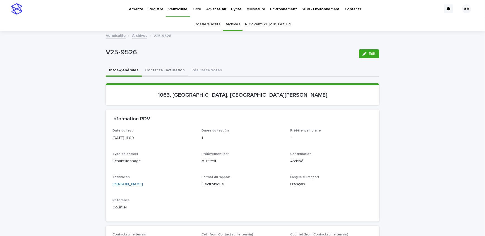
click at [161, 72] on button "Contacts-Facturation" at bounding box center [165, 71] width 46 height 12
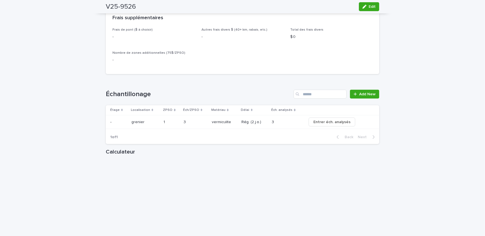
scroll to position [583, 0]
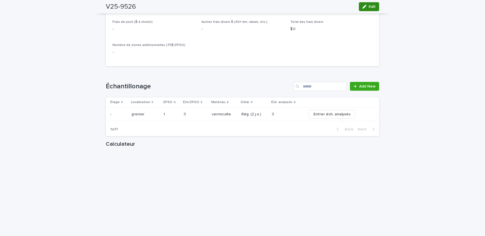
click at [370, 8] on span "Edit" at bounding box center [371, 7] width 7 height 4
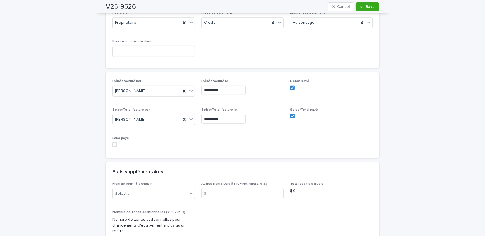
scroll to position [523, 0]
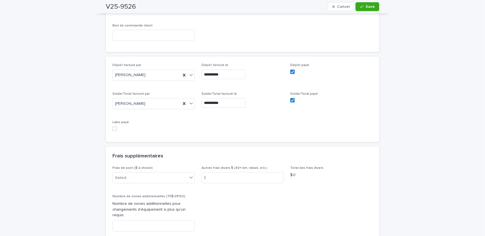
drag, startPoint x: 112, startPoint y: 117, endPoint x: 230, endPoint y: 77, distance: 124.5
click at [112, 127] on span at bounding box center [114, 129] width 4 height 4
click at [367, 8] on span "Save" at bounding box center [369, 7] width 9 height 4
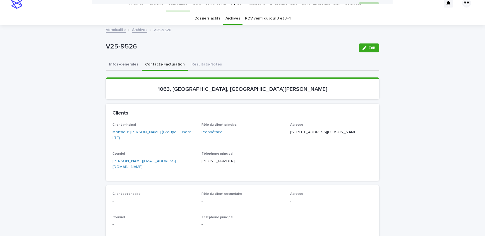
scroll to position [0, 0]
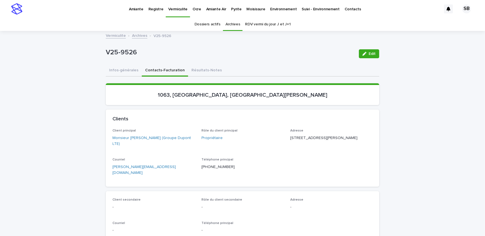
click at [134, 33] on link "Archives" at bounding box center [139, 35] width 15 height 6
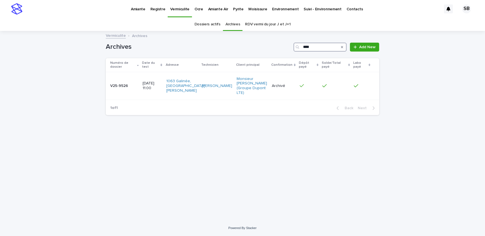
click at [327, 47] on input "****" at bounding box center [319, 47] width 53 height 9
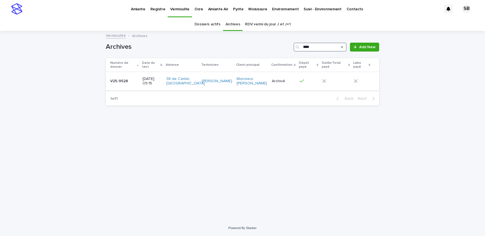
type input "****"
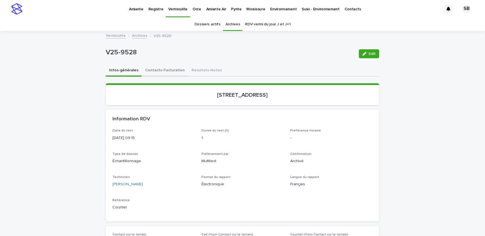
click at [151, 71] on button "Contacts-Facturation" at bounding box center [165, 71] width 46 height 12
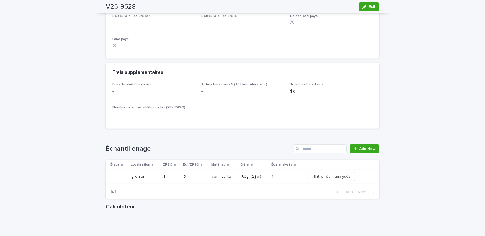
scroll to position [558, 0]
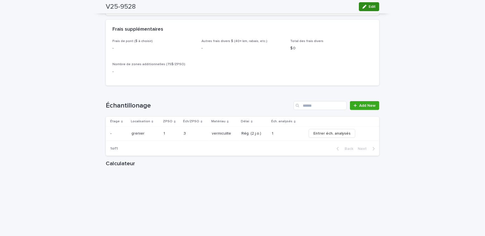
click at [368, 6] on span "Edit" at bounding box center [371, 7] width 7 height 4
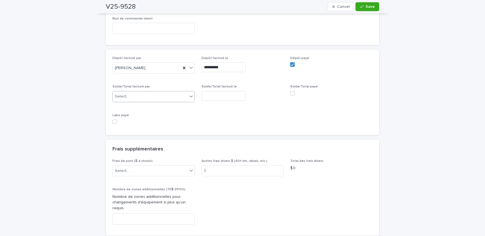
scroll to position [550, 0]
click at [113, 120] on span at bounding box center [114, 122] width 4 height 4
click at [372, 8] on span "Save" at bounding box center [369, 7] width 9 height 4
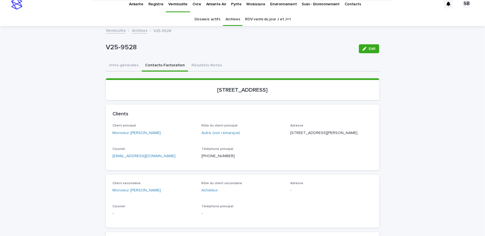
scroll to position [0, 0]
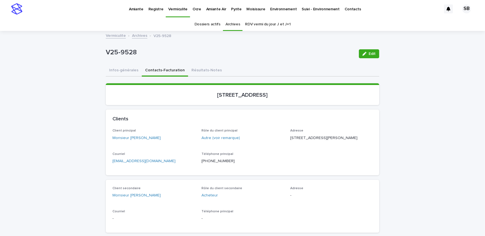
click at [136, 37] on link "Archives" at bounding box center [139, 35] width 15 height 6
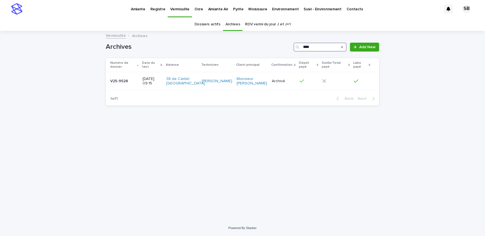
click at [320, 47] on input "****" at bounding box center [319, 47] width 53 height 9
type input "****"
click at [132, 86] on div "V25-9529 V25-9529" at bounding box center [124, 81] width 28 height 9
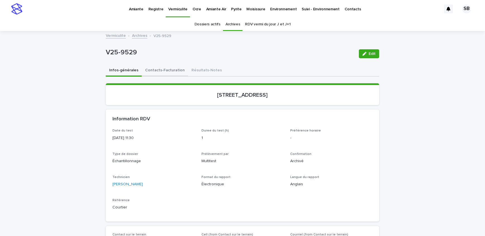
click at [152, 73] on button "Contacts-Facturation" at bounding box center [165, 71] width 46 height 12
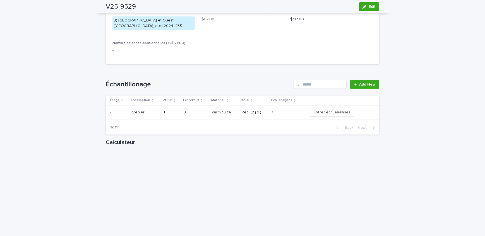
scroll to position [583, 0]
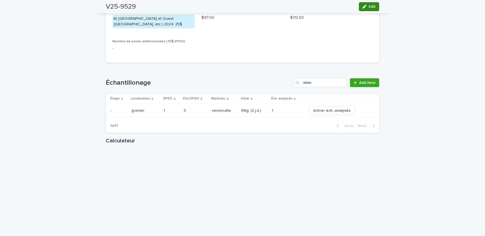
click at [363, 7] on icon "button" at bounding box center [364, 7] width 4 height 4
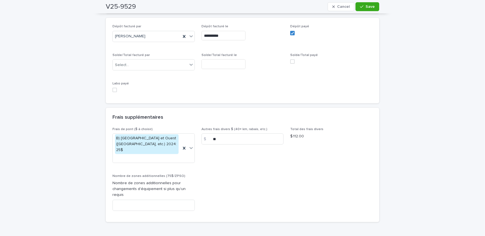
scroll to position [532, 0]
click at [114, 88] on span at bounding box center [114, 90] width 4 height 4
click at [362, 8] on div "button" at bounding box center [363, 7] width 6 height 4
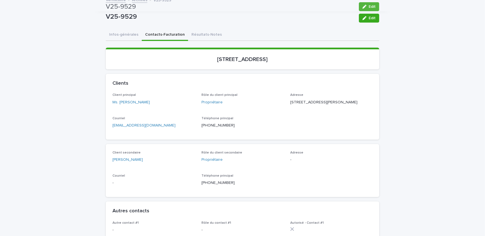
scroll to position [0, 0]
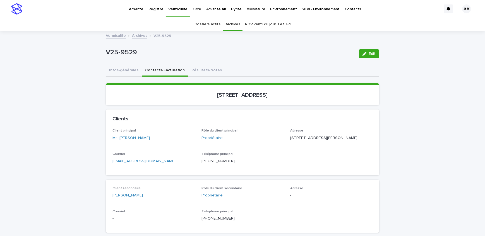
click at [137, 33] on link "Archives" at bounding box center [139, 35] width 15 height 6
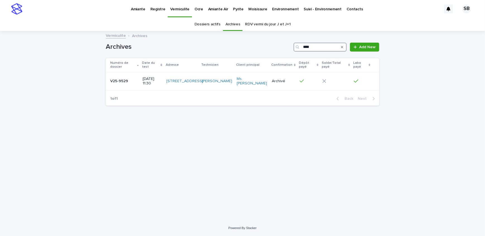
click at [315, 47] on input "****" at bounding box center [319, 47] width 53 height 9
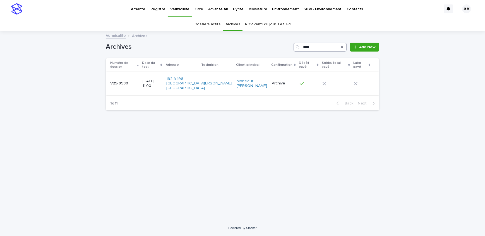
type input "****"
click at [142, 86] on td "[DATE] 11:00" at bounding box center [152, 83] width 24 height 23
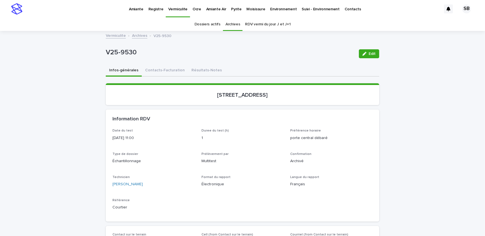
click at [160, 69] on button "Contacts-Facturation" at bounding box center [165, 71] width 46 height 12
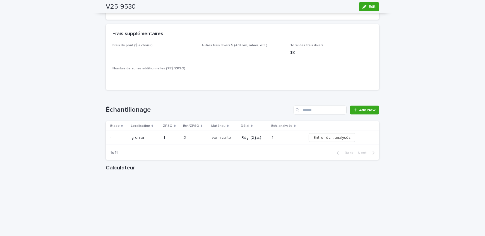
scroll to position [558, 0]
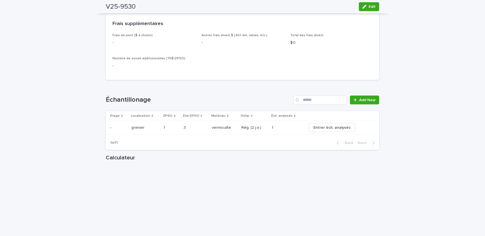
drag, startPoint x: 365, startPoint y: 8, endPoint x: 223, endPoint y: 114, distance: 176.6
click at [365, 8] on div "button" at bounding box center [365, 7] width 6 height 4
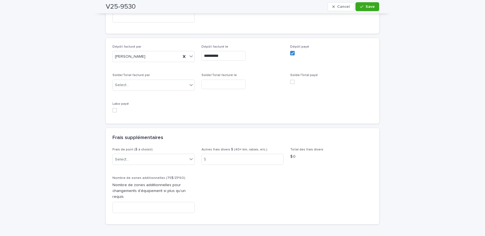
scroll to position [560, 0]
click at [114, 108] on div "Labo payé" at bounding box center [153, 109] width 82 height 15
click at [114, 108] on span at bounding box center [114, 110] width 4 height 4
click at [374, 9] on button "Save" at bounding box center [367, 6] width 24 height 9
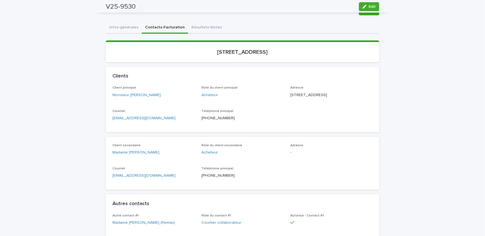
scroll to position [0, 0]
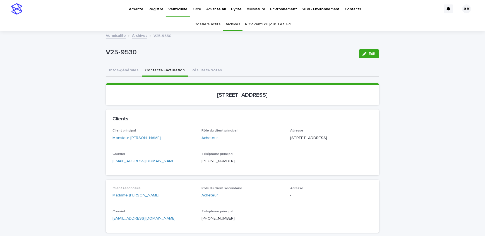
click at [134, 34] on link "Archives" at bounding box center [139, 35] width 15 height 6
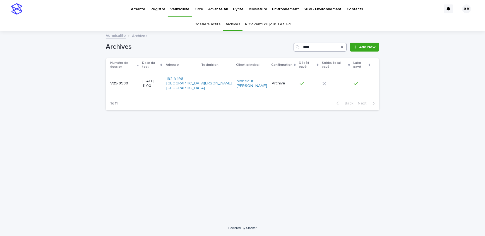
click at [332, 48] on input "****" at bounding box center [319, 47] width 53 height 9
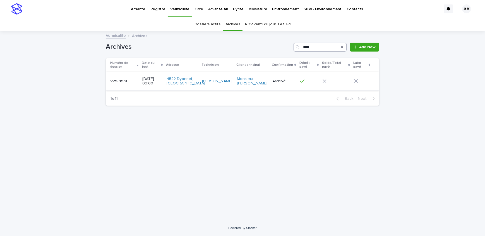
type input "****"
click at [125, 77] on div "V25-9531 V25-9531" at bounding box center [124, 81] width 28 height 9
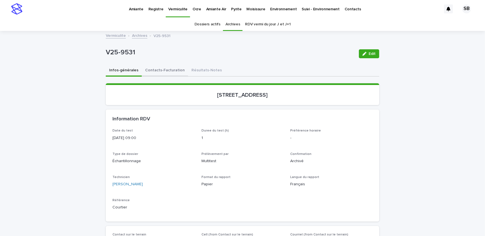
click at [168, 71] on button "Contacts-Facturation" at bounding box center [165, 71] width 46 height 12
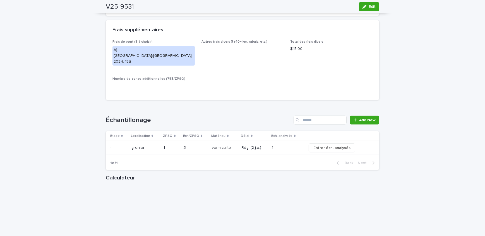
scroll to position [558, 0]
drag, startPoint x: 362, startPoint y: 8, endPoint x: 211, endPoint y: 95, distance: 174.0
click at [362, 8] on icon "button" at bounding box center [364, 7] width 4 height 4
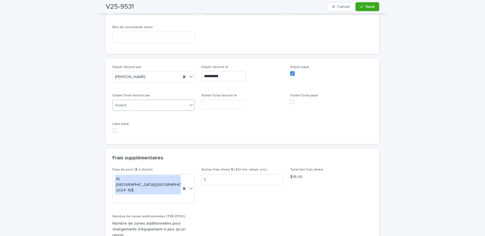
scroll to position [520, 0]
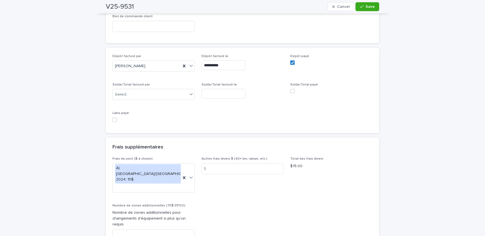
click at [112, 119] on span at bounding box center [114, 120] width 4 height 4
click at [358, 8] on button "Save" at bounding box center [367, 6] width 24 height 9
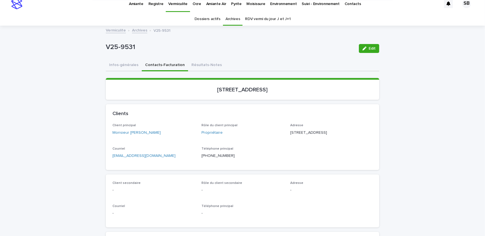
scroll to position [0, 0]
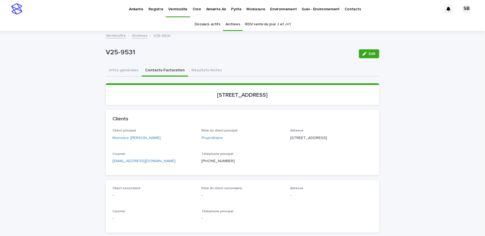
click at [139, 32] on link "Archives" at bounding box center [139, 35] width 15 height 6
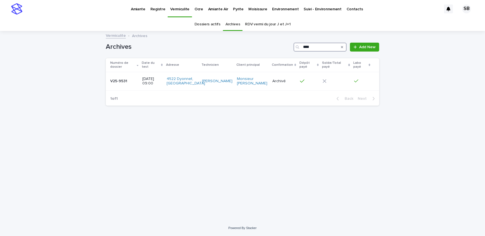
click at [331, 47] on input "****" at bounding box center [319, 47] width 53 height 9
type input "****"
click at [132, 85] on div "V25-9533 V25-9533" at bounding box center [124, 81] width 28 height 9
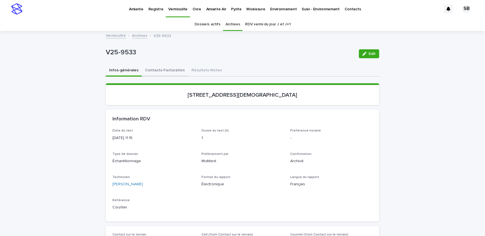
click at [159, 71] on button "Contacts-Facturation" at bounding box center [165, 71] width 46 height 12
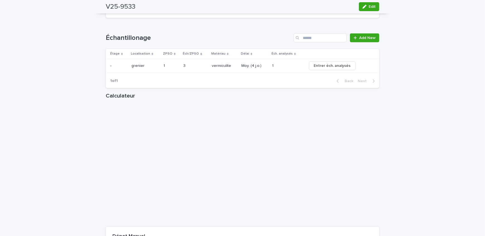
scroll to position [624, 0]
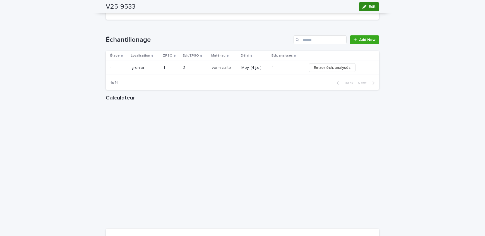
click at [360, 6] on button "Edit" at bounding box center [369, 6] width 20 height 9
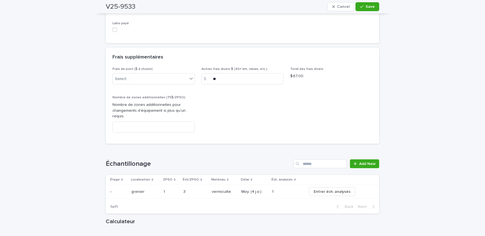
scroll to position [573, 0]
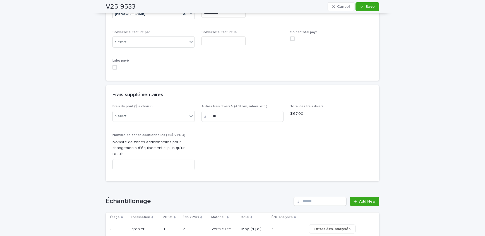
click at [114, 65] on span at bounding box center [114, 67] width 4 height 4
click at [374, 6] on button "Save" at bounding box center [367, 6] width 24 height 9
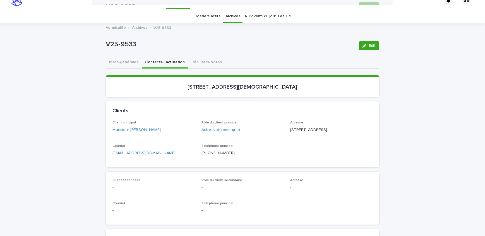
scroll to position [0, 0]
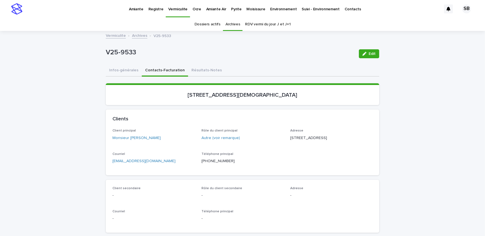
click at [137, 37] on link "Archives" at bounding box center [139, 35] width 15 height 6
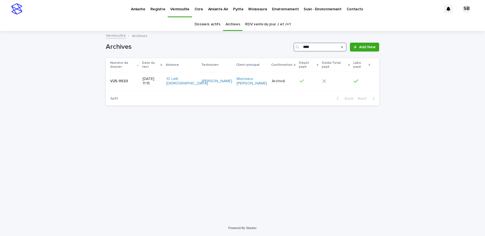
click at [326, 46] on input "****" at bounding box center [319, 47] width 53 height 9
type input "****"
click at [121, 78] on td "V25-9532 V25-9532" at bounding box center [123, 81] width 34 height 19
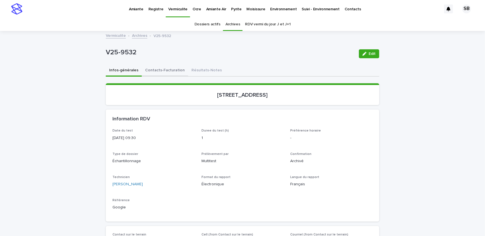
click at [158, 68] on button "Contacts-Facturation" at bounding box center [165, 71] width 46 height 12
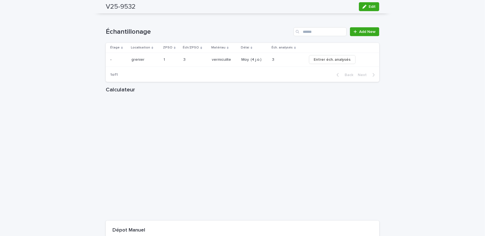
scroll to position [634, 0]
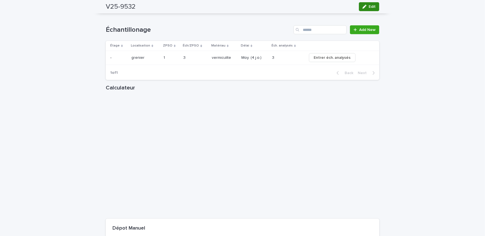
click at [368, 7] on span "Edit" at bounding box center [371, 7] width 7 height 4
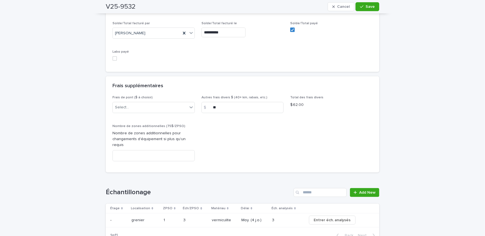
scroll to position [558, 0]
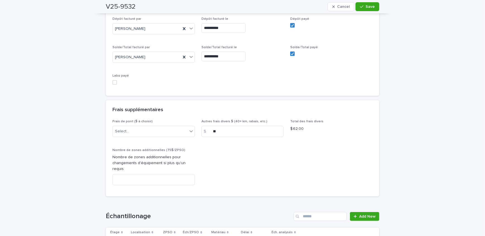
click at [113, 82] on span at bounding box center [114, 82] width 4 height 4
click at [361, 8] on icon "button" at bounding box center [361, 7] width 3 height 4
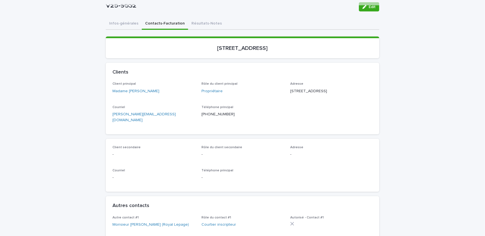
scroll to position [0, 0]
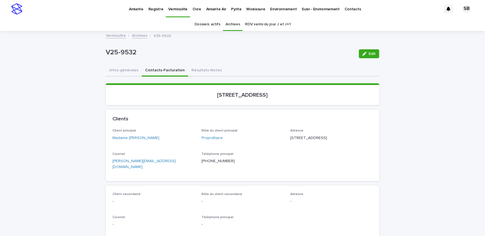
click at [139, 7] on p "Amiante" at bounding box center [136, 6] width 15 height 12
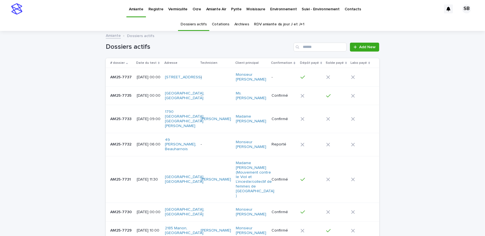
click at [242, 24] on link "Archives" at bounding box center [241, 24] width 15 height 13
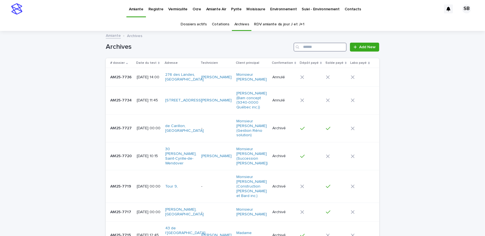
click at [330, 46] on input "Search" at bounding box center [319, 47] width 53 height 9
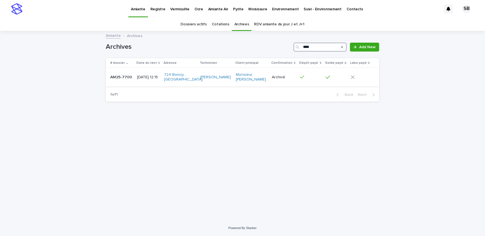
type input "****"
click at [124, 79] on p "AM25-7700" at bounding box center [121, 77] width 23 height 6
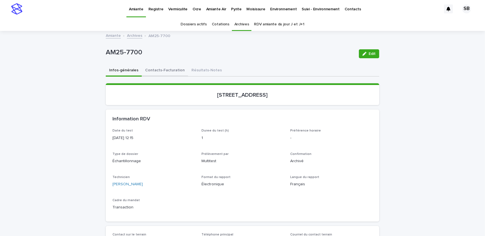
click at [168, 71] on button "Contacts-Facturation" at bounding box center [165, 71] width 46 height 12
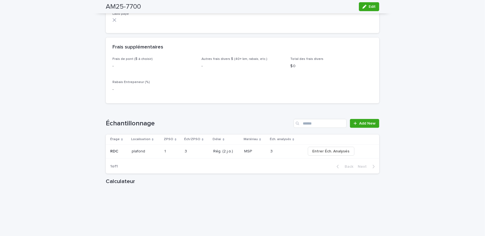
scroll to position [573, 0]
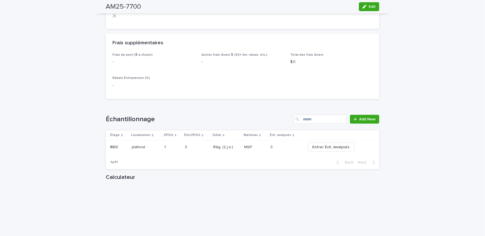
drag, startPoint x: 364, startPoint y: 8, endPoint x: 230, endPoint y: 89, distance: 156.8
click at [364, 8] on icon "button" at bounding box center [364, 7] width 4 height 4
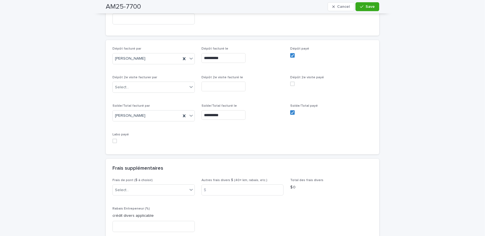
scroll to position [522, 0]
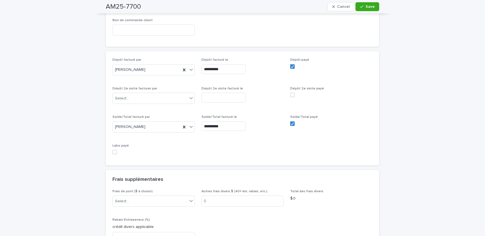
drag, startPoint x: 114, startPoint y: 141, endPoint x: 135, endPoint y: 128, distance: 24.2
click at [114, 150] on span at bounding box center [114, 152] width 4 height 4
click at [366, 8] on span "Save" at bounding box center [369, 7] width 9 height 4
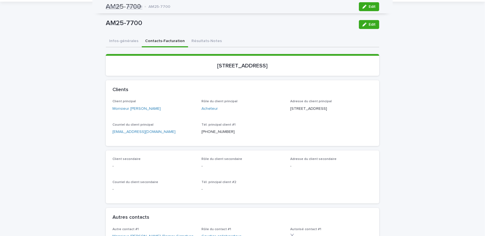
scroll to position [0, 0]
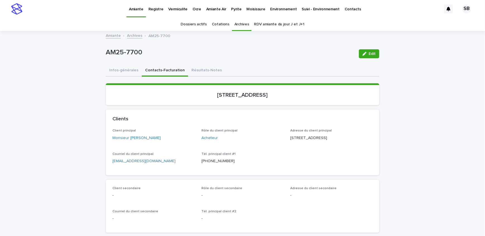
click at [133, 36] on link "Archives" at bounding box center [134, 35] width 15 height 6
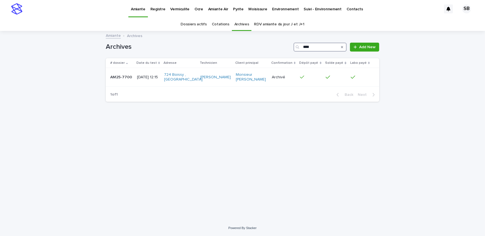
click at [314, 46] on input "****" at bounding box center [319, 47] width 53 height 9
type input "****"
click at [130, 84] on td "AM25-7703 AM25-7703" at bounding box center [120, 77] width 28 height 19
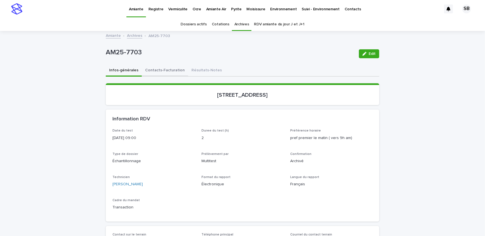
click at [163, 71] on button "Contacts-Facturation" at bounding box center [165, 71] width 46 height 12
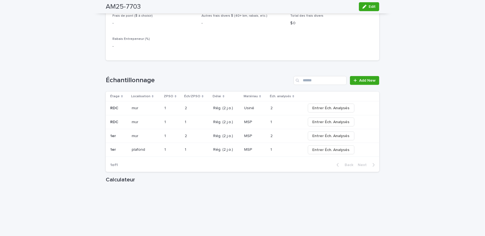
scroll to position [608, 0]
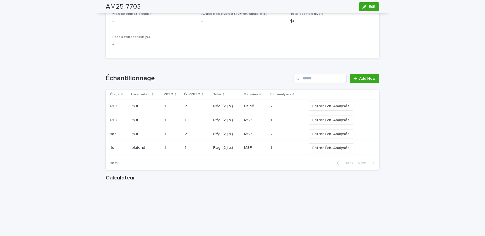
drag, startPoint x: 370, startPoint y: 6, endPoint x: 103, endPoint y: 123, distance: 291.5
click at [370, 6] on span "Edit" at bounding box center [371, 7] width 7 height 4
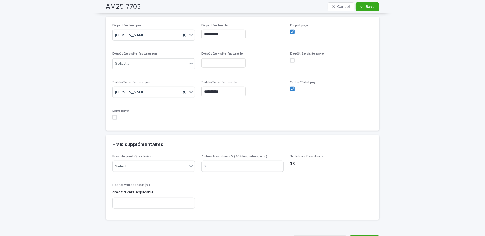
scroll to position [542, 0]
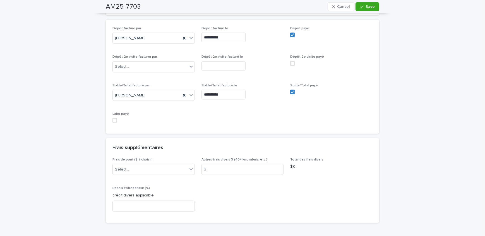
click at [114, 118] on span at bounding box center [114, 120] width 4 height 4
click at [372, 9] on button "Save" at bounding box center [367, 6] width 24 height 9
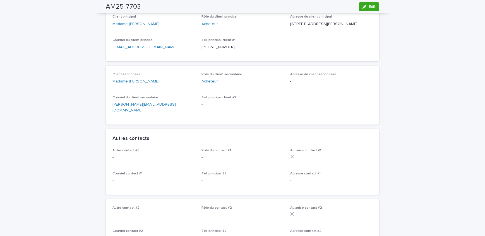
scroll to position [0, 0]
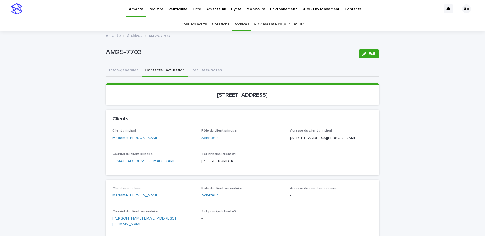
click at [130, 36] on link "Archives" at bounding box center [134, 35] width 15 height 6
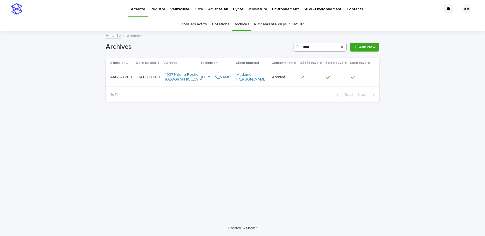
click at [313, 47] on input "****" at bounding box center [319, 47] width 53 height 9
type input "****"
click at [140, 75] on p "[DATE] 00:00" at bounding box center [150, 77] width 26 height 5
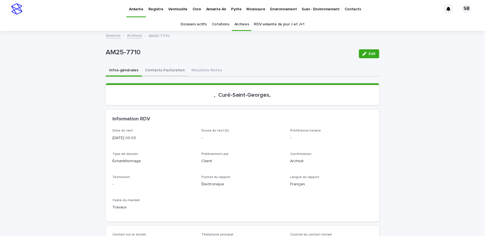
click at [164, 70] on button "Contacts-Facturation" at bounding box center [165, 71] width 46 height 12
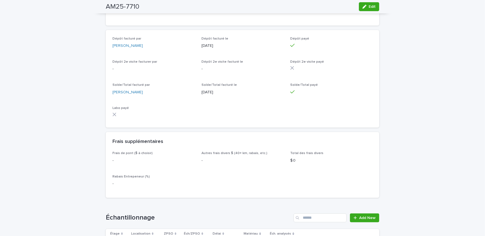
scroll to position [532, 0]
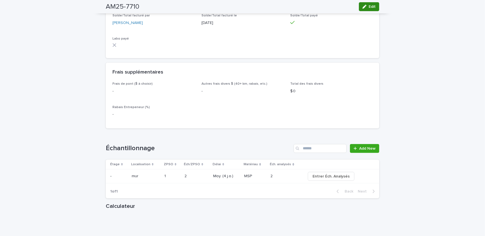
click at [369, 9] on button "Edit" at bounding box center [369, 6] width 20 height 9
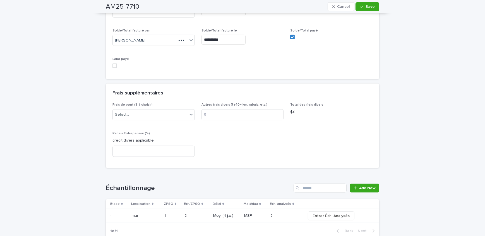
scroll to position [576, 0]
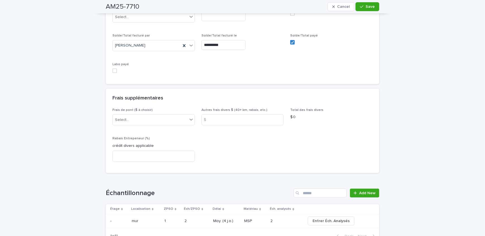
click at [114, 72] on span at bounding box center [114, 71] width 4 height 4
click at [360, 6] on icon "button" at bounding box center [361, 7] width 3 height 4
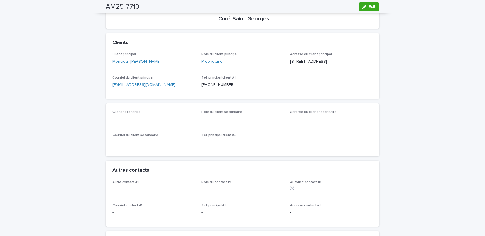
scroll to position [0, 0]
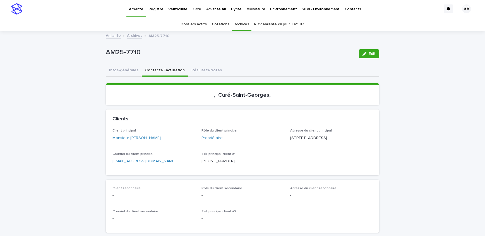
click at [176, 9] on p "Vermiculite" at bounding box center [177, 6] width 19 height 12
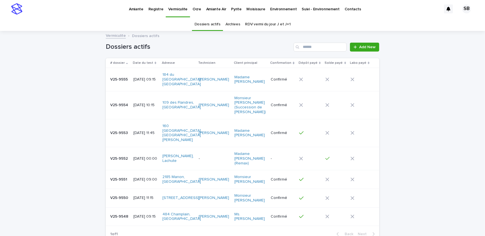
click at [230, 24] on link "Archives" at bounding box center [232, 24] width 15 height 13
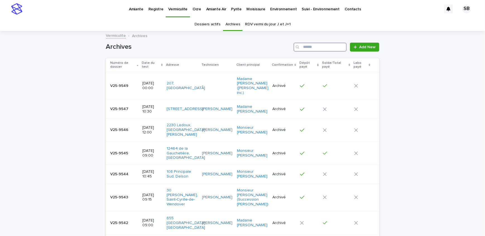
click at [310, 47] on input "Search" at bounding box center [319, 47] width 53 height 9
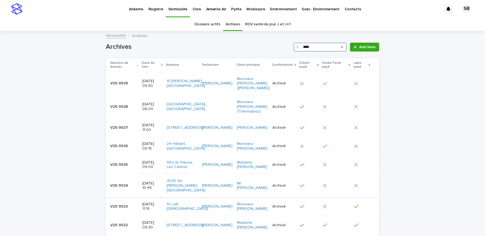
type input "****"
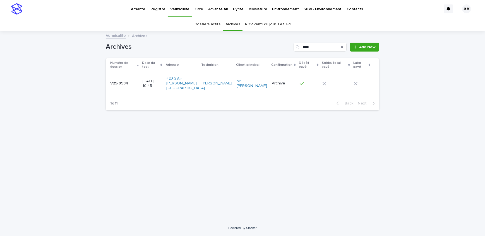
click at [124, 86] on div "V25-9534 V25-9534" at bounding box center [124, 83] width 28 height 9
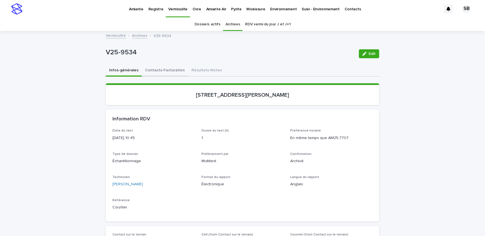
click at [165, 71] on button "Contacts-Facturation" at bounding box center [165, 71] width 46 height 12
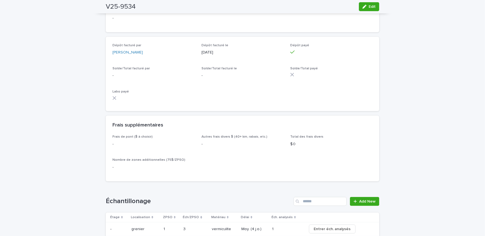
scroll to position [558, 0]
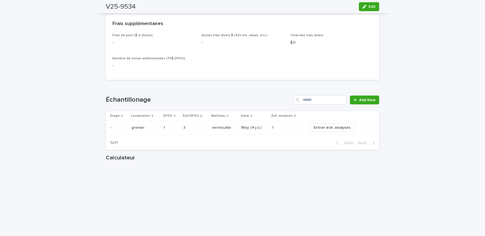
drag, startPoint x: 368, startPoint y: 6, endPoint x: 227, endPoint y: 131, distance: 188.7
click at [368, 6] on span "Edit" at bounding box center [371, 7] width 7 height 4
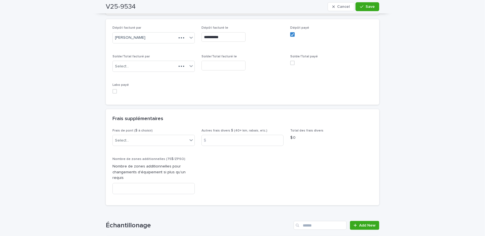
scroll to position [512, 0]
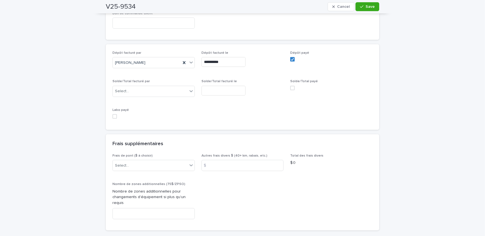
click at [112, 114] on span at bounding box center [114, 116] width 4 height 4
click at [368, 5] on span "Save" at bounding box center [369, 7] width 9 height 4
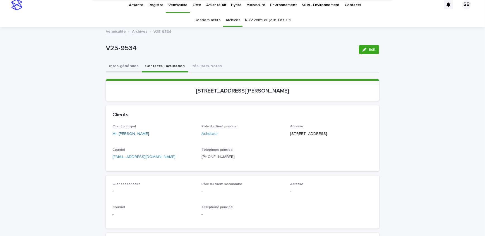
scroll to position [0, 0]
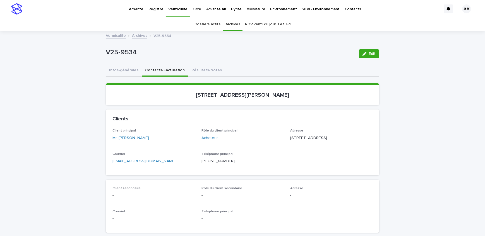
click at [138, 34] on link "Archives" at bounding box center [139, 35] width 15 height 6
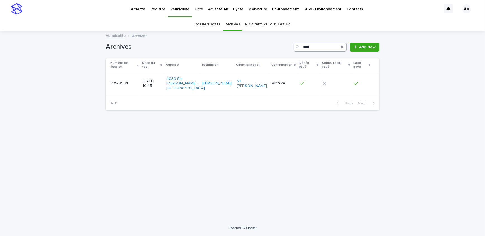
click at [324, 47] on input "****" at bounding box center [319, 47] width 53 height 9
type input "****"
click at [129, 85] on div "V25-9535 V25-9535" at bounding box center [124, 83] width 29 height 9
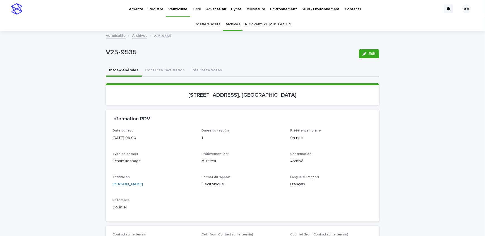
click at [155, 73] on button "Contacts-Facturation" at bounding box center [165, 71] width 46 height 12
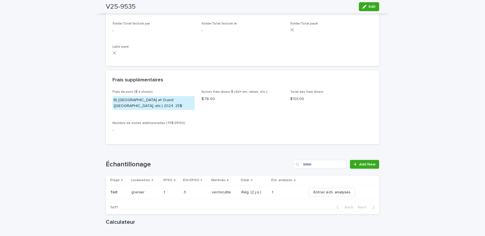
scroll to position [583, 0]
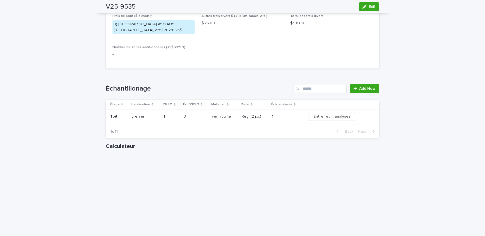
click at [369, 5] on span "Edit" at bounding box center [371, 7] width 7 height 4
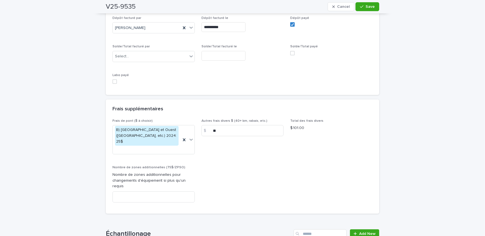
scroll to position [550, 0]
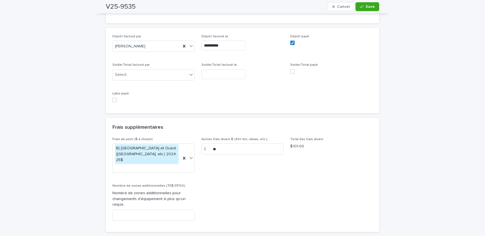
click at [112, 98] on span at bounding box center [114, 100] width 4 height 4
click at [363, 8] on div "button" at bounding box center [363, 7] width 6 height 4
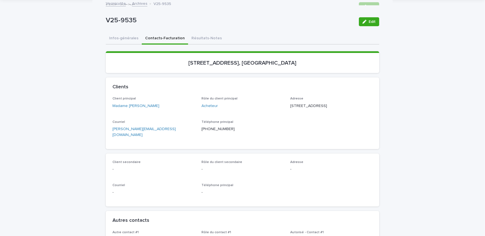
scroll to position [0, 0]
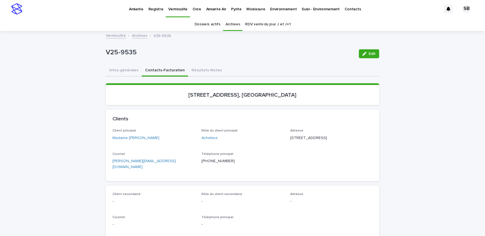
click at [142, 33] on link "Archives" at bounding box center [139, 35] width 15 height 6
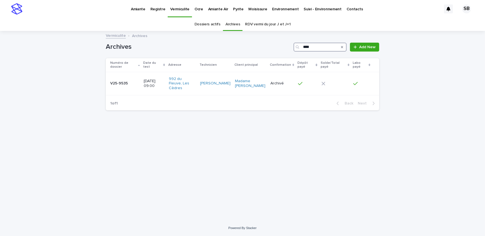
click at [330, 47] on input "****" at bounding box center [319, 47] width 53 height 9
type input "****"
click at [131, 88] on td "V25-9538 V25-9538" at bounding box center [125, 83] width 39 height 23
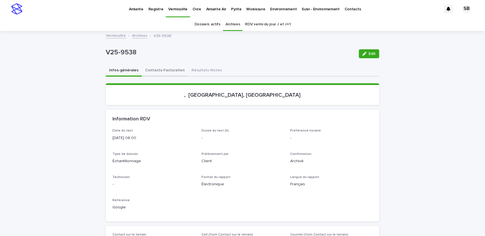
click at [164, 71] on button "Contacts-Facturation" at bounding box center [165, 71] width 46 height 12
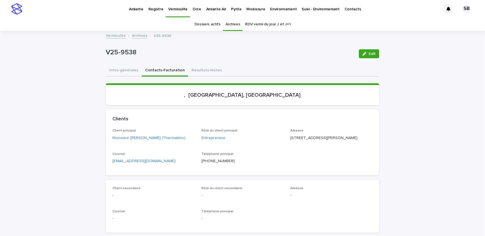
click at [138, 33] on link "Archives" at bounding box center [139, 35] width 15 height 6
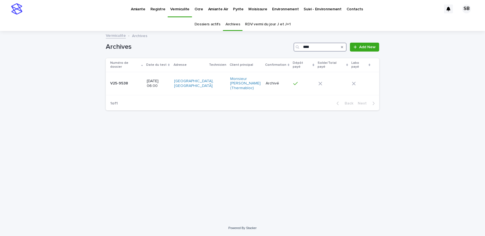
click at [323, 46] on input "****" at bounding box center [319, 47] width 53 height 9
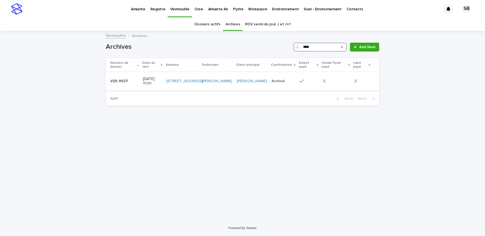
type input "****"
click at [115, 86] on div "V25-9537 V25-9537" at bounding box center [124, 81] width 28 height 9
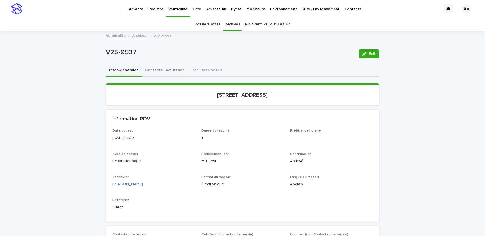
click at [167, 66] on button "Contacts-Facturation" at bounding box center [165, 71] width 46 height 12
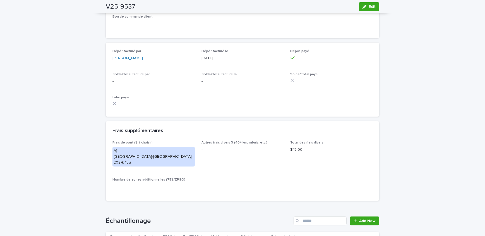
scroll to position [532, 0]
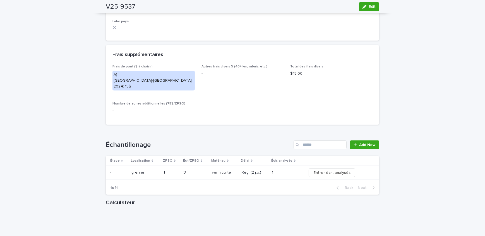
drag, startPoint x: 373, startPoint y: 7, endPoint x: 245, endPoint y: 96, distance: 156.6
click at [373, 7] on span "Edit" at bounding box center [371, 7] width 7 height 4
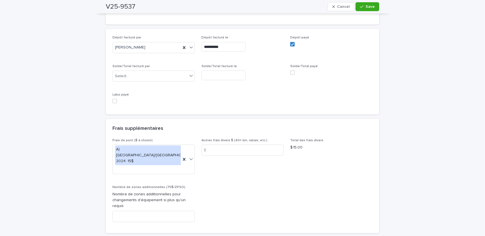
scroll to position [525, 0]
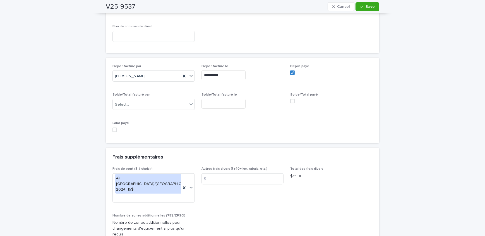
click at [112, 128] on span at bounding box center [114, 130] width 4 height 4
click at [373, 9] on button "Save" at bounding box center [367, 6] width 24 height 9
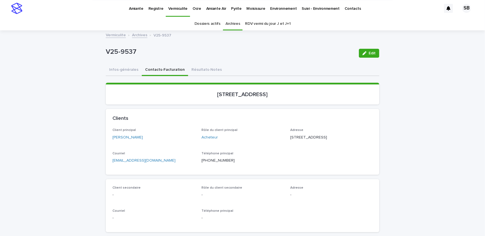
scroll to position [0, 0]
click at [139, 35] on link "Archives" at bounding box center [139, 35] width 15 height 6
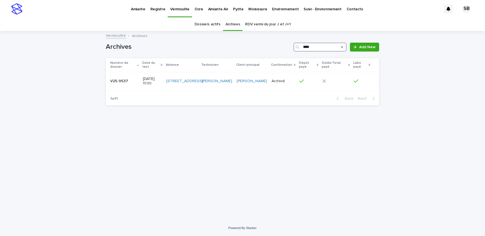
click at [328, 47] on input "****" at bounding box center [319, 47] width 53 height 9
type input "****"
click at [142, 89] on td "[DATE] 09:00" at bounding box center [152, 81] width 24 height 19
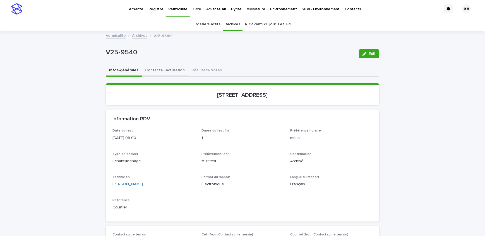
click at [154, 73] on button "Contacts-Facturation" at bounding box center [165, 71] width 46 height 12
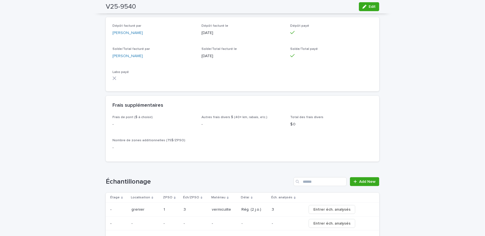
scroll to position [608, 0]
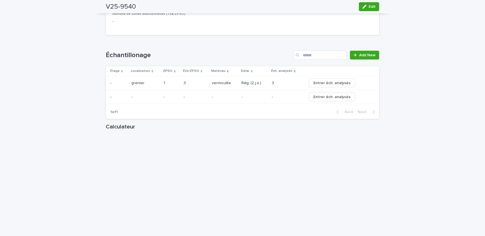
drag, startPoint x: 375, startPoint y: 9, endPoint x: 208, endPoint y: 75, distance: 179.2
click at [375, 9] on button "Edit" at bounding box center [369, 6] width 20 height 9
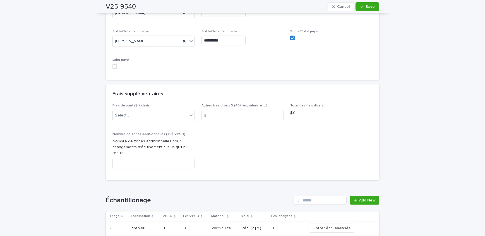
scroll to position [566, 0]
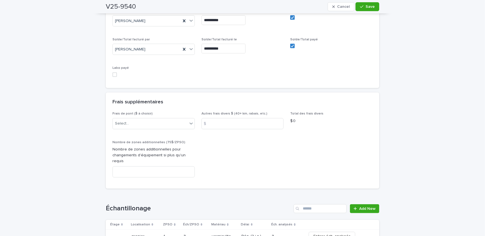
click at [112, 73] on span at bounding box center [114, 75] width 4 height 4
click at [358, 5] on button "Save" at bounding box center [367, 6] width 24 height 9
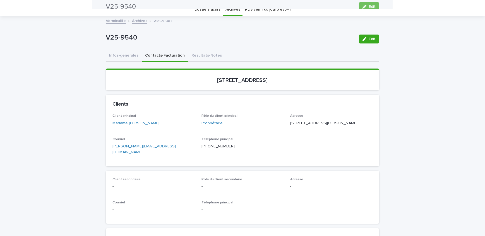
scroll to position [0, 0]
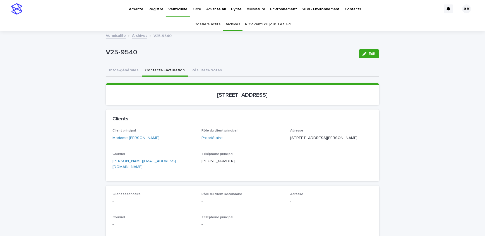
click at [138, 15] on link "Amiante" at bounding box center [136, 8] width 20 height 17
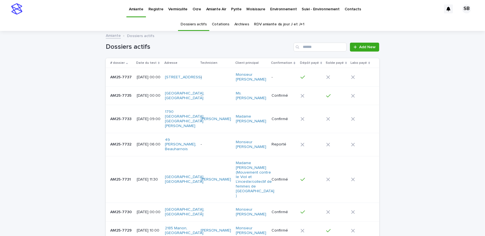
click at [238, 22] on link "Archives" at bounding box center [241, 24] width 15 height 13
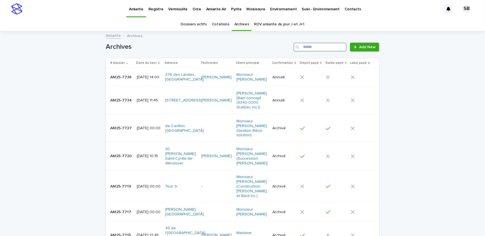
click at [306, 45] on input "Search" at bounding box center [319, 47] width 53 height 9
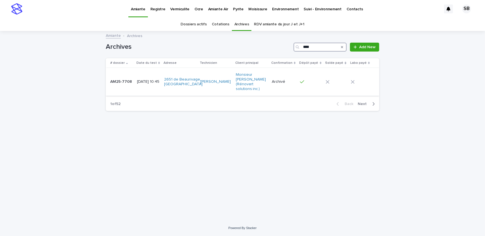
type input "****"
click at [139, 81] on p "[DATE] 10:45" at bounding box center [148, 81] width 23 height 5
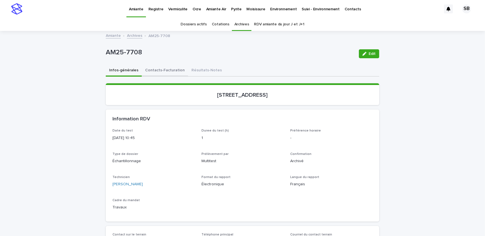
click at [174, 72] on button "Contacts-Facturation" at bounding box center [165, 71] width 46 height 12
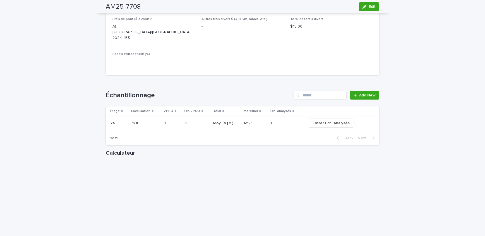
scroll to position [608, 0]
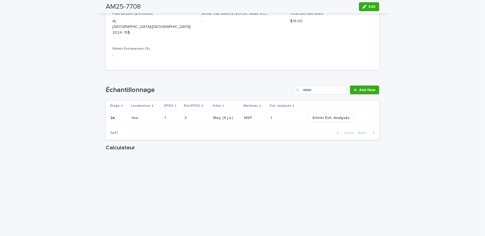
click at [375, 4] on button "Edit" at bounding box center [369, 6] width 20 height 9
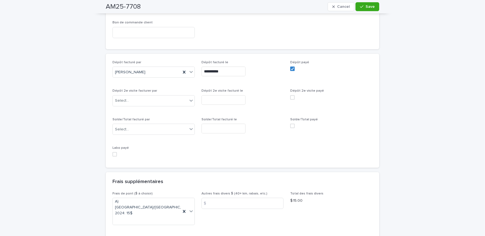
scroll to position [493, 0]
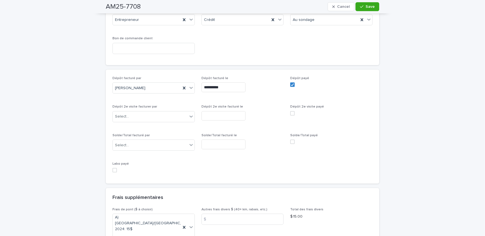
click at [113, 168] on span at bounding box center [114, 170] width 4 height 4
click at [363, 6] on div "button" at bounding box center [363, 7] width 6 height 4
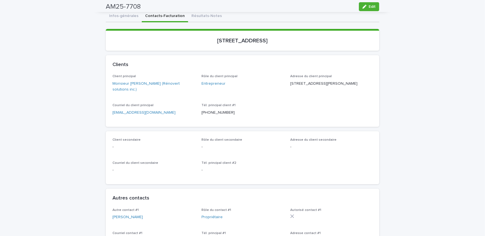
scroll to position [0, 0]
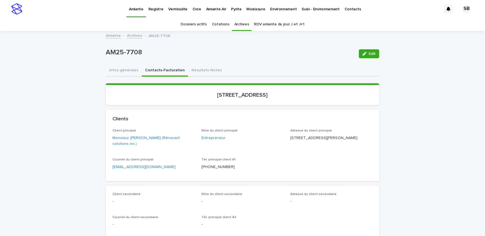
click at [132, 37] on link "Archives" at bounding box center [134, 35] width 15 height 6
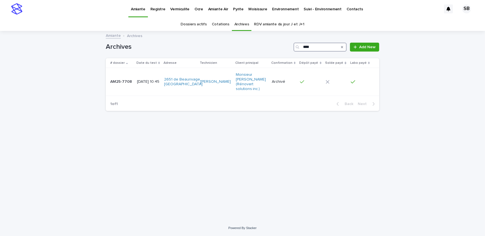
click at [324, 47] on input "****" at bounding box center [319, 47] width 53 height 9
type input "****"
click at [120, 82] on div "AM25-7709 AM25-7709" at bounding box center [121, 81] width 22 height 9
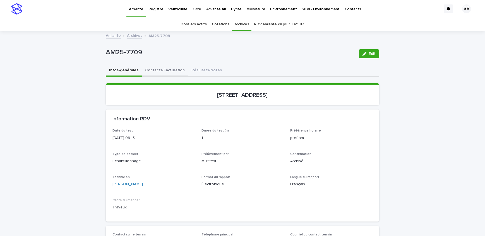
click at [156, 70] on button "Contacts-Facturation" at bounding box center [165, 71] width 46 height 12
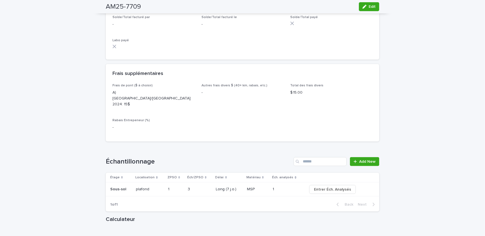
scroll to position [558, 0]
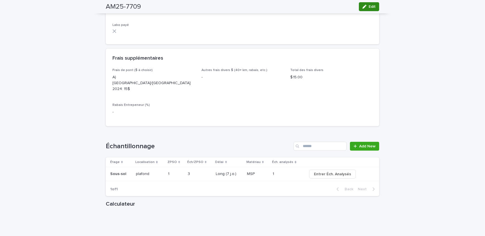
click at [369, 5] on span "Edit" at bounding box center [371, 7] width 7 height 4
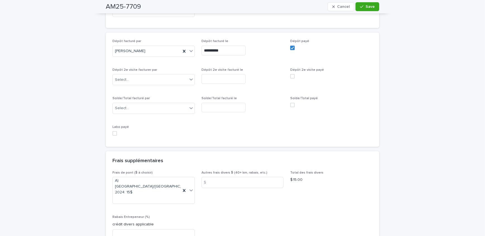
scroll to position [532, 0]
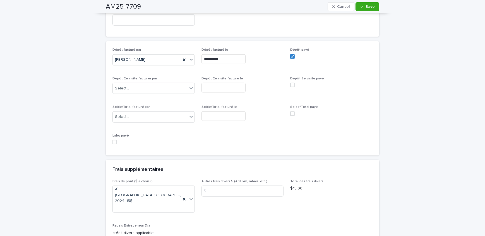
click at [114, 140] on span at bounding box center [114, 142] width 4 height 4
click at [365, 6] on span "Save" at bounding box center [369, 7] width 9 height 4
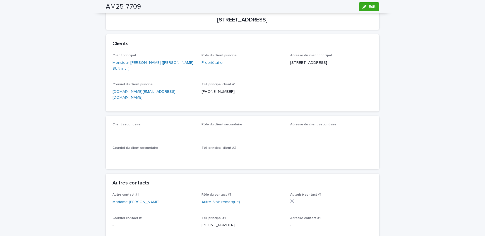
scroll to position [0, 0]
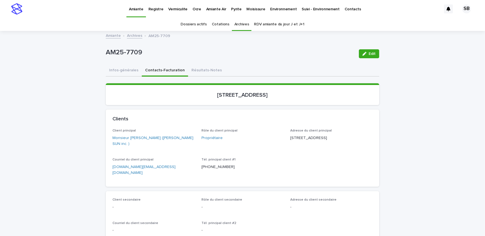
click at [129, 36] on link "Archives" at bounding box center [134, 35] width 15 height 6
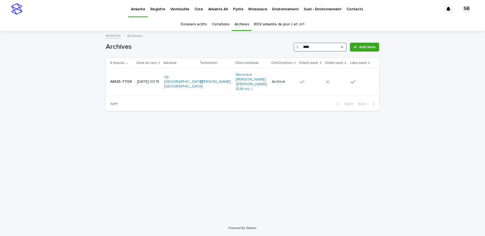
click at [327, 47] on input "****" at bounding box center [319, 47] width 53 height 9
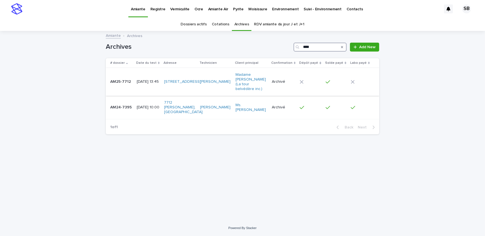
type input "****"
click at [134, 81] on td "[DATE] 13:45" at bounding box center [148, 82] width 28 height 28
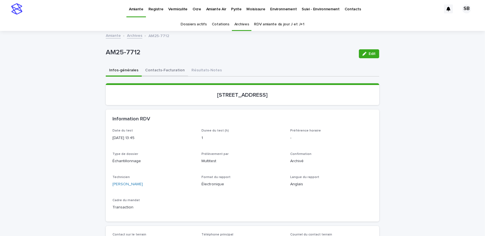
click at [165, 71] on button "Contacts-Facturation" at bounding box center [165, 71] width 46 height 12
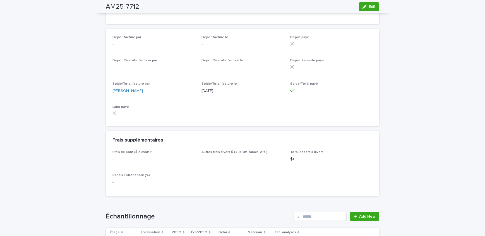
scroll to position [583, 0]
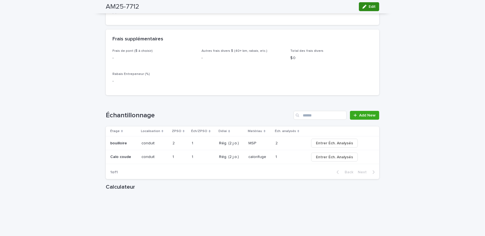
click at [370, 8] on span "Edit" at bounding box center [371, 7] width 7 height 4
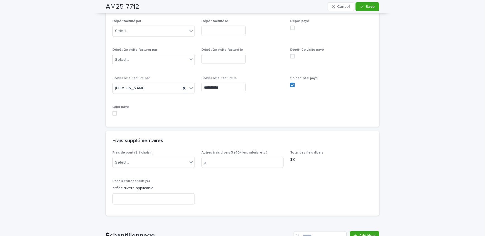
click at [113, 111] on span at bounding box center [114, 113] width 4 height 4
click at [367, 6] on span "Save" at bounding box center [369, 7] width 9 height 4
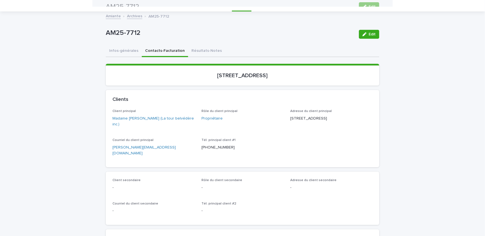
scroll to position [0, 0]
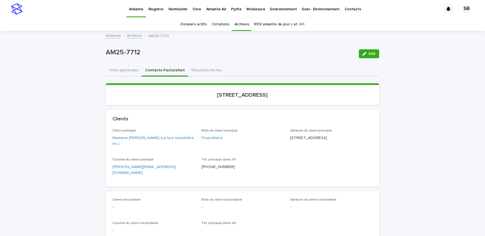
click at [134, 37] on link "Archives" at bounding box center [134, 35] width 15 height 6
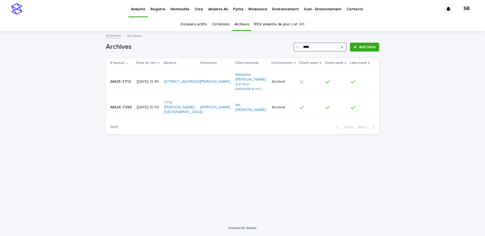
click at [316, 45] on input "****" at bounding box center [319, 47] width 53 height 9
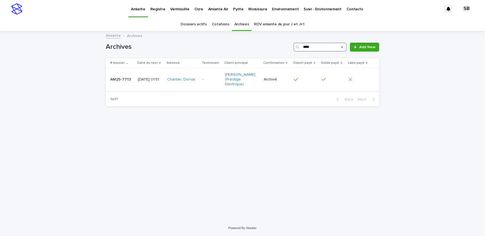
type input "****"
click at [140, 85] on td "[DATE] 01:51" at bounding box center [150, 79] width 29 height 23
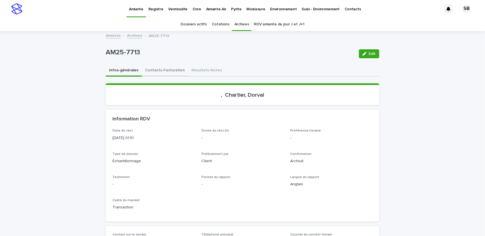
click at [148, 74] on button "Contacts-Facturation" at bounding box center [165, 71] width 46 height 12
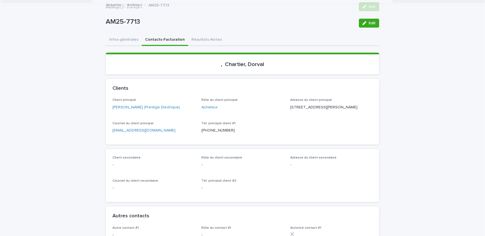
scroll to position [608, 0]
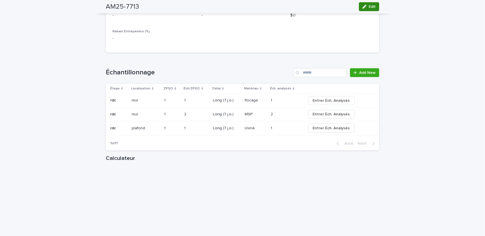
click at [366, 5] on div "button" at bounding box center [365, 7] width 6 height 4
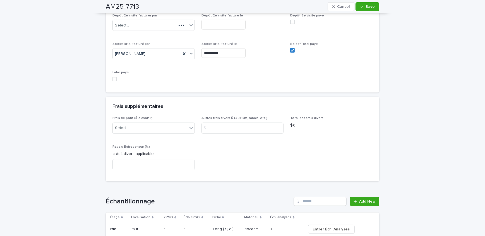
scroll to position [566, 0]
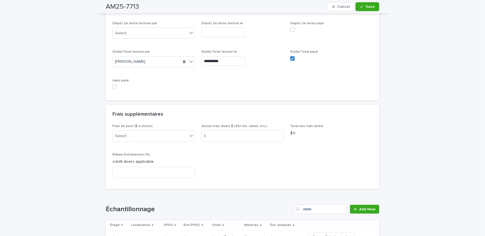
click at [113, 87] on span at bounding box center [114, 87] width 4 height 4
click at [360, 5] on icon "button" at bounding box center [361, 7] width 3 height 4
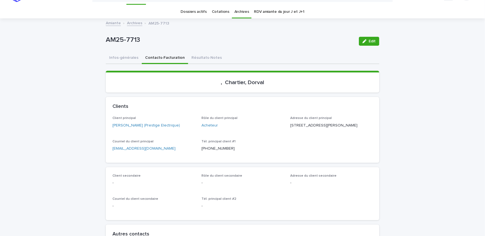
scroll to position [0, 0]
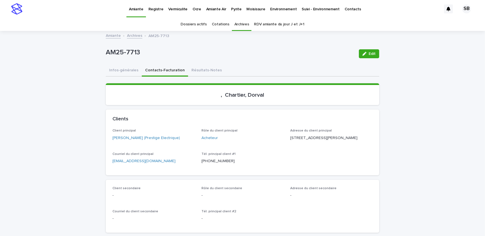
click at [134, 35] on link "Archives" at bounding box center [134, 35] width 15 height 6
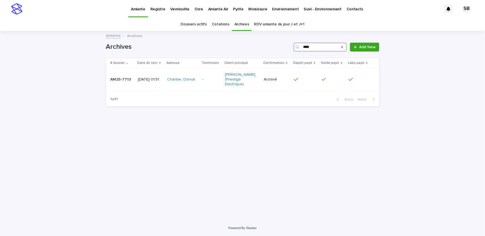
click at [330, 48] on input "****" at bounding box center [319, 47] width 53 height 9
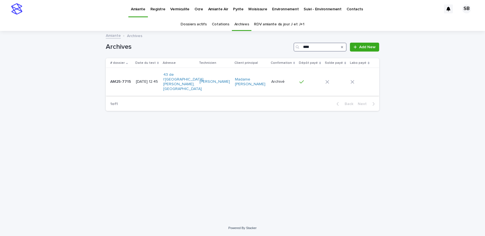
type input "****"
click at [125, 83] on td "AM25-7715 AM25-7715" at bounding box center [120, 82] width 28 height 28
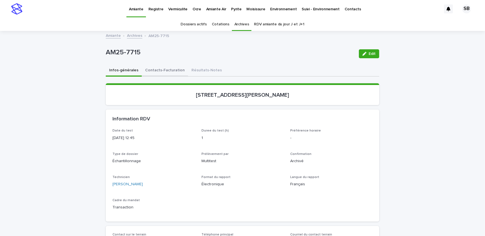
click at [170, 67] on button "Contacts-Facturation" at bounding box center [165, 71] width 46 height 12
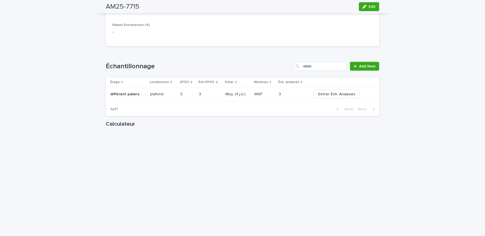
scroll to position [634, 0]
click at [359, 8] on button "Edit" at bounding box center [369, 6] width 20 height 9
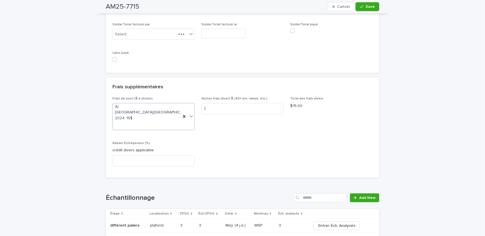
scroll to position [583, 0]
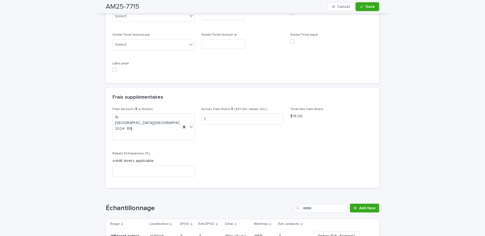
click at [112, 68] on span at bounding box center [114, 70] width 4 height 4
click at [371, 6] on span "Save" at bounding box center [369, 7] width 9 height 4
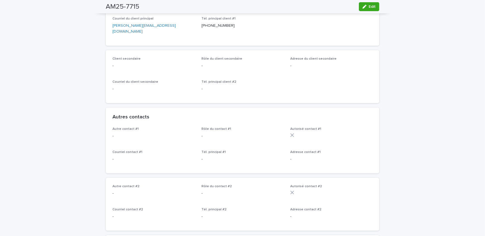
scroll to position [0, 0]
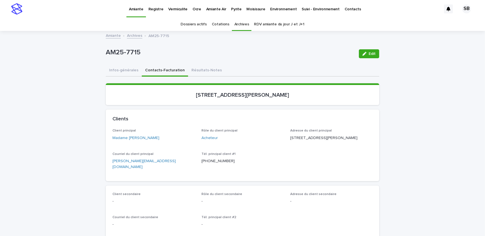
click at [131, 36] on link "Archives" at bounding box center [134, 35] width 15 height 6
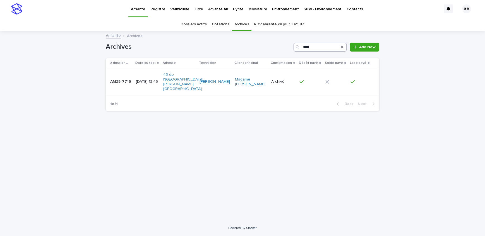
click at [332, 48] on input "****" at bounding box center [319, 47] width 53 height 9
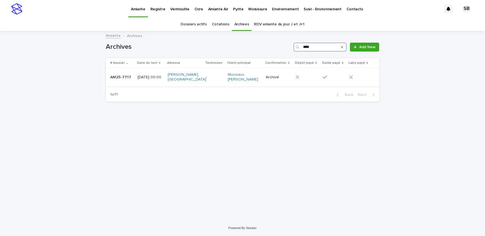
type input "****"
click at [138, 75] on p "[DATE] 00:00" at bounding box center [150, 77] width 26 height 5
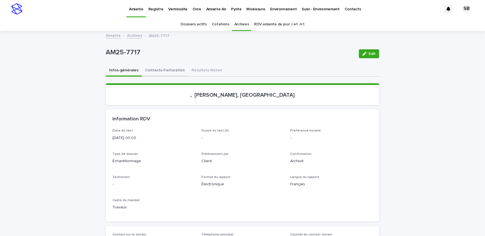
click at [153, 70] on button "Contacts-Facturation" at bounding box center [165, 71] width 46 height 12
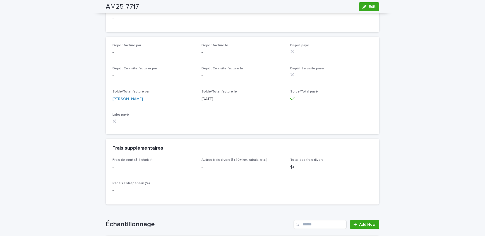
scroll to position [583, 0]
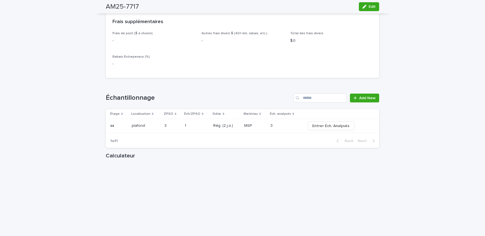
drag, startPoint x: 55, startPoint y: 95, endPoint x: 60, endPoint y: 96, distance: 5.1
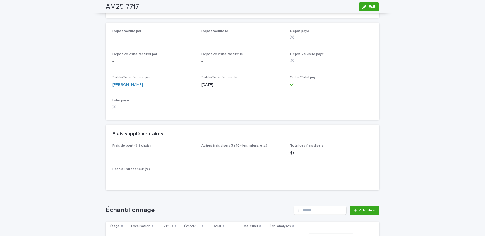
scroll to position [405, 0]
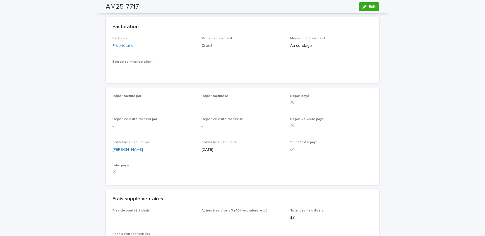
click at [364, 6] on icon "button" at bounding box center [364, 7] width 4 height 4
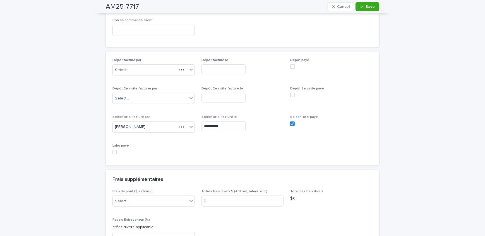
scroll to position [500, 0]
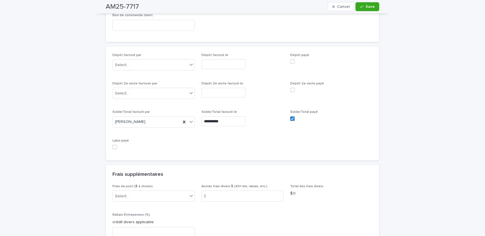
click at [114, 146] on span at bounding box center [114, 147] width 4 height 4
click at [365, 8] on span "Save" at bounding box center [369, 7] width 9 height 4
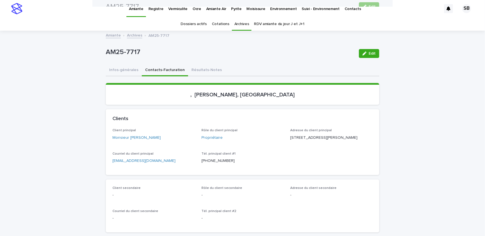
scroll to position [0, 0]
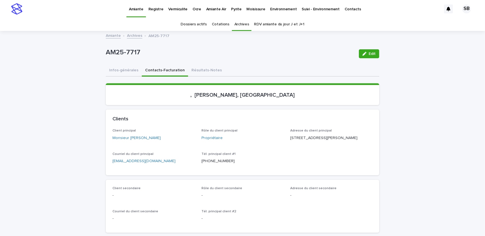
click at [177, 15] on link "Vermiculite" at bounding box center [178, 8] width 24 height 17
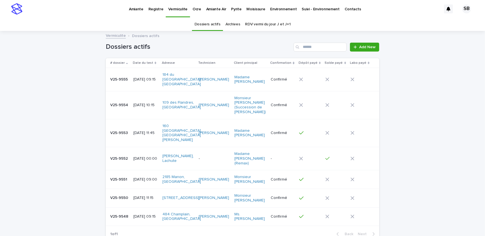
click at [112, 107] on p "V25-9554" at bounding box center [119, 105] width 19 height 6
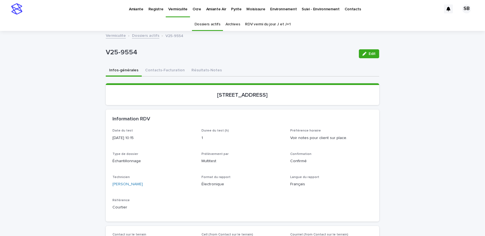
drag, startPoint x: 175, startPoint y: 72, endPoint x: 230, endPoint y: 65, distance: 55.4
click at [186, 72] on div "Infos-générales Contacts-Facturation Résultats-Notes" at bounding box center [242, 71] width 273 height 12
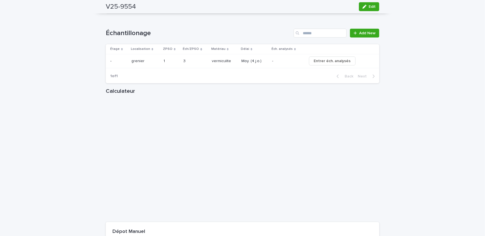
scroll to position [634, 0]
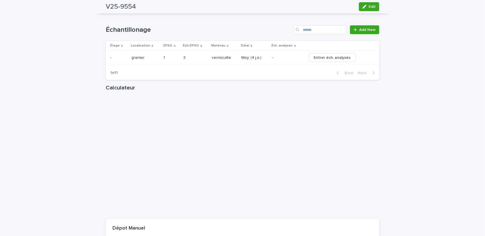
click at [267, 79] on div "1 of 1 Back Next" at bounding box center [242, 73] width 273 height 14
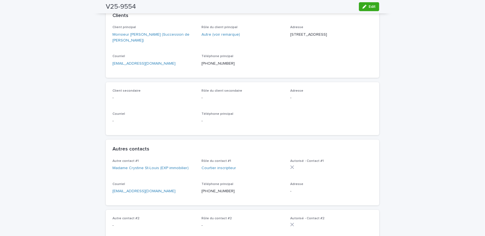
scroll to position [50, 0]
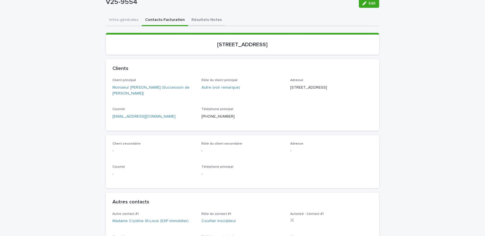
click at [193, 21] on button "Résultats-Notes" at bounding box center [206, 21] width 37 height 12
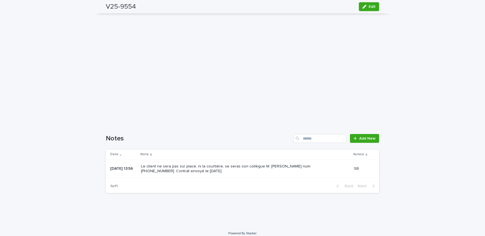
scroll to position [231, 0]
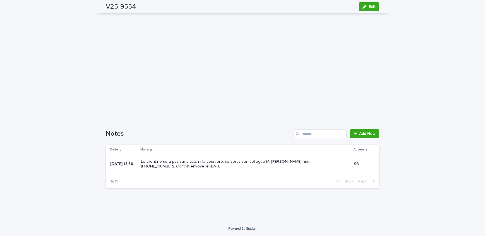
drag, startPoint x: 324, startPoint y: 162, endPoint x: 309, endPoint y: 165, distance: 15.0
click at [309, 165] on p "Le client ne sera pas sur place, ni la courtière, se seras son collègue M. [PER…" at bounding box center [234, 164] width 186 height 9
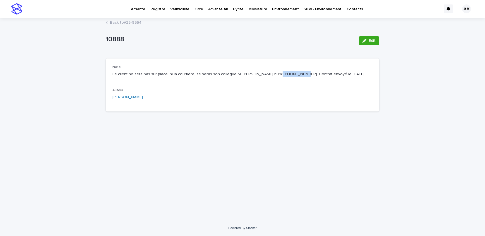
drag, startPoint x: 288, startPoint y: 73, endPoint x: 264, endPoint y: 73, distance: 23.1
click at [264, 73] on p "Le client ne sera pas sur place, ni la courtière, se seras son collègue M. [PER…" at bounding box center [242, 74] width 260 height 6
copy p "[PHONE_NUMBER]"
click at [122, 81] on div "Note Le client ne sera pas sur place, ni la courtière, se seras son collègue M.…" at bounding box center [242, 73] width 260 height 16
click at [124, 23] on link "Back to V25-9554" at bounding box center [126, 22] width 32 height 6
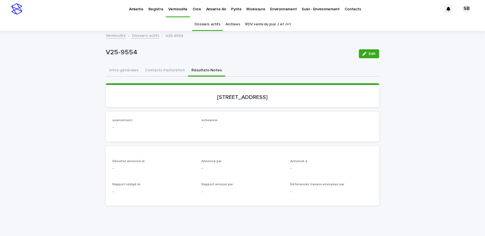
scroll to position [18, 0]
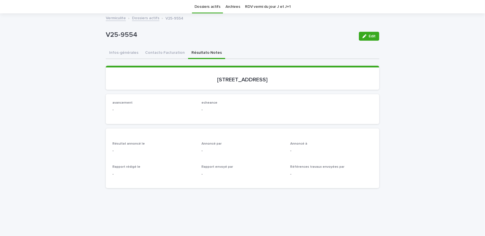
click at [168, 54] on button "Contacts-Facturation" at bounding box center [165, 53] width 46 height 12
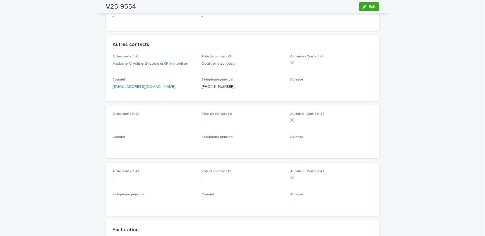
scroll to position [271, 0]
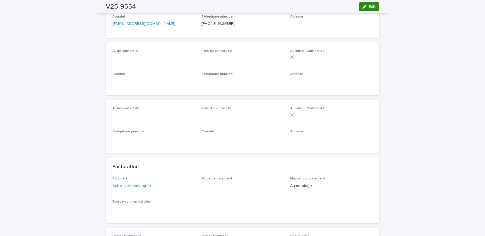
click at [368, 4] on button "Edit" at bounding box center [369, 6] width 20 height 9
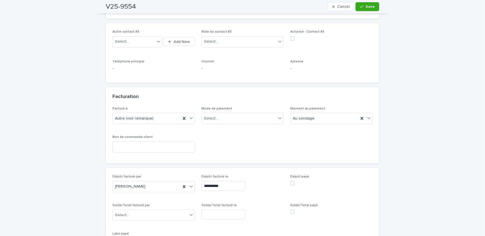
scroll to position [406, 0]
click at [225, 117] on div "Select..." at bounding box center [239, 118] width 75 height 9
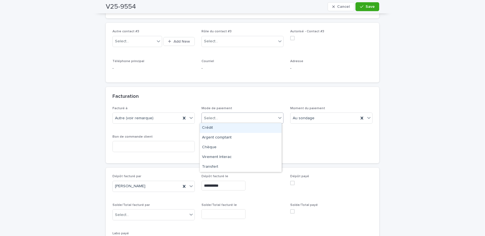
click at [228, 129] on div "Crédit" at bounding box center [241, 128] width 82 height 10
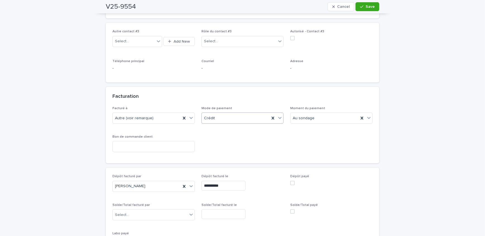
click at [290, 181] on span at bounding box center [292, 183] width 4 height 4
click at [365, 9] on button "Save" at bounding box center [367, 6] width 24 height 9
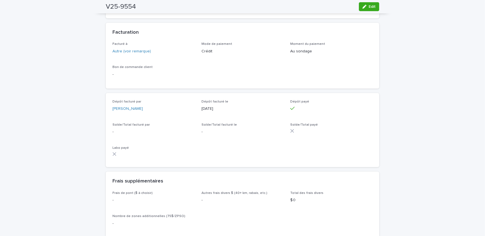
scroll to position [348, 0]
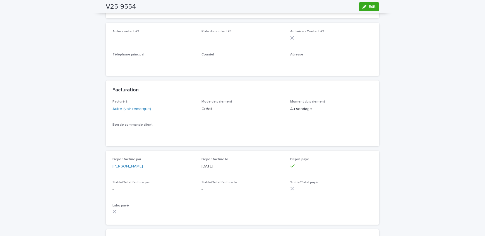
drag, startPoint x: 49, startPoint y: 98, endPoint x: 54, endPoint y: 100, distance: 5.7
click at [49, 98] on div "Loading... Saving… Loading... Saving… V25-9554 Edit V25-9554 Edit Sorry, there …" at bounding box center [242, 173] width 485 height 980
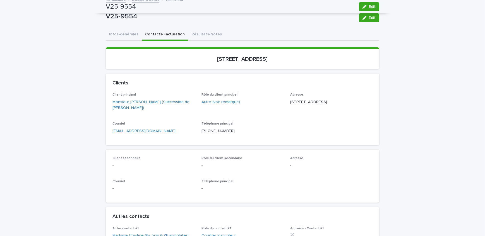
scroll to position [0, 0]
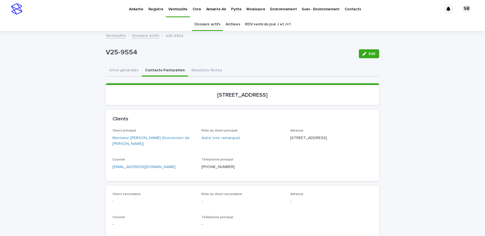
click at [138, 34] on link "Dossiers actifs" at bounding box center [145, 35] width 27 height 6
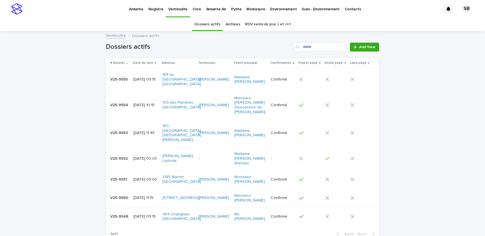
click at [131, 6] on p "Amiante" at bounding box center [136, 6] width 15 height 12
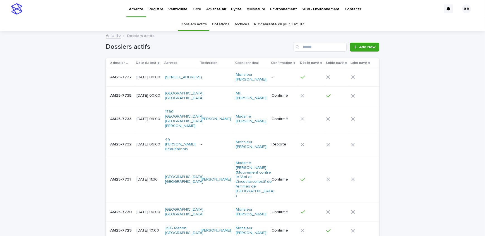
click at [243, 26] on link "Archives" at bounding box center [241, 24] width 15 height 13
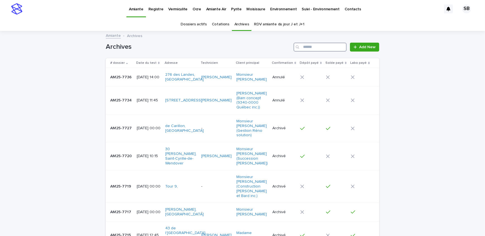
click at [307, 44] on input "Search" at bounding box center [319, 47] width 53 height 9
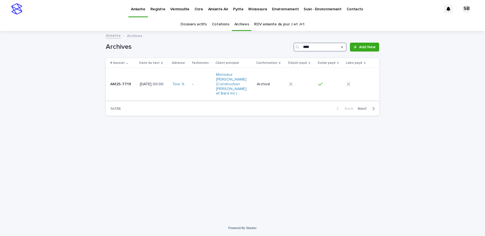
type input "****"
click at [129, 79] on td "AM25-7719 AM25-7719" at bounding box center [122, 84] width 32 height 33
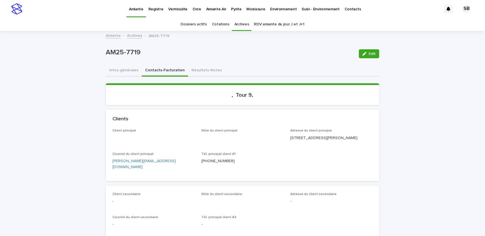
click at [160, 72] on button "Contacts-Facturation" at bounding box center [165, 71] width 46 height 12
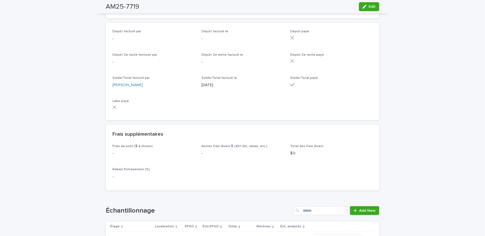
scroll to position [558, 0]
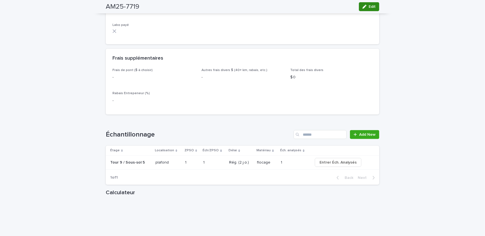
click at [366, 5] on div "button" at bounding box center [365, 7] width 6 height 4
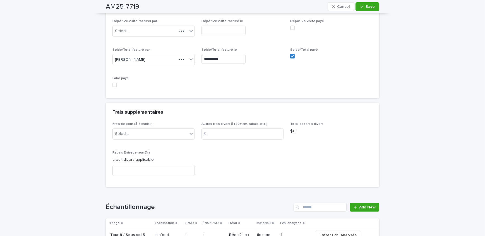
scroll to position [507, 0]
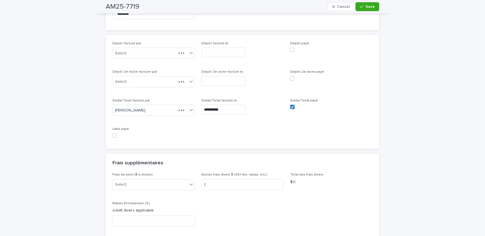
click at [113, 134] on span at bounding box center [114, 136] width 4 height 4
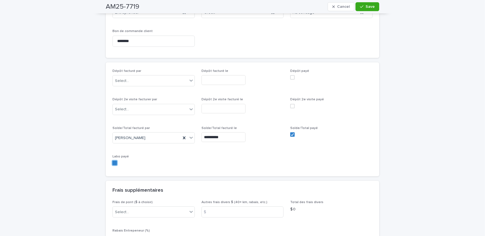
scroll to position [529, 0]
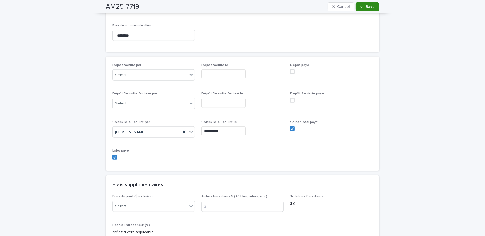
click at [365, 7] on span "Save" at bounding box center [369, 7] width 9 height 4
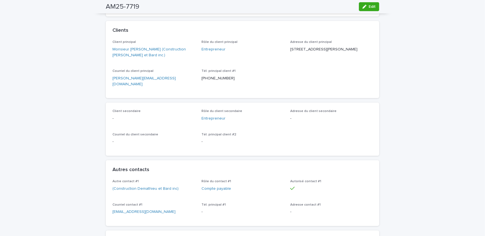
scroll to position [0, 0]
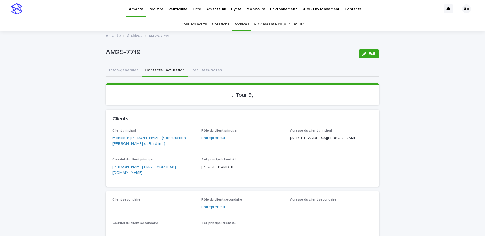
click at [213, 11] on p "Amiante Air" at bounding box center [216, 6] width 20 height 12
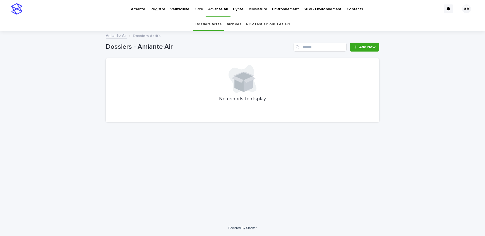
click at [234, 25] on link "Archives" at bounding box center [233, 24] width 15 height 13
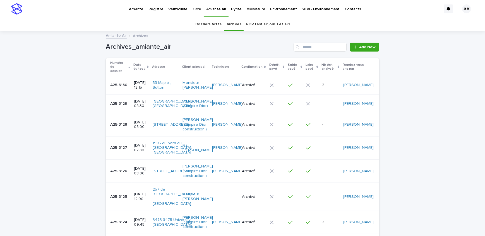
click at [127, 108] on div "A25-3129 A25-3129" at bounding box center [119, 103] width 19 height 9
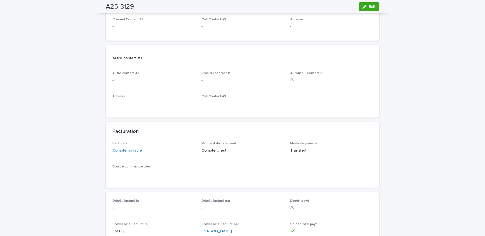
scroll to position [482, 0]
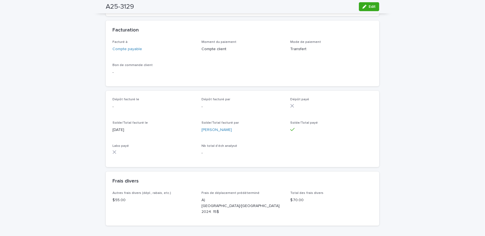
drag, startPoint x: 370, startPoint y: 6, endPoint x: 184, endPoint y: 128, distance: 222.2
click at [370, 6] on span "Edit" at bounding box center [371, 7] width 7 height 4
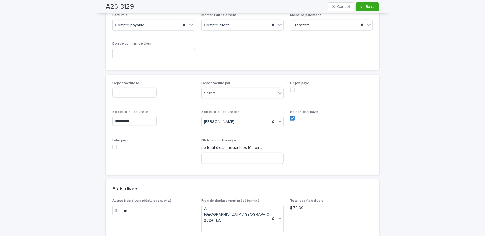
scroll to position [598, 0]
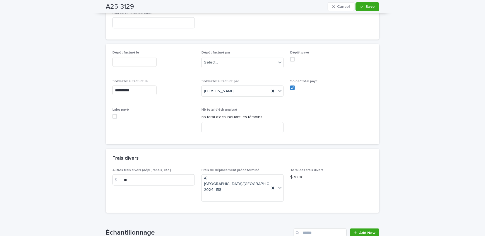
click at [112, 114] on span at bounding box center [114, 116] width 4 height 4
click at [373, 7] on button "Save" at bounding box center [367, 6] width 24 height 9
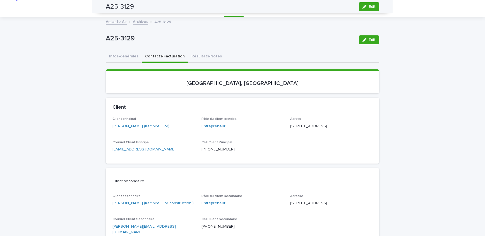
scroll to position [0, 0]
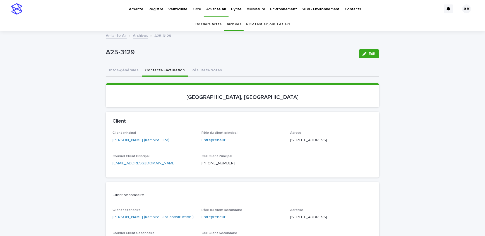
click at [139, 35] on link "Archives" at bounding box center [140, 35] width 15 height 6
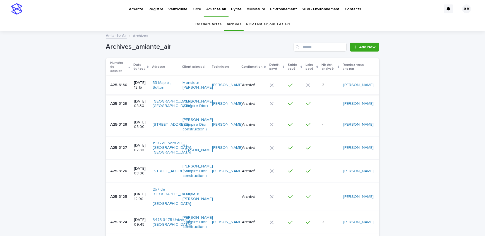
scroll to position [18, 0]
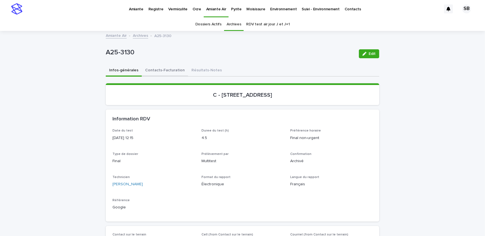
click at [149, 70] on button "Contacts-Facturation" at bounding box center [165, 71] width 46 height 12
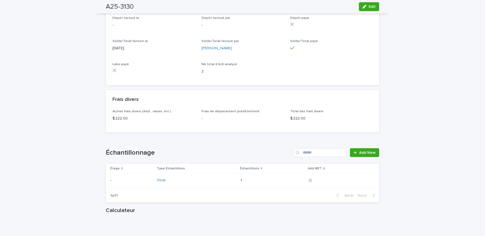
scroll to position [558, 0]
click at [372, 6] on span "Edit" at bounding box center [371, 7] width 7 height 4
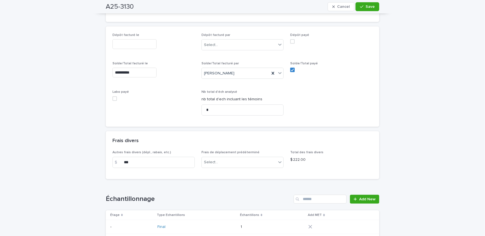
scroll to position [608, 0]
click at [112, 98] on span at bounding box center [114, 100] width 4 height 4
click at [372, 6] on button "Save" at bounding box center [367, 6] width 24 height 9
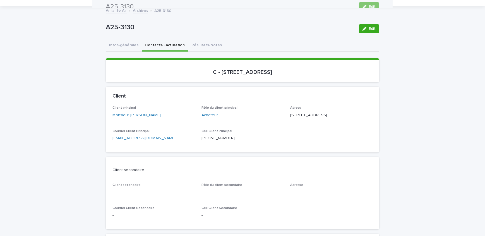
scroll to position [0, 0]
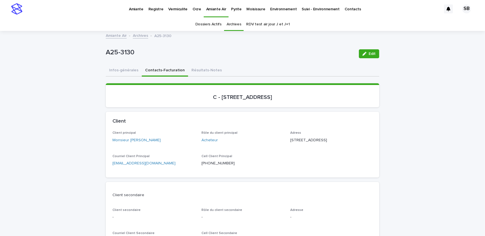
click at [137, 34] on link "Archives" at bounding box center [140, 35] width 15 height 6
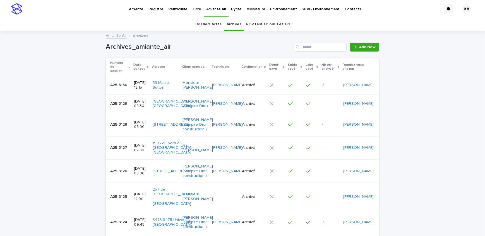
click at [236, 11] on link "Pyrite" at bounding box center [235, 8] width 15 height 17
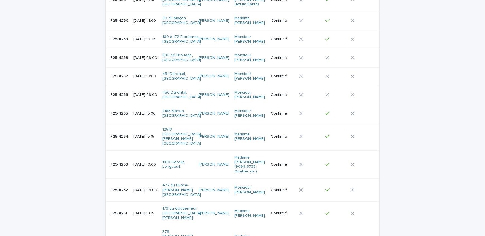
scroll to position [177, 0]
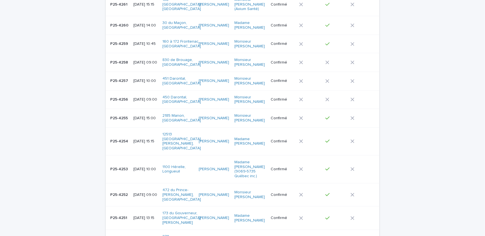
click at [119, 44] on p "P25-4259" at bounding box center [119, 43] width 19 height 6
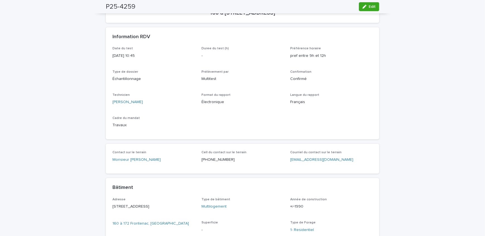
scroll to position [50, 0]
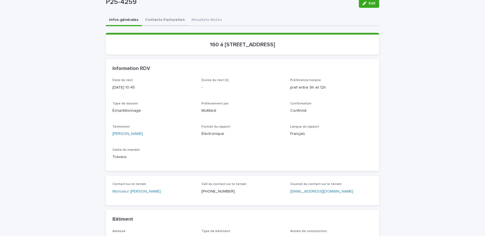
click at [164, 21] on button "Contacts-Facturation" at bounding box center [165, 21] width 46 height 12
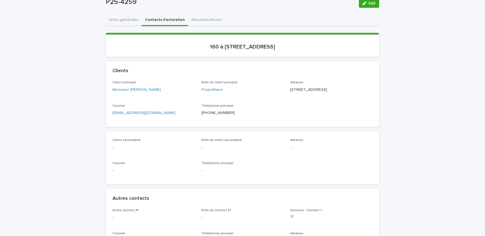
drag, startPoint x: 191, startPoint y: 22, endPoint x: 62, endPoint y: 99, distance: 149.8
click at [191, 22] on button "Résultats-Notes" at bounding box center [206, 21] width 37 height 12
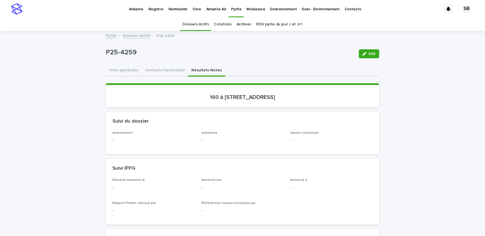
click at [119, 69] on button "Infos-générales" at bounding box center [124, 71] width 36 height 12
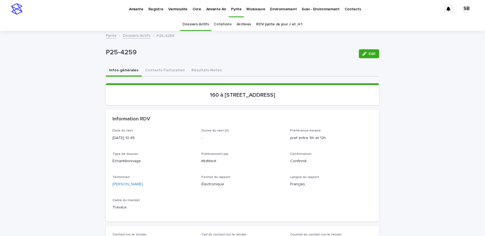
click at [137, 35] on link "Dossiers Actifs" at bounding box center [137, 35] width 28 height 6
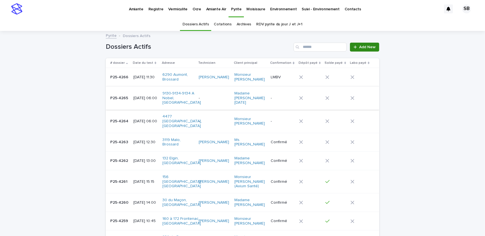
click at [360, 46] on span "Add New" at bounding box center [367, 47] width 16 height 4
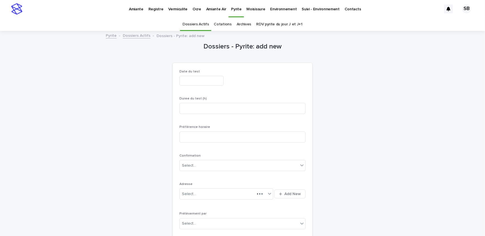
scroll to position [18, 0]
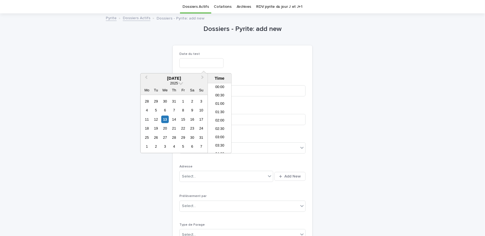
click at [208, 61] on input "text" at bounding box center [201, 63] width 44 height 10
click at [183, 118] on div "15" at bounding box center [183, 120] width 8 height 8
click at [223, 112] on li "06:00" at bounding box center [220, 111] width 24 height 8
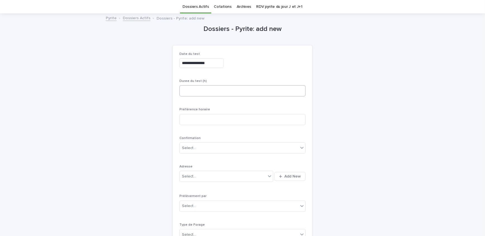
type input "**********"
click at [220, 90] on input at bounding box center [242, 90] width 126 height 11
drag, startPoint x: 204, startPoint y: 88, endPoint x: 201, endPoint y: 89, distance: 3.4
click at [204, 88] on input at bounding box center [242, 90] width 126 height 11
click at [207, 88] on input at bounding box center [242, 90] width 126 height 11
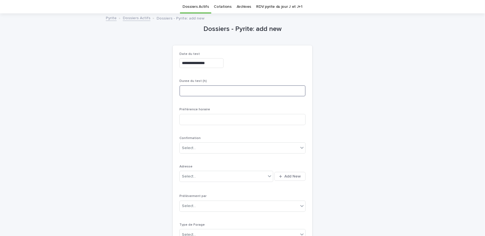
click at [221, 92] on input at bounding box center [242, 90] width 126 height 11
click at [212, 89] on input at bounding box center [242, 90] width 126 height 11
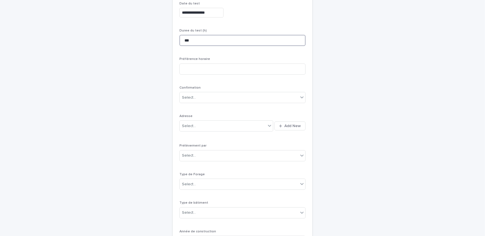
scroll to position [68, 0]
type input "***"
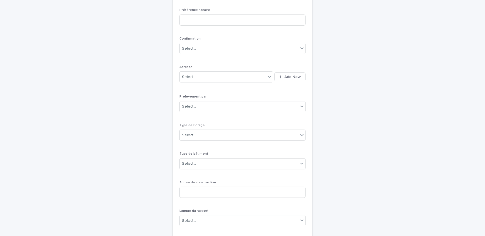
scroll to position [119, 0]
click at [294, 74] on span "Add New" at bounding box center [292, 75] width 16 height 4
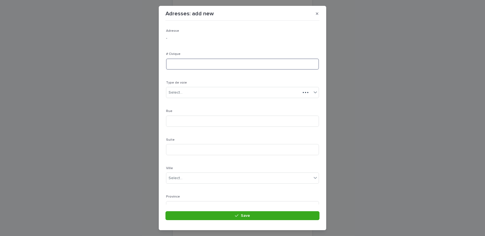
click at [210, 63] on input at bounding box center [242, 64] width 153 height 11
click at [190, 65] on input at bounding box center [242, 64] width 153 height 11
type input "***"
click at [192, 89] on div "Select..." at bounding box center [238, 92] width 145 height 9
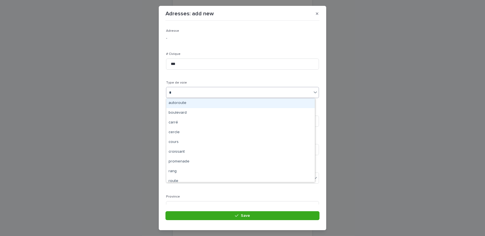
type input "**"
click at [195, 102] on div "rue" at bounding box center [240, 103] width 148 height 10
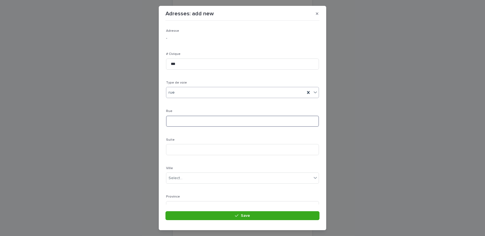
click at [202, 120] on input at bounding box center [242, 121] width 153 height 11
type input "*****"
click at [184, 130] on div "Select..." at bounding box center [238, 127] width 145 height 9
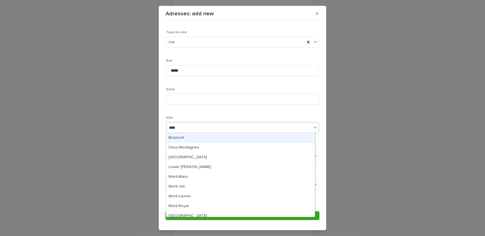
type input "*****"
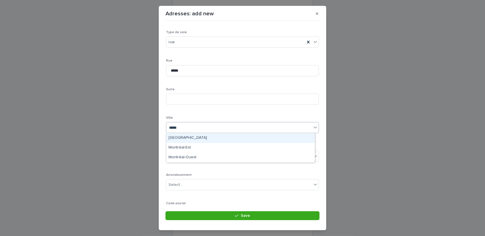
click at [184, 137] on div "[GEOGRAPHIC_DATA]" at bounding box center [240, 138] width 148 height 10
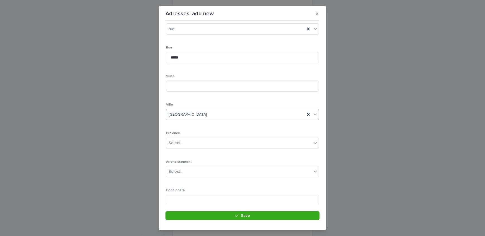
scroll to position [76, 0]
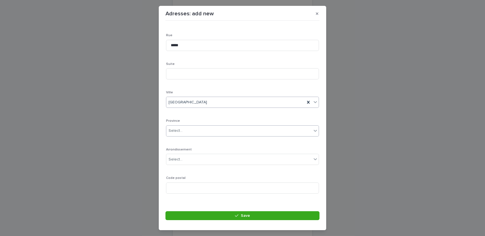
click at [188, 131] on div "Select..." at bounding box center [238, 130] width 145 height 9
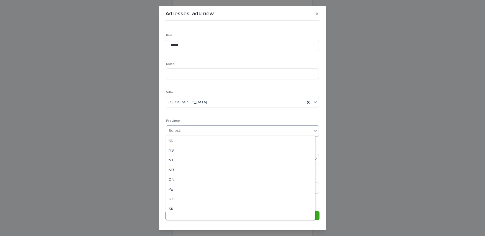
scroll to position [43, 0]
click at [178, 192] on div "QC" at bounding box center [240, 196] width 148 height 10
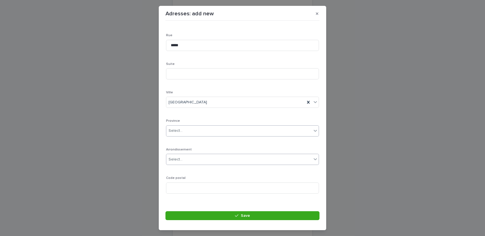
click at [187, 159] on div "Select..." at bounding box center [238, 159] width 145 height 9
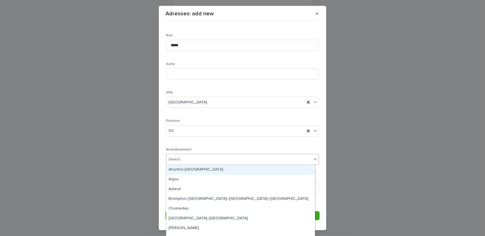
type input "*"
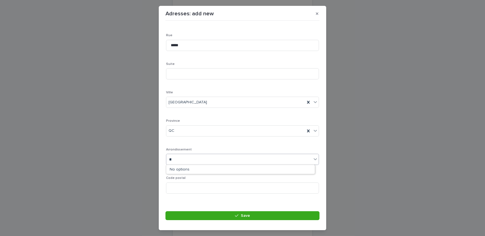
type input "*"
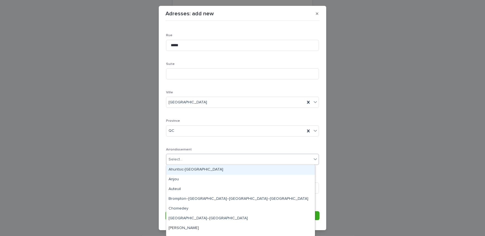
type input "*"
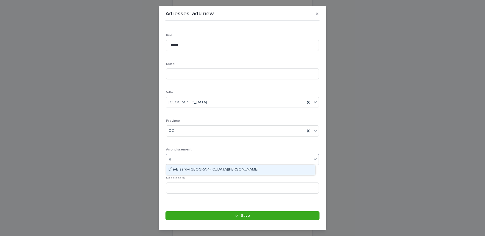
click at [194, 169] on div "L’Île-Bizard–[GEOGRAPHIC_DATA][PERSON_NAME]" at bounding box center [240, 170] width 148 height 10
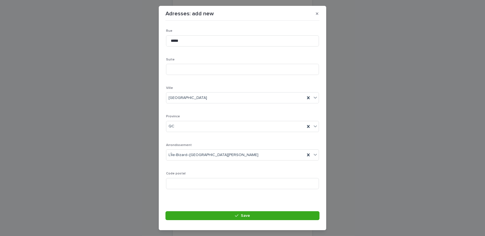
scroll to position [81, 0]
click at [172, 178] on input at bounding box center [242, 182] width 153 height 11
paste input "*******"
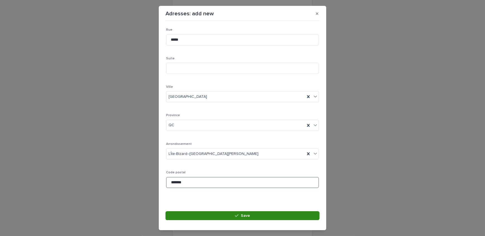
type input "*******"
click at [223, 213] on button "Save" at bounding box center [242, 215] width 154 height 9
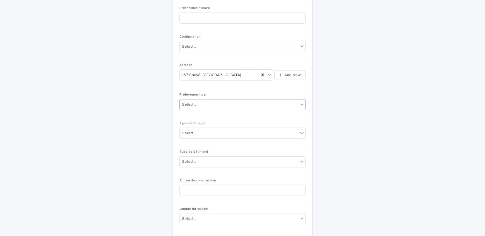
click at [215, 107] on div "Select..." at bounding box center [239, 104] width 119 height 9
click at [215, 111] on div "Multitest" at bounding box center [240, 115] width 125 height 10
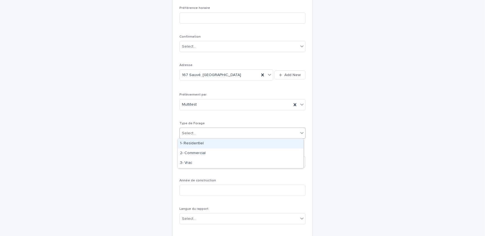
click at [219, 132] on div "Select..." at bounding box center [239, 133] width 119 height 9
click at [220, 142] on div "1- Residentiel" at bounding box center [240, 144] width 125 height 10
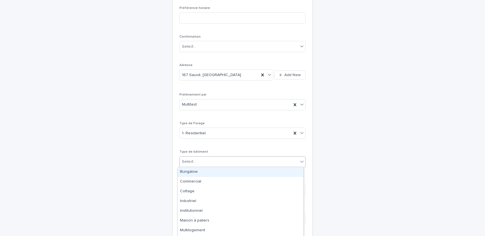
click at [215, 162] on div "Select..." at bounding box center [239, 161] width 119 height 9
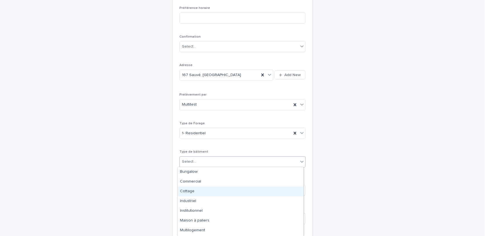
click at [207, 192] on div "Cottage" at bounding box center [240, 192] width 125 height 10
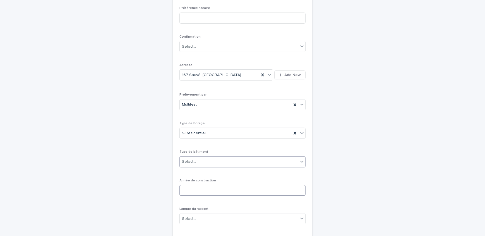
click at [207, 190] on input at bounding box center [242, 190] width 126 height 11
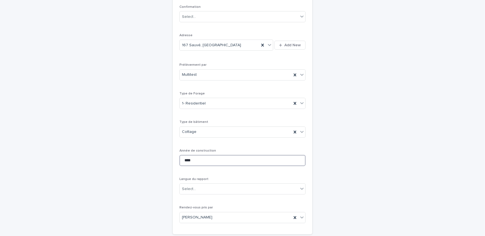
scroll to position [195, 0]
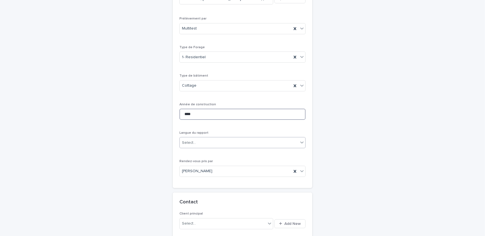
type input "****"
click at [222, 141] on div "Select..." at bounding box center [239, 142] width 119 height 9
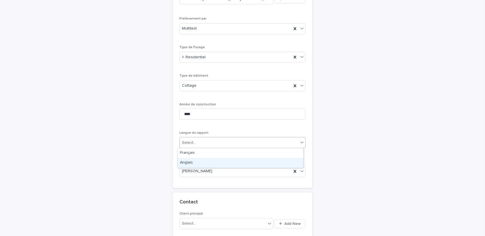
click at [212, 163] on div "Anglais" at bounding box center [240, 163] width 125 height 10
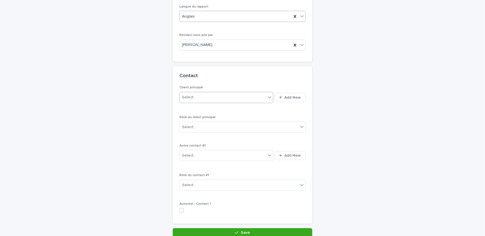
scroll to position [322, 0]
click at [292, 93] on button "Add New" at bounding box center [289, 97] width 31 height 9
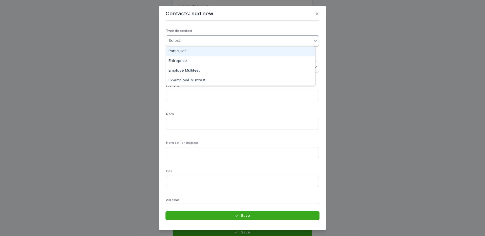
click at [200, 41] on div "Select..." at bounding box center [238, 40] width 145 height 9
click at [199, 50] on div "Particulier" at bounding box center [240, 52] width 148 height 10
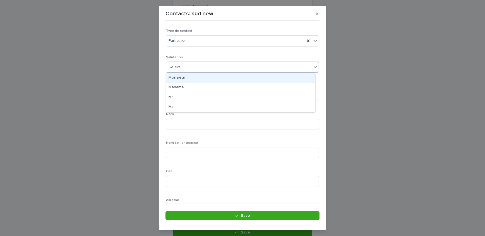
click at [182, 63] on div "Select..." at bounding box center [238, 67] width 145 height 9
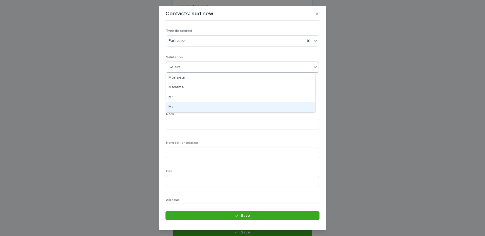
click at [189, 106] on div "Ms." at bounding box center [240, 107] width 148 height 10
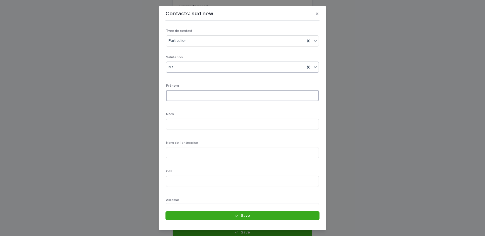
click at [186, 98] on input at bounding box center [242, 95] width 153 height 11
type input "******"
click at [170, 123] on input at bounding box center [242, 124] width 153 height 11
type input "*********"
click at [189, 180] on input at bounding box center [242, 181] width 153 height 11
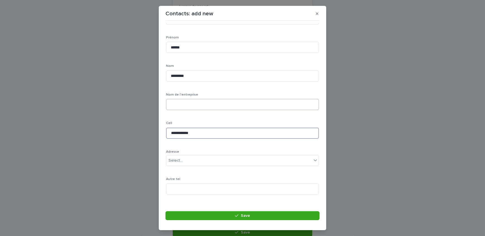
scroll to position [50, 0]
type input "**********"
click at [193, 166] on input at bounding box center [242, 164] width 153 height 11
click at [188, 166] on input at bounding box center [242, 164] width 153 height 11
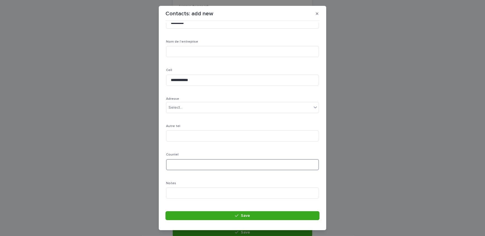
click at [188, 166] on input at bounding box center [242, 164] width 153 height 11
click at [175, 160] on input at bounding box center [242, 164] width 153 height 11
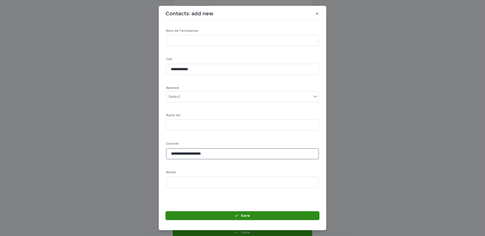
type input "**********"
click at [244, 220] on button "Save" at bounding box center [242, 215] width 154 height 9
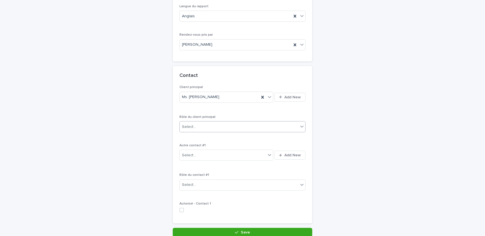
click at [247, 128] on div "Select..." at bounding box center [239, 126] width 119 height 9
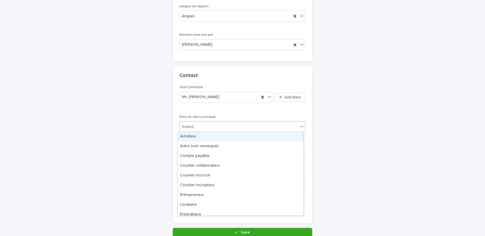
click at [213, 134] on div "Acheteur" at bounding box center [240, 137] width 125 height 10
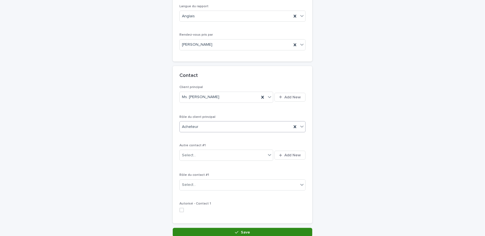
click at [225, 229] on button "Save" at bounding box center [242, 232] width 139 height 9
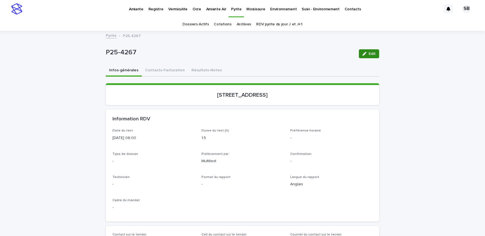
click at [370, 50] on button "Edit" at bounding box center [369, 53] width 20 height 9
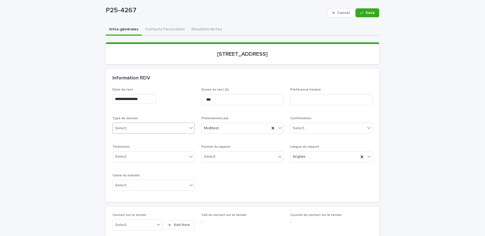
scroll to position [50, 0]
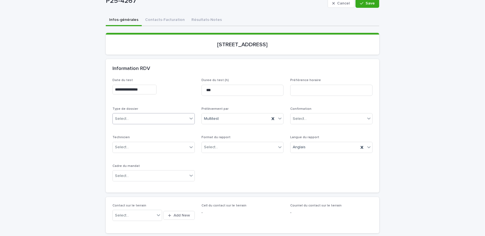
click at [144, 118] on div "Select..." at bounding box center [150, 118] width 75 height 9
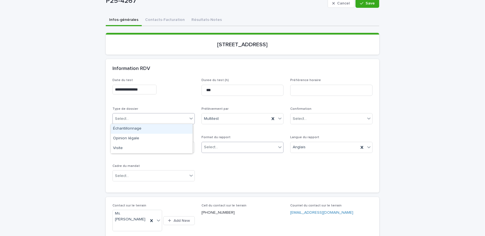
click at [223, 143] on div "Select..." at bounding box center [239, 147] width 75 height 9
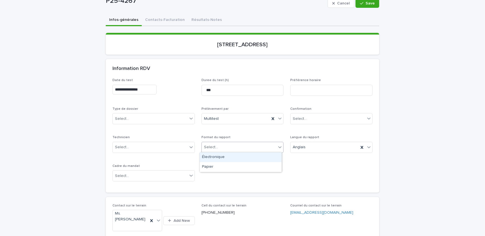
click at [225, 156] on div "Électronique" at bounding box center [241, 158] width 82 height 10
click at [144, 117] on div "Select..." at bounding box center [150, 118] width 75 height 9
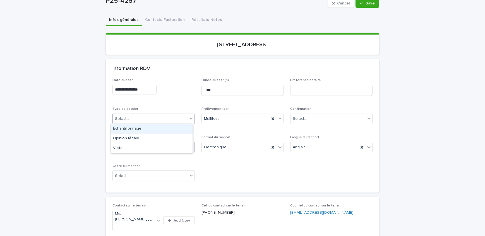
click at [139, 129] on div "Échantillonnage" at bounding box center [152, 129] width 82 height 10
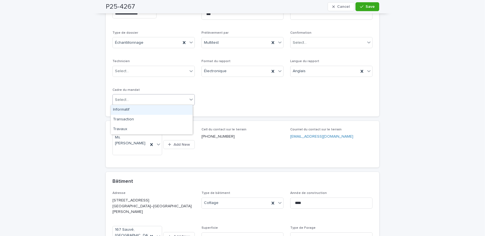
click at [144, 98] on div "Select..." at bounding box center [150, 99] width 75 height 9
click at [143, 120] on div "Transaction" at bounding box center [152, 120] width 82 height 10
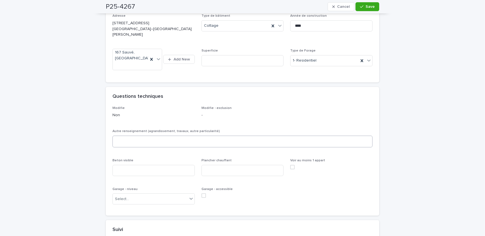
scroll to position [304, 0]
click at [153, 141] on textarea at bounding box center [242, 142] width 260 height 12
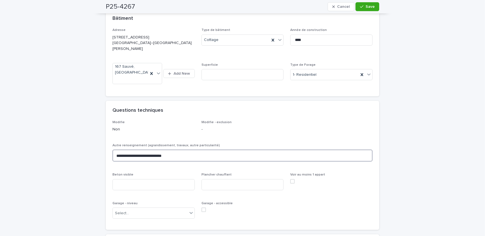
scroll to position [369, 0]
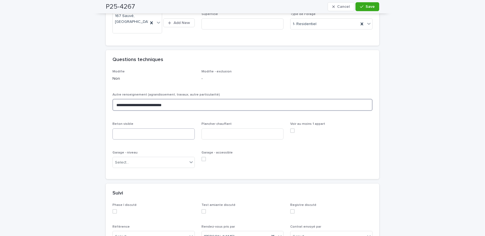
type textarea "**********"
click at [150, 135] on input at bounding box center [153, 134] width 82 height 11
type input "***"
click at [141, 165] on div "Select..." at bounding box center [150, 162] width 75 height 9
click at [152, 201] on div "Rez-de-chaussée" at bounding box center [152, 202] width 82 height 10
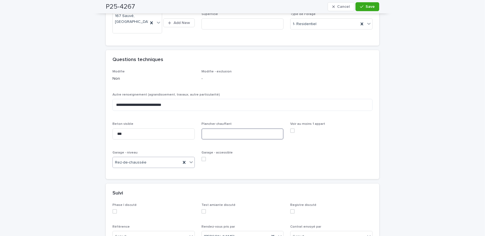
click at [235, 137] on input at bounding box center [242, 134] width 82 height 11
click at [201, 160] on span at bounding box center [203, 159] width 4 height 4
click at [225, 136] on input at bounding box center [242, 134] width 82 height 11
type input "***"
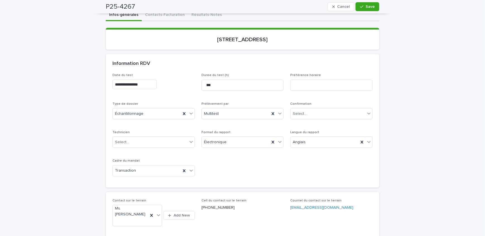
scroll to position [39, 0]
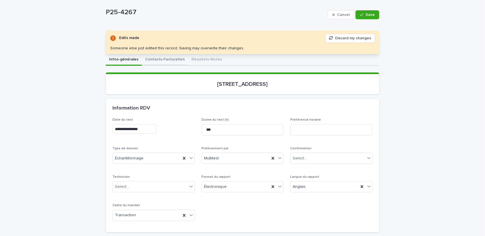
click at [148, 58] on button "Contacts-Facturation" at bounding box center [165, 60] width 46 height 12
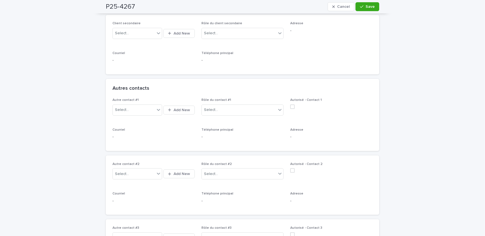
scroll to position [217, 0]
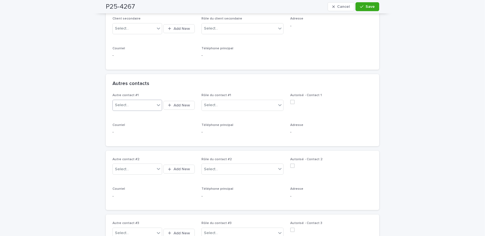
click at [132, 100] on div "Select..." at bounding box center [137, 105] width 50 height 11
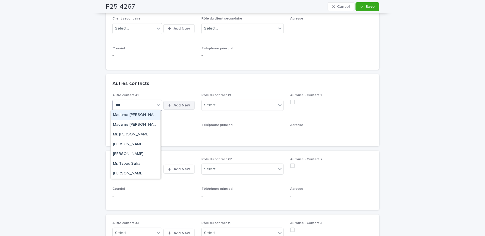
type input "***"
click at [182, 105] on span "Add New" at bounding box center [181, 105] width 16 height 4
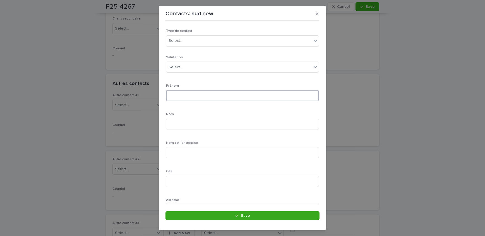
click at [189, 94] on input at bounding box center [242, 95] width 153 height 11
type input "********"
click at [191, 69] on input at bounding box center [242, 73] width 153 height 11
type input "*******"
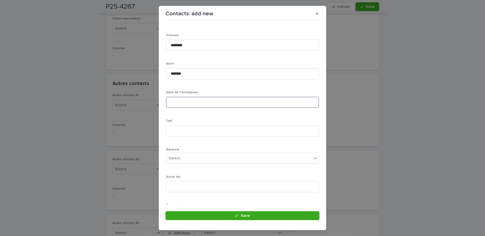
click at [182, 103] on input at bounding box center [242, 102] width 153 height 11
click at [179, 67] on div "Select..." at bounding box center [175, 67] width 14 height 6
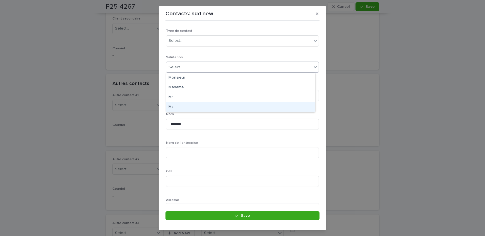
click at [186, 106] on div "Ms." at bounding box center [240, 107] width 148 height 10
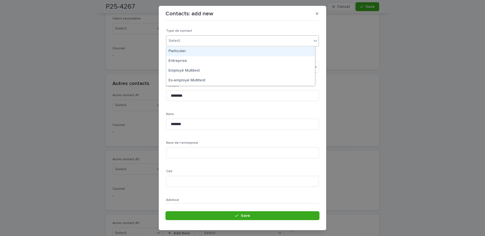
click at [185, 42] on div "Select..." at bounding box center [238, 40] width 145 height 9
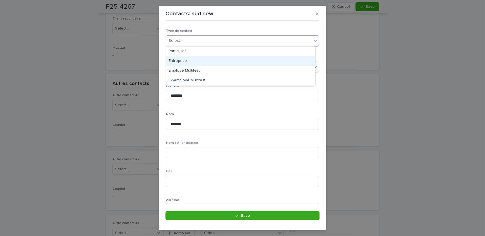
click at [189, 59] on div "Entreprise" at bounding box center [240, 61] width 148 height 10
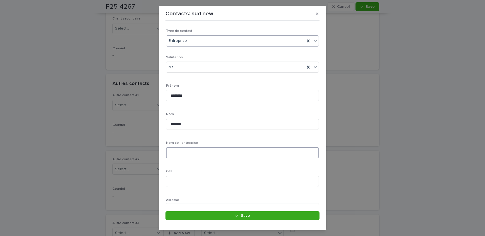
click at [193, 152] on input at bounding box center [242, 152] width 153 height 11
click at [183, 103] on input at bounding box center [242, 102] width 153 height 11
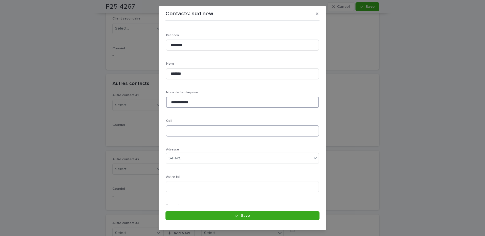
type input "**********"
click at [284, 134] on input at bounding box center [242, 130] width 153 height 11
click at [211, 133] on input "**********" at bounding box center [242, 130] width 153 height 11
drag, startPoint x: 211, startPoint y: 133, endPoint x: 178, endPoint y: 132, distance: 33.2
click at [178, 132] on input "**********" at bounding box center [242, 130] width 153 height 11
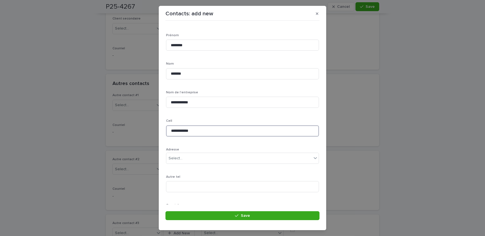
type input "**********"
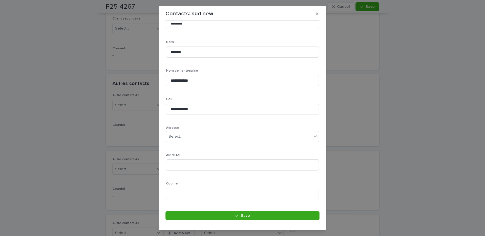
scroll to position [101, 0]
click at [201, 162] on input at bounding box center [242, 164] width 153 height 11
paste input "**********"
click at [172, 163] on input "**********" at bounding box center [242, 164] width 153 height 11
drag, startPoint x: 237, startPoint y: 163, endPoint x: 160, endPoint y: 165, distance: 76.7
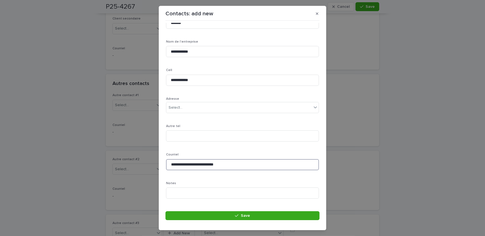
click at [160, 165] on section "**********" at bounding box center [242, 118] width 167 height 225
click at [252, 167] on input "**********" at bounding box center [242, 164] width 153 height 11
click at [171, 163] on input "**********" at bounding box center [242, 164] width 153 height 11
type input "**********"
click at [192, 215] on button "Save" at bounding box center [242, 215] width 154 height 9
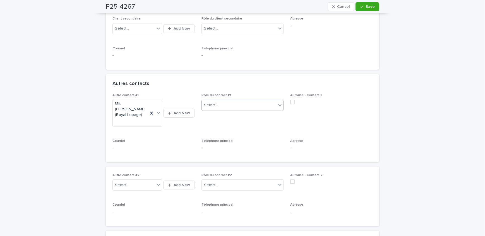
click at [236, 103] on div "Select..." at bounding box center [239, 105] width 75 height 9
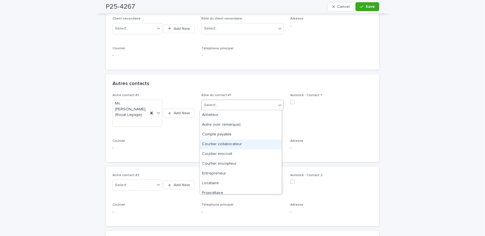
click at [232, 146] on div "Courtier collaborateur" at bounding box center [241, 145] width 82 height 10
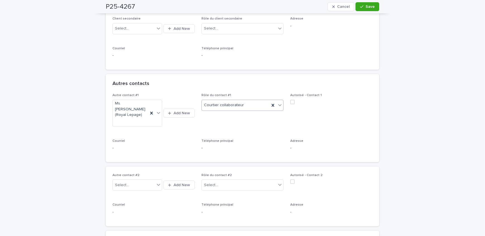
click at [379, 3] on div "P25-4267 Cancel Save" at bounding box center [242, 6] width 300 height 13
click at [365, 6] on span "Save" at bounding box center [369, 7] width 9 height 4
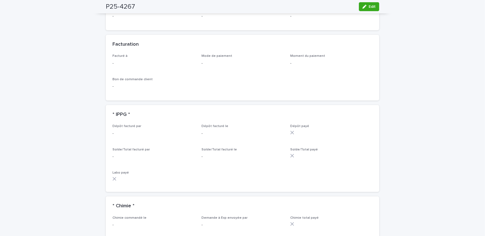
scroll to position [394, 0]
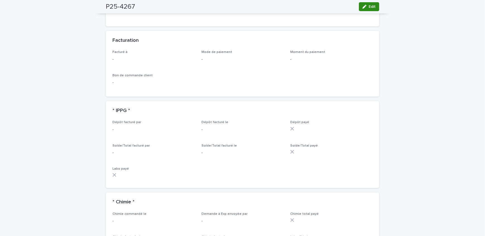
click at [368, 8] on span "Edit" at bounding box center [371, 7] width 7 height 4
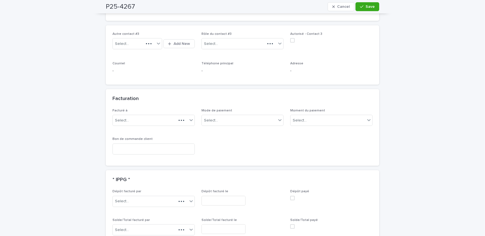
scroll to position [422, 0]
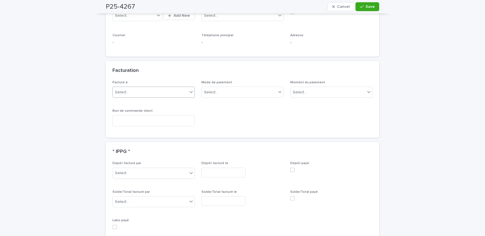
click at [151, 96] on div "Select..." at bounding box center [153, 92] width 82 height 11
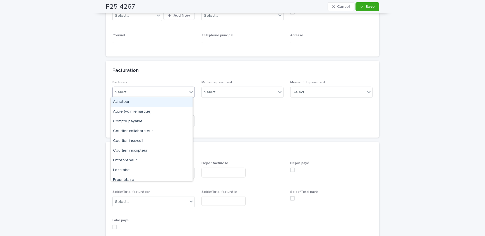
click at [146, 107] on div "Acheteur" at bounding box center [152, 102] width 82 height 10
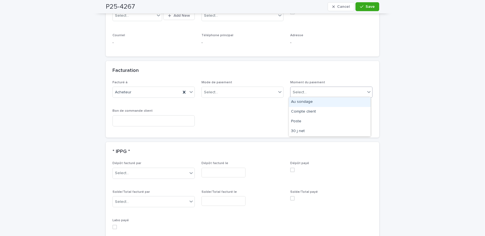
click at [313, 89] on div "Select..." at bounding box center [327, 92] width 75 height 9
click at [312, 98] on div "Au sondage" at bounding box center [330, 102] width 82 height 10
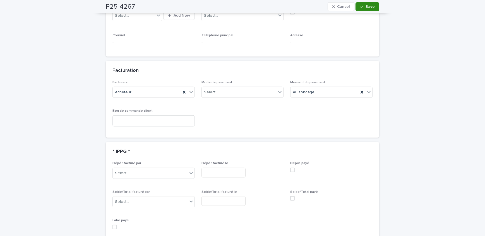
click at [363, 6] on div "button" at bounding box center [363, 7] width 6 height 4
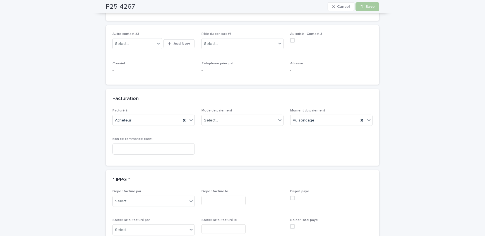
scroll to position [436, 0]
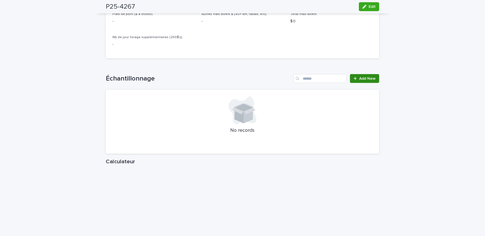
click at [361, 78] on span "Add New" at bounding box center [367, 79] width 16 height 4
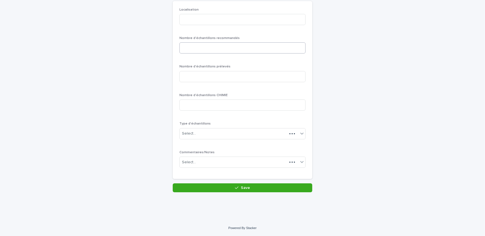
scroll to position [48, 0]
click at [225, 22] on input at bounding box center [242, 20] width 126 height 11
type input "********"
click at [214, 51] on input at bounding box center [242, 48] width 126 height 11
type input "*"
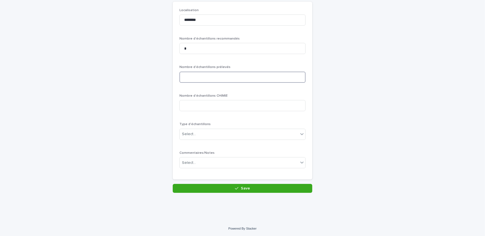
click at [213, 78] on input at bounding box center [242, 77] width 126 height 11
type input "*"
click at [201, 132] on div "Select..." at bounding box center [239, 134] width 119 height 9
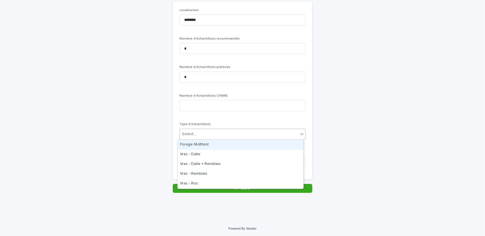
click at [198, 145] on div "Forage Multitest" at bounding box center [240, 145] width 125 height 10
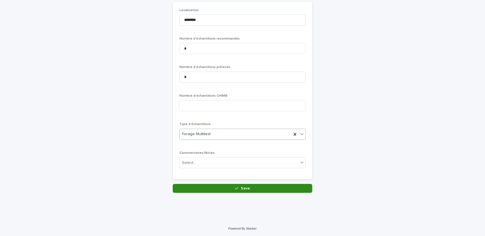
click at [206, 185] on button "Save" at bounding box center [242, 188] width 139 height 9
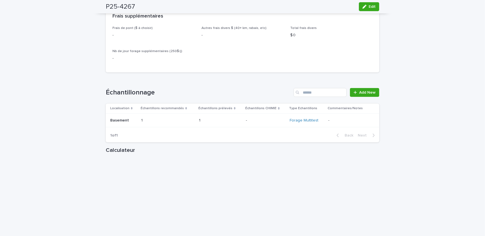
scroll to position [659, 0]
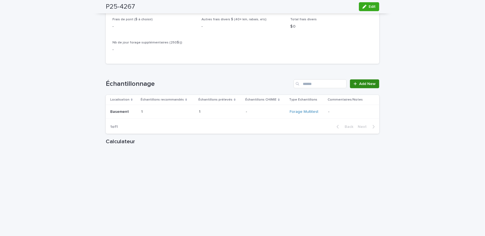
click at [357, 86] on link "Add New" at bounding box center [364, 83] width 29 height 9
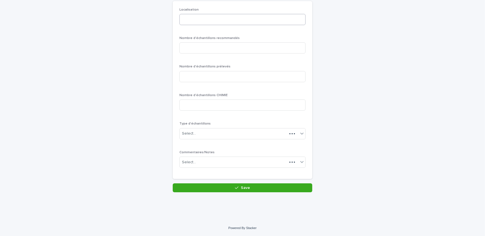
scroll to position [48, 0]
click at [226, 20] on input at bounding box center [242, 20] width 126 height 11
type input "******"
click at [223, 45] on input at bounding box center [242, 48] width 126 height 11
type input "*"
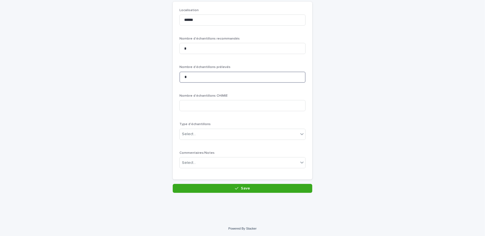
click at [205, 79] on input "*" at bounding box center [242, 77] width 126 height 11
type input "*"
click at [202, 131] on div "Select..." at bounding box center [239, 134] width 119 height 9
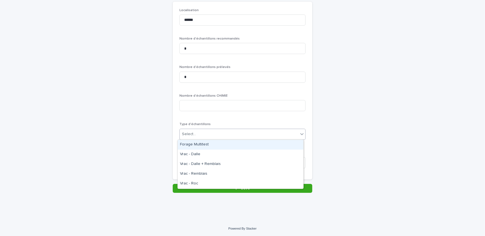
click at [204, 144] on div "Forage Multitest" at bounding box center [240, 145] width 125 height 10
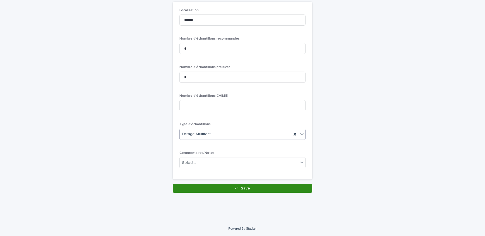
click at [211, 187] on button "Save" at bounding box center [242, 188] width 139 height 9
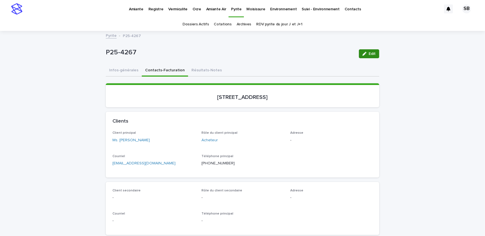
click at [362, 55] on icon "button" at bounding box center [364, 54] width 4 height 4
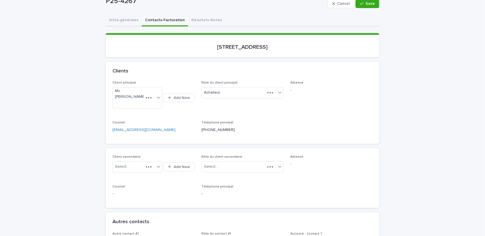
scroll to position [50, 0]
click at [174, 165] on span "Add New" at bounding box center [181, 167] width 16 height 4
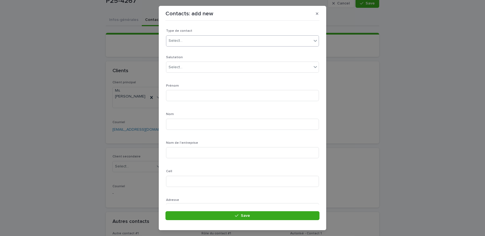
click at [193, 45] on div "Select..." at bounding box center [238, 40] width 145 height 9
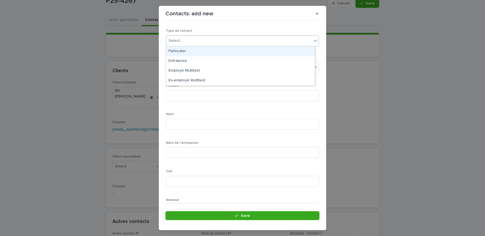
click at [185, 50] on div "Particulier" at bounding box center [240, 52] width 148 height 10
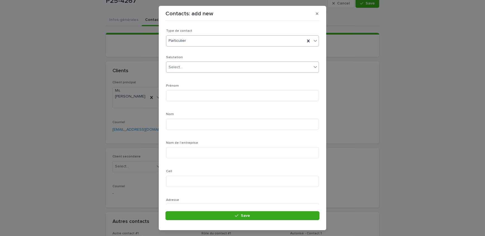
click at [185, 64] on div "Select..." at bounding box center [238, 67] width 145 height 9
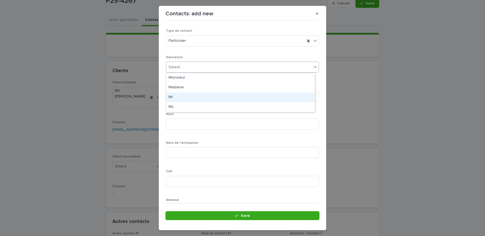
click at [180, 98] on div "Mr." at bounding box center [240, 98] width 148 height 10
click at [180, 98] on input at bounding box center [242, 95] width 153 height 11
type input "*"
type input "****"
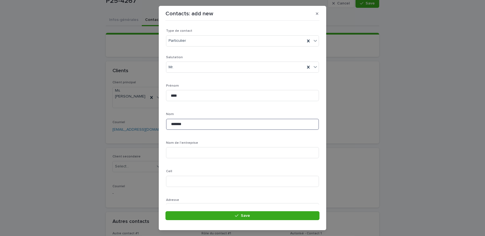
scroll to position [25, 0]
type input "*******"
click at [201, 156] on input at bounding box center [242, 156] width 153 height 11
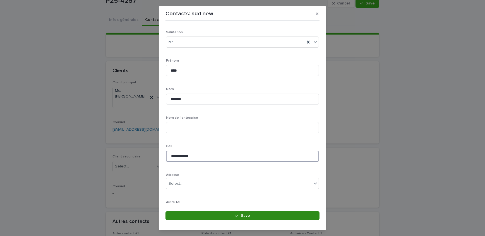
type input "**********"
click at [212, 213] on button "Save" at bounding box center [242, 215] width 154 height 9
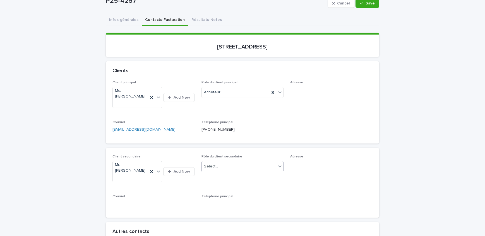
click at [235, 164] on div "Select..." at bounding box center [239, 166] width 75 height 9
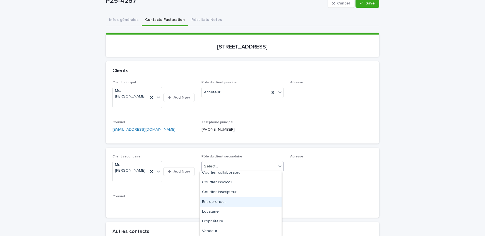
scroll to position [0, 0]
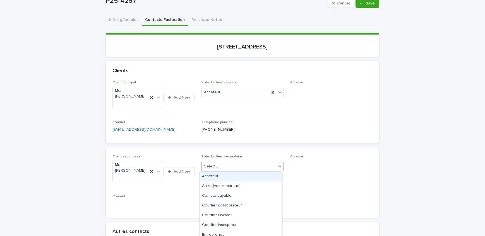
click at [230, 175] on div "Acheteur" at bounding box center [241, 177] width 82 height 10
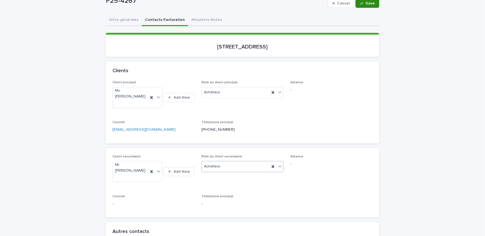
click at [360, 4] on icon "button" at bounding box center [361, 3] width 3 height 3
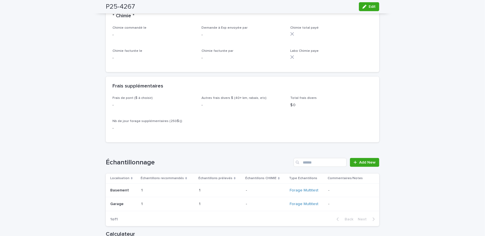
scroll to position [583, 0]
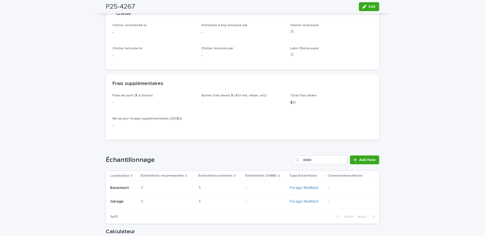
drag, startPoint x: 365, startPoint y: 9, endPoint x: 234, endPoint y: 100, distance: 159.8
click at [365, 8] on button "Edit" at bounding box center [369, 6] width 20 height 9
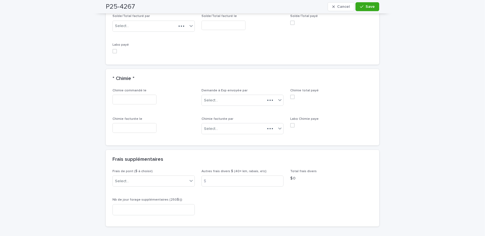
scroll to position [603, 0]
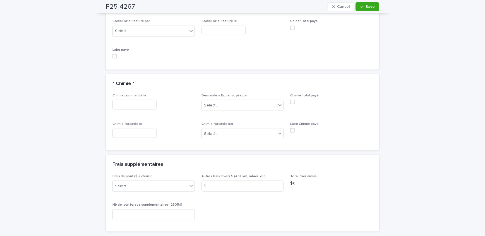
click at [142, 181] on div "Frais de pont ($ à choisir) Select..." at bounding box center [153, 186] width 82 height 22
click at [146, 182] on div "Select..." at bounding box center [150, 186] width 75 height 9
click at [148, 186] on div "A) [GEOGRAPHIC_DATA]/[GEOGRAPHIC_DATA] 2024: 15$" at bounding box center [152, 186] width 82 height 10
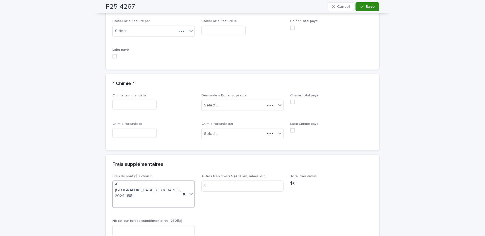
click at [365, 8] on span "Save" at bounding box center [369, 7] width 9 height 4
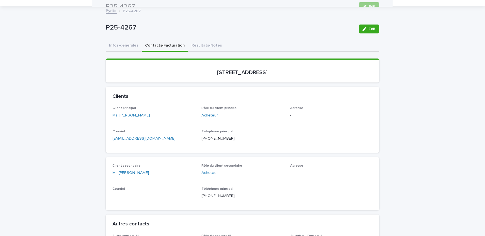
scroll to position [0, 0]
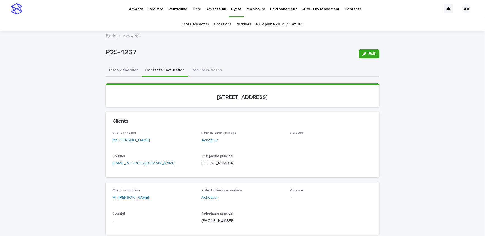
click at [120, 67] on button "Infos-générales" at bounding box center [124, 71] width 36 height 12
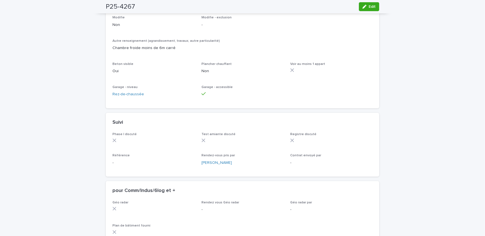
scroll to position [355, 0]
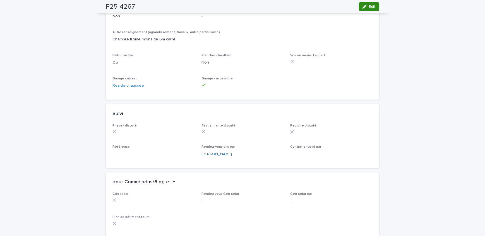
drag, startPoint x: 371, startPoint y: 7, endPoint x: 235, endPoint y: 78, distance: 153.8
click at [371, 7] on span "Edit" at bounding box center [371, 7] width 7 height 4
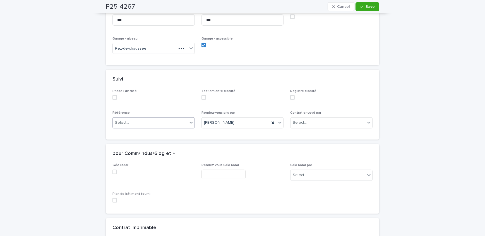
scroll to position [456, 0]
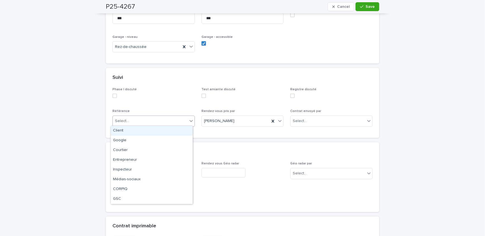
click at [143, 124] on div "Select..." at bounding box center [150, 121] width 75 height 9
click at [129, 152] on div "Courtier" at bounding box center [152, 151] width 82 height 10
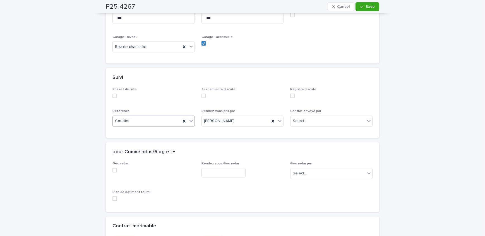
click at [362, 4] on button "Save" at bounding box center [367, 6] width 24 height 9
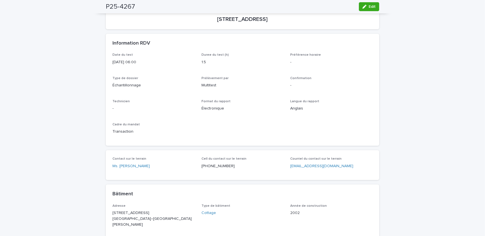
scroll to position [0, 0]
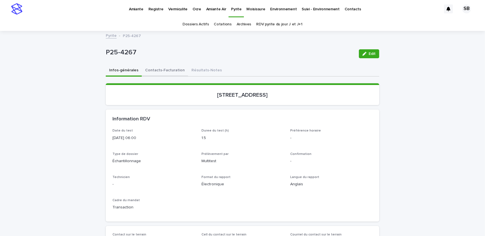
click at [158, 71] on button "Contacts-Facturation" at bounding box center [165, 71] width 46 height 12
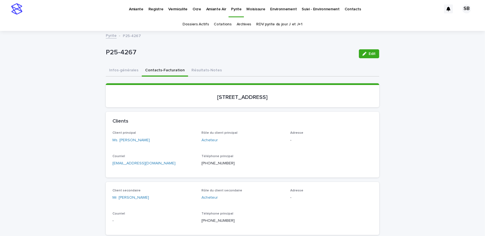
click at [138, 142] on link "Ms. [PERSON_NAME]" at bounding box center [130, 140] width 37 height 6
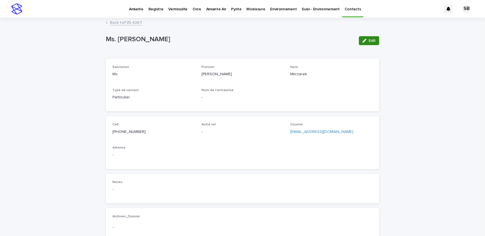
click at [364, 38] on button "Edit" at bounding box center [369, 40] width 20 height 9
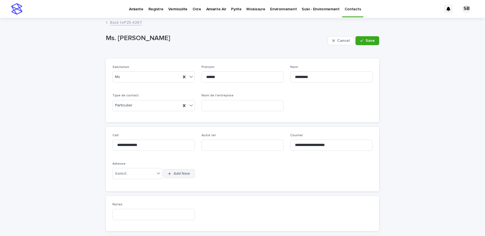
click at [178, 176] on button "Add New" at bounding box center [178, 173] width 31 height 9
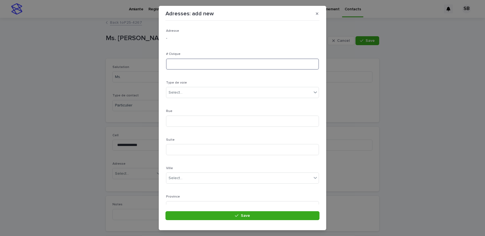
click at [177, 60] on input at bounding box center [242, 64] width 153 height 11
type input "***"
click at [184, 90] on div "Select..." at bounding box center [238, 92] width 145 height 9
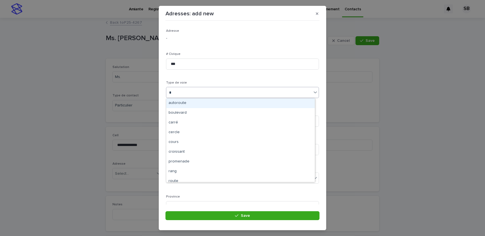
type input "**"
click at [181, 102] on div "rue" at bounding box center [240, 103] width 148 height 10
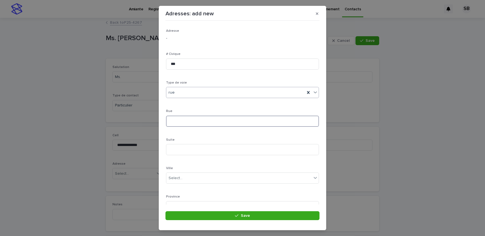
click at [185, 122] on input at bounding box center [242, 121] width 153 height 11
type input "*********"
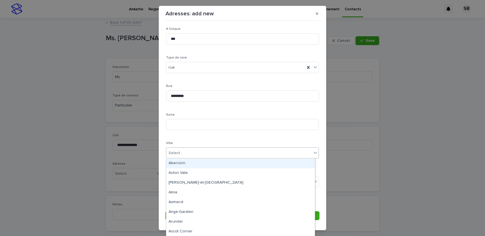
click at [192, 153] on div "Select..." at bounding box center [238, 153] width 145 height 9
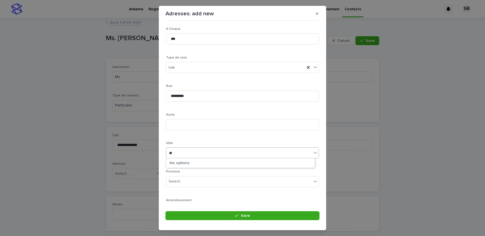
type input "*"
click at [183, 155] on div "Select..." at bounding box center [238, 153] width 145 height 9
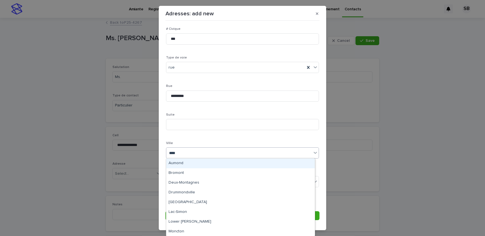
type input "*****"
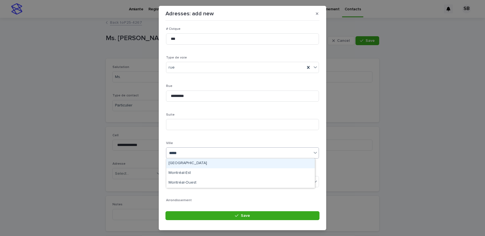
click at [183, 165] on div "[GEOGRAPHIC_DATA]" at bounding box center [240, 164] width 148 height 10
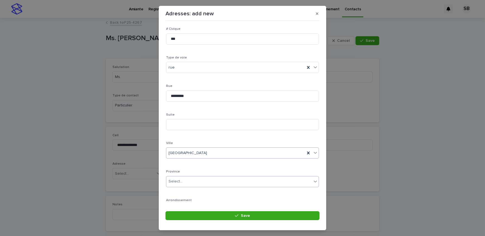
click at [192, 180] on div "Select..." at bounding box center [238, 181] width 145 height 9
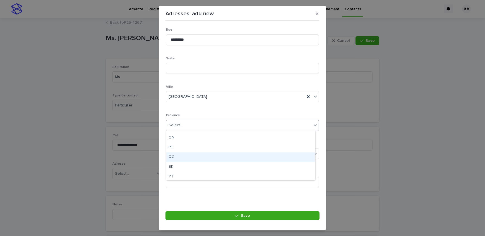
click at [182, 157] on div "QC" at bounding box center [240, 158] width 148 height 10
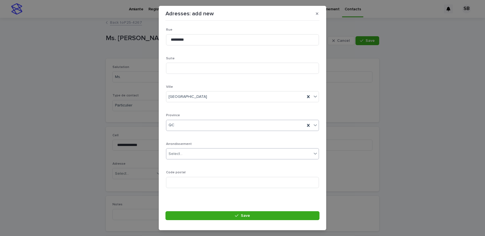
click at [185, 154] on div "Select..." at bounding box center [238, 153] width 145 height 9
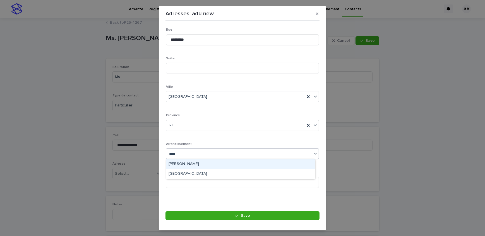
type input "*****"
click at [182, 162] on div "[GEOGRAPHIC_DATA]" at bounding box center [240, 165] width 148 height 10
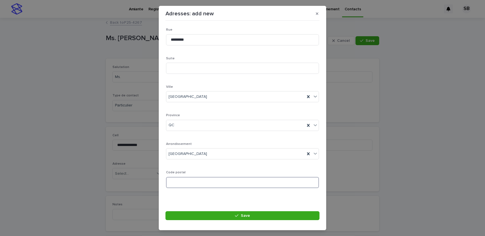
paste input "*******"
type input "*******"
click at [215, 213] on button "Save" at bounding box center [242, 215] width 154 height 9
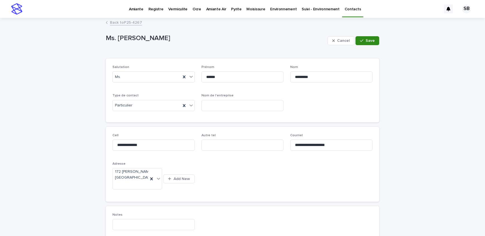
click at [360, 40] on icon "button" at bounding box center [361, 41] width 3 height 4
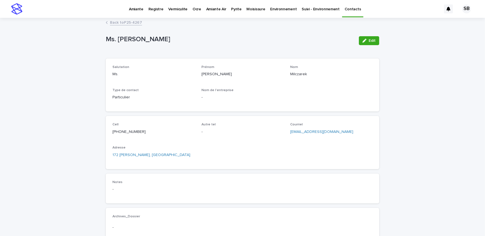
click at [126, 21] on link "Back to P25-4267" at bounding box center [126, 22] width 32 height 6
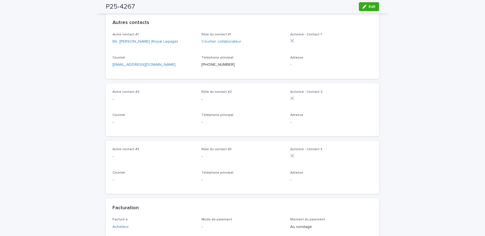
scroll to position [228, 0]
click at [365, 8] on button "Edit" at bounding box center [369, 6] width 20 height 9
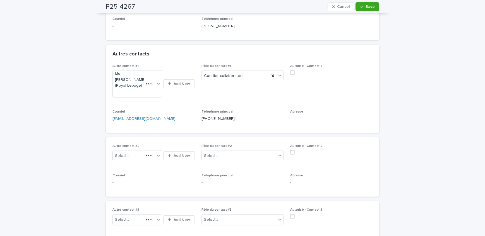
click at [139, 208] on div "Autre contact #3 Select... Add New" at bounding box center [153, 219] width 82 height 23
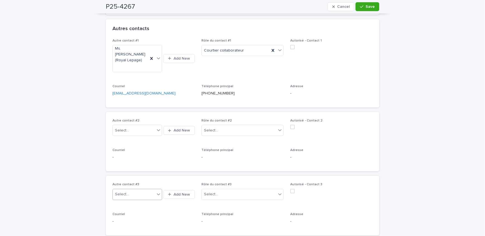
click at [132, 190] on div "Select..." at bounding box center [134, 194] width 42 height 9
type input "**********"
click at [184, 193] on span "Add New" at bounding box center [181, 195] width 16 height 4
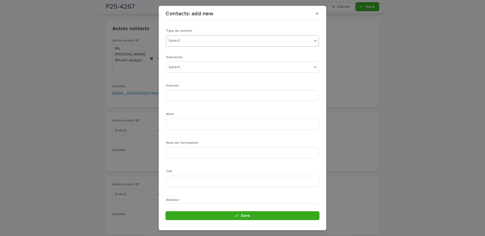
click at [221, 41] on div "Select..." at bounding box center [238, 40] width 145 height 9
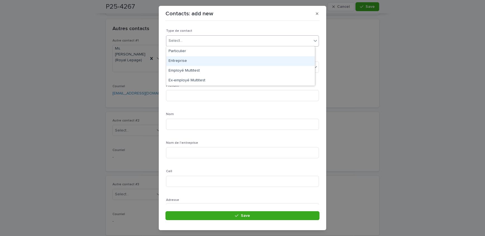
click at [204, 60] on div "Entreprise" at bounding box center [240, 61] width 148 height 10
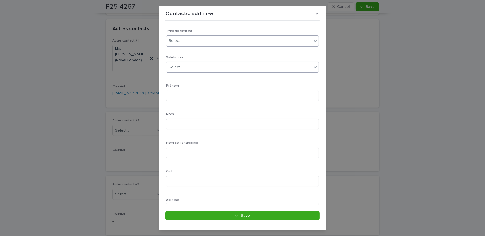
click at [204, 69] on div "Select..." at bounding box center [238, 67] width 145 height 9
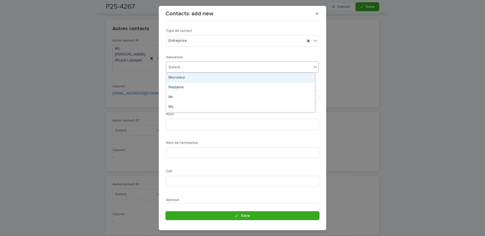
click at [199, 79] on div "Monsieur" at bounding box center [240, 78] width 148 height 10
click at [196, 70] on div "Monsieur" at bounding box center [235, 67] width 139 height 9
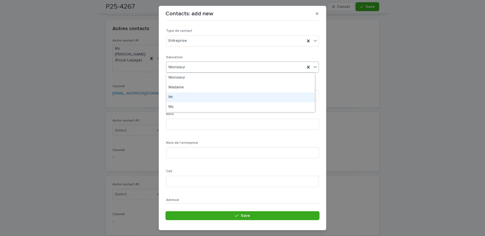
click at [188, 96] on div "Mr." at bounding box center [240, 98] width 148 height 10
click at [190, 92] on input at bounding box center [242, 95] width 153 height 11
click at [206, 99] on input "********" at bounding box center [242, 95] width 153 height 11
type input "********"
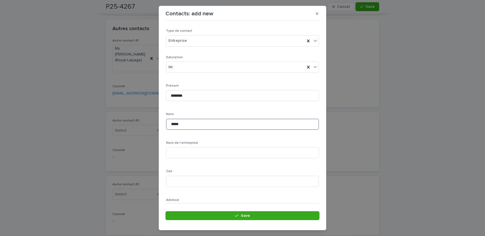
type input "*****"
type input "**********"
click at [218, 141] on p "Nom de l'entreprise" at bounding box center [242, 143] width 153 height 4
click at [189, 127] on input at bounding box center [242, 130] width 153 height 11
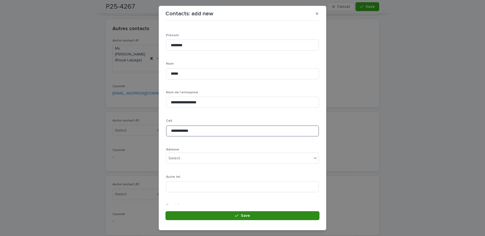
type input "**********"
click at [232, 214] on button "Save" at bounding box center [242, 215] width 154 height 9
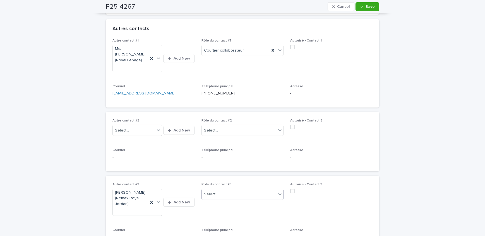
click at [210, 192] on div "Select..." at bounding box center [211, 195] width 14 height 6
click at [240, 194] on div "Courtier inscripteur" at bounding box center [241, 193] width 82 height 10
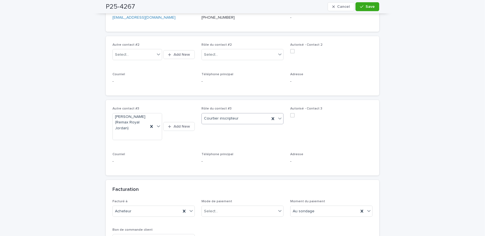
drag, startPoint x: 375, startPoint y: 4, endPoint x: 240, endPoint y: 108, distance: 170.4
click at [375, 4] on button "Save" at bounding box center [367, 6] width 24 height 9
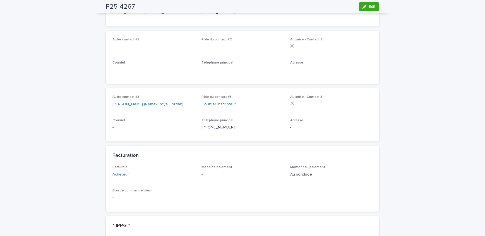
scroll to position [279, 0]
drag, startPoint x: 227, startPoint y: 139, endPoint x: 201, endPoint y: 136, distance: 26.7
click at [201, 131] on p "[PHONE_NUMBER]" at bounding box center [242, 128] width 82 height 6
copy p "514) 630-7324"
click at [106, 103] on div "Autre contact #3 [PERSON_NAME] (Remax Royal Jordan) Rôle du contact #3 Courtier…" at bounding box center [242, 114] width 273 height 53
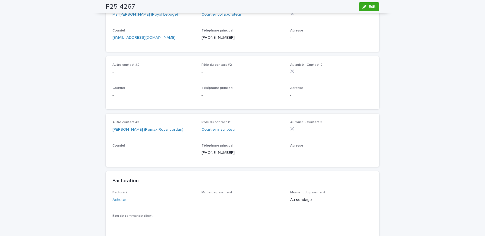
scroll to position [228, 0]
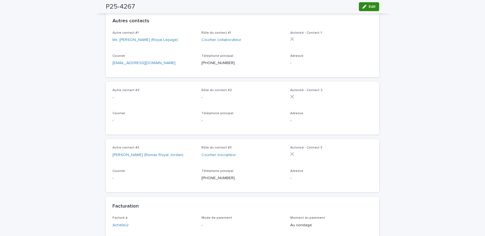
click at [361, 4] on button "Edit" at bounding box center [369, 6] width 20 height 9
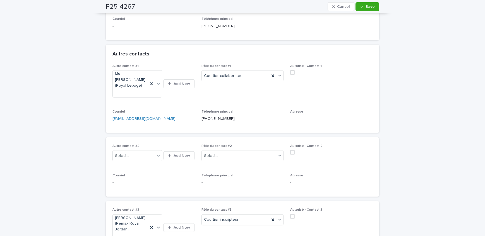
scroll to position [254, 0]
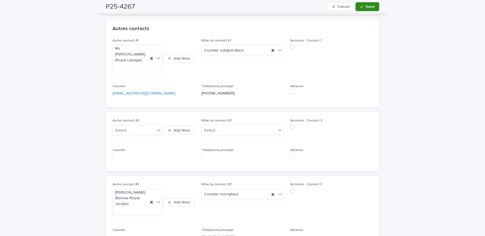
click at [368, 3] on button "Save" at bounding box center [367, 6] width 24 height 9
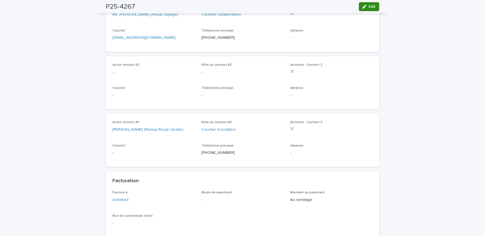
click at [369, 6] on span "Edit" at bounding box center [371, 7] width 7 height 4
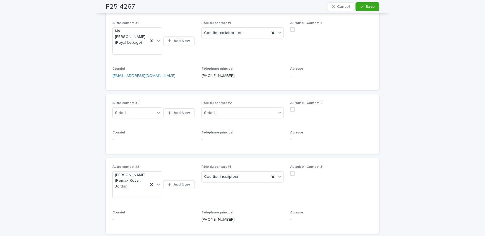
scroll to position [279, 0]
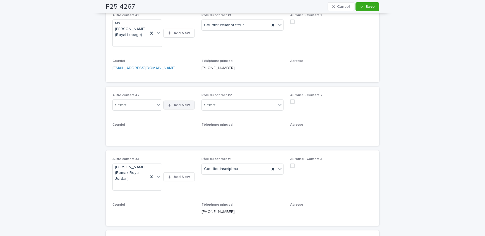
click at [175, 103] on span "Add New" at bounding box center [181, 105] width 16 height 4
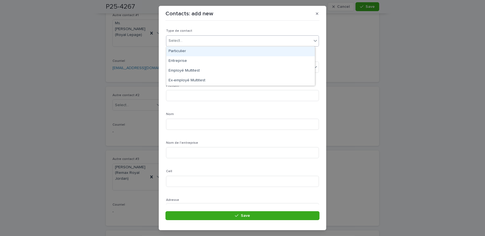
click at [199, 44] on div "Select..." at bounding box center [238, 40] width 145 height 9
click at [197, 55] on div "Particulier" at bounding box center [240, 52] width 148 height 10
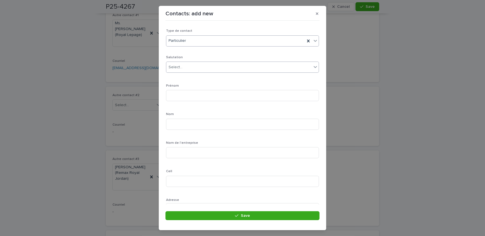
click at [193, 68] on div "Select..." at bounding box center [238, 67] width 145 height 9
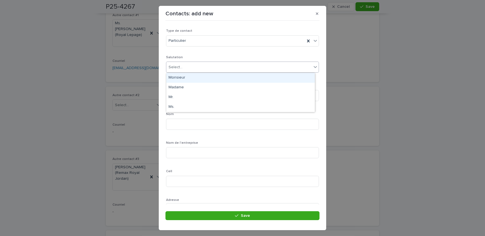
click at [203, 56] on p "Salutation" at bounding box center [242, 57] width 153 height 4
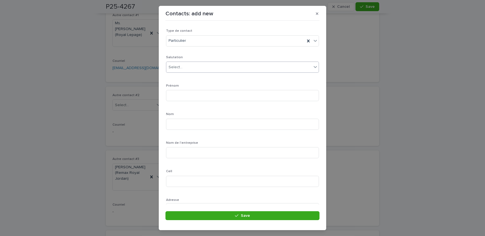
click at [202, 67] on div "Select..." at bounding box center [238, 67] width 145 height 9
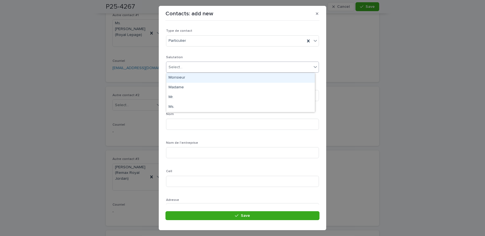
click at [193, 55] on p "Salutation" at bounding box center [242, 57] width 153 height 4
click at [234, 69] on div "Select..." at bounding box center [238, 67] width 145 height 9
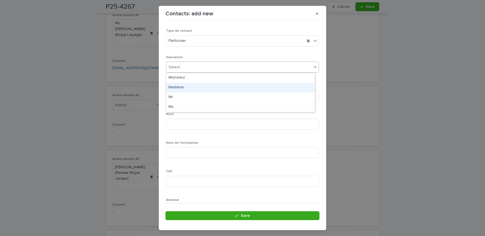
click at [194, 84] on div "Madame" at bounding box center [240, 88] width 148 height 10
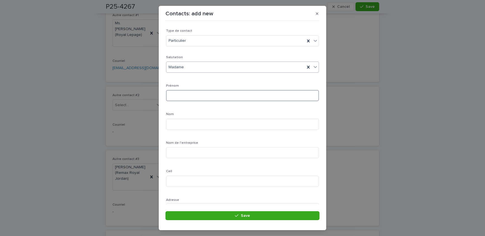
click at [188, 95] on input at bounding box center [242, 95] width 153 height 11
type input "******"
click at [189, 181] on input at bounding box center [242, 181] width 153 height 11
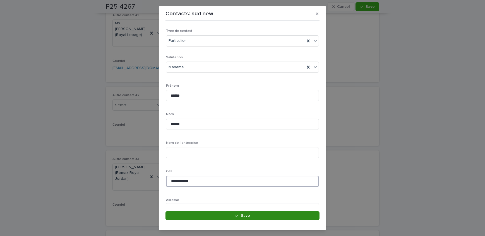
type input "**********"
click at [200, 212] on button "Save" at bounding box center [242, 215] width 154 height 9
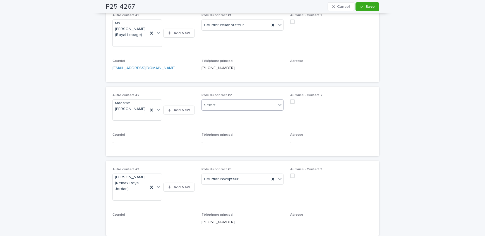
click at [218, 101] on div "Select..." at bounding box center [239, 105] width 75 height 9
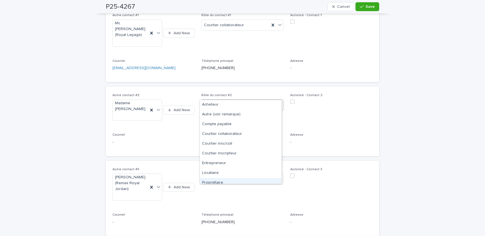
click at [217, 182] on div "Propriétaire" at bounding box center [241, 183] width 82 height 10
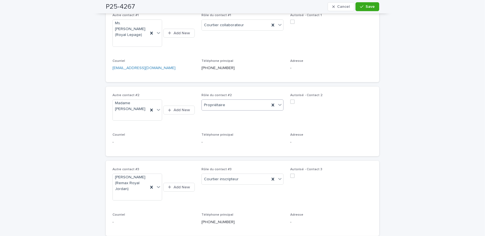
click at [369, 8] on span "Save" at bounding box center [369, 7] width 9 height 4
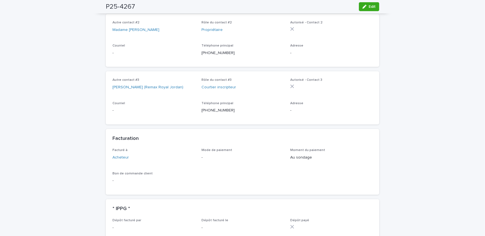
scroll to position [304, 0]
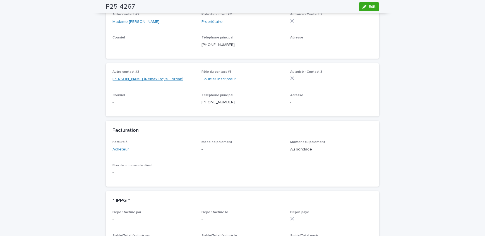
click at [162, 82] on link "[PERSON_NAME] (Remax Royal Jordan)" at bounding box center [147, 79] width 71 height 6
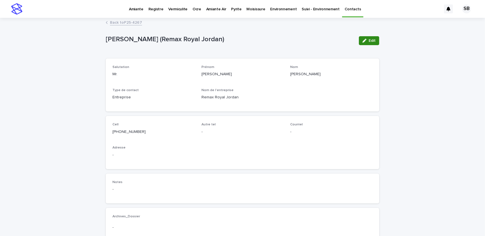
click at [363, 42] on icon "button" at bounding box center [364, 41] width 4 height 4
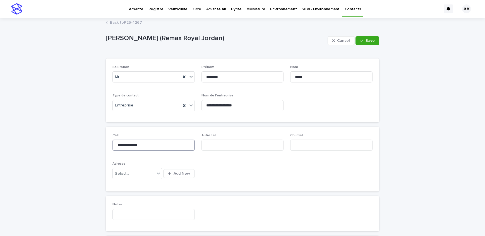
click at [131, 142] on input "**********" at bounding box center [153, 145] width 82 height 11
click at [156, 144] on input "**********" at bounding box center [153, 145] width 82 height 11
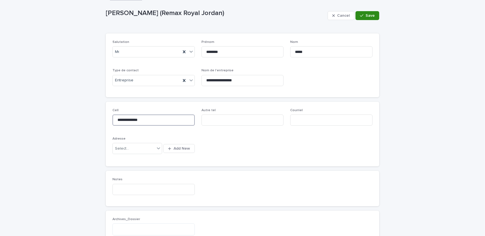
type input "**********"
click at [364, 18] on button "Save" at bounding box center [367, 15] width 24 height 9
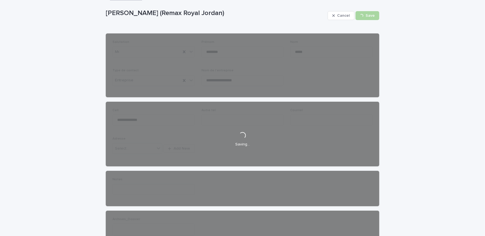
scroll to position [0, 0]
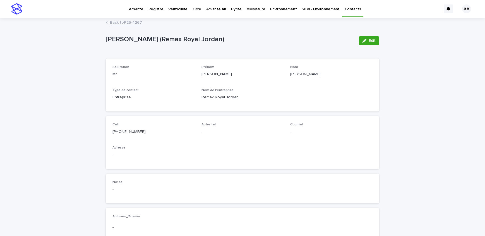
click at [112, 23] on link "Back to P25-4267" at bounding box center [126, 22] width 32 height 6
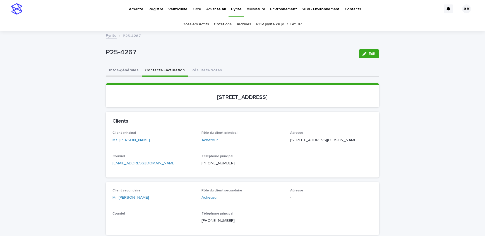
click at [114, 69] on button "Infos-générales" at bounding box center [124, 71] width 36 height 12
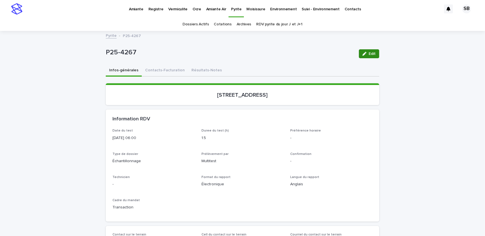
click at [372, 53] on span "Edit" at bounding box center [371, 54] width 7 height 4
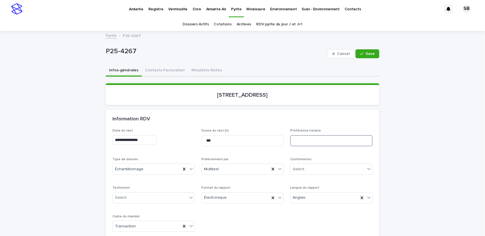
click at [325, 140] on input at bounding box center [331, 140] width 82 height 11
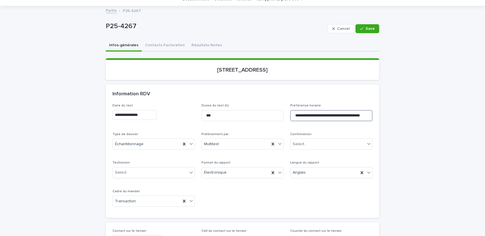
scroll to position [0, 6]
click at [359, 115] on input "**********" at bounding box center [331, 115] width 82 height 11
type input "**********"
click at [370, 27] on span "Save" at bounding box center [369, 29] width 9 height 4
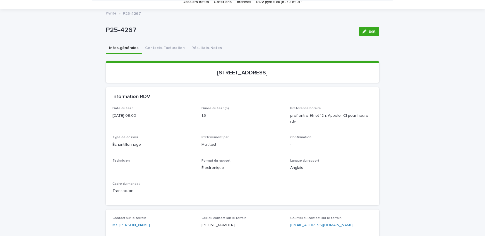
scroll to position [0, 0]
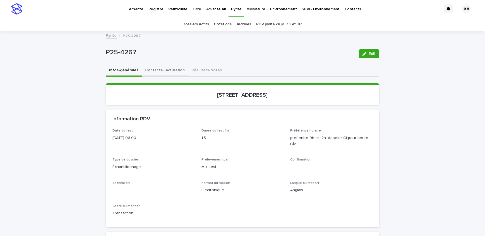
click at [163, 67] on button "Contacts-Facturation" at bounding box center [165, 71] width 46 height 12
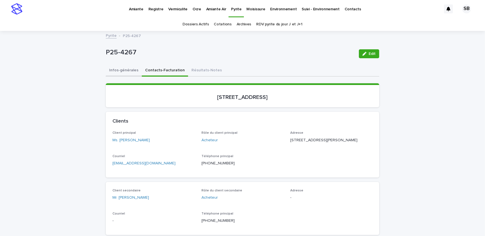
click at [112, 69] on button "Infos-générales" at bounding box center [124, 71] width 36 height 12
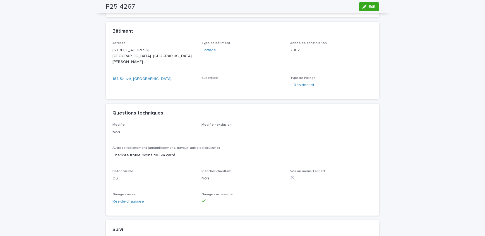
scroll to position [254, 0]
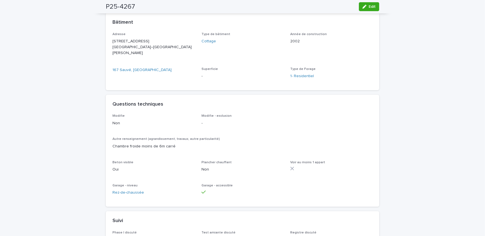
drag, startPoint x: 81, startPoint y: 108, endPoint x: 84, endPoint y: 110, distance: 3.6
click at [81, 108] on div "Loading... Saving… Loading... Saving… P25-4267 Edit P25-4267 Edit Sorry, there …" at bounding box center [242, 99] width 485 height 642
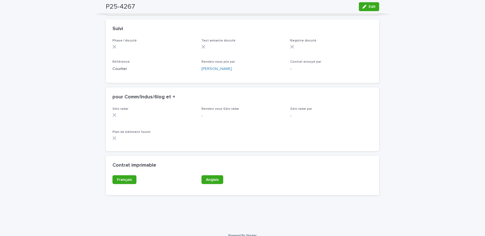
scroll to position [446, 0]
click at [120, 175] on link "Français" at bounding box center [124, 179] width 24 height 9
click at [208, 177] on span "Anglais" at bounding box center [212, 179] width 13 height 4
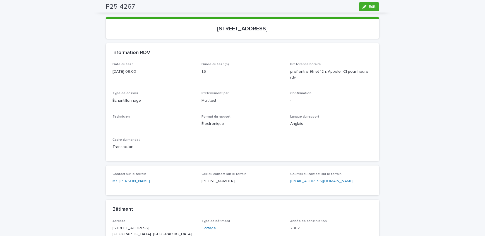
scroll to position [0, 0]
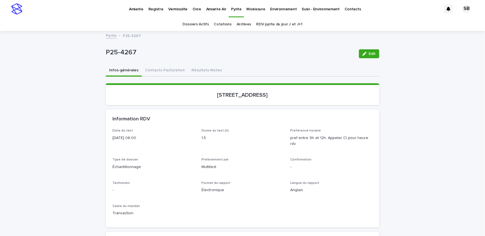
click at [242, 59] on div "P25-4267 Edit" at bounding box center [242, 54] width 273 height 22
click at [109, 36] on link "Pyrite" at bounding box center [111, 35] width 11 height 6
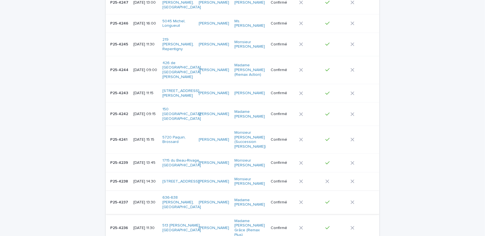
scroll to position [482, 0]
click at [122, 178] on p "P25-4238" at bounding box center [119, 181] width 19 height 6
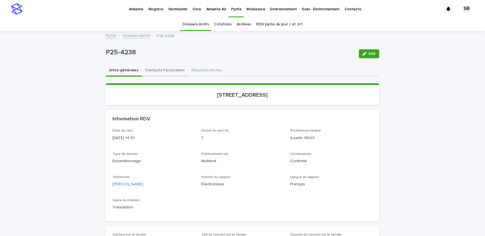
click at [160, 75] on button "Contacts-Facturation" at bounding box center [165, 71] width 46 height 12
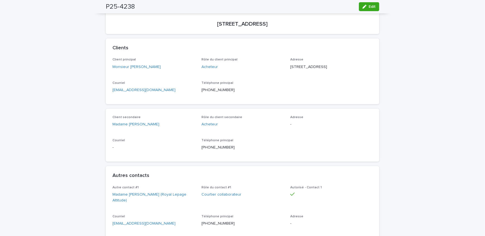
scroll to position [25, 0]
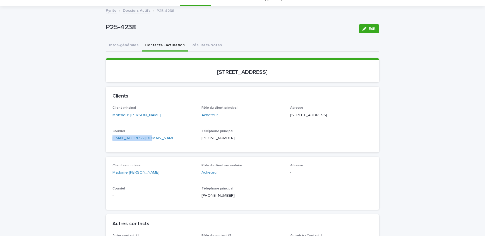
drag, startPoint x: 139, startPoint y: 144, endPoint x: 92, endPoint y: 148, distance: 47.0
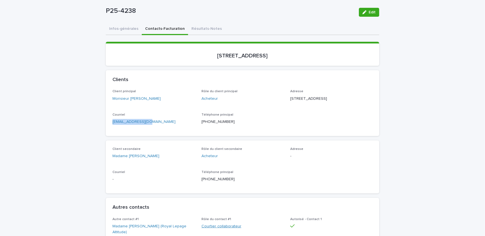
scroll to position [50, 0]
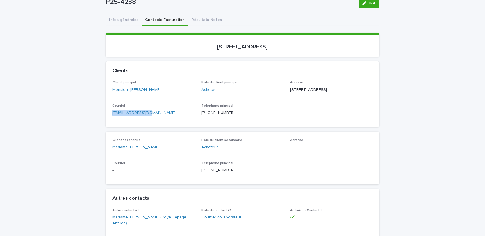
drag, startPoint x: 76, startPoint y: 71, endPoint x: 101, endPoint y: 75, distance: 25.4
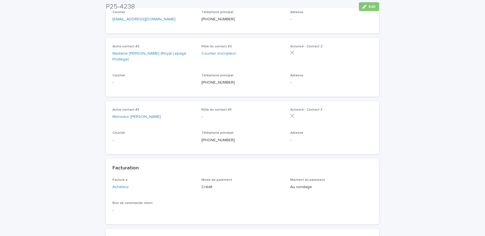
scroll to position [329, 0]
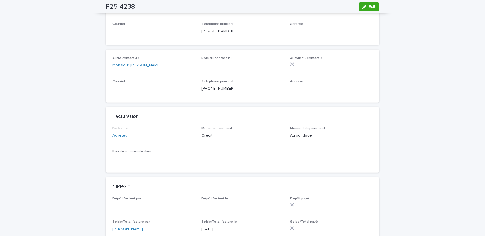
click at [371, 4] on button "Edit" at bounding box center [369, 6] width 20 height 9
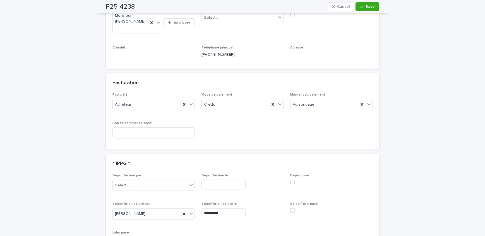
scroll to position [490, 0]
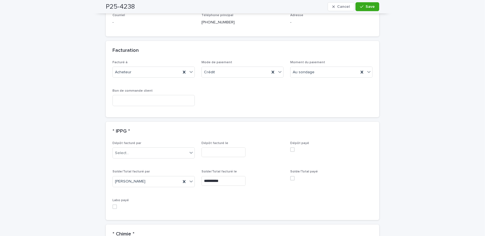
click at [291, 176] on span at bounding box center [292, 178] width 4 height 4
click at [365, 6] on span "Save" at bounding box center [369, 7] width 9 height 4
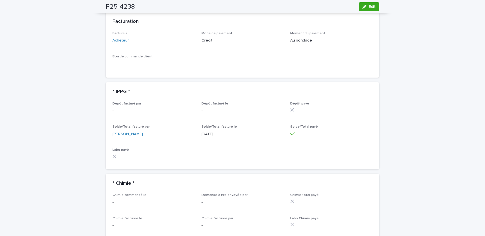
scroll to position [424, 0]
click at [73, 112] on div "Loading... Saving… Loading... Saving… P25-4238 Edit P25-4238 Edit Sorry, there …" at bounding box center [242, 169] width 485 height 1124
